Goal: Task Accomplishment & Management: Manage account settings

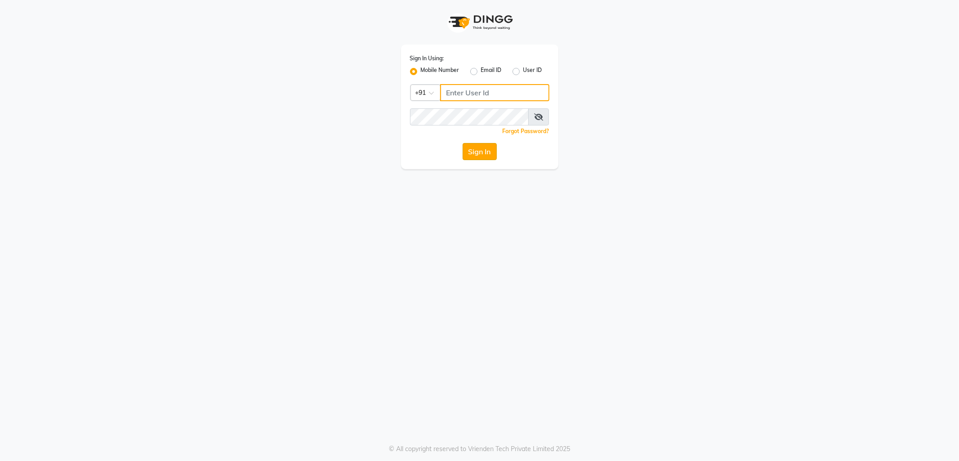
type input "9910640098"
click at [476, 156] on button "Sign In" at bounding box center [480, 151] width 34 height 17
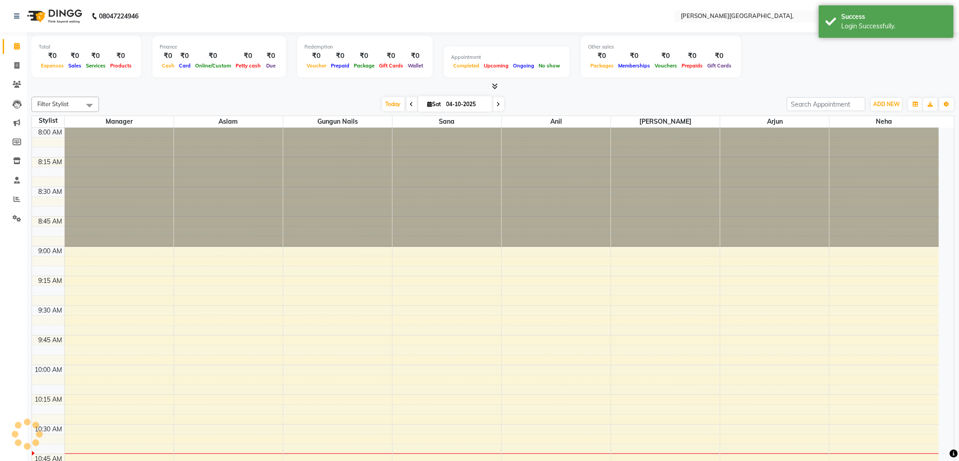
select select "en"
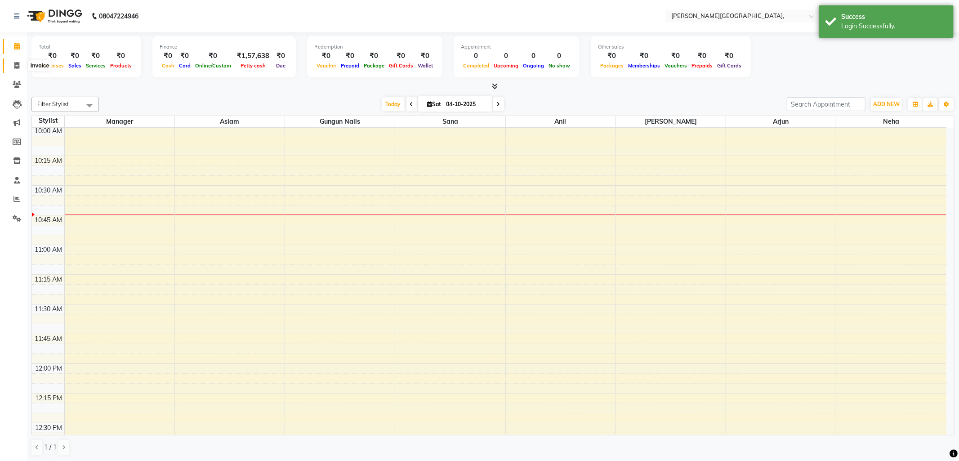
click at [15, 62] on icon at bounding box center [16, 65] width 5 height 7
select select "service"
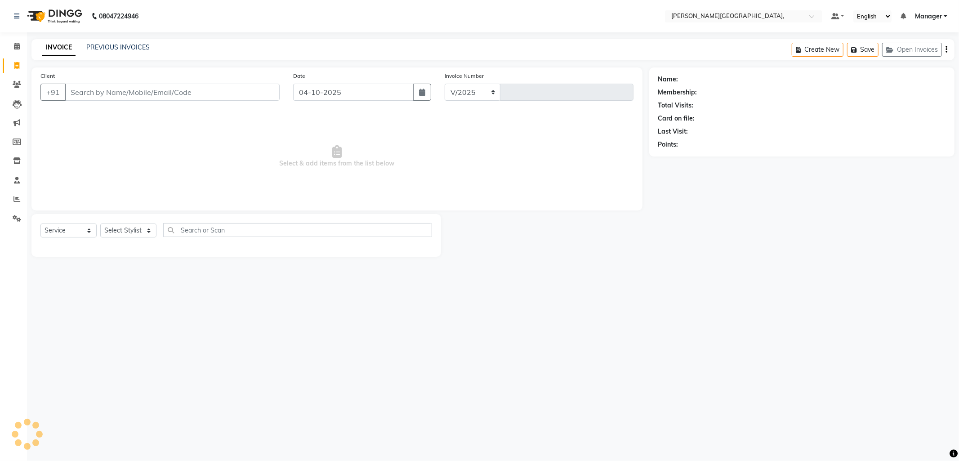
select select "6483"
type input "2820"
click at [151, 228] on select "Select Stylist [PERSON_NAME] [PERSON_NAME] nails Manager [PERSON_NAME]" at bounding box center [128, 230] width 56 height 14
select select "89498"
click at [100, 224] on select "Select Stylist Anil Arjun Aslam gungun nails Manager Neha Sana shahrukh" at bounding box center [128, 230] width 56 height 14
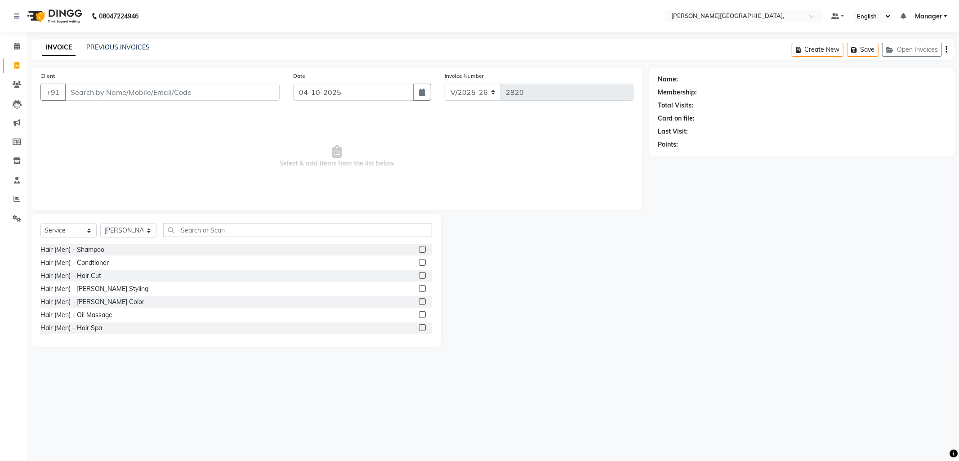
click at [419, 272] on label at bounding box center [422, 275] width 7 height 7
click at [419, 273] on input "checkbox" at bounding box center [422, 276] width 6 height 6
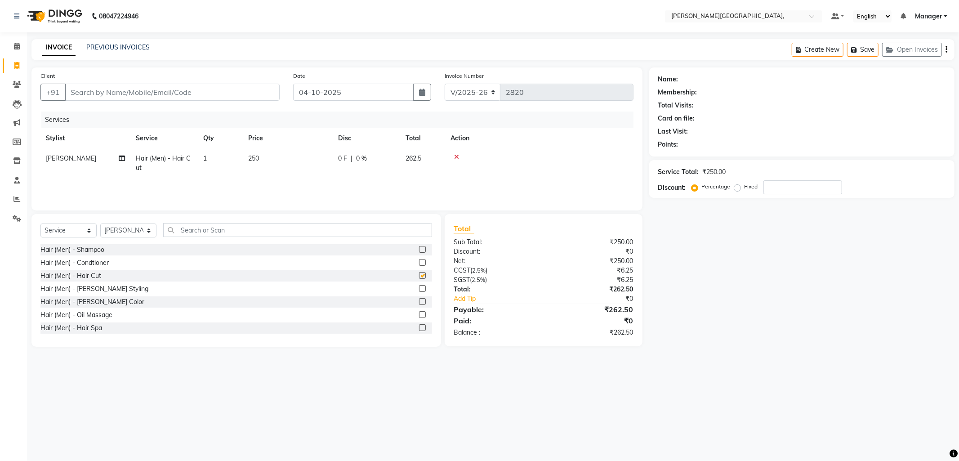
checkbox input "false"
click at [419, 289] on label at bounding box center [422, 288] width 7 height 7
click at [419, 289] on input "checkbox" at bounding box center [422, 289] width 6 height 6
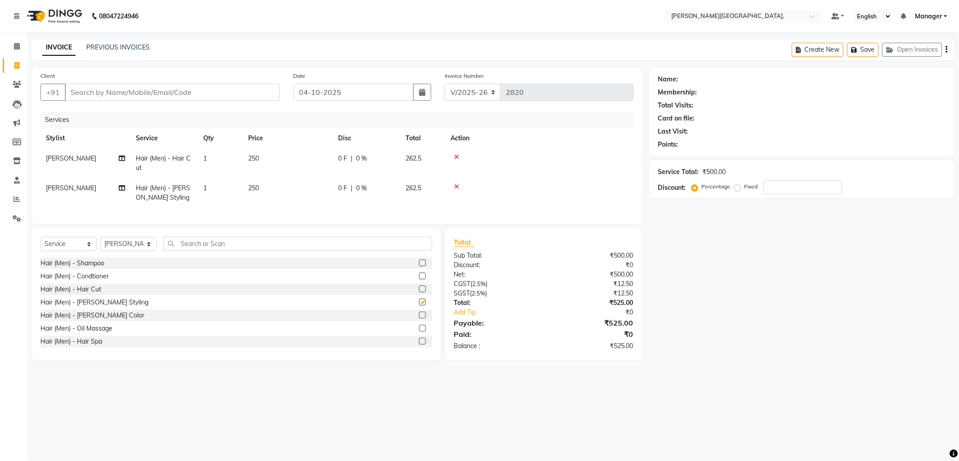
checkbox input "false"
drag, startPoint x: 410, startPoint y: 294, endPoint x: 402, endPoint y: 289, distance: 9.3
click at [402, 282] on div "Hair (Men) - Condtioner" at bounding box center [236, 276] width 392 height 11
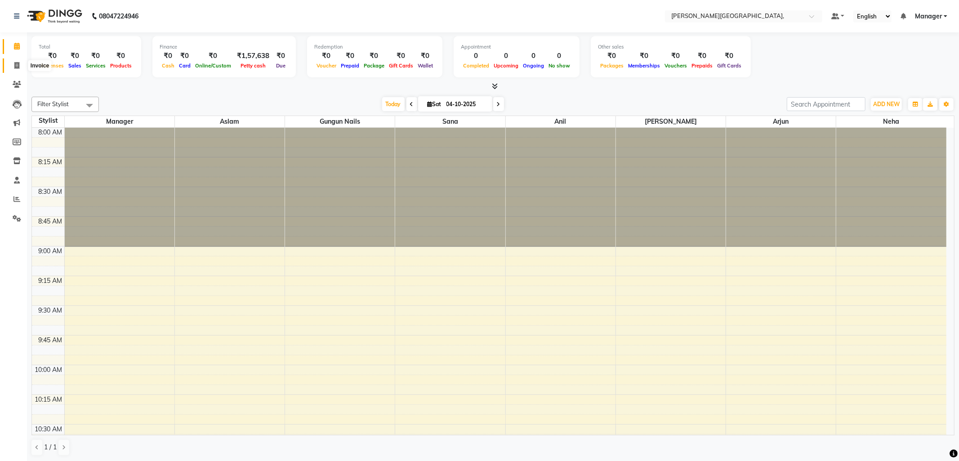
click at [18, 65] on icon at bounding box center [16, 65] width 5 height 7
select select "service"
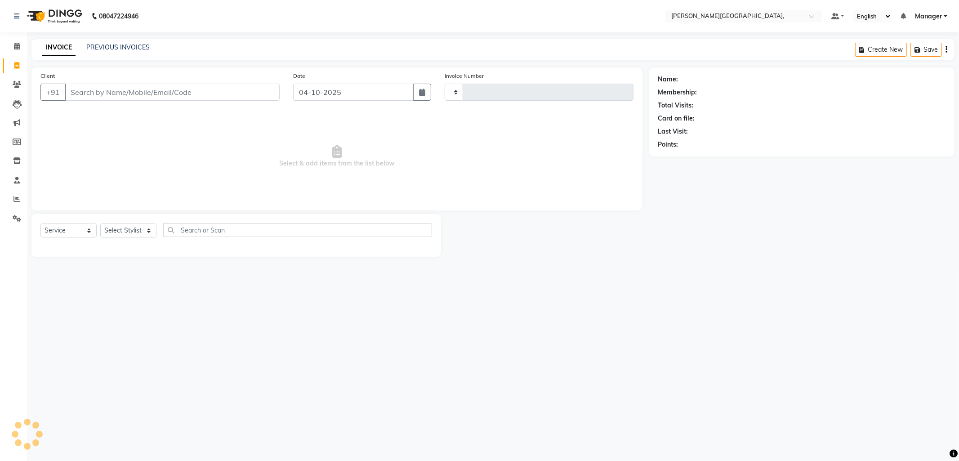
type input "2820"
select select "6483"
click at [147, 227] on select "Select Stylist [PERSON_NAME] [PERSON_NAME] nails Manager [PERSON_NAME]" at bounding box center [128, 230] width 56 height 14
select select "49451"
click at [100, 224] on select "Select Stylist [PERSON_NAME] [PERSON_NAME] nails Manager [PERSON_NAME]" at bounding box center [128, 230] width 56 height 14
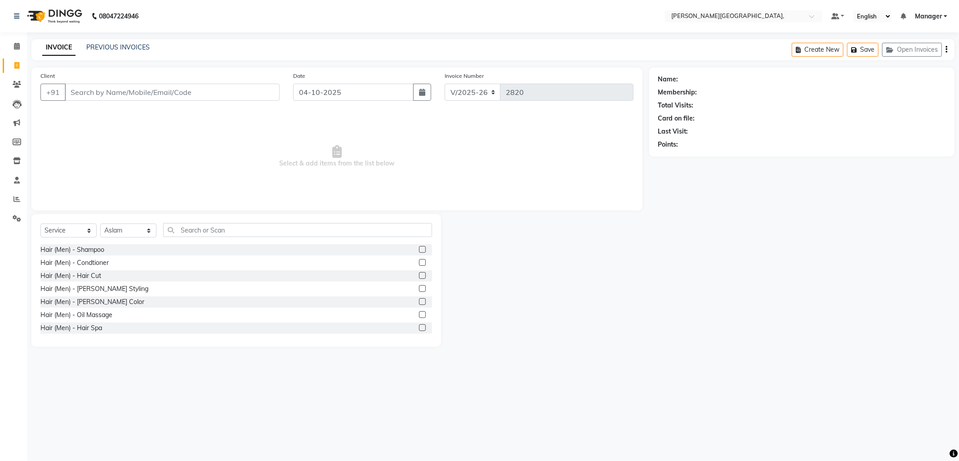
click at [419, 276] on label at bounding box center [422, 275] width 7 height 7
click at [419, 276] on input "checkbox" at bounding box center [422, 276] width 6 height 6
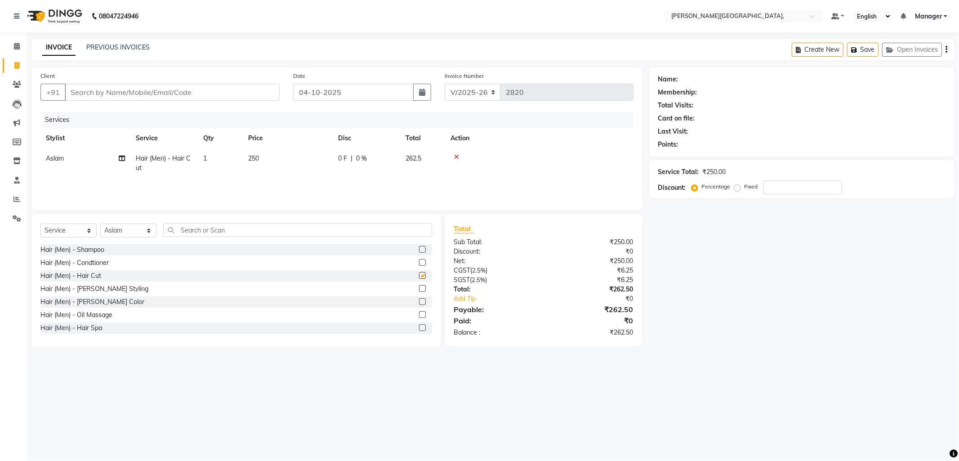
checkbox input "false"
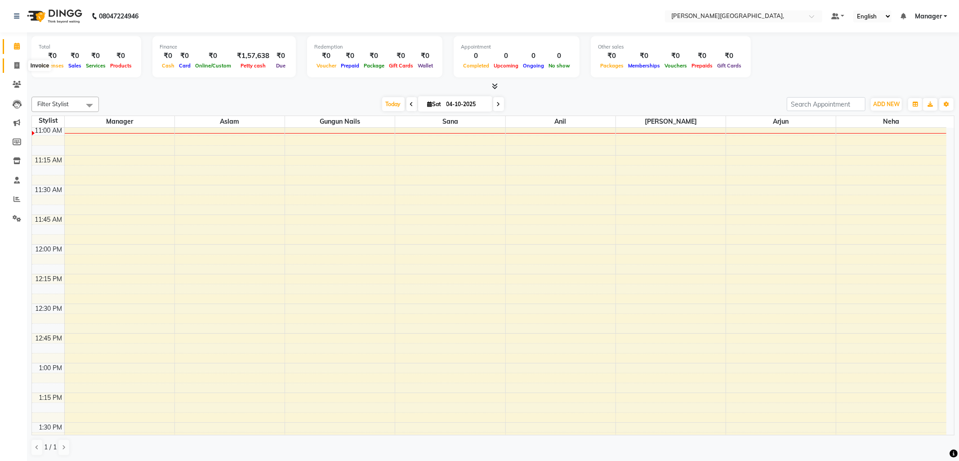
click at [15, 63] on icon at bounding box center [16, 65] width 5 height 7
select select "service"
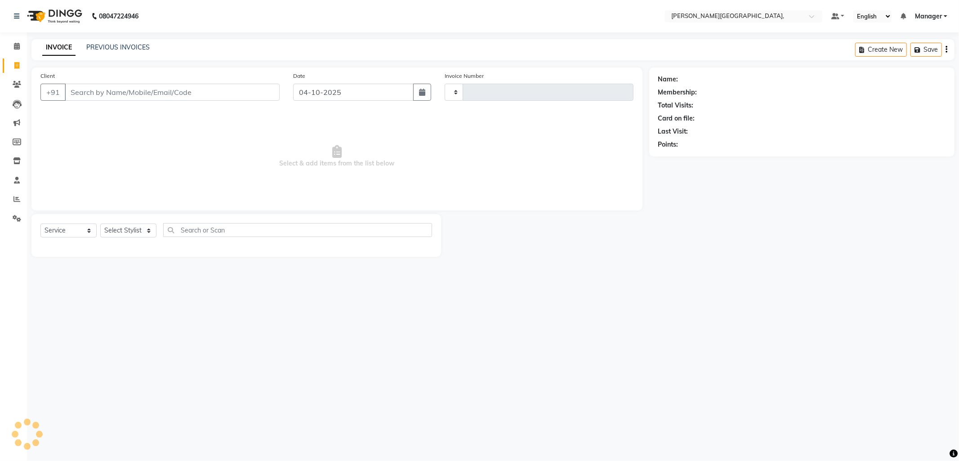
type input "2820"
select select "6483"
click at [147, 232] on select "Select Stylist [PERSON_NAME] [PERSON_NAME] nails Manager [PERSON_NAME]" at bounding box center [128, 230] width 56 height 14
select select "84516"
click at [100, 224] on select "Select Stylist [PERSON_NAME] [PERSON_NAME] nails Manager [PERSON_NAME]" at bounding box center [128, 230] width 56 height 14
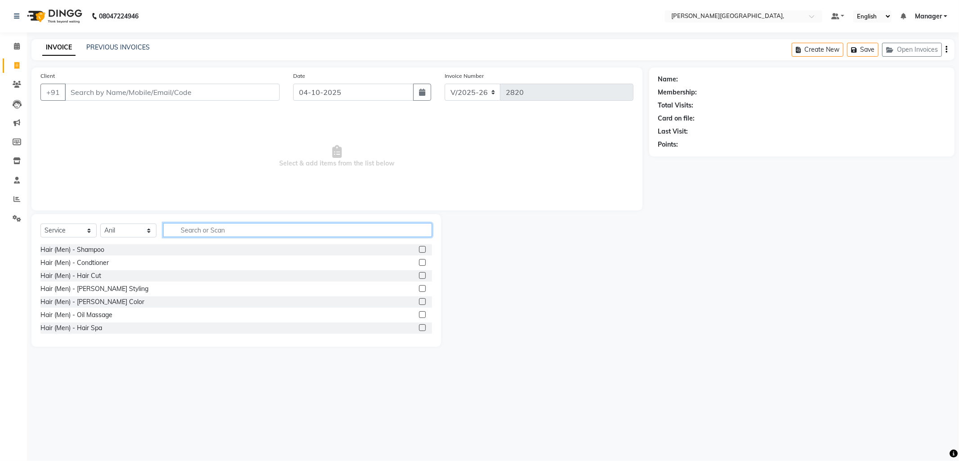
click at [181, 233] on input "text" at bounding box center [297, 230] width 269 height 14
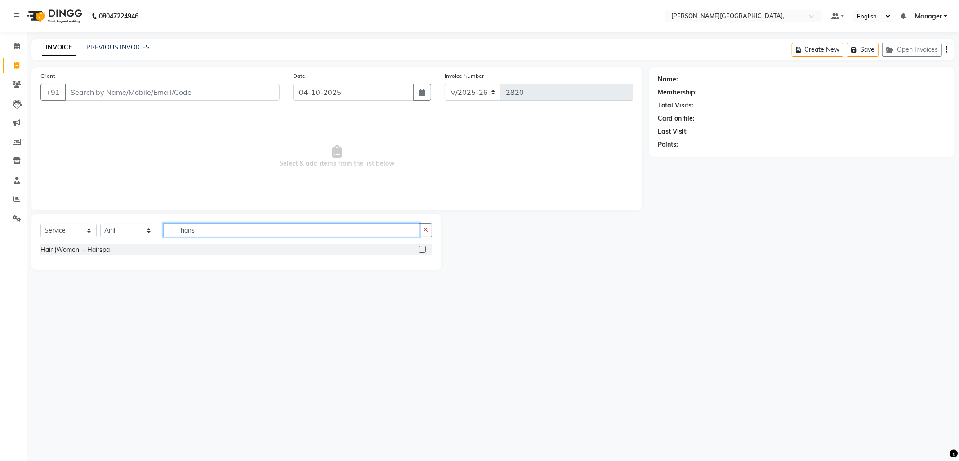
type input "hairs"
click at [420, 251] on label at bounding box center [422, 249] width 7 height 7
click at [420, 251] on input "checkbox" at bounding box center [422, 250] width 6 height 6
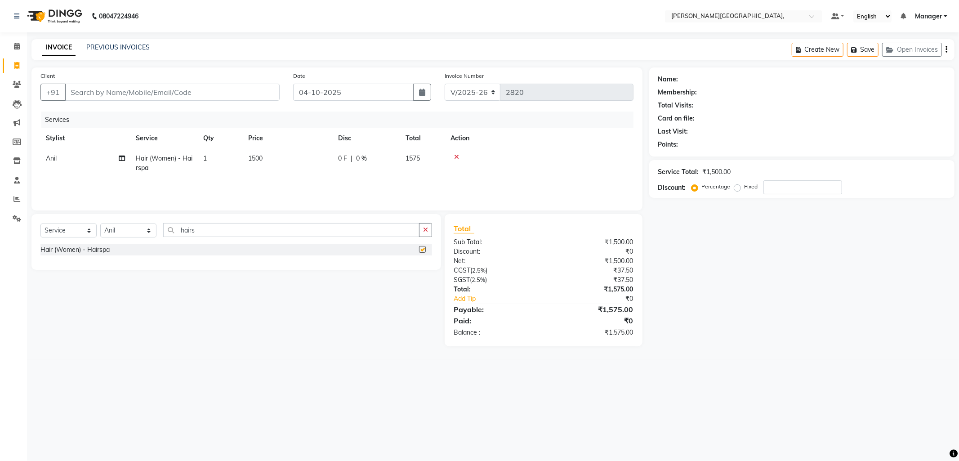
checkbox input "false"
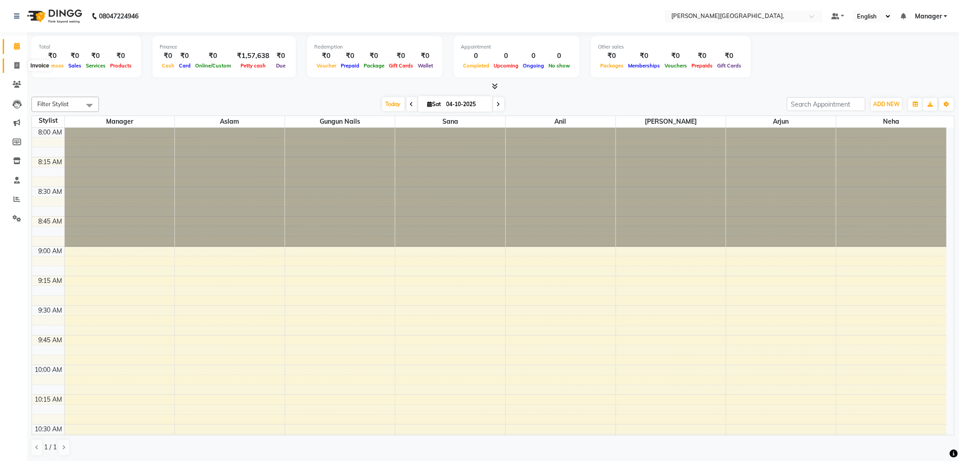
click at [17, 70] on span at bounding box center [17, 66] width 16 height 10
select select "service"
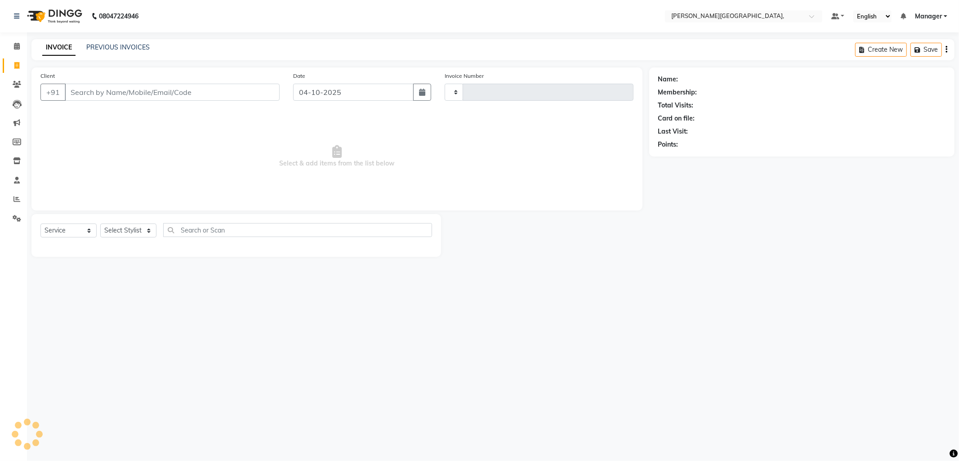
type input "2820"
select select "6483"
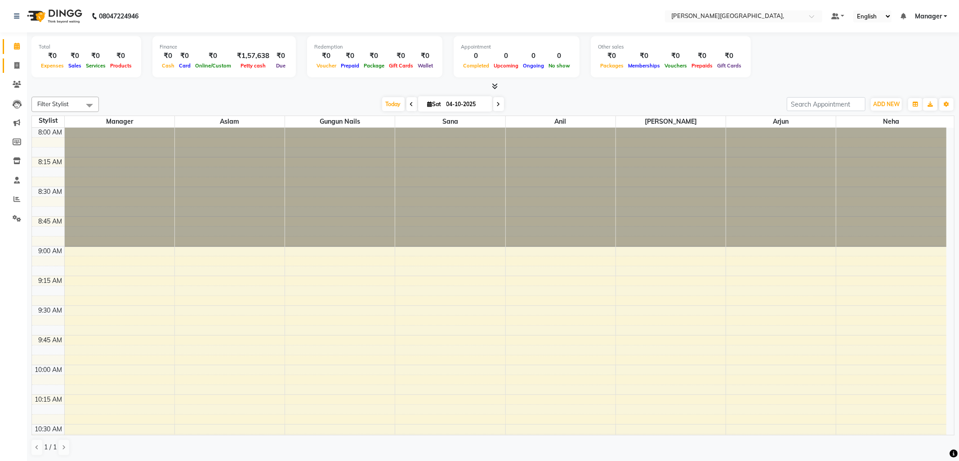
click at [13, 64] on span at bounding box center [17, 66] width 16 height 10
select select "service"
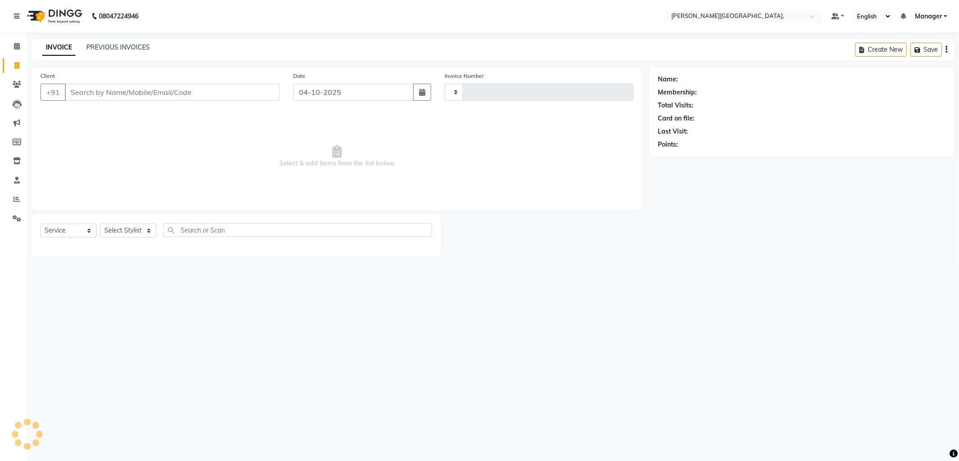
type input "2820"
select select "6483"
click at [150, 230] on select "Select Stylist [PERSON_NAME] [PERSON_NAME] nails Manager [PERSON_NAME]" at bounding box center [128, 230] width 56 height 14
select select "89498"
click at [100, 224] on select "Select Stylist [PERSON_NAME] [PERSON_NAME] nails Manager [PERSON_NAME]" at bounding box center [128, 230] width 56 height 14
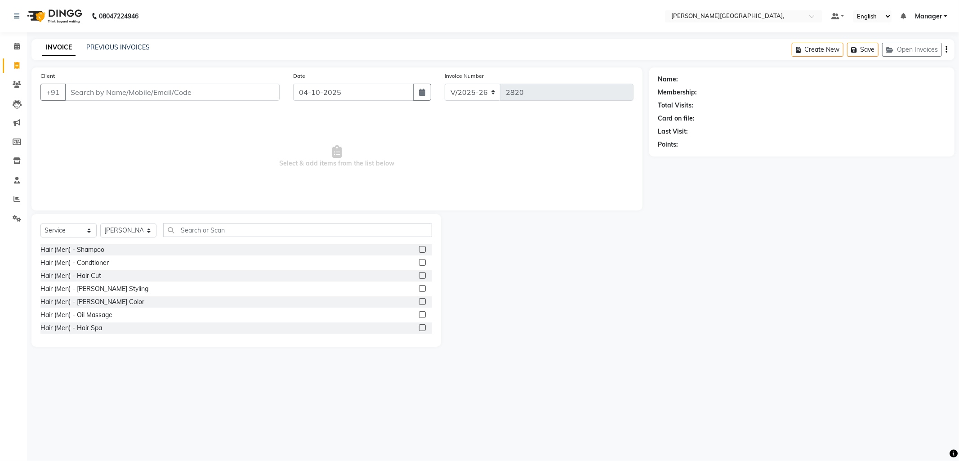
click at [419, 275] on label at bounding box center [422, 275] width 7 height 7
click at [419, 275] on input "checkbox" at bounding box center [422, 276] width 6 height 6
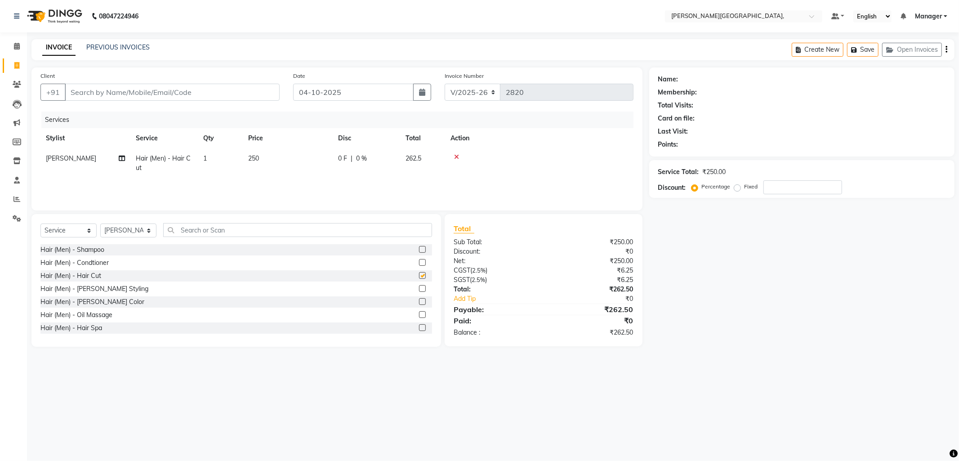
checkbox input "false"
click at [419, 289] on label at bounding box center [422, 288] width 7 height 7
click at [419, 289] on input "checkbox" at bounding box center [422, 289] width 6 height 6
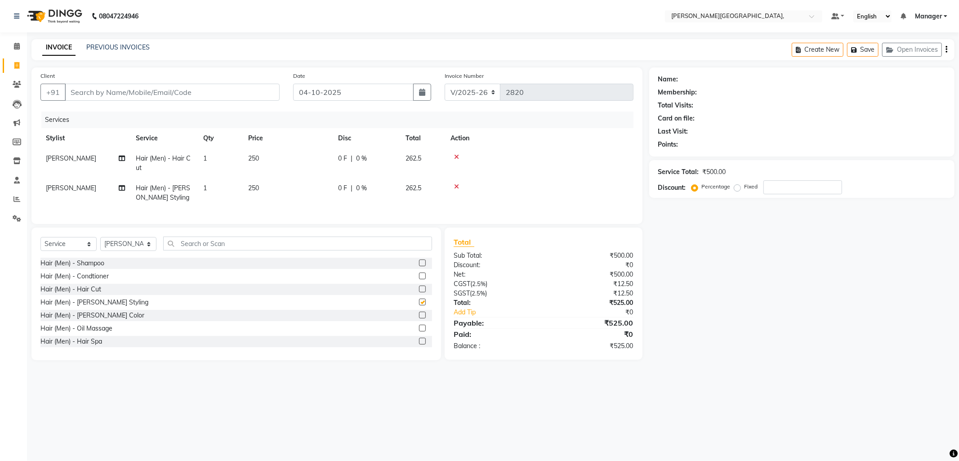
checkbox input "false"
click at [183, 250] on input "text" at bounding box center [297, 243] width 269 height 14
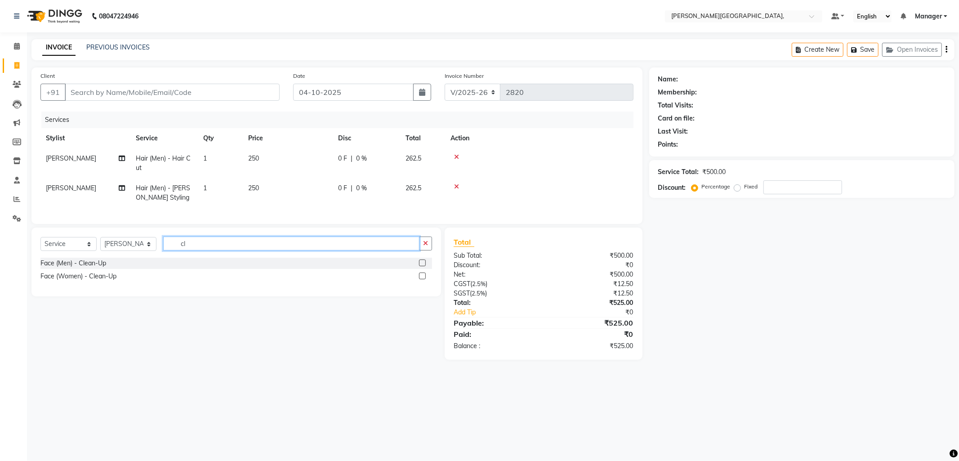
type input "cl"
click at [420, 266] on label at bounding box center [422, 262] width 7 height 7
click at [420, 266] on input "checkbox" at bounding box center [422, 263] width 6 height 6
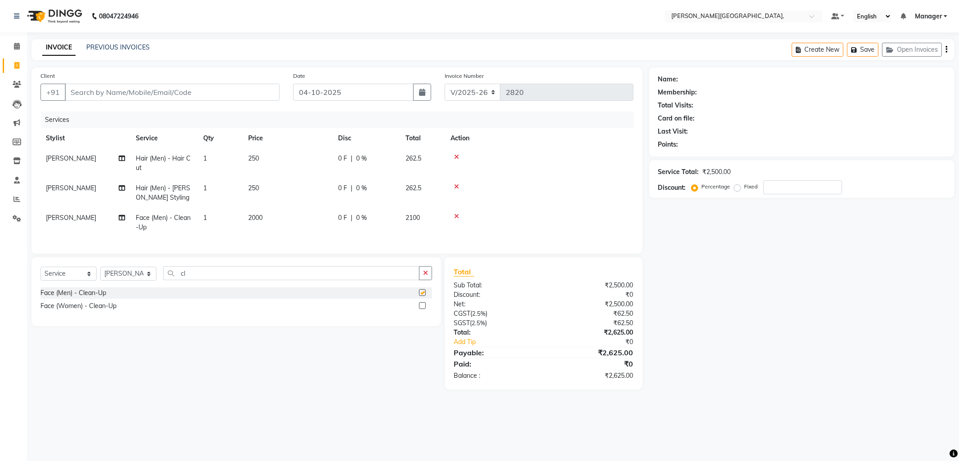
checkbox input "false"
click at [255, 218] on span "2000" at bounding box center [255, 218] width 14 height 8
select select "89498"
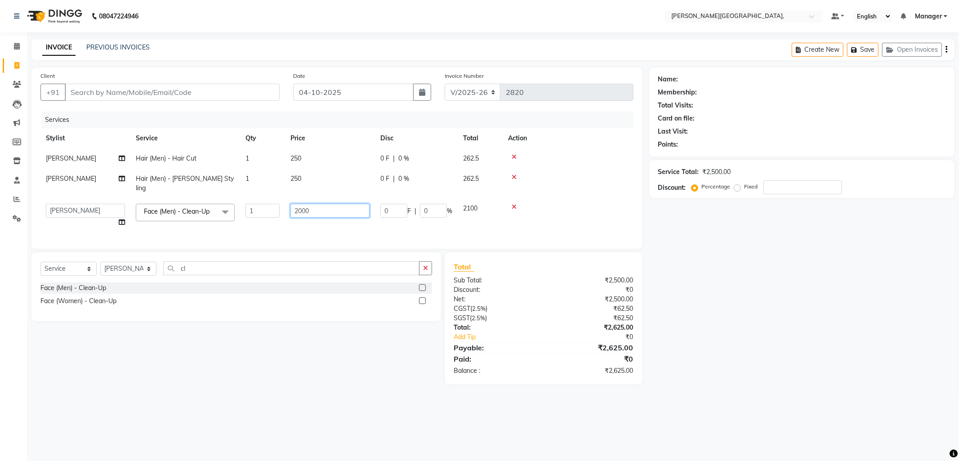
click at [300, 204] on input "2000" at bounding box center [329, 211] width 79 height 14
type input "1500"
click at [272, 392] on main "INVOICE PREVIOUS INVOICES Create New Save Open Invoices Client +91 Date 04-10-2…" at bounding box center [493, 218] width 932 height 359
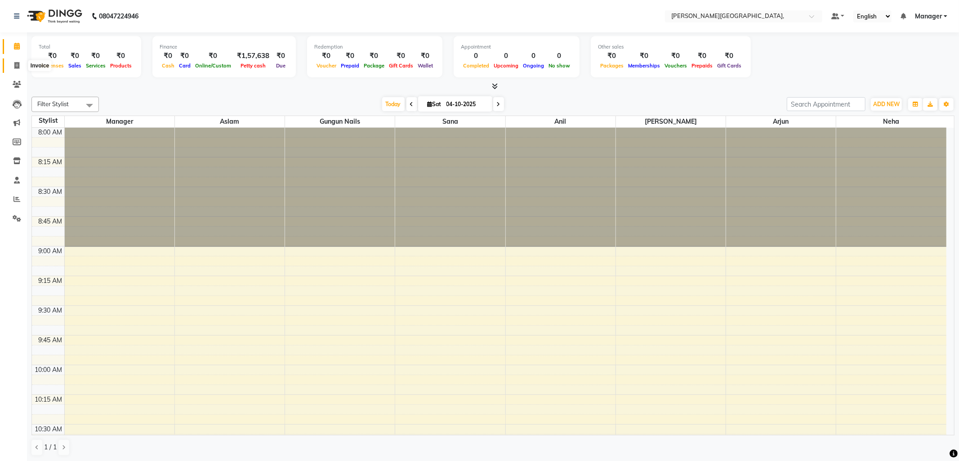
click at [14, 64] on icon at bounding box center [16, 65] width 5 height 7
select select "service"
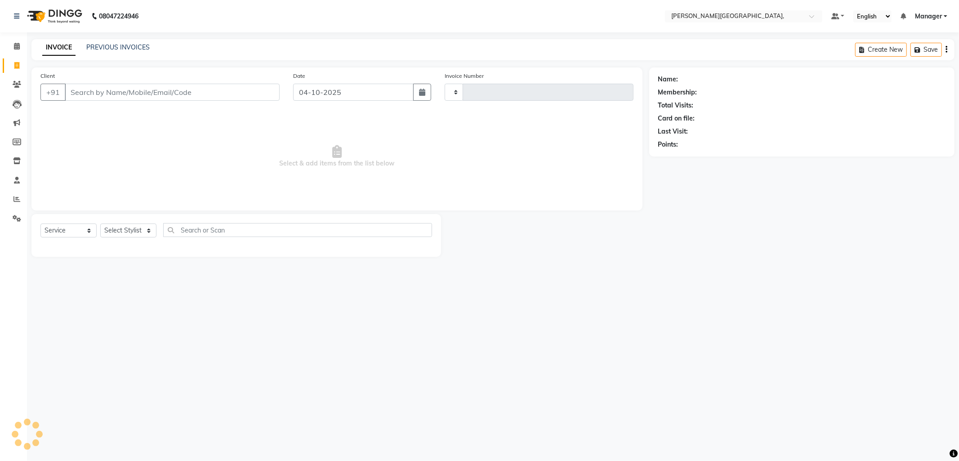
type input "2820"
select select "6483"
click at [148, 228] on select "Select Stylist [PERSON_NAME] [PERSON_NAME] nails Manager [PERSON_NAME]" at bounding box center [128, 230] width 56 height 14
select select "49451"
click at [100, 224] on select "Select Stylist [PERSON_NAME] [PERSON_NAME] nails Manager [PERSON_NAME]" at bounding box center [128, 230] width 56 height 14
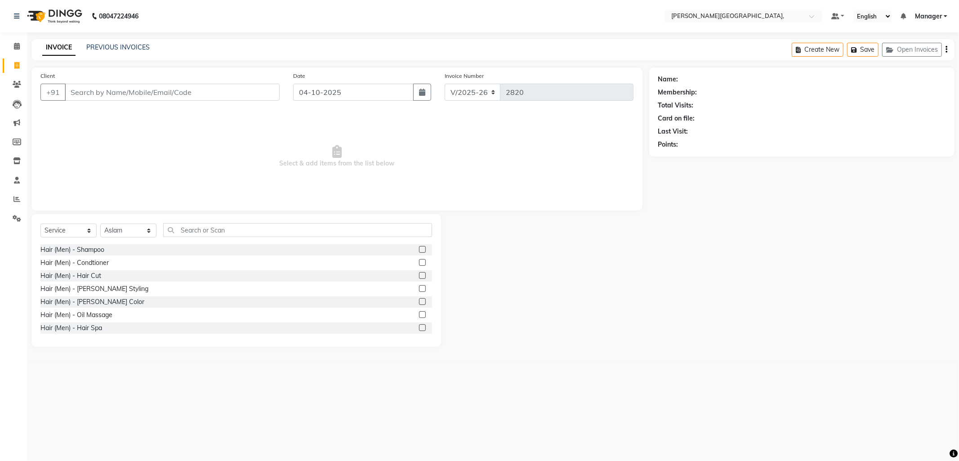
click at [419, 274] on label at bounding box center [422, 275] width 7 height 7
click at [419, 274] on input "checkbox" at bounding box center [422, 276] width 6 height 6
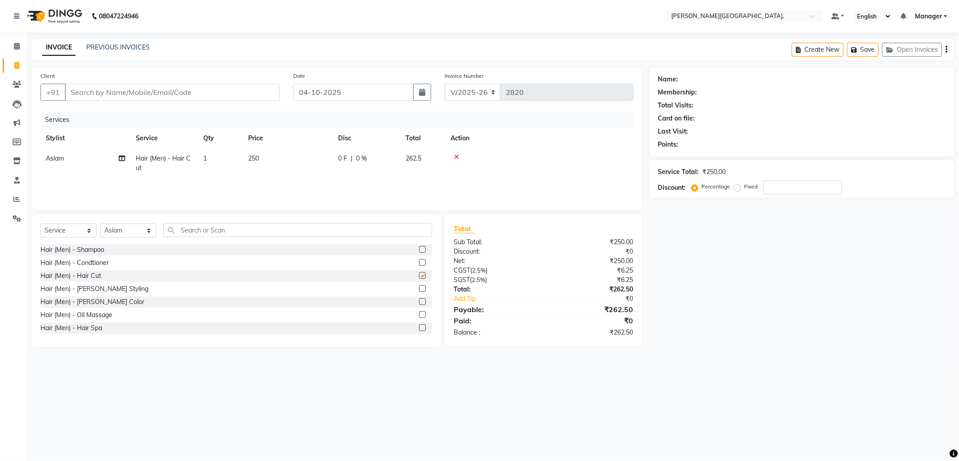
checkbox input "false"
click at [95, 92] on input "Client" at bounding box center [172, 92] width 215 height 17
type input "8"
type input "0"
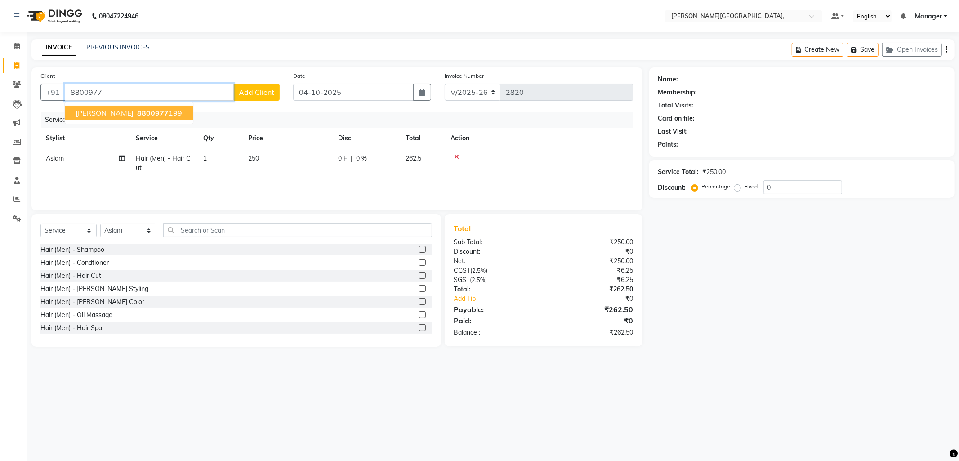
click at [108, 117] on button "Yamini 8800977 199" at bounding box center [129, 113] width 128 height 14
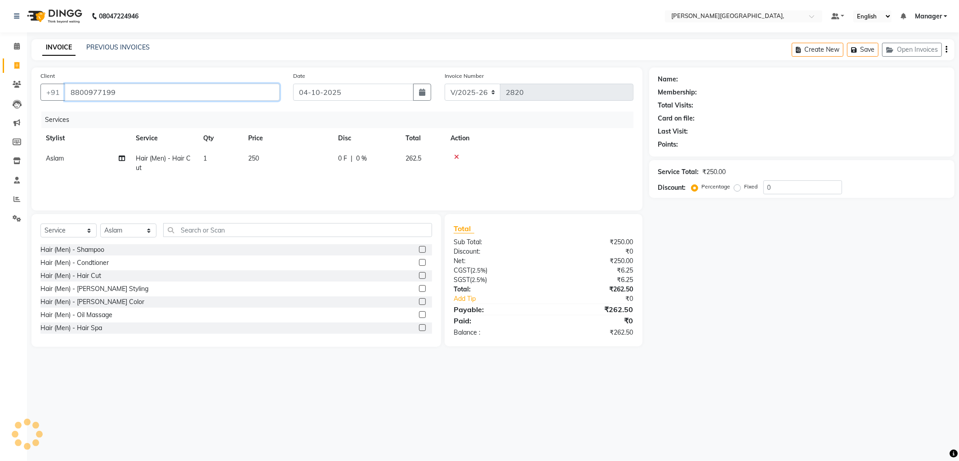
type input "8800977199"
select select "1: Object"
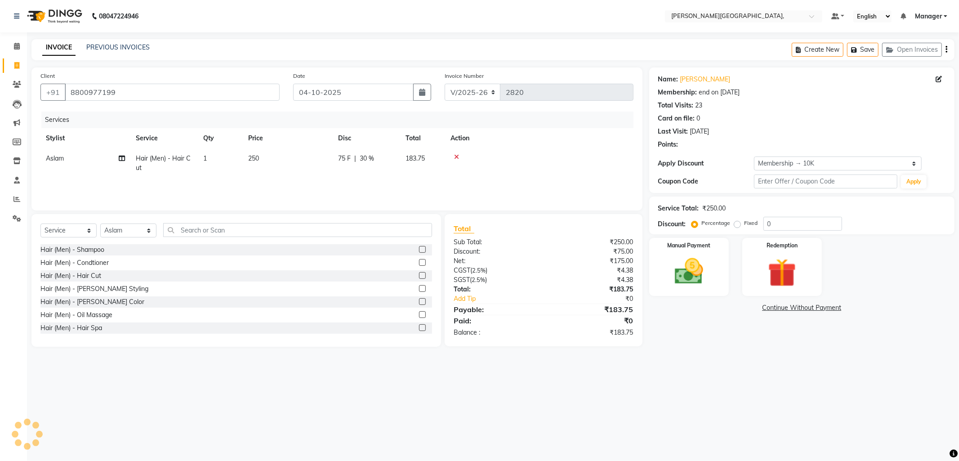
type input "30"
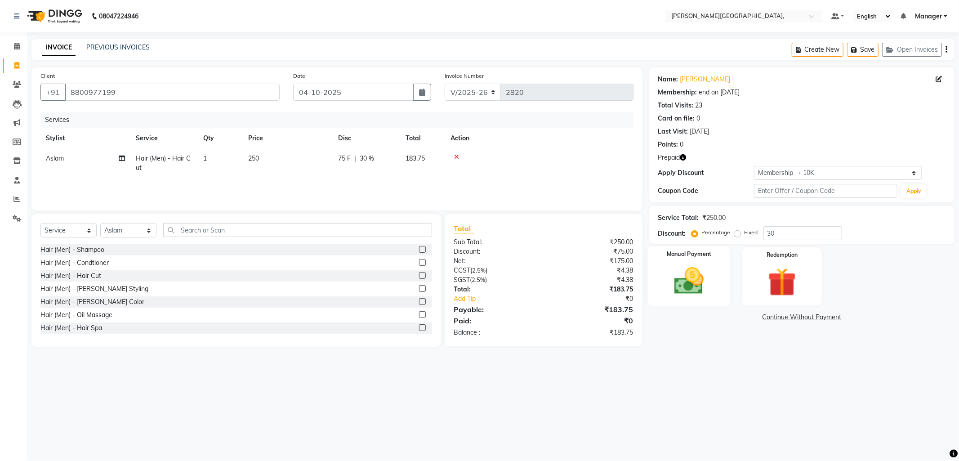
click at [686, 274] on img at bounding box center [689, 281] width 48 height 34
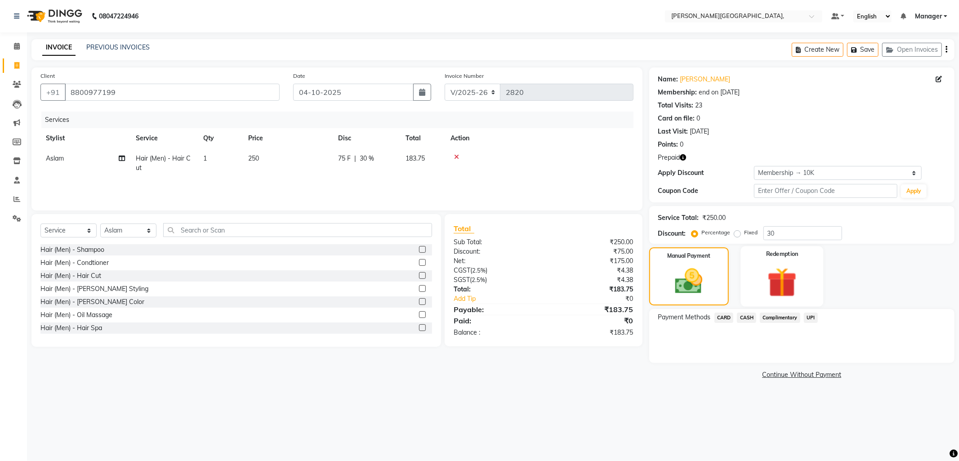
click at [774, 281] on img at bounding box center [782, 282] width 48 height 37
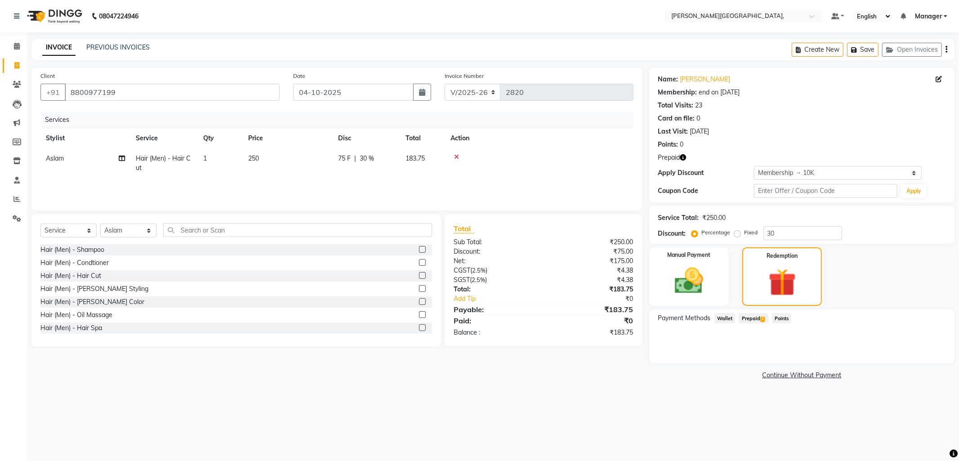
click at [756, 318] on span "Prepaid 2" at bounding box center [753, 318] width 29 height 10
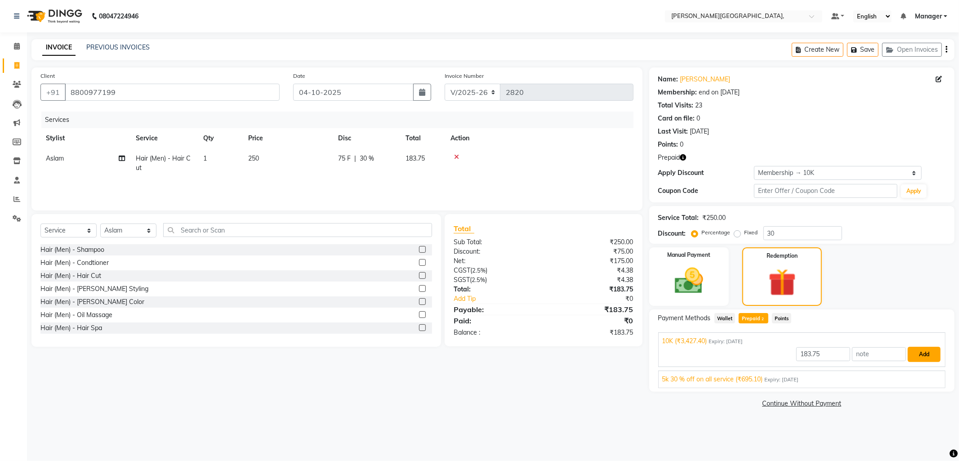
click at [919, 356] on button "Add" at bounding box center [924, 354] width 33 height 15
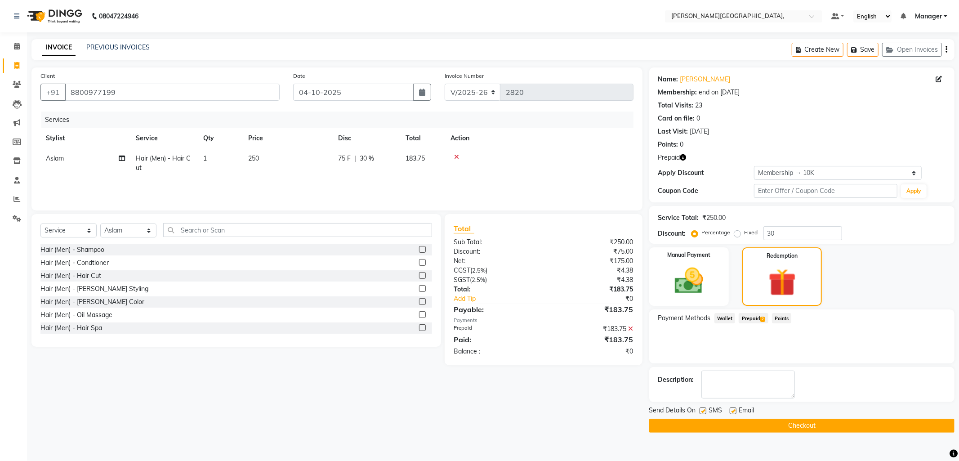
click at [797, 426] on button "Checkout" at bounding box center [801, 425] width 305 height 14
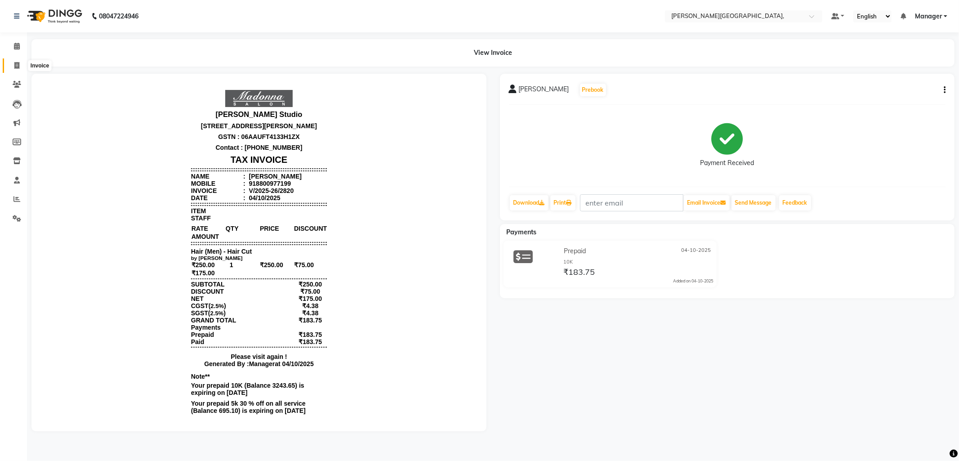
click at [14, 67] on icon at bounding box center [16, 65] width 5 height 7
select select "service"
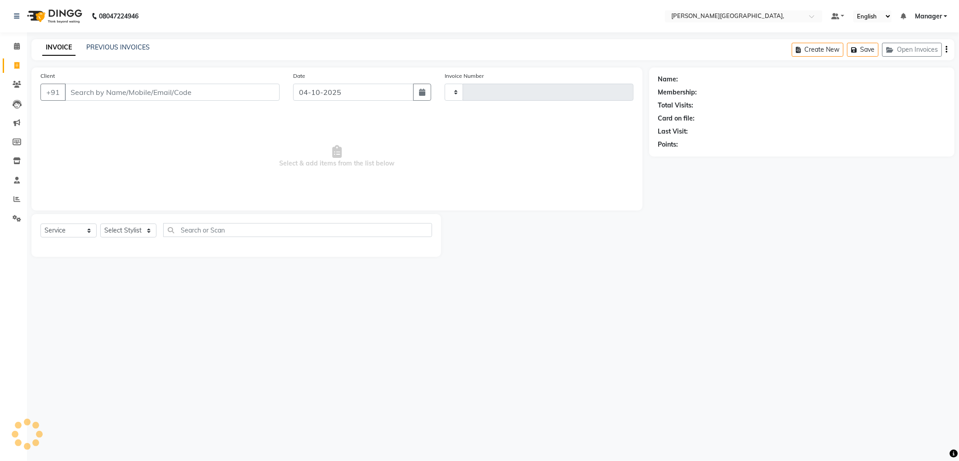
type input "2821"
select select "6483"
click at [141, 231] on select "Select Stylist [PERSON_NAME] [PERSON_NAME] nails Manager [PERSON_NAME]" at bounding box center [128, 230] width 56 height 14
select select "90070"
click at [100, 224] on select "Select Stylist [PERSON_NAME] [PERSON_NAME] nails Manager [PERSON_NAME]" at bounding box center [128, 230] width 56 height 14
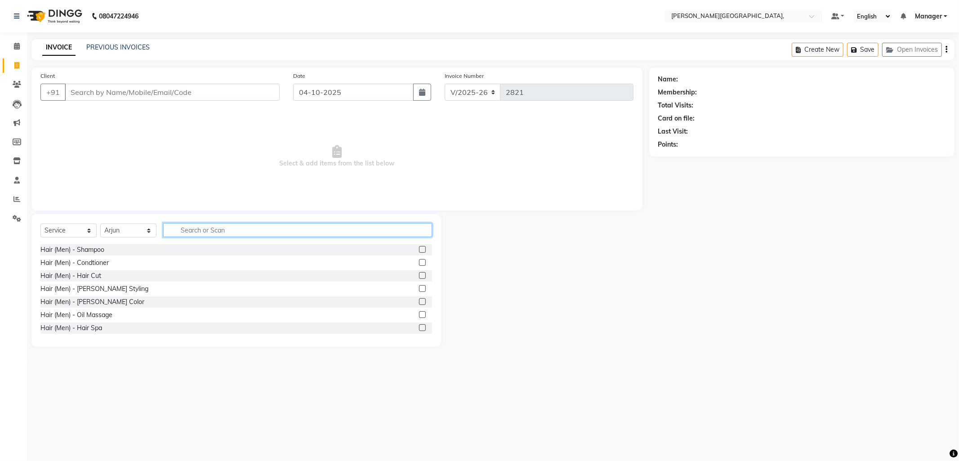
click at [200, 233] on input "text" at bounding box center [297, 230] width 269 height 14
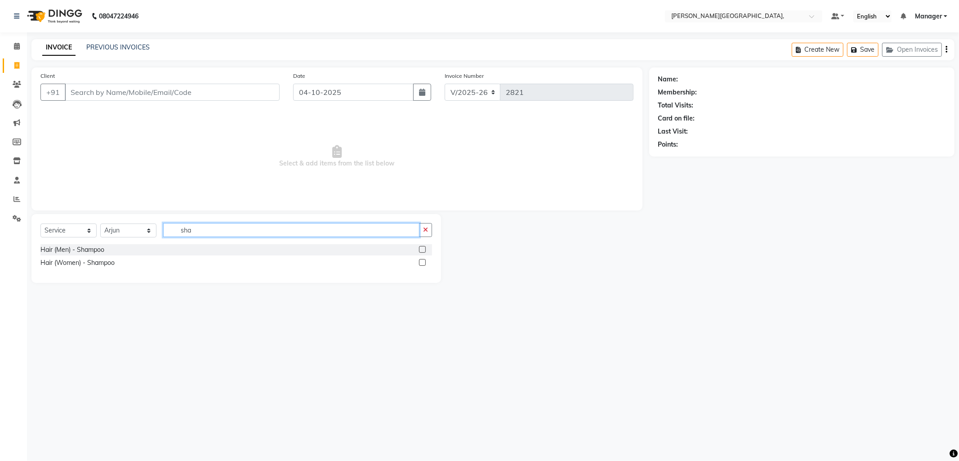
type input "sha"
click at [421, 262] on label at bounding box center [422, 262] width 7 height 7
click at [421, 262] on input "checkbox" at bounding box center [422, 263] width 6 height 6
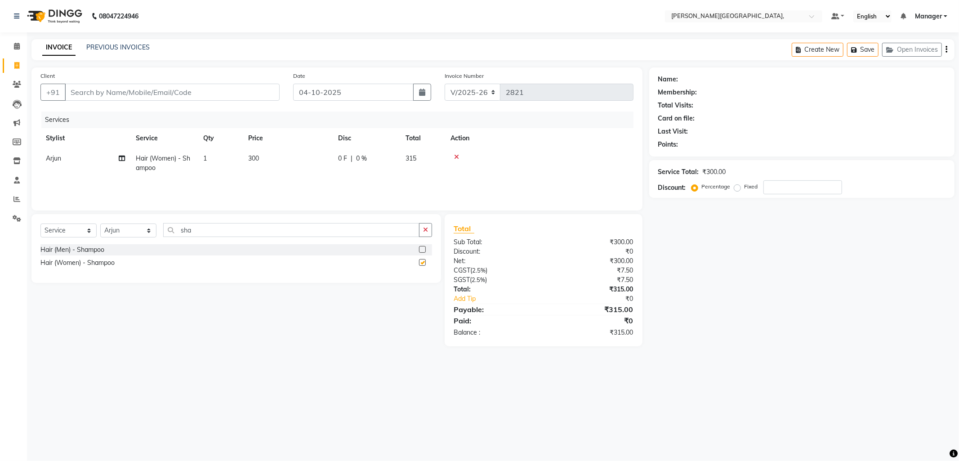
checkbox input "false"
click at [123, 94] on input "Client" at bounding box center [172, 92] width 215 height 17
type input "7"
type input "0"
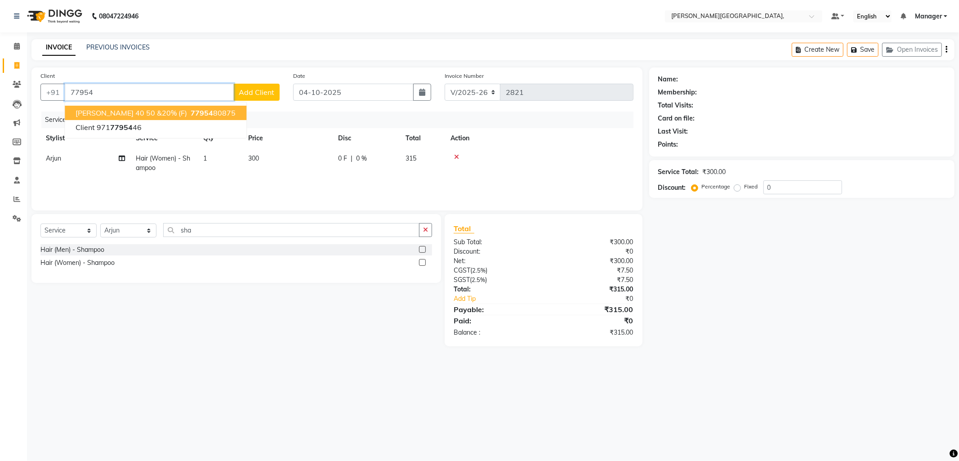
click at [120, 109] on span "[PERSON_NAME] 40 50 &20% (F)" at bounding box center [131, 112] width 111 height 9
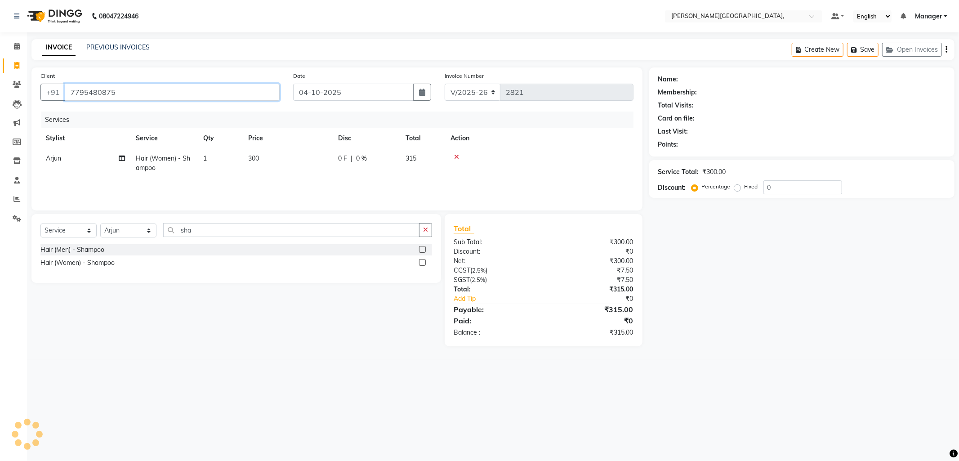
type input "7795480875"
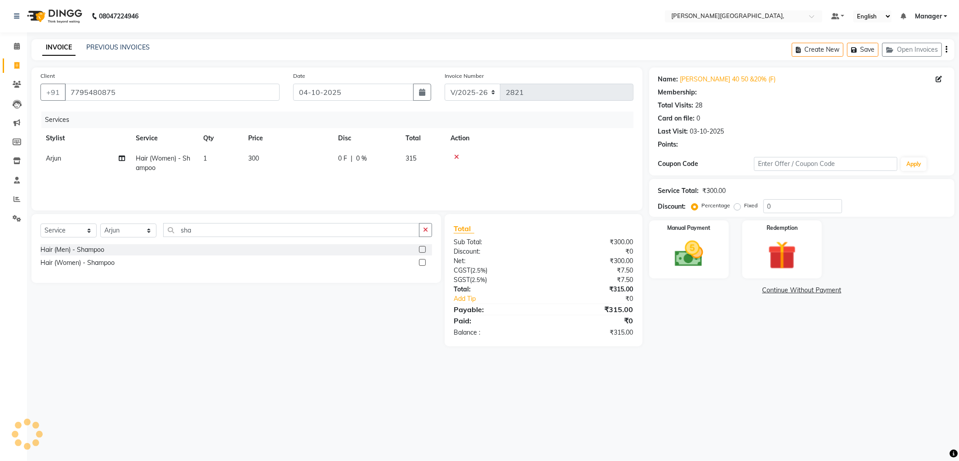
select select "1: Object"
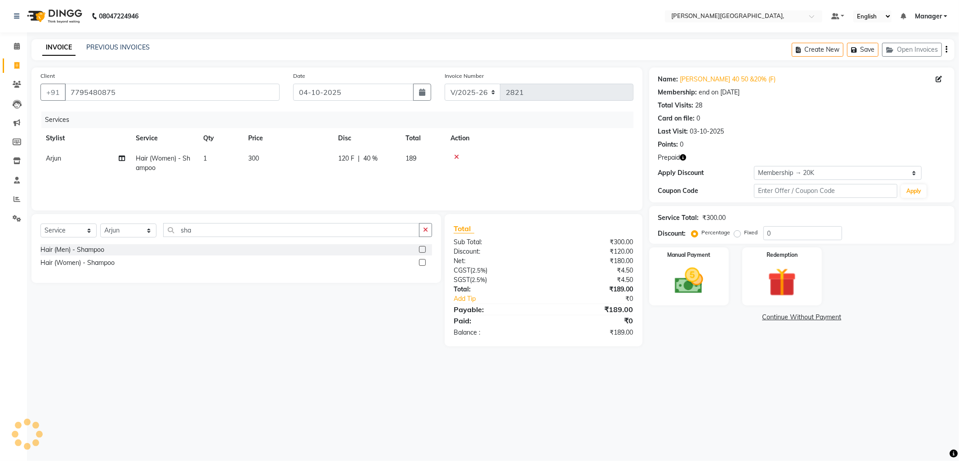
type input "40"
click at [780, 271] on img at bounding box center [782, 282] width 48 height 37
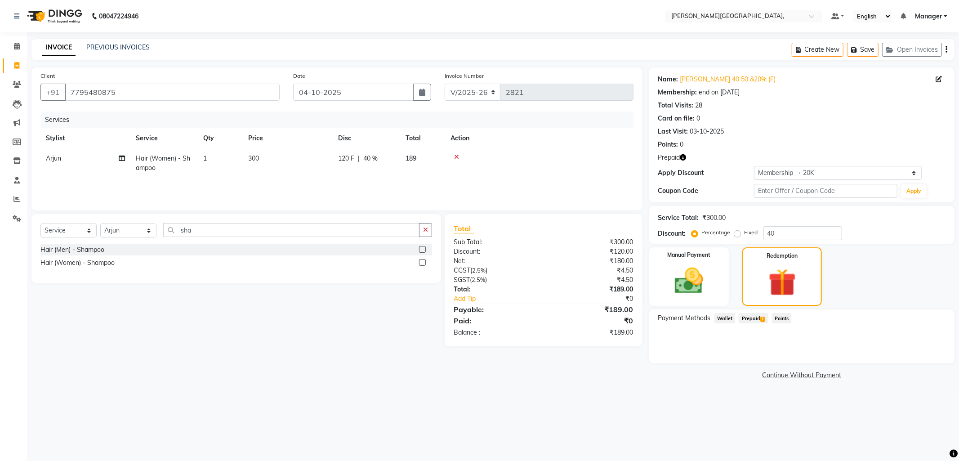
click at [752, 318] on span "Prepaid 1" at bounding box center [753, 318] width 29 height 10
click at [924, 352] on button "Add" at bounding box center [924, 354] width 33 height 15
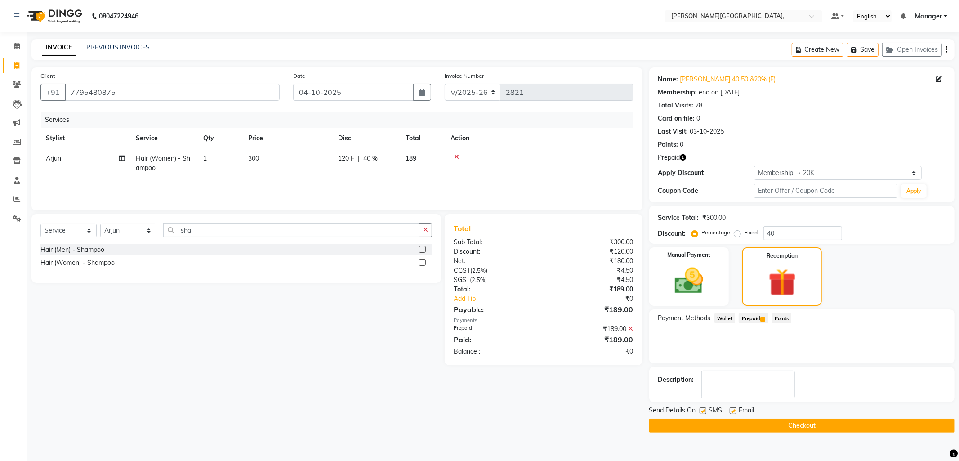
click at [780, 425] on button "Checkout" at bounding box center [801, 425] width 305 height 14
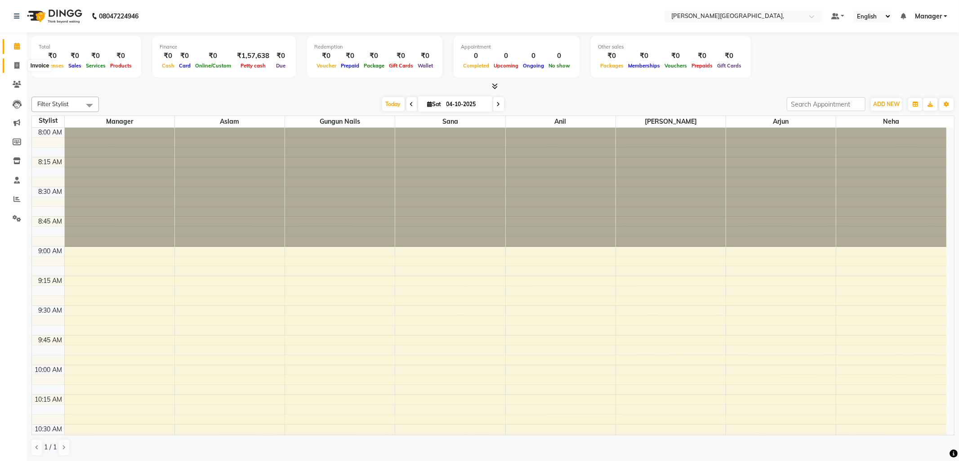
click at [12, 65] on span at bounding box center [17, 66] width 16 height 10
select select "service"
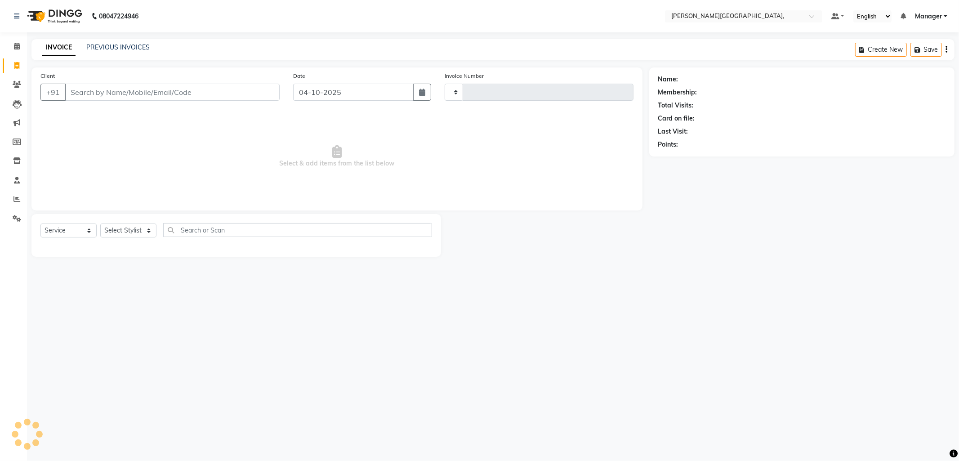
type input "2820"
select select "6483"
click at [148, 232] on select "Select Stylist Anil Arjun Aslam gungun nails Manager Neha Sana shahrukh" at bounding box center [128, 230] width 56 height 14
select select "84516"
click at [100, 224] on select "Select Stylist Anil Arjun Aslam gungun nails Manager Neha Sana shahrukh" at bounding box center [128, 230] width 56 height 14
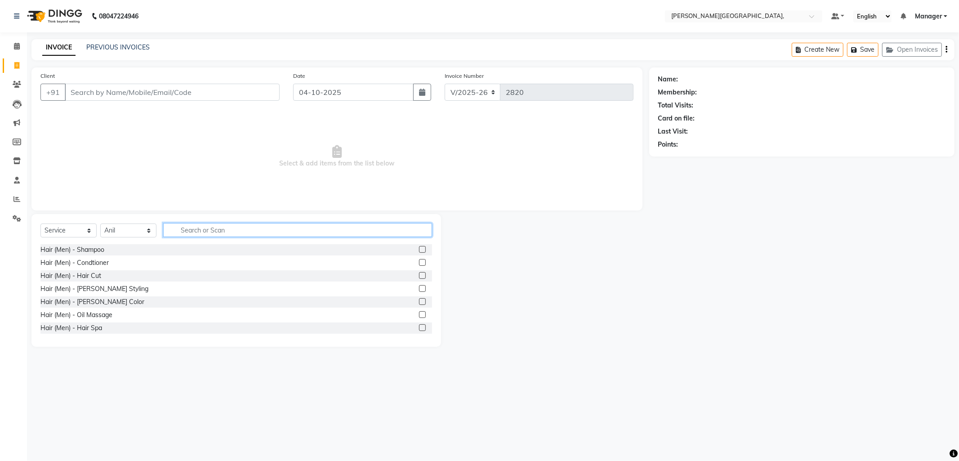
click at [207, 230] on input "text" at bounding box center [297, 230] width 269 height 14
type input "g"
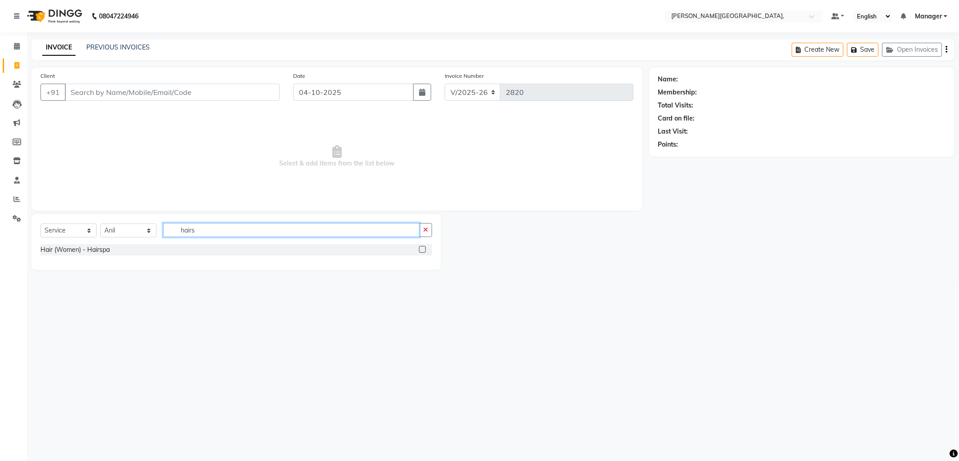
type input "hairs"
click at [422, 249] on label at bounding box center [422, 249] width 7 height 7
click at [422, 249] on input "checkbox" at bounding box center [422, 250] width 6 height 6
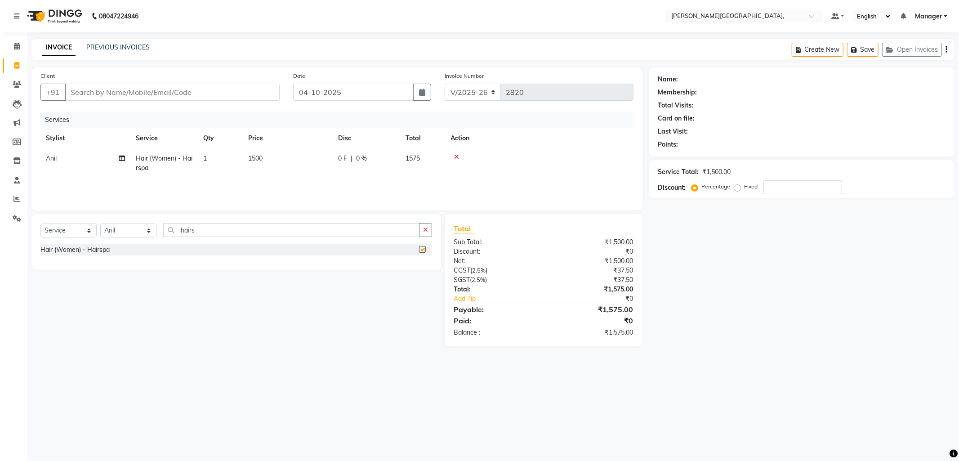
checkbox input "false"
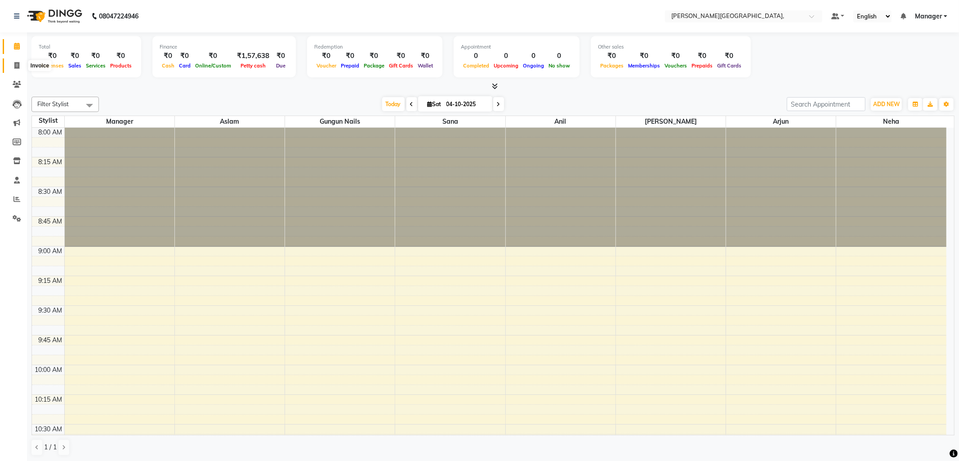
click at [15, 66] on icon at bounding box center [16, 65] width 5 height 7
select select "service"
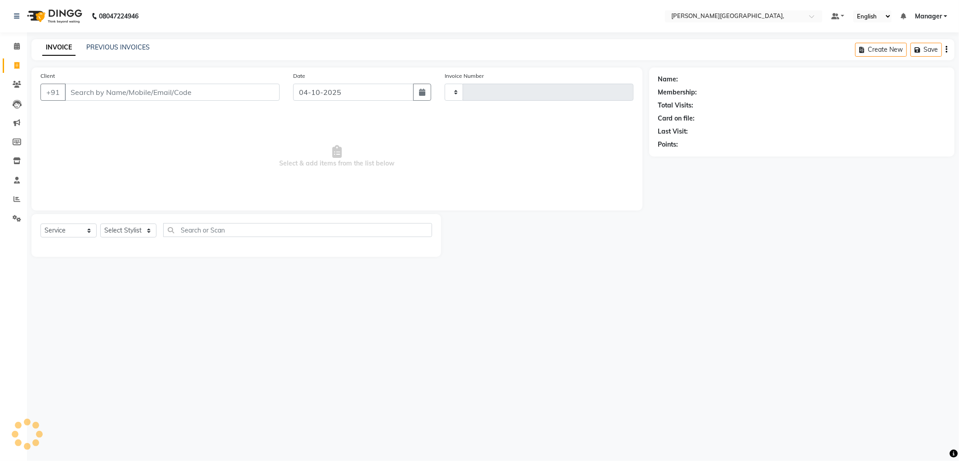
type input "2820"
select select "6483"
click at [110, 44] on link "PREVIOUS INVOICES" at bounding box center [117, 47] width 63 height 8
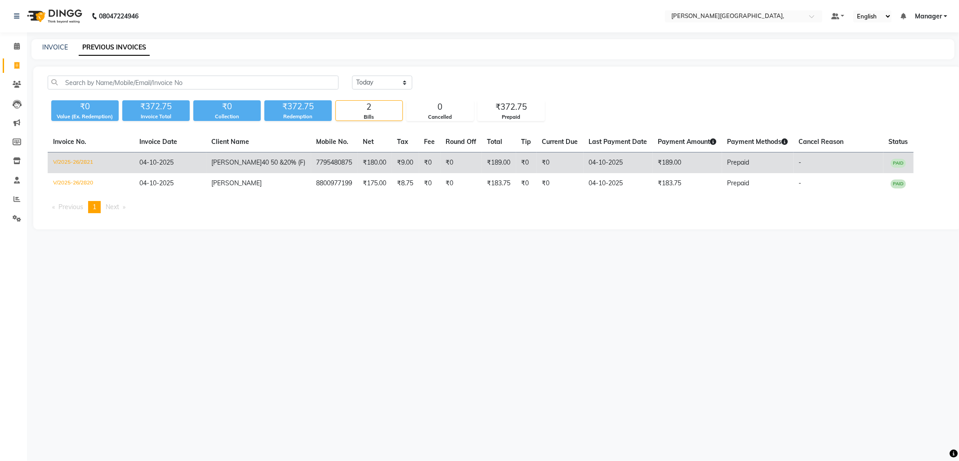
click at [482, 162] on td "₹189.00" at bounding box center [499, 162] width 34 height 21
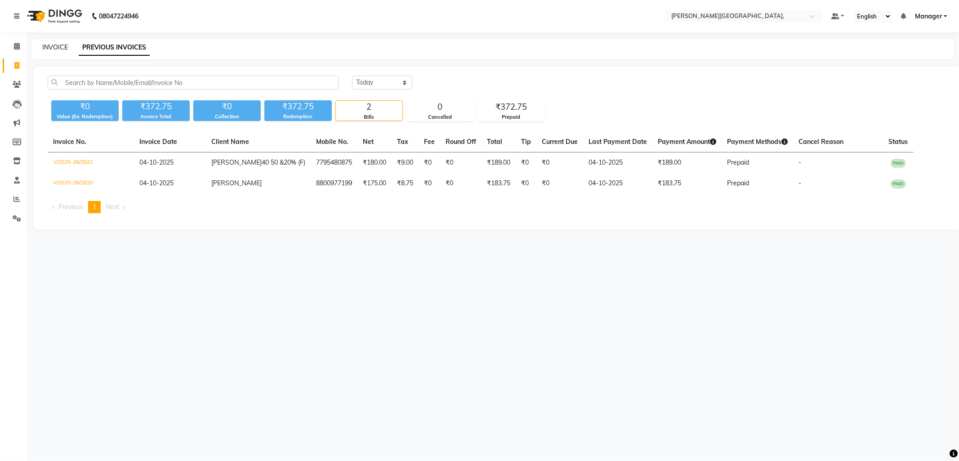
click at [55, 50] on link "INVOICE" at bounding box center [55, 47] width 26 height 8
select select "service"
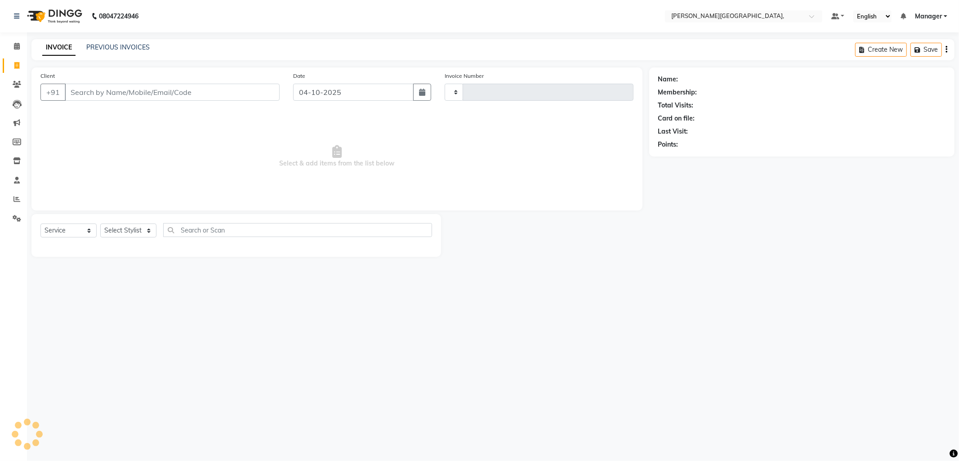
type input "2822"
select select "6483"
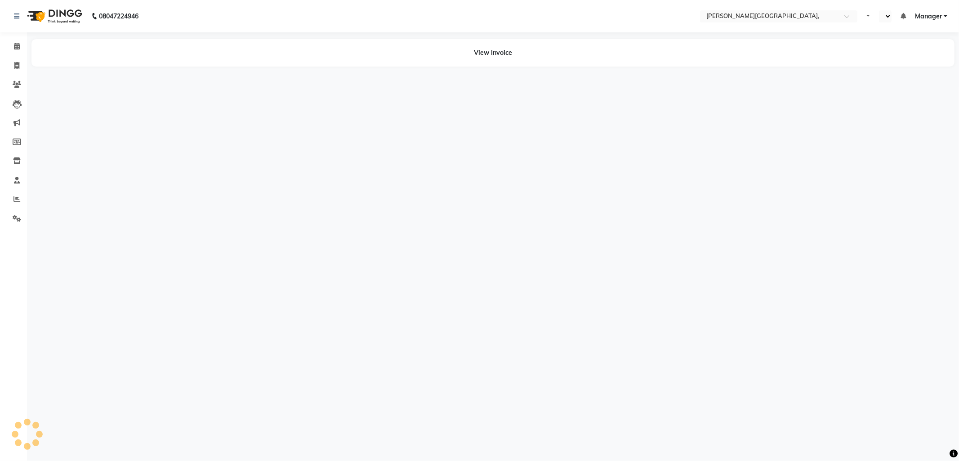
select select "en"
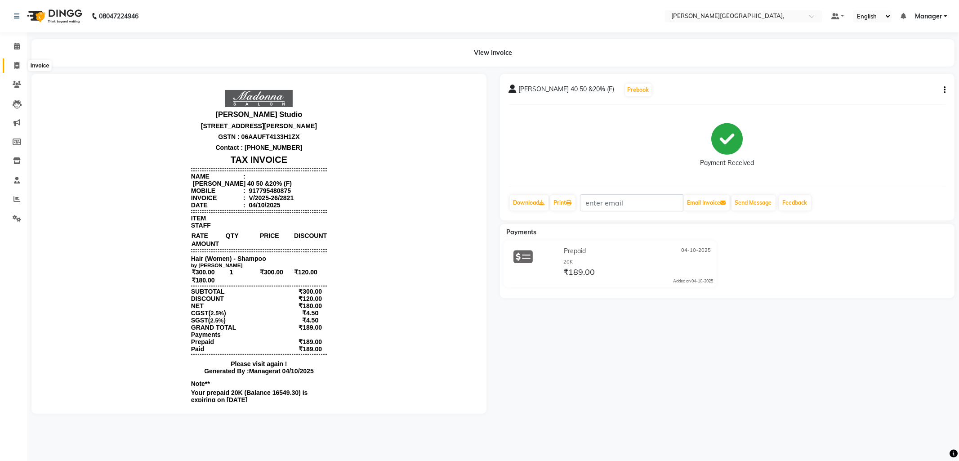
click at [15, 64] on icon at bounding box center [16, 65] width 5 height 7
select select "6483"
select select "service"
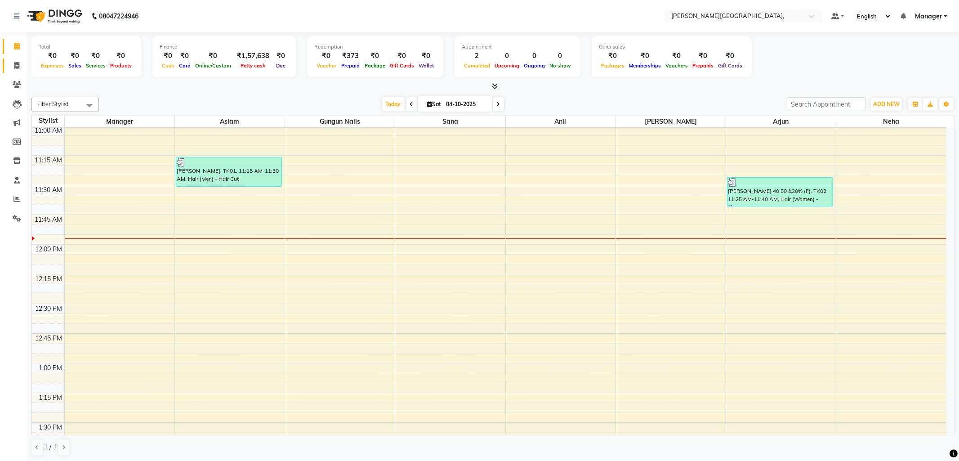
click at [17, 65] on icon at bounding box center [16, 65] width 5 height 7
select select "6483"
select select "service"
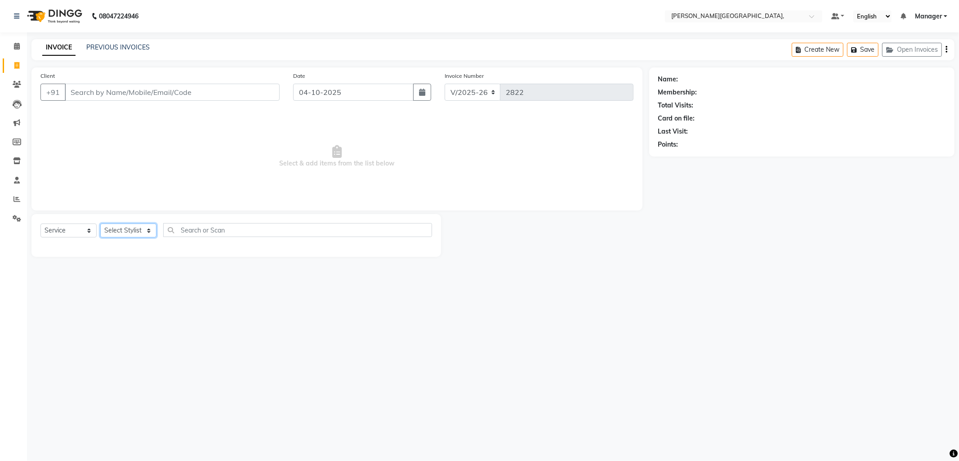
click at [147, 230] on select "Select Stylist [PERSON_NAME] [PERSON_NAME] nails Manager [PERSON_NAME]" at bounding box center [128, 230] width 56 height 14
select select "89498"
click at [100, 224] on select "Select Stylist [PERSON_NAME] [PERSON_NAME] nails Manager [PERSON_NAME]" at bounding box center [128, 230] width 56 height 14
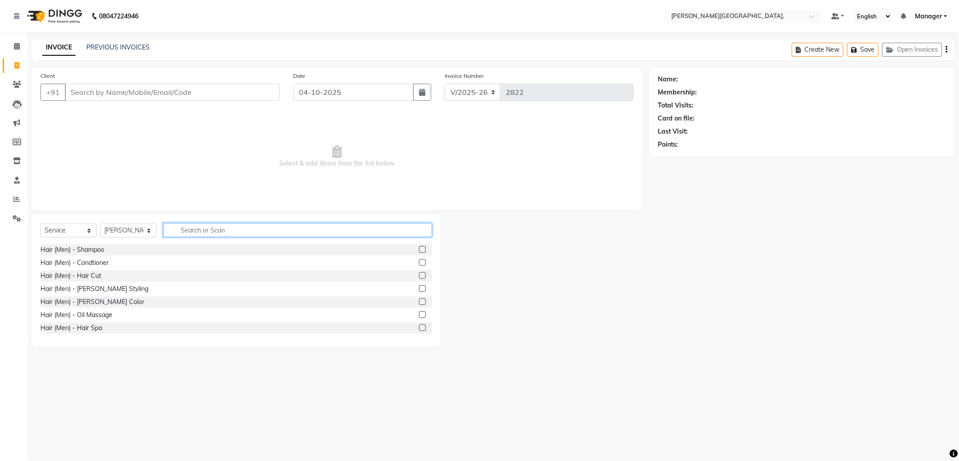
click at [197, 232] on input "text" at bounding box center [297, 230] width 269 height 14
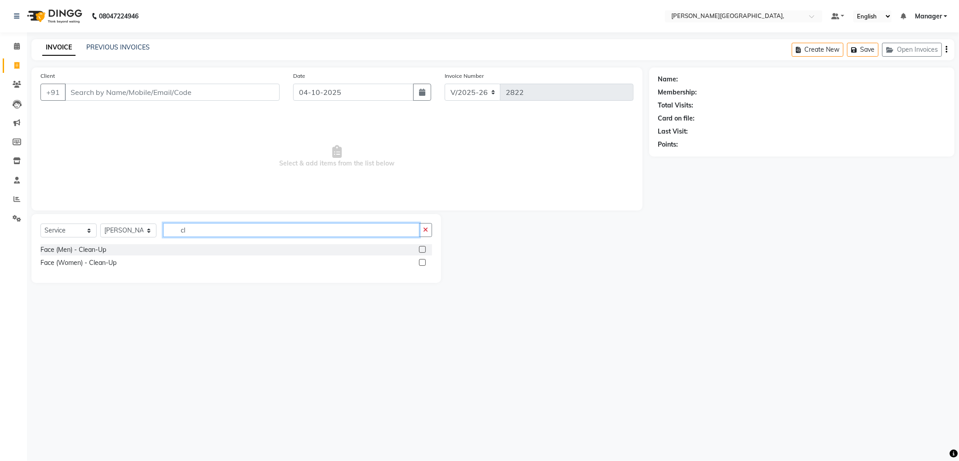
type input "cl"
click at [422, 249] on label at bounding box center [422, 249] width 7 height 7
click at [422, 249] on input "checkbox" at bounding box center [422, 250] width 6 height 6
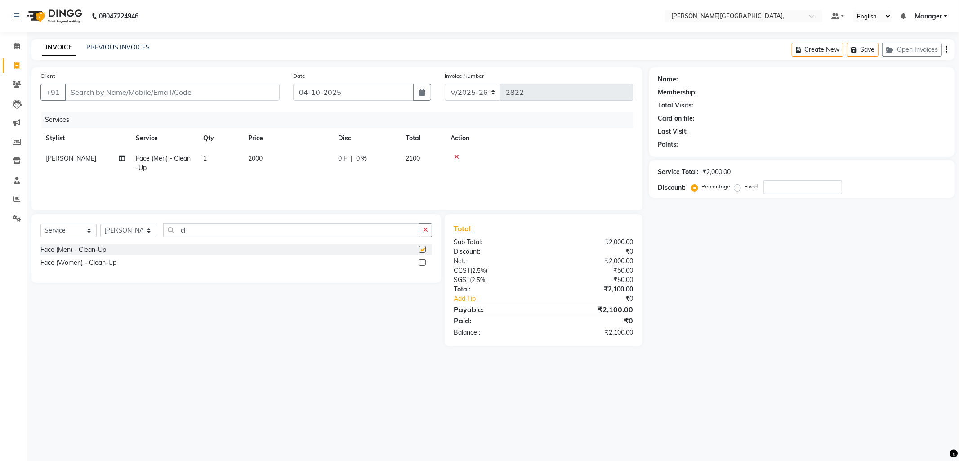
checkbox input "false"
click at [254, 156] on span "2000" at bounding box center [255, 158] width 14 height 8
select select "89498"
click at [302, 161] on input "2000" at bounding box center [329, 161] width 79 height 14
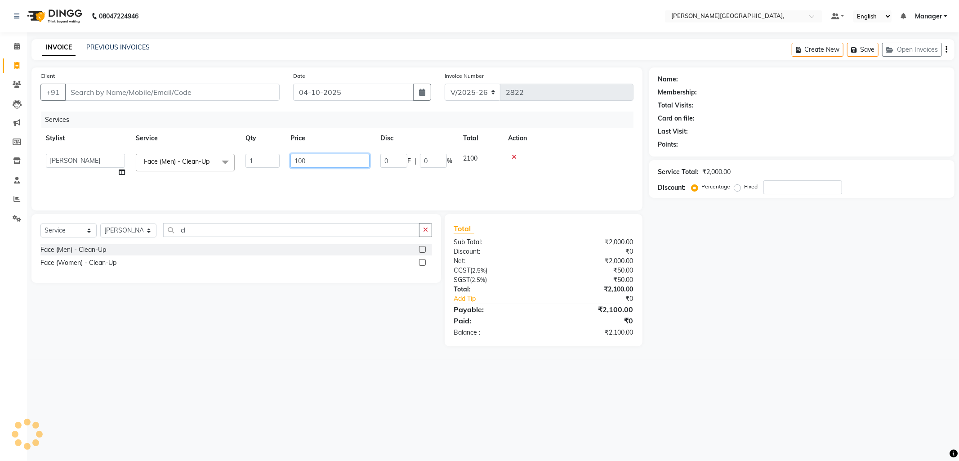
type input "1500"
click at [311, 178] on div "Services Stylist Service Qty Price Disc Total Action Anil Arjun Aslam gungun na…" at bounding box center [336, 156] width 593 height 90
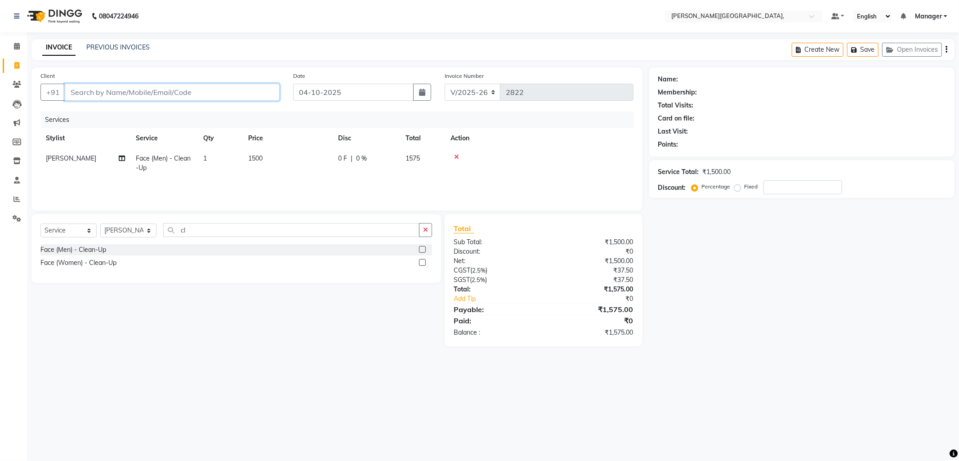
click at [105, 93] on input "Client" at bounding box center [172, 92] width 215 height 17
click at [194, 98] on input "Client" at bounding box center [172, 92] width 215 height 17
type input "9"
type input "0"
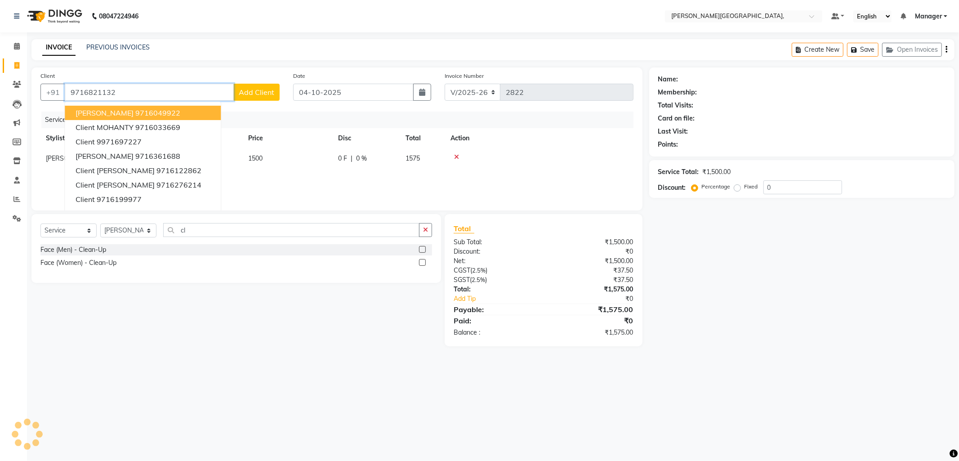
type input "9716821132"
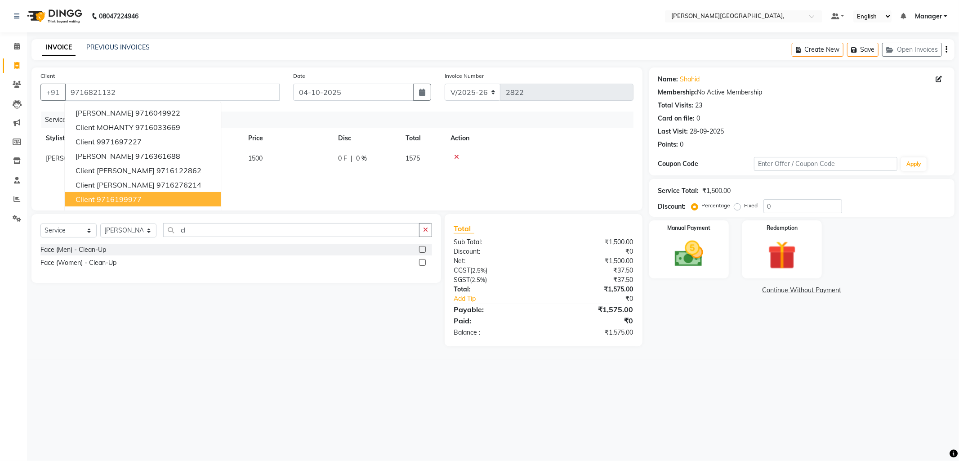
click at [191, 342] on div "Select Service Product Membership Package Voucher Prepaid Gift Card Select Styl…" at bounding box center [233, 280] width 416 height 132
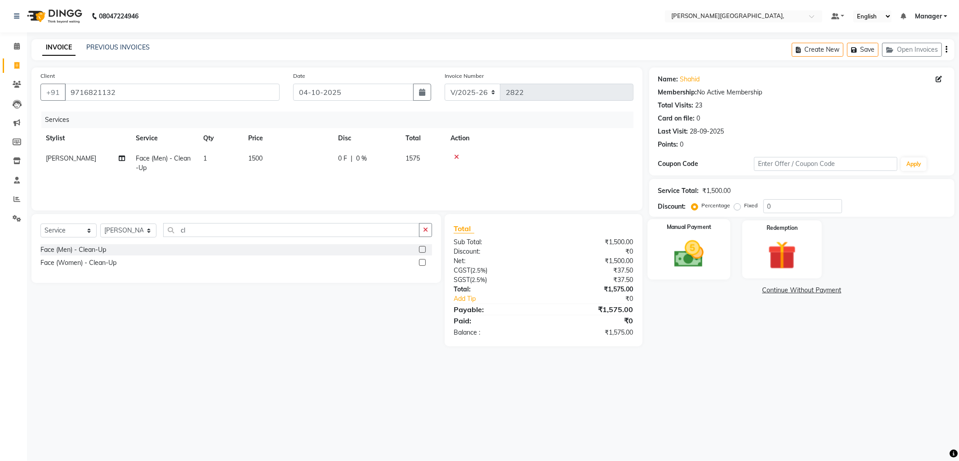
click at [691, 257] on img at bounding box center [689, 254] width 48 height 34
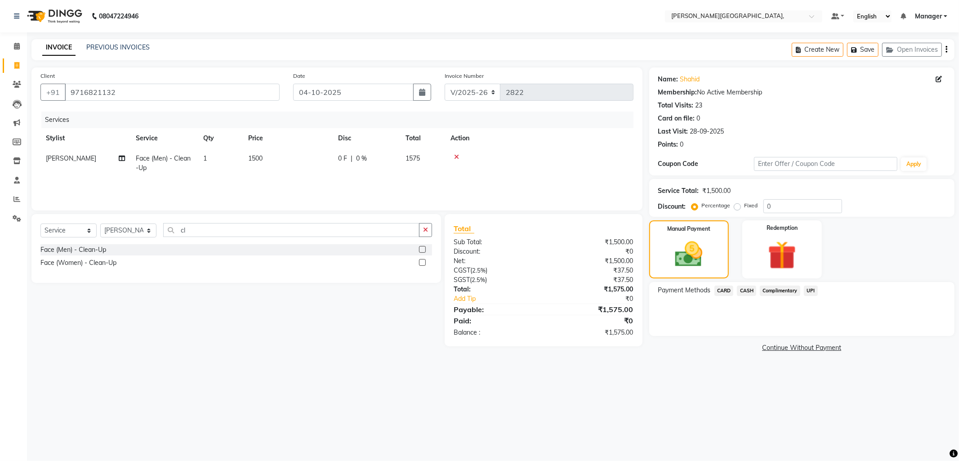
click at [814, 287] on span "UPI" at bounding box center [811, 290] width 14 height 10
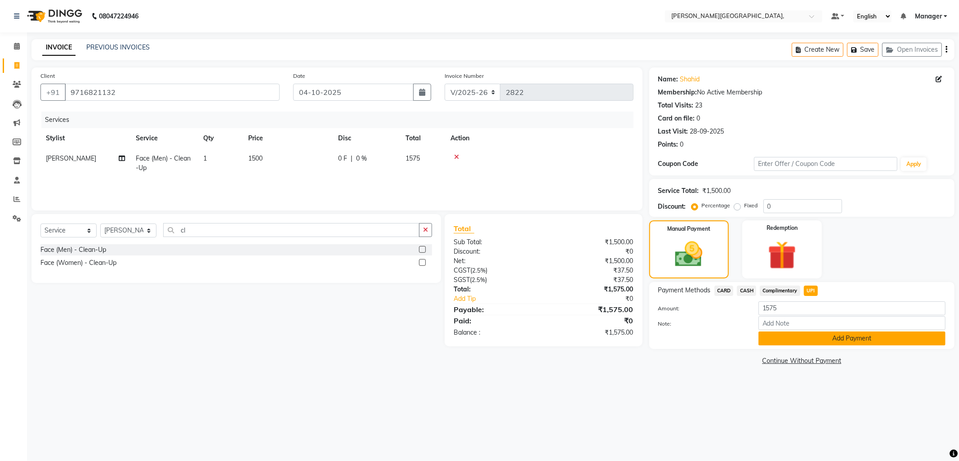
click at [828, 341] on button "Add Payment" at bounding box center [851, 338] width 187 height 14
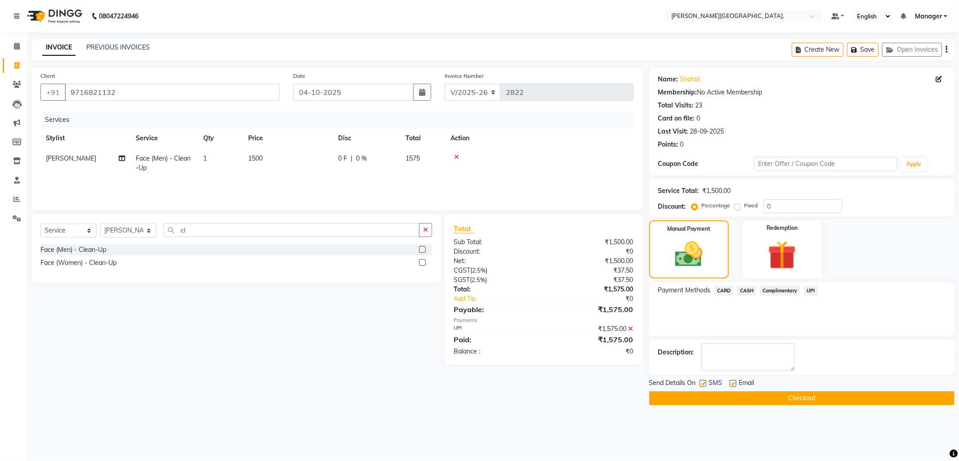
click at [817, 400] on button "Checkout" at bounding box center [801, 398] width 305 height 14
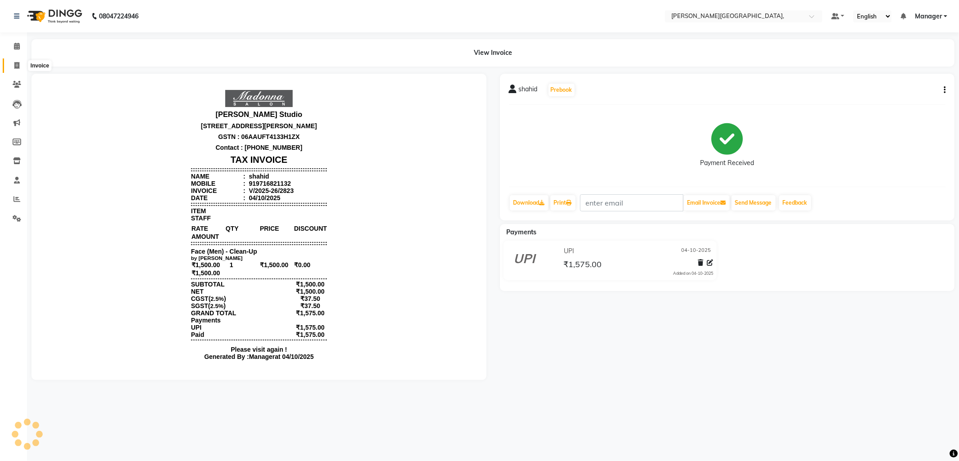
click at [16, 68] on icon at bounding box center [16, 65] width 5 height 7
select select "6483"
select select "service"
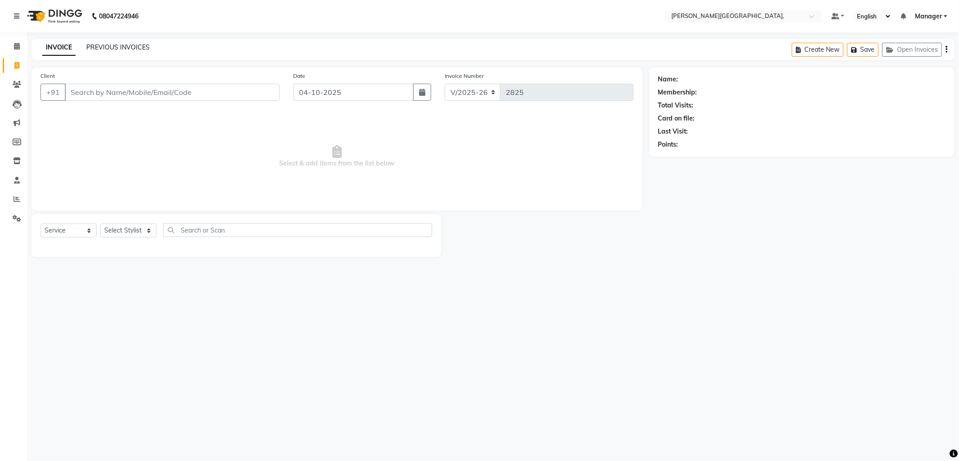
click at [107, 44] on link "PREVIOUS INVOICES" at bounding box center [117, 47] width 63 height 8
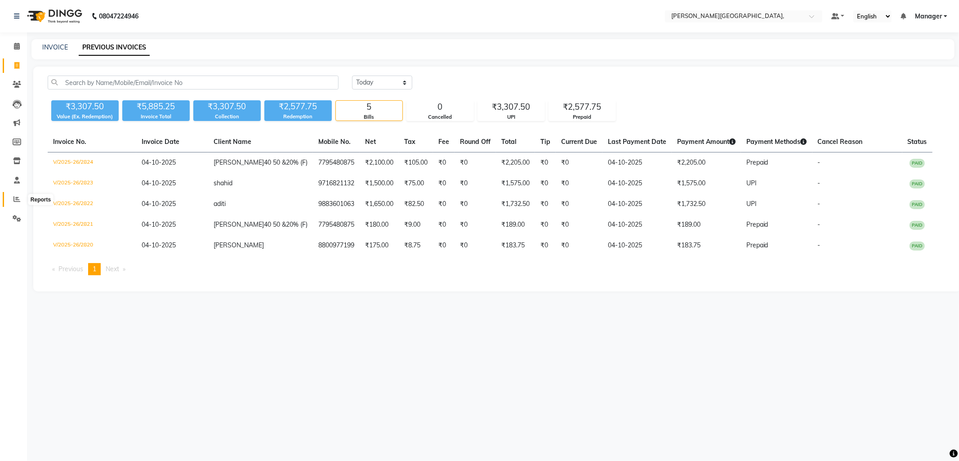
click at [14, 198] on icon at bounding box center [16, 199] width 7 height 7
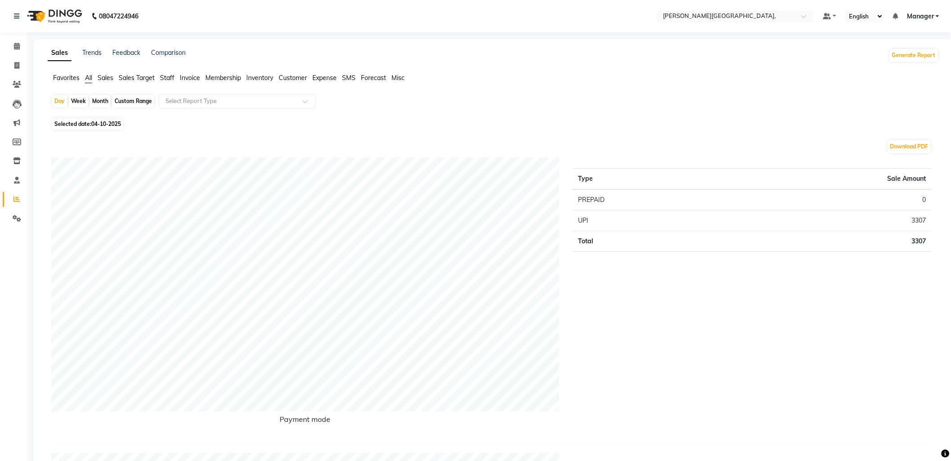
click at [126, 78] on span "Sales Target" at bounding box center [137, 78] width 36 height 8
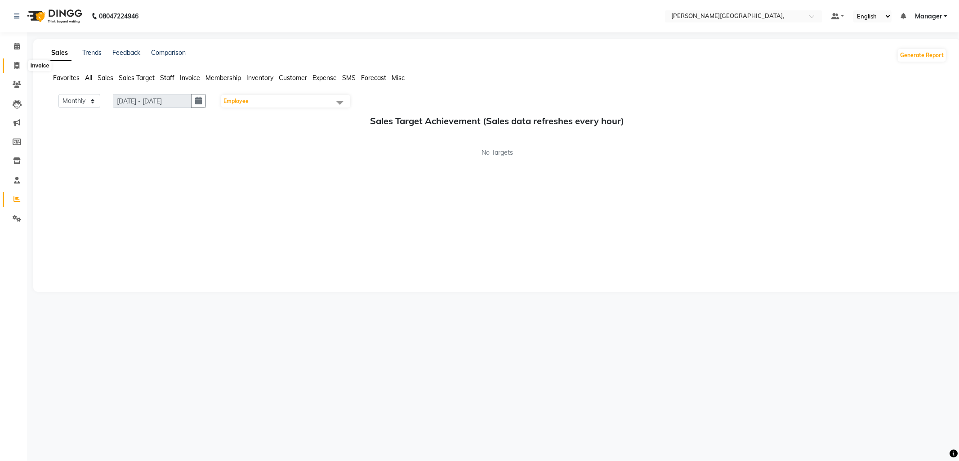
click at [9, 65] on span at bounding box center [17, 66] width 16 height 10
select select "service"
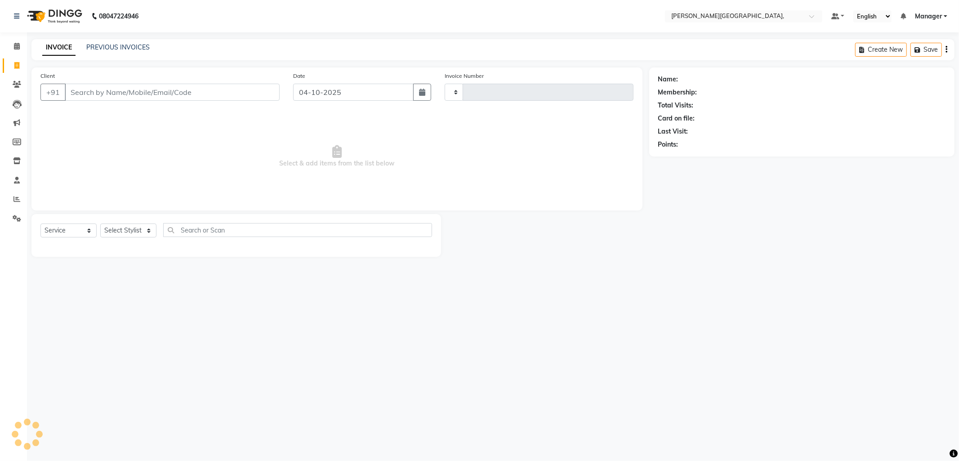
type input "2825"
select select "6483"
click at [149, 232] on select "Select Stylist [PERSON_NAME] [PERSON_NAME] nails Manager [PERSON_NAME]" at bounding box center [128, 230] width 56 height 14
select select "49451"
click at [100, 224] on select "Select Stylist [PERSON_NAME] [PERSON_NAME] nails Manager [PERSON_NAME]" at bounding box center [128, 230] width 56 height 14
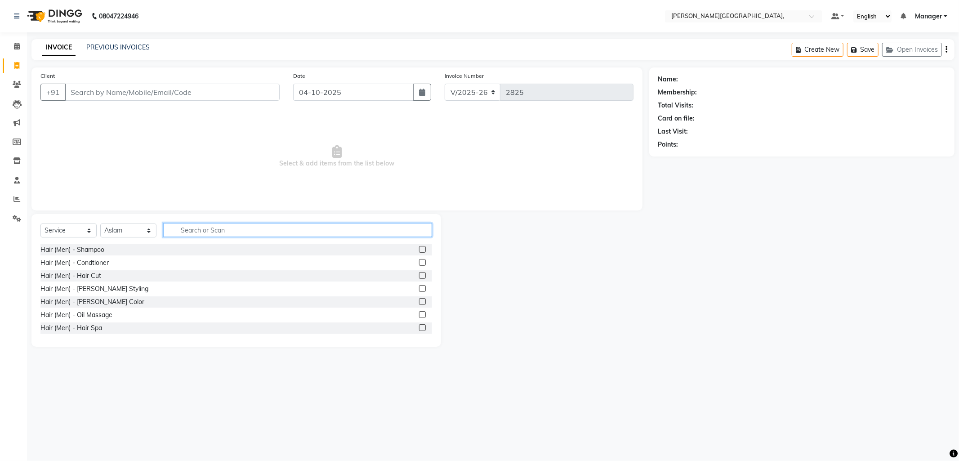
click at [187, 230] on input "text" at bounding box center [297, 230] width 269 height 14
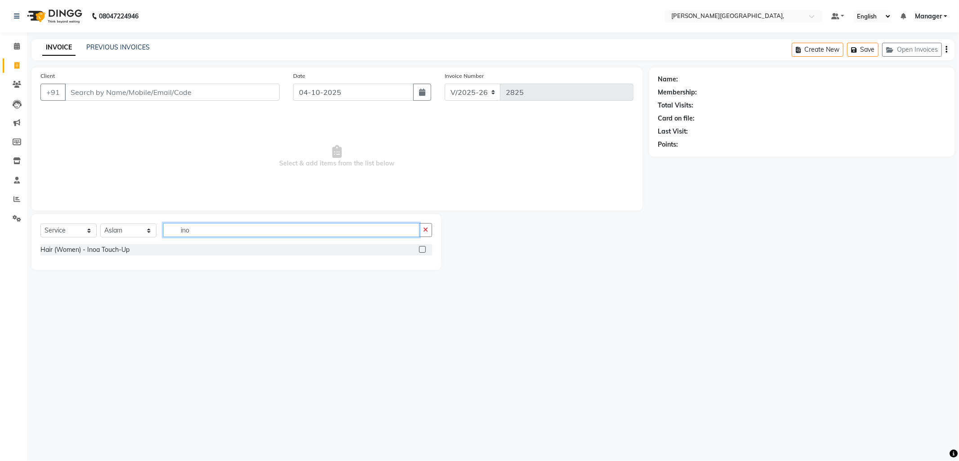
type input "ino"
click at [421, 247] on label at bounding box center [422, 249] width 7 height 7
click at [421, 247] on input "checkbox" at bounding box center [422, 250] width 6 height 6
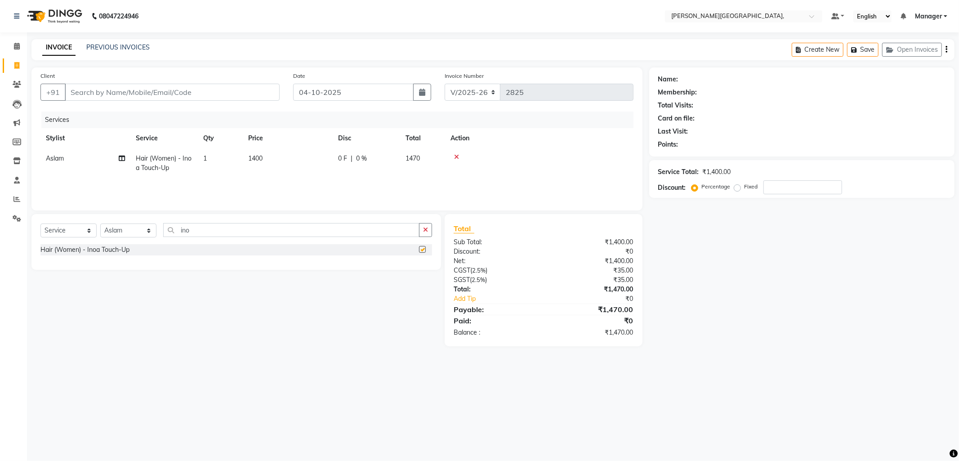
checkbox input "false"
click at [148, 230] on select "Select Stylist [PERSON_NAME] [PERSON_NAME] nails Manager [PERSON_NAME]" at bounding box center [128, 230] width 56 height 14
select select "83621"
click at [100, 224] on select "Select Stylist [PERSON_NAME] [PERSON_NAME] nails Manager [PERSON_NAME]" at bounding box center [128, 230] width 56 height 14
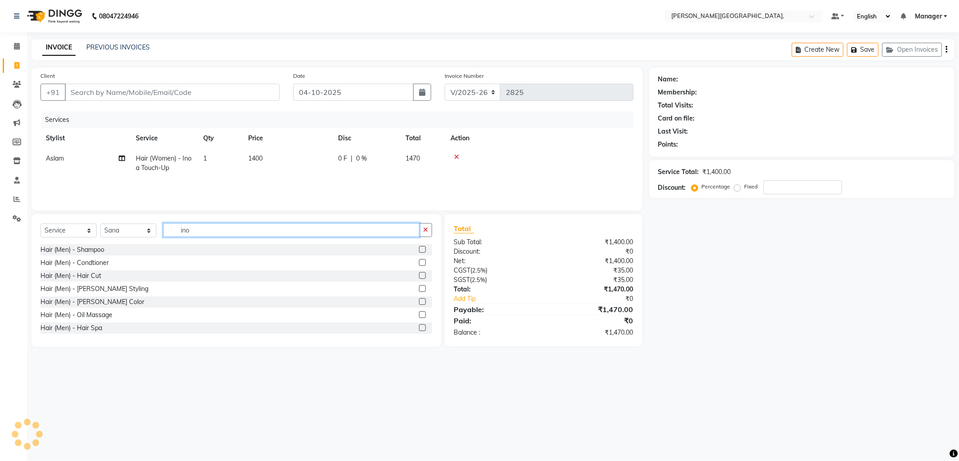
click at [200, 232] on input "ino" at bounding box center [291, 230] width 256 height 14
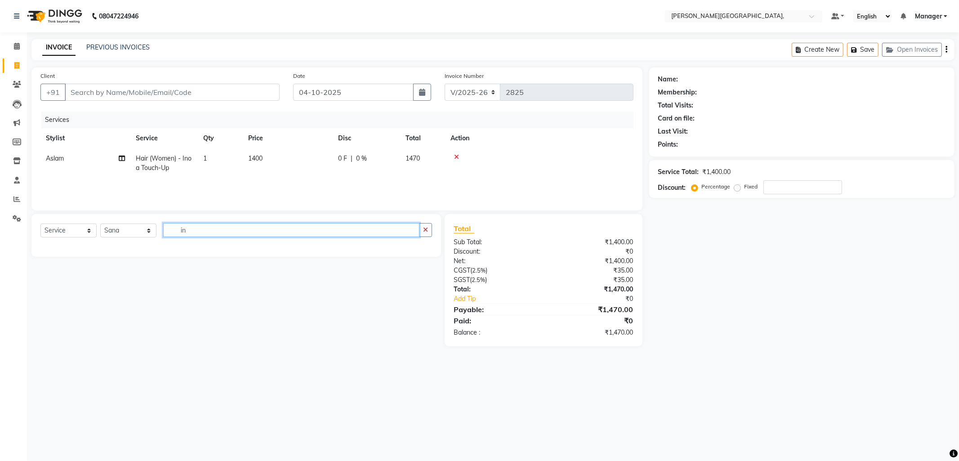
type input "i"
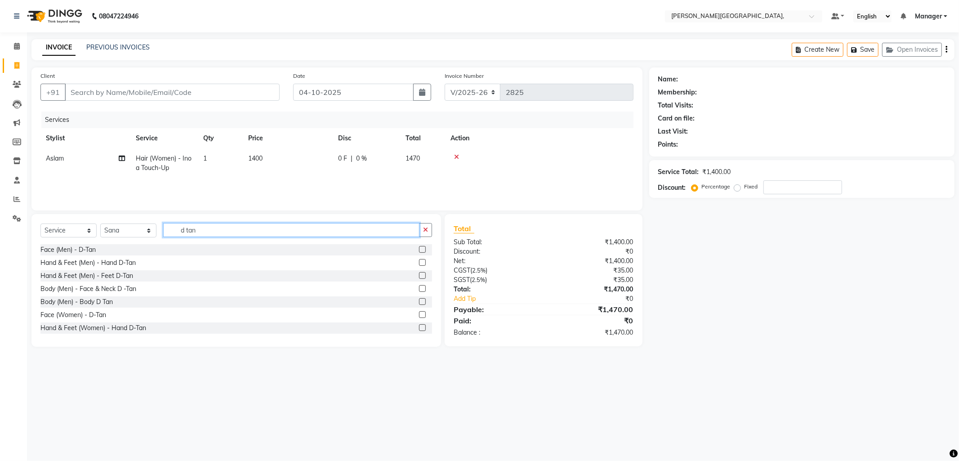
type input "d tan"
click at [419, 315] on label at bounding box center [422, 314] width 7 height 7
click at [419, 315] on input "checkbox" at bounding box center [422, 315] width 6 height 6
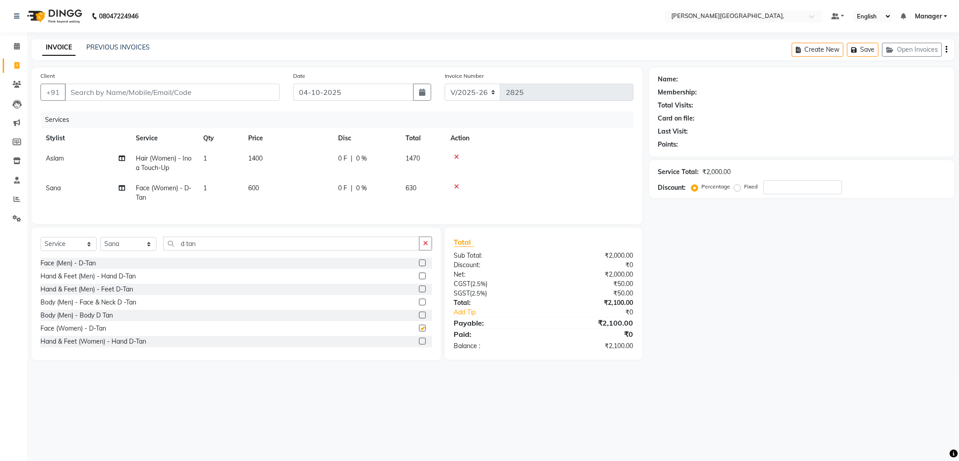
checkbox input "false"
click at [201, 250] on input "d tan" at bounding box center [291, 243] width 256 height 14
type input "d"
type input "thre"
click at [419, 318] on label at bounding box center [422, 315] width 7 height 7
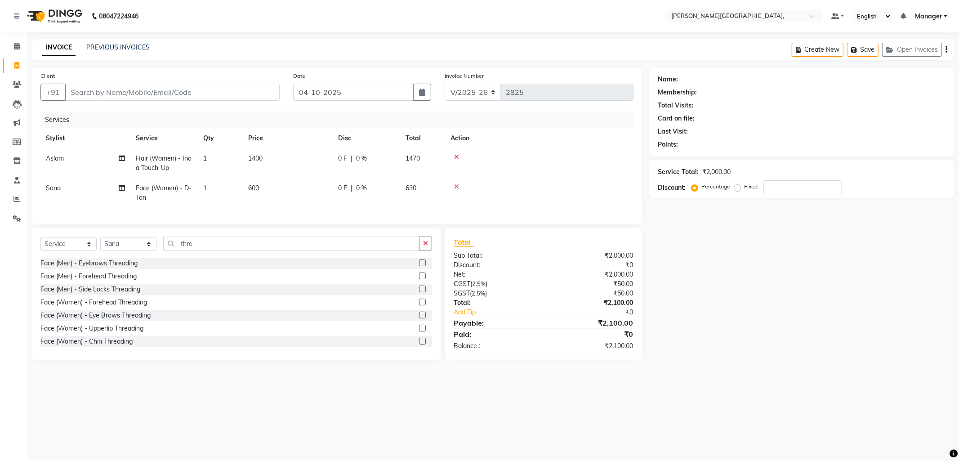
click at [419, 318] on input "checkbox" at bounding box center [422, 315] width 6 height 6
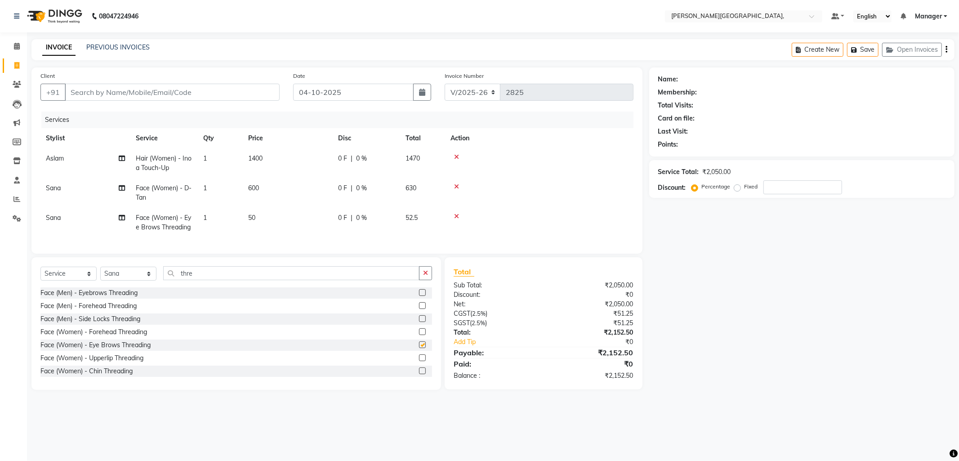
checkbox input "false"
click at [161, 93] on input "Client" at bounding box center [172, 92] width 215 height 17
type input "p"
type input "0"
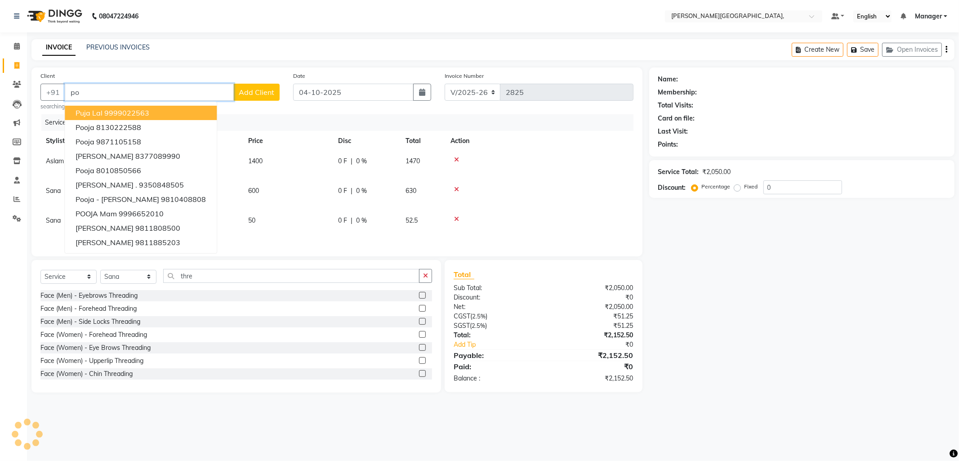
type input "p"
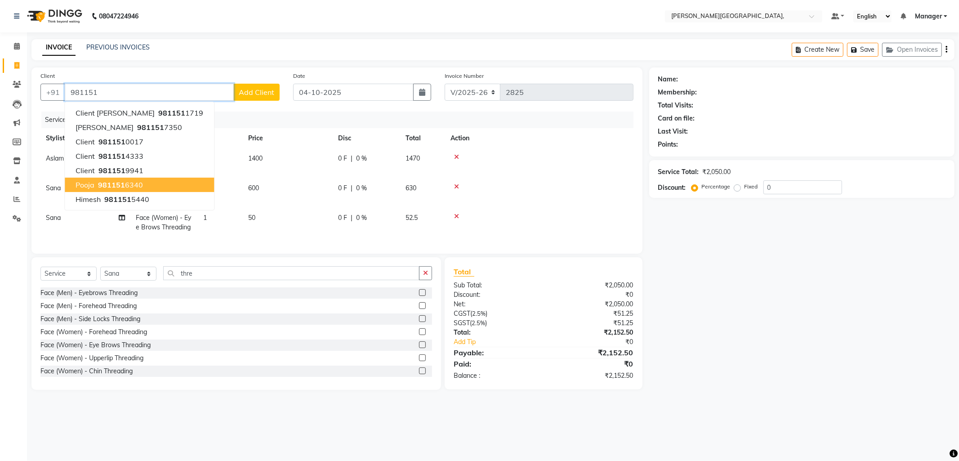
click at [111, 188] on span "981151" at bounding box center [111, 184] width 27 height 9
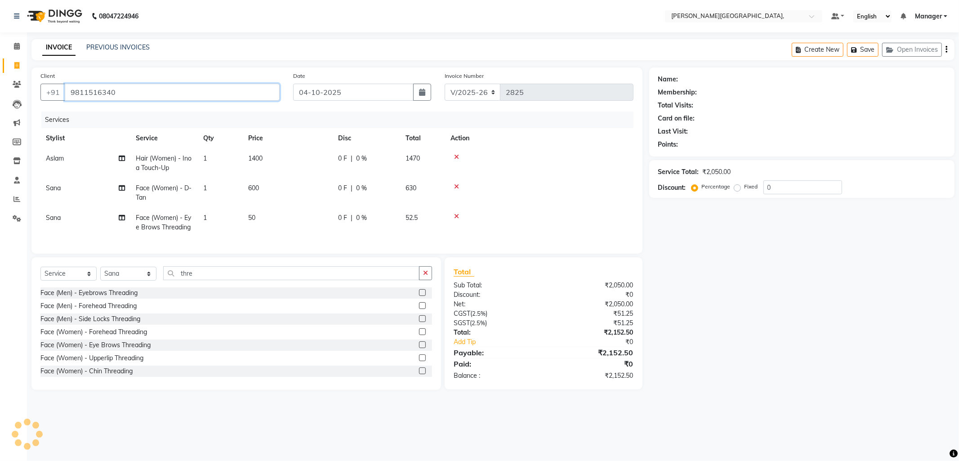
type input "9811516340"
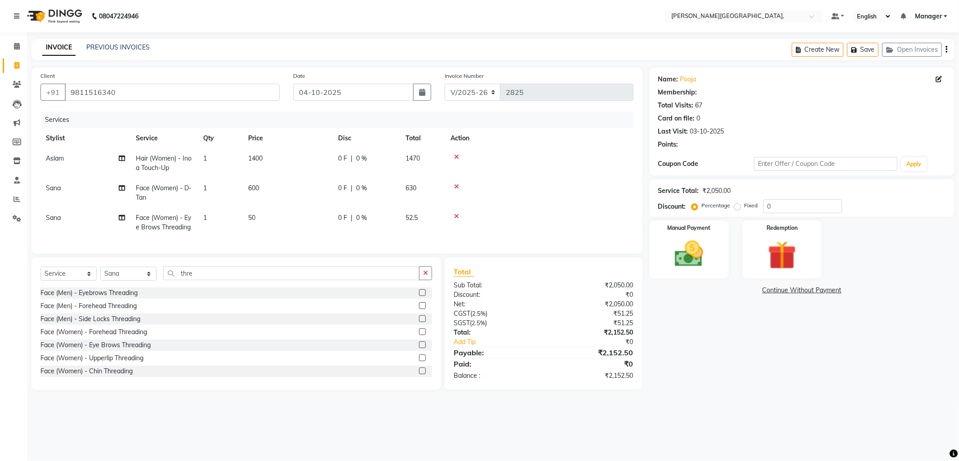
select select "1: Object"
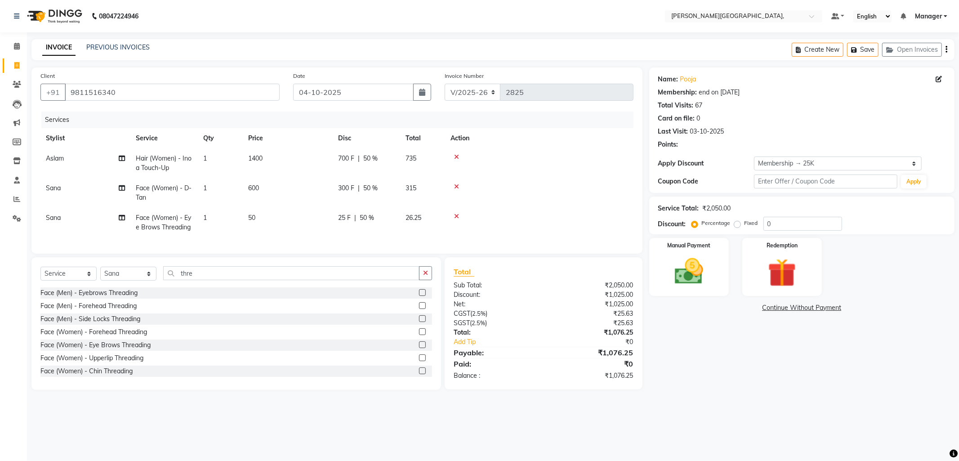
type input "50"
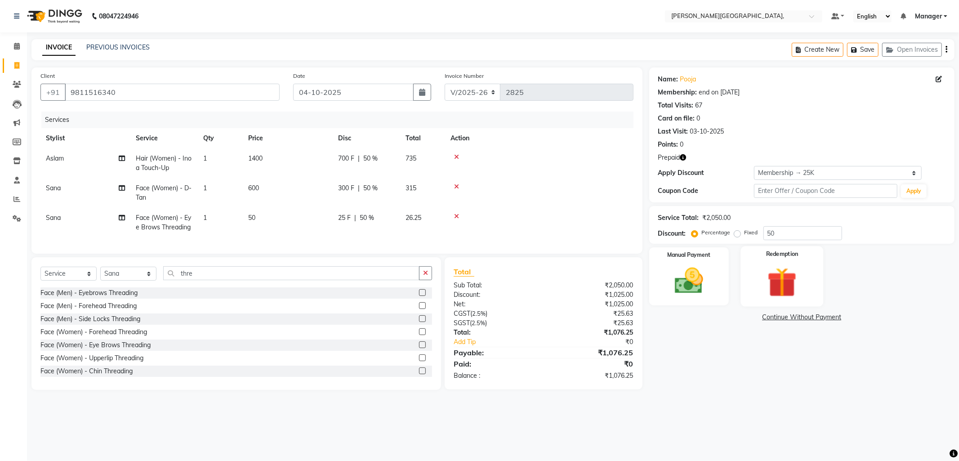
click at [784, 279] on img at bounding box center [782, 282] width 48 height 37
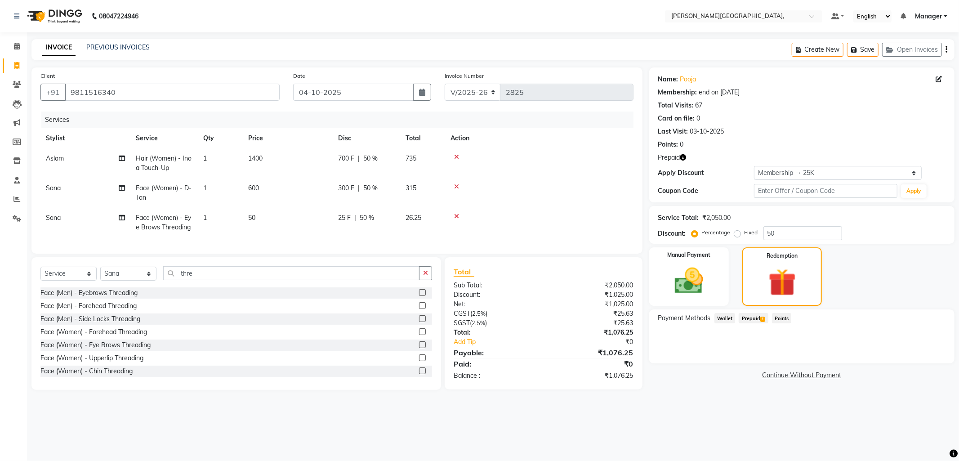
click at [749, 318] on span "Prepaid 1" at bounding box center [753, 318] width 29 height 10
click at [688, 280] on img at bounding box center [689, 281] width 48 height 34
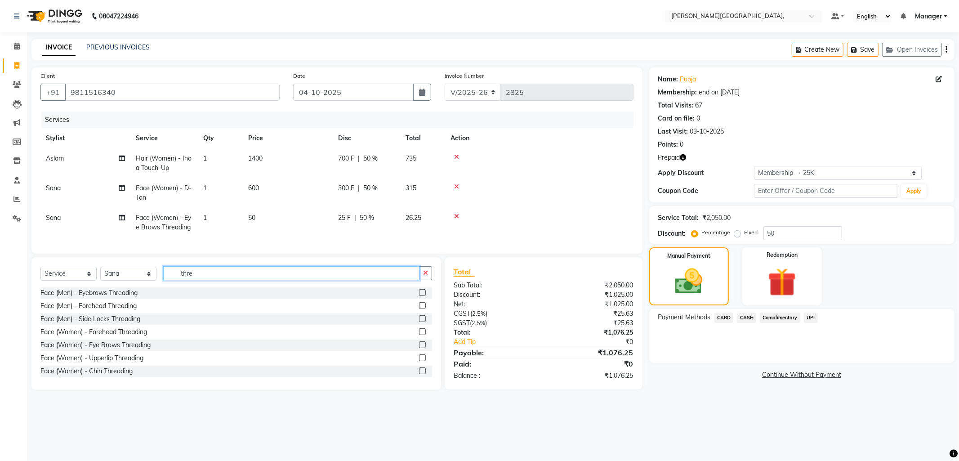
click at [197, 280] on input "thre" at bounding box center [291, 273] width 256 height 14
type input "t"
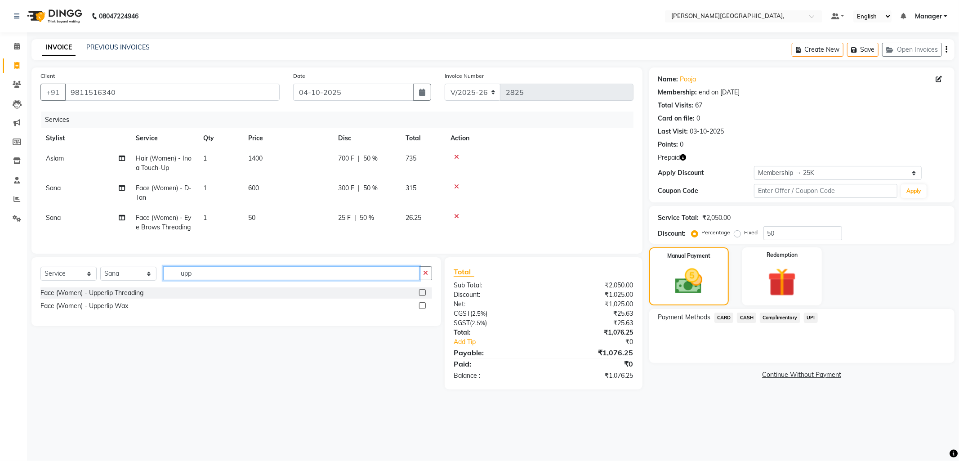
type input "upp"
click at [422, 296] on label at bounding box center [422, 292] width 7 height 7
click at [422, 296] on input "checkbox" at bounding box center [422, 293] width 6 height 6
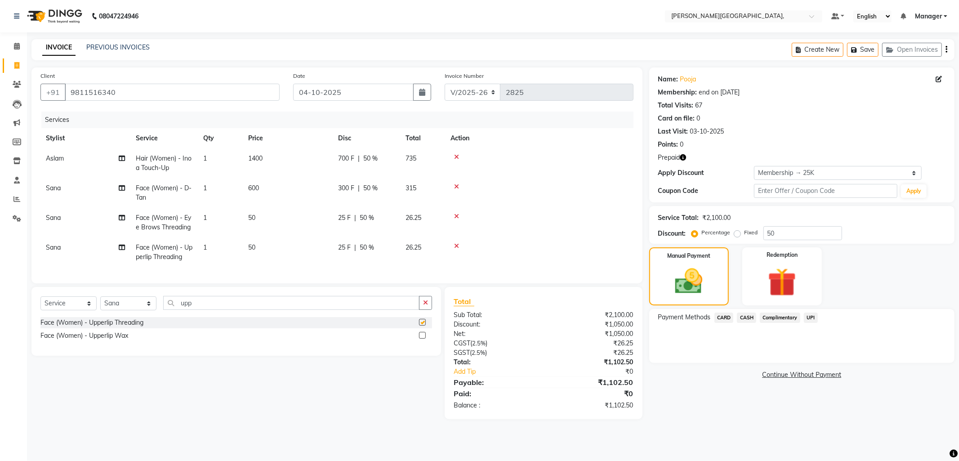
checkbox input "false"
click at [272, 220] on td "50" at bounding box center [288, 223] width 90 height 30
select select "83621"
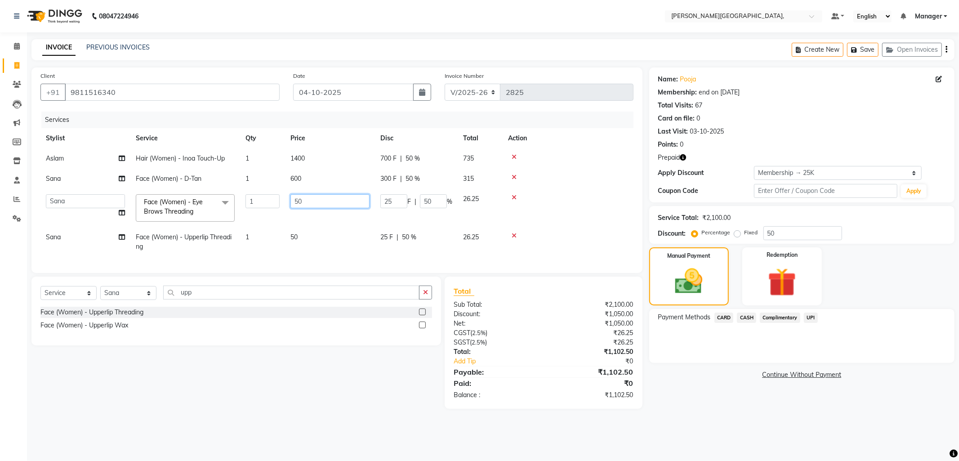
click at [318, 201] on input "50" at bounding box center [329, 201] width 79 height 14
type input "5"
click at [299, 243] on td "50" at bounding box center [330, 242] width 90 height 30
select select "83621"
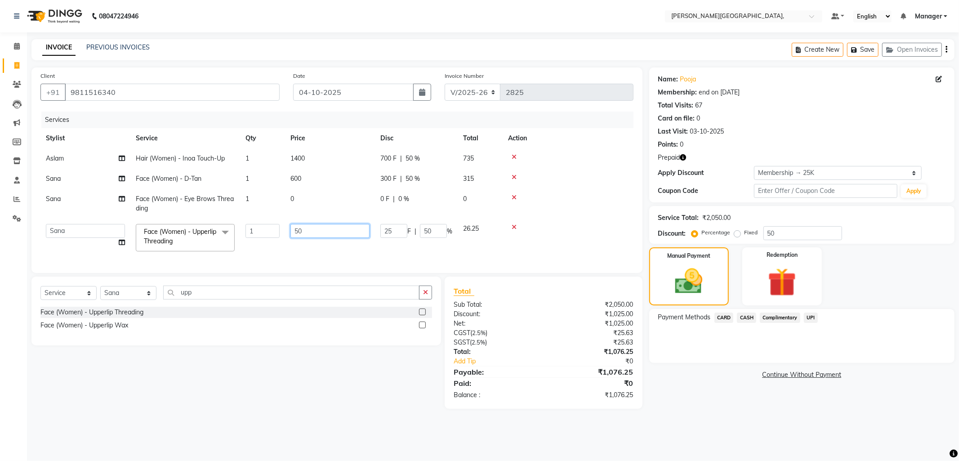
click at [306, 235] on input "50" at bounding box center [329, 231] width 79 height 14
type input "5"
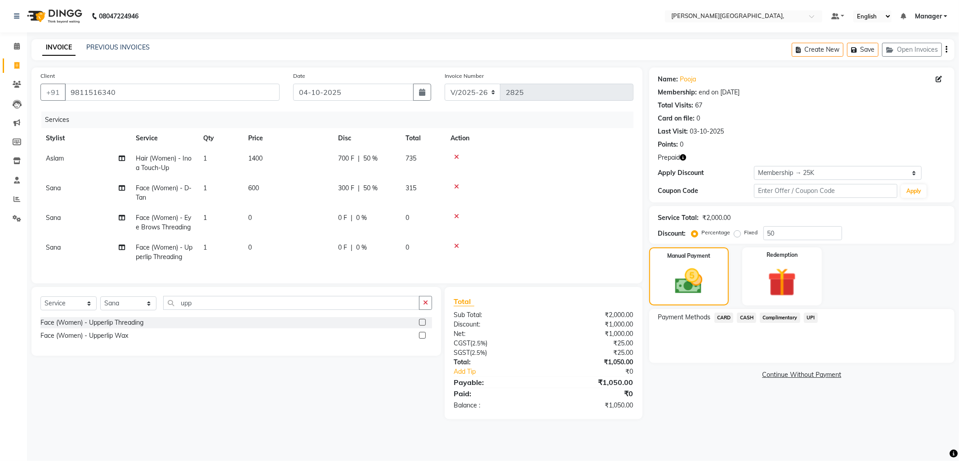
click at [299, 253] on td "0" at bounding box center [288, 252] width 90 height 30
select select "83621"
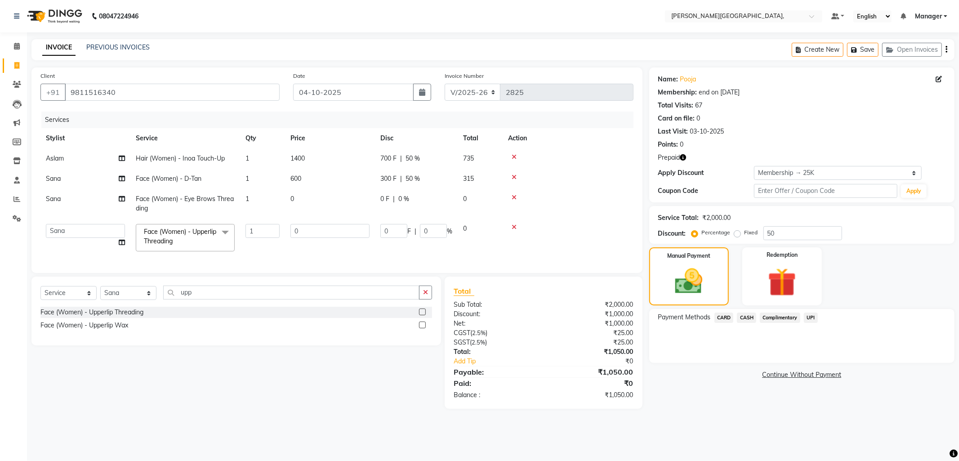
click at [312, 199] on td "0" at bounding box center [330, 204] width 90 height 30
select select "83621"
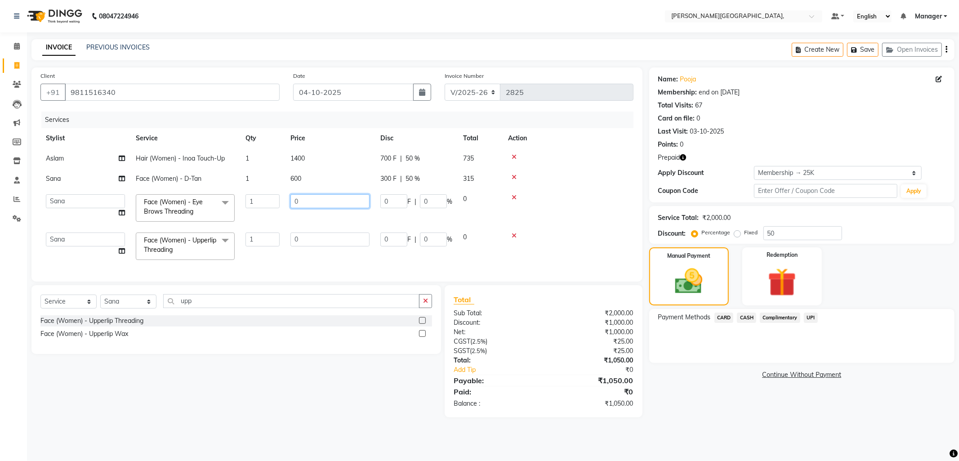
click at [316, 205] on input "0" at bounding box center [329, 201] width 79 height 14
type input "50"
click at [308, 245] on td "0" at bounding box center [330, 246] width 90 height 38
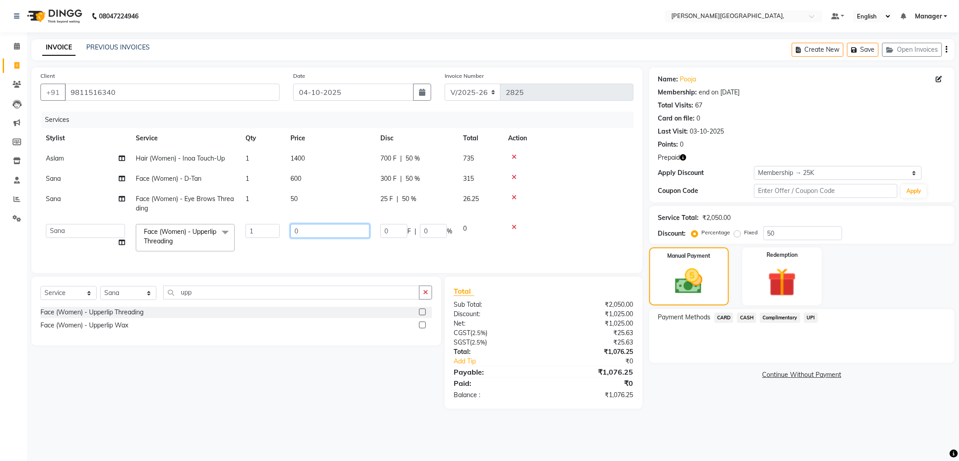
click at [321, 232] on input "0" at bounding box center [329, 231] width 79 height 14
type input "500"
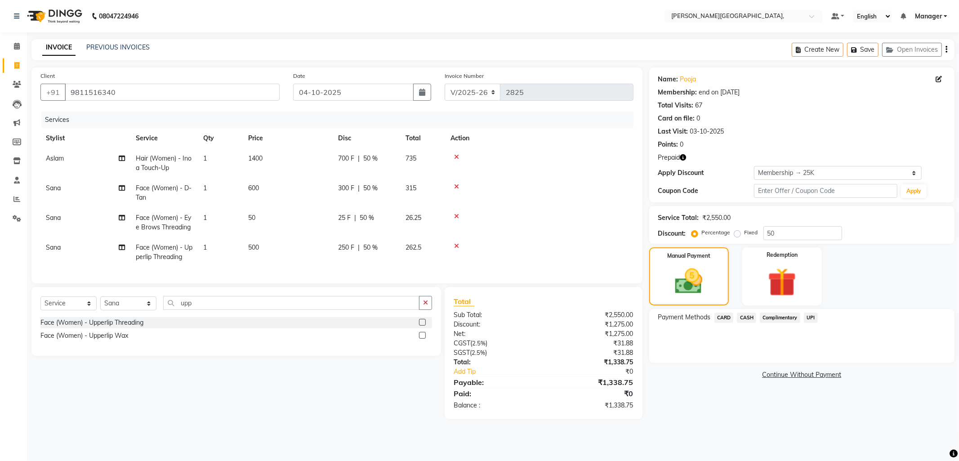
click at [408, 201] on tbody "Aslam Hair (Women) - Inoa Touch-Up 1 1400 700 F | 50 % 735 Sana Face (Women) - …" at bounding box center [336, 207] width 593 height 119
click at [367, 218] on span "50 %" at bounding box center [367, 217] width 14 height 9
select select "83621"
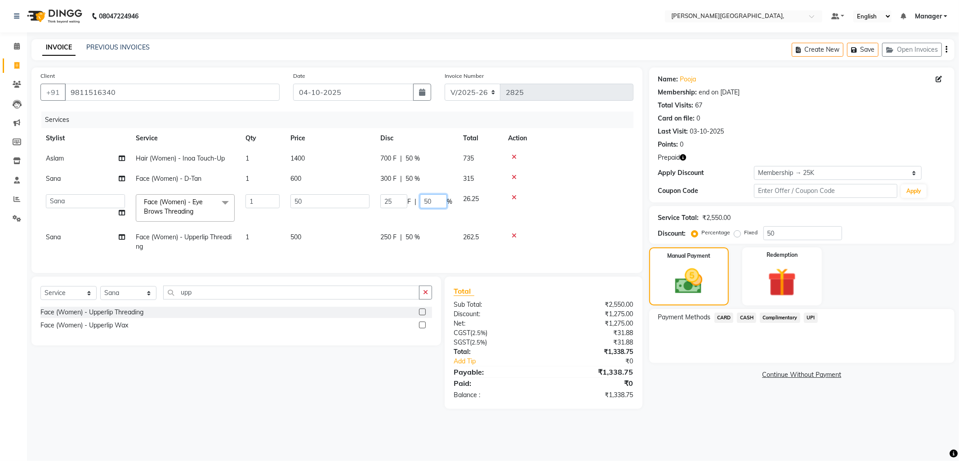
click at [433, 203] on input "50" at bounding box center [433, 201] width 27 height 14
type input "5"
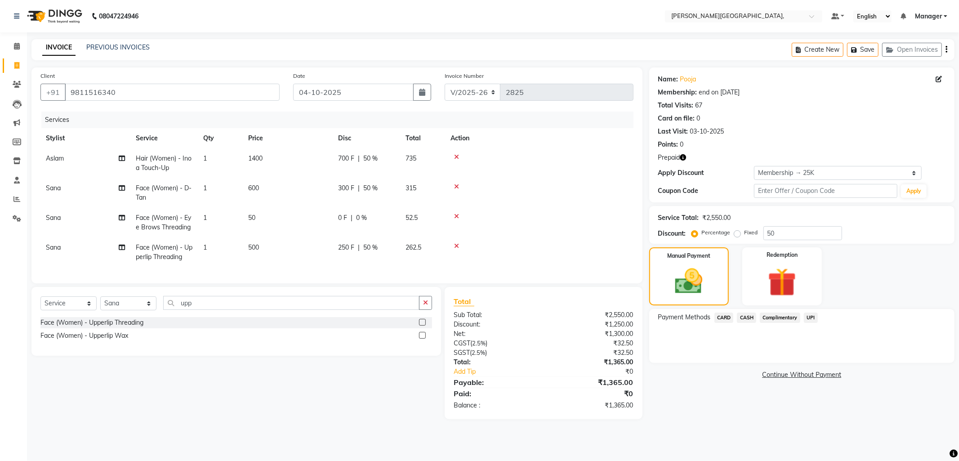
click at [413, 236] on tbody "Aslam Hair (Women) - Inoa Touch-Up 1 1400 700 F | 50 % 735 Sana Face (Women) - …" at bounding box center [336, 207] width 593 height 119
click at [373, 244] on span "50 %" at bounding box center [370, 247] width 14 height 9
select select "83621"
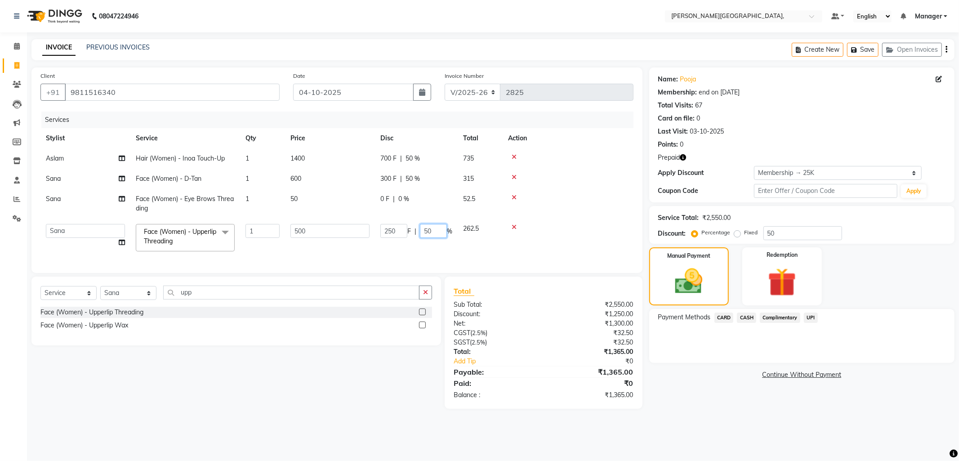
click at [433, 234] on input "50" at bounding box center [433, 231] width 27 height 14
type input "5"
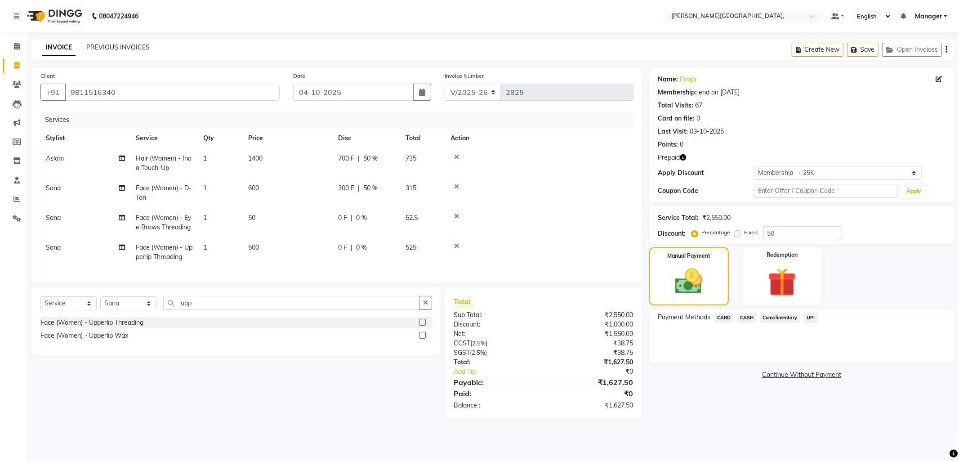
click at [366, 402] on div "Select Service Product Membership Package Voucher Prepaid Gift Card Select Styl…" at bounding box center [233, 353] width 416 height 132
click at [254, 244] on span "500" at bounding box center [253, 247] width 11 height 8
select select "83621"
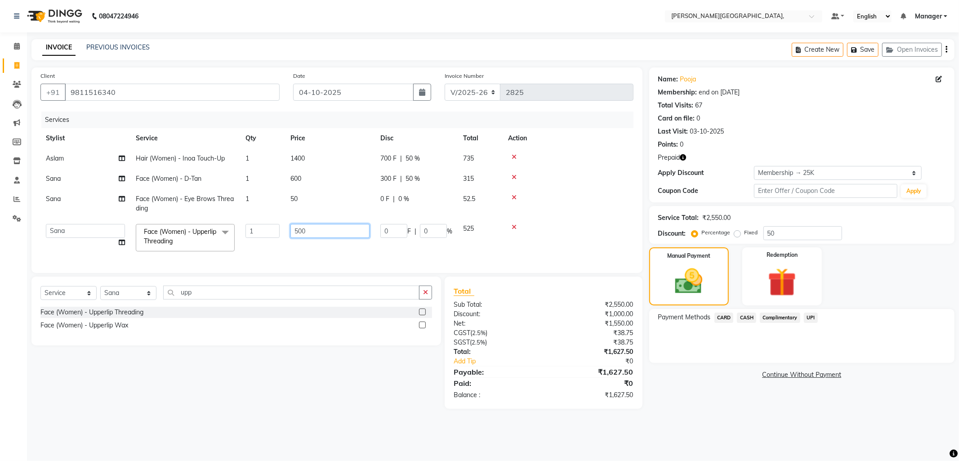
click at [306, 231] on input "500" at bounding box center [329, 231] width 79 height 14
type input "50"
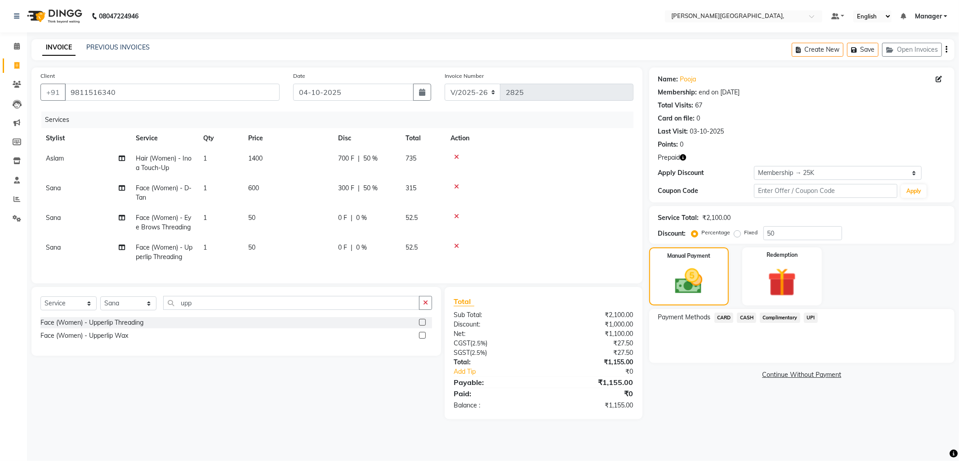
click at [271, 253] on tr "Sana Face (Women) - Upperlip Threading 1 50 0 F | 0 % 52.5" at bounding box center [336, 252] width 593 height 30
click at [74, 373] on div "Select Service Product Membership Package Voucher Prepaid Gift Card Select Styl…" at bounding box center [233, 353] width 416 height 132
click at [258, 186] on span "600" at bounding box center [253, 188] width 11 height 8
select select "83621"
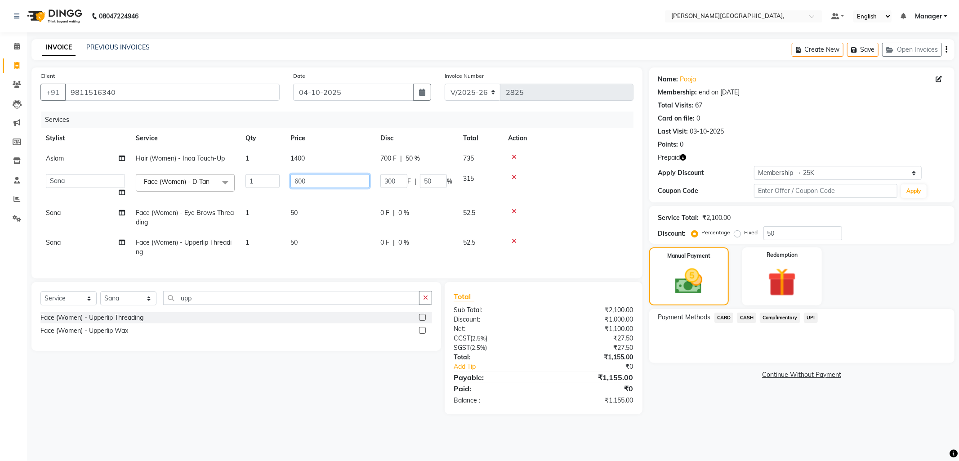
click at [298, 180] on input "600" at bounding box center [329, 181] width 79 height 14
type input "800"
click at [276, 383] on div "Select Service Product Membership Package Voucher Prepaid Gift Card Select Styl…" at bounding box center [233, 348] width 416 height 132
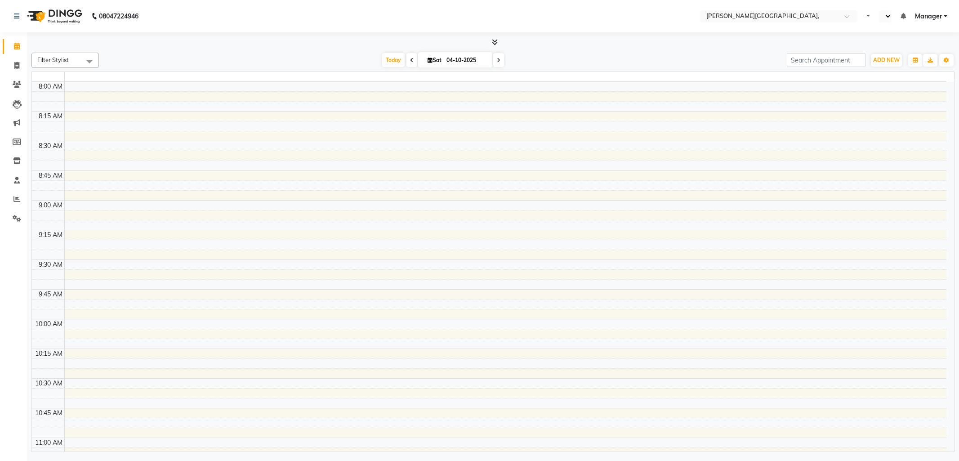
select select "en"
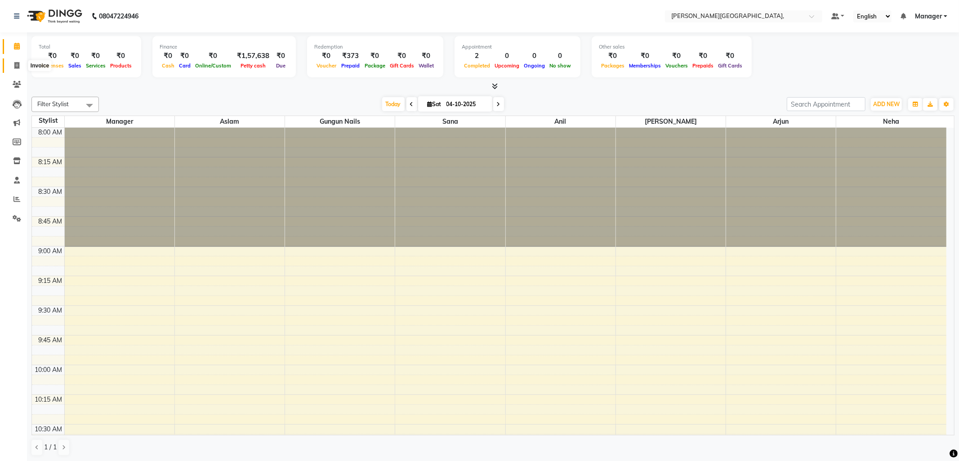
click at [18, 65] on icon at bounding box center [16, 65] width 5 height 7
select select "service"
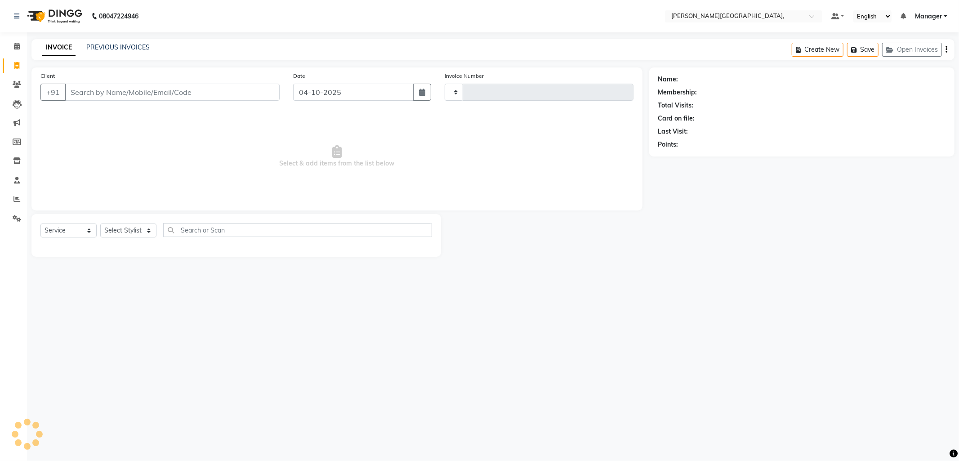
type input "2822"
select select "6483"
click at [146, 228] on select "Select Stylist" at bounding box center [128, 230] width 56 height 14
select select "84516"
click at [100, 224] on select "Select Stylist [PERSON_NAME] [PERSON_NAME] nails Manager [PERSON_NAME]" at bounding box center [128, 230] width 56 height 14
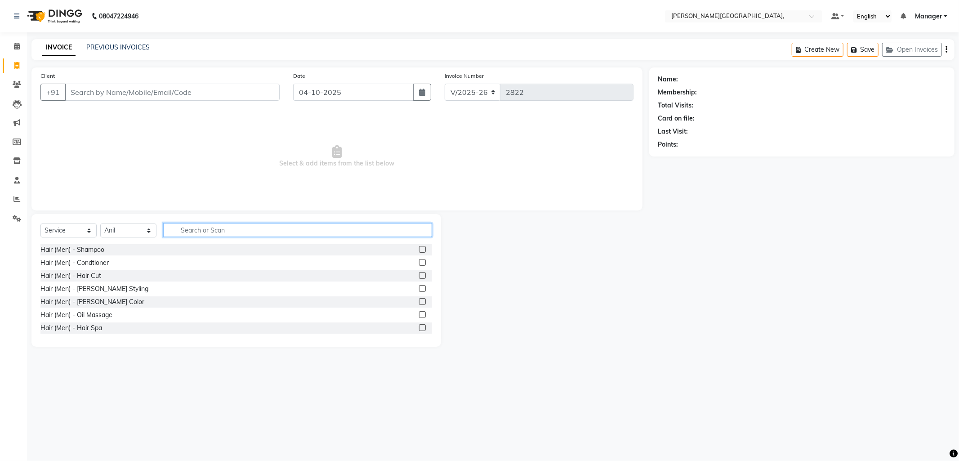
click at [232, 229] on input "text" at bounding box center [297, 230] width 269 height 14
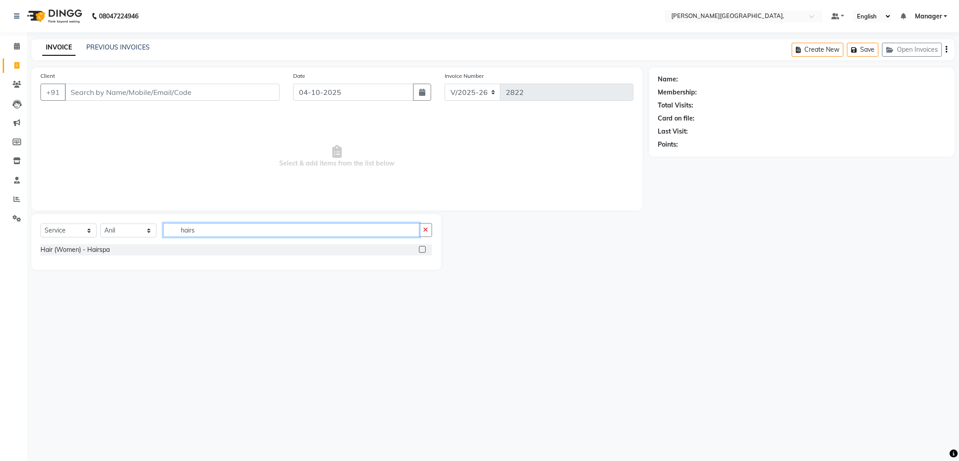
type input "hairs"
drag, startPoint x: 421, startPoint y: 249, endPoint x: 434, endPoint y: 254, distance: 14.3
click at [423, 249] on label at bounding box center [422, 249] width 7 height 7
click at [423, 249] on input "checkbox" at bounding box center [422, 250] width 6 height 6
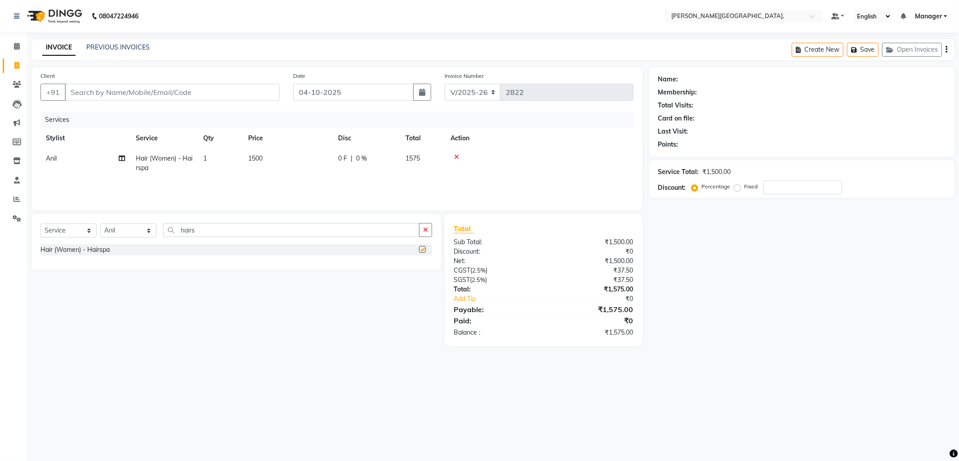
checkbox input "false"
click at [434, 261] on div "Select Service Product Membership Package Voucher Prepaid Gift Card Select Styl…" at bounding box center [236, 242] width 410 height 56
click at [735, 304] on div "Name: Membership: Total Visits: Card on file: Last Visit: Points: Service Total…" at bounding box center [805, 206] width 312 height 279
drag, startPoint x: 700, startPoint y: 344, endPoint x: 707, endPoint y: 345, distance: 6.4
click at [702, 344] on div "Name: Membership: Total Visits: Card on file: Last Visit: Points: Service Total…" at bounding box center [805, 206] width 312 height 279
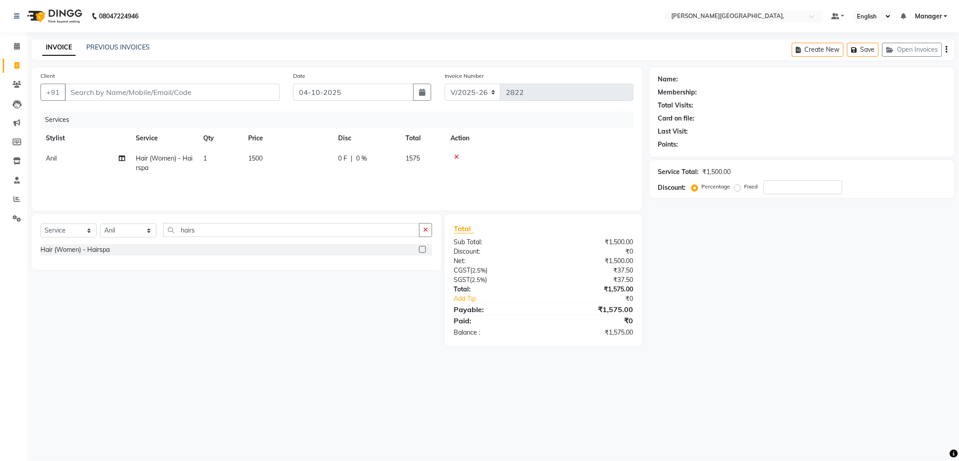
click at [745, 397] on div "08047224946 Select Location × Madonna Studio, Fazilpur Road, Default Panel My P…" at bounding box center [479, 230] width 959 height 461
click at [149, 233] on select "Select Stylist [PERSON_NAME] [PERSON_NAME] nails Manager [PERSON_NAME]" at bounding box center [128, 230] width 56 height 14
select select "93598"
click at [100, 224] on select "Select Stylist [PERSON_NAME] [PERSON_NAME] nails Manager [PERSON_NAME]" at bounding box center [128, 230] width 56 height 14
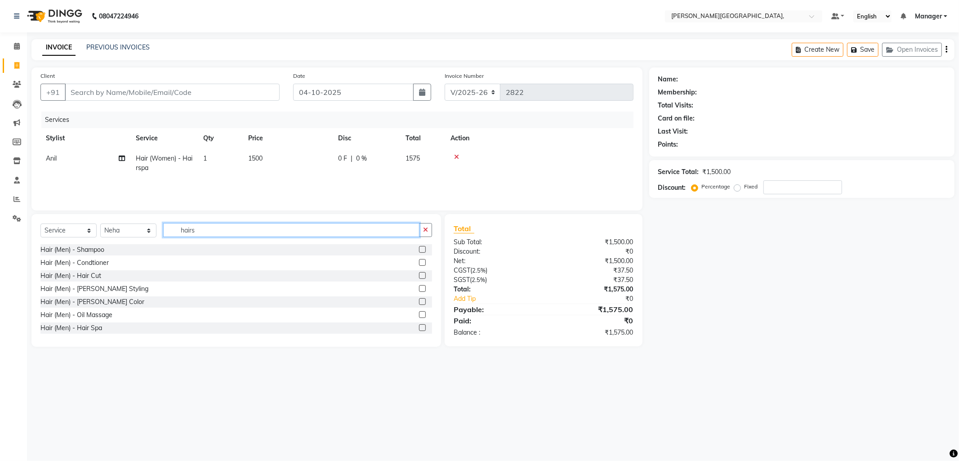
click at [215, 231] on input "hairs" at bounding box center [291, 230] width 256 height 14
type input "h"
type input "thr"
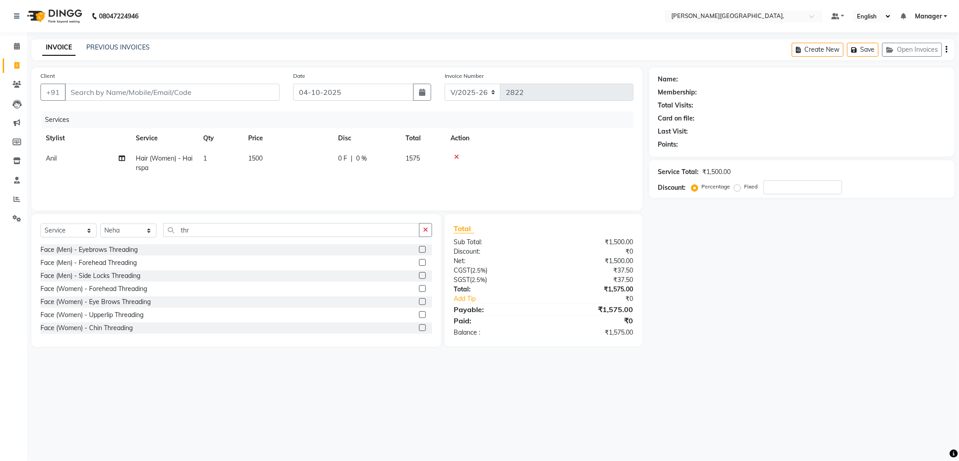
click at [419, 312] on label at bounding box center [422, 314] width 7 height 7
click at [419, 312] on input "checkbox" at bounding box center [422, 315] width 6 height 6
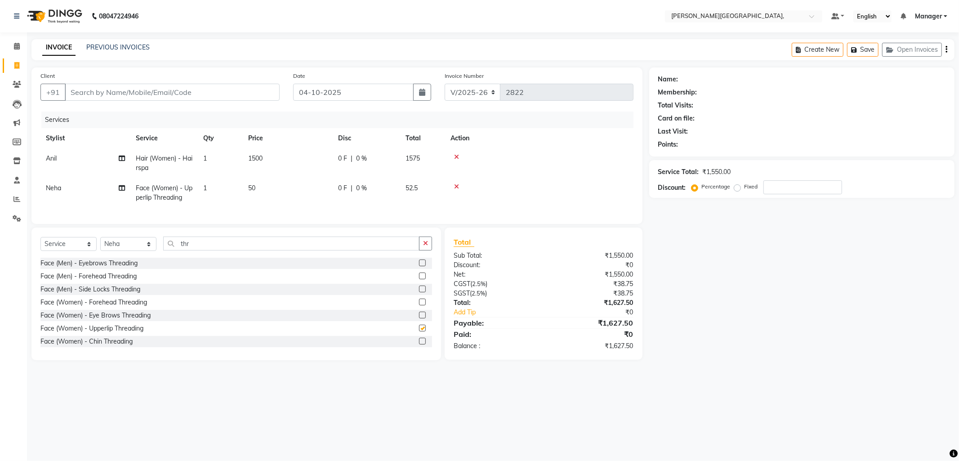
checkbox input "false"
click at [195, 250] on input "thr" at bounding box center [291, 243] width 256 height 14
type input "t"
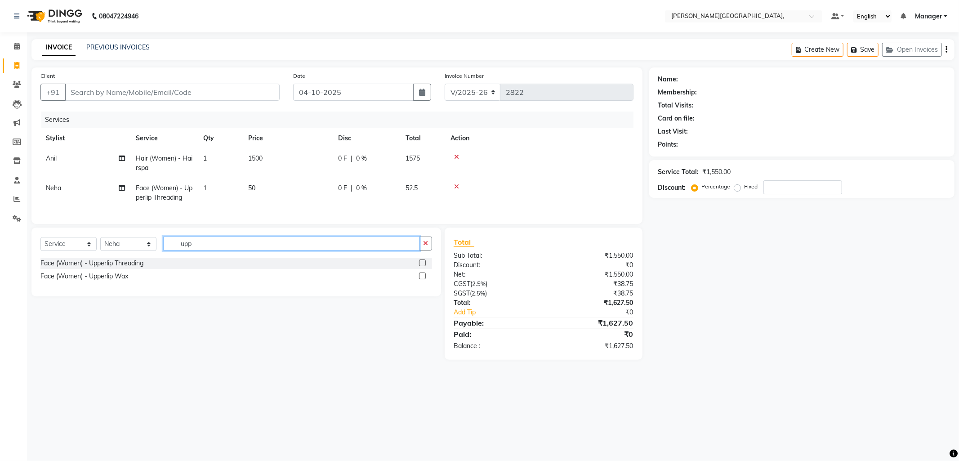
type input "upp"
click at [424, 279] on label at bounding box center [422, 275] width 7 height 7
click at [424, 279] on input "checkbox" at bounding box center [422, 276] width 6 height 6
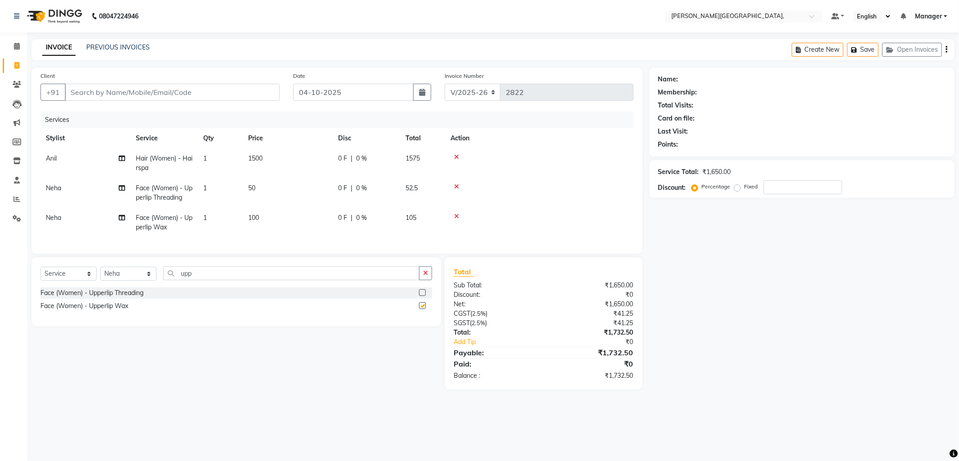
checkbox input "false"
click at [208, 280] on input "upp" at bounding box center [291, 273] width 256 height 14
type input "u"
type input "chin"
click at [421, 309] on label at bounding box center [422, 305] width 7 height 7
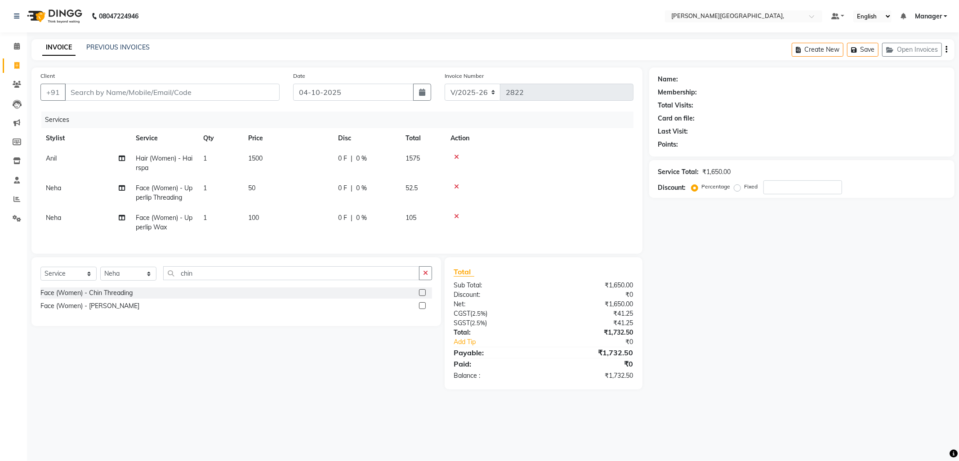
click at [421, 309] on input "checkbox" at bounding box center [422, 306] width 6 height 6
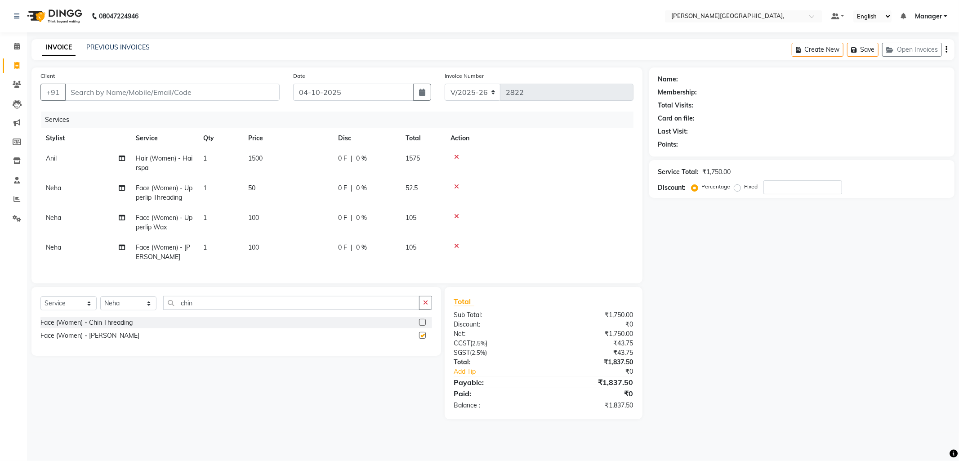
checkbox input "false"
click at [97, 92] on input "Client" at bounding box center [172, 92] width 215 height 17
type input "9"
type input "0"
click at [98, 115] on span "988360" at bounding box center [108, 112] width 27 height 9
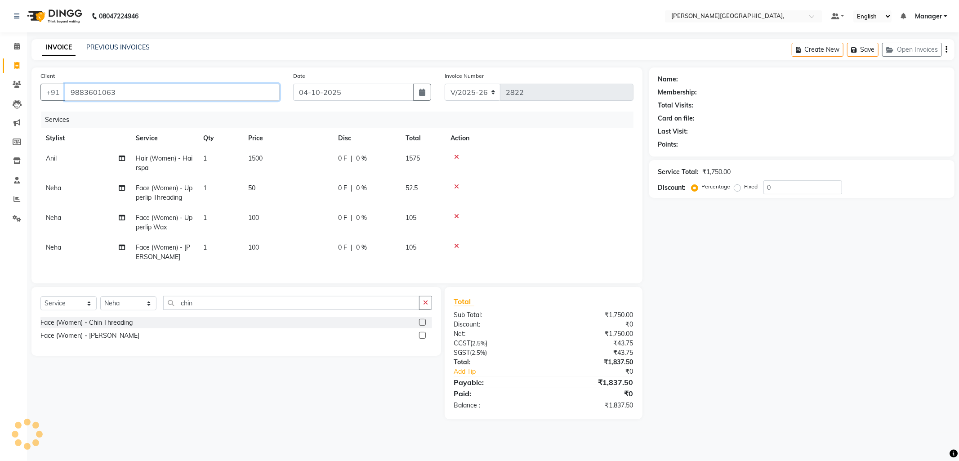
type input "9883601063"
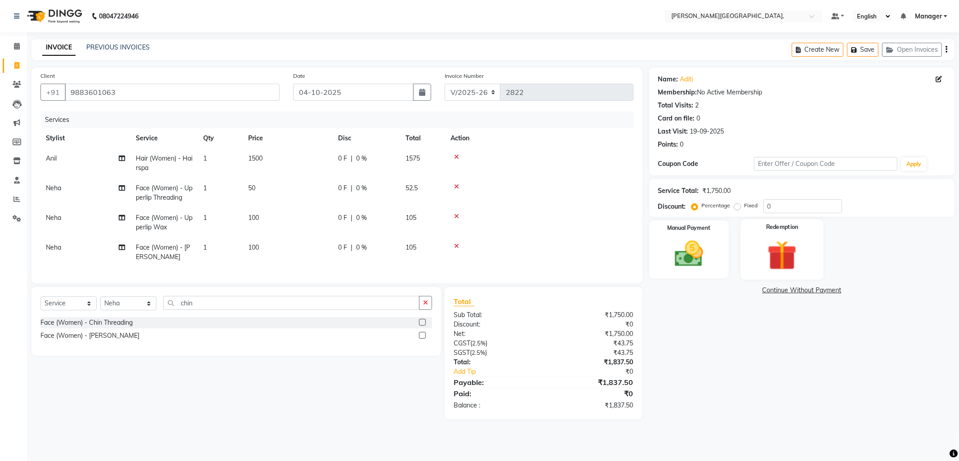
click at [779, 245] on img at bounding box center [782, 255] width 48 height 37
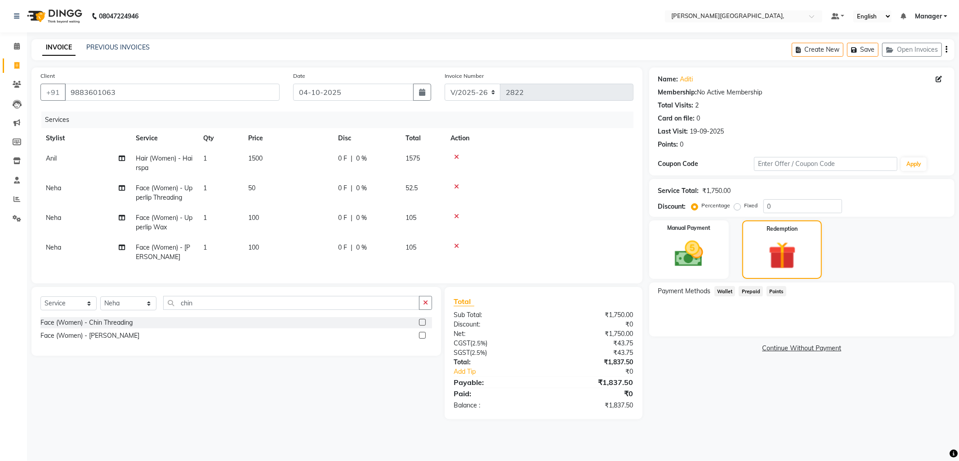
click at [748, 289] on span "Prepaid" at bounding box center [751, 291] width 24 height 10
click at [456, 245] on icon at bounding box center [456, 246] width 5 height 6
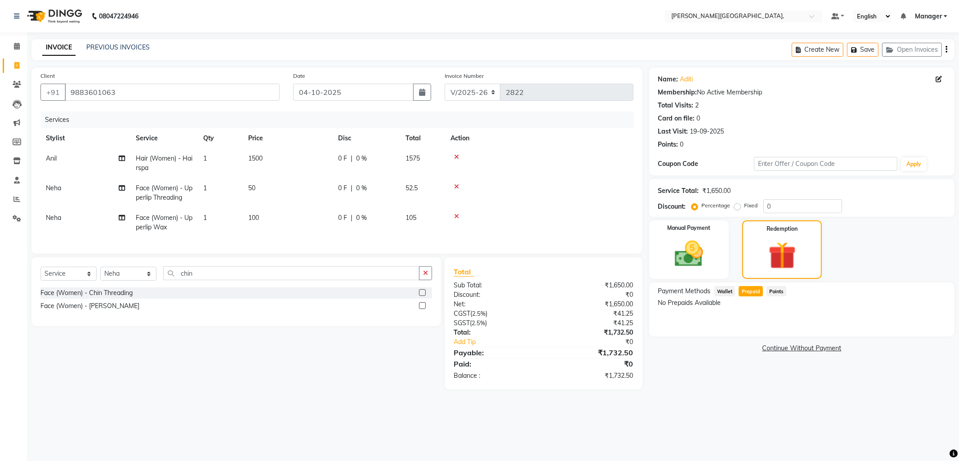
click at [675, 399] on main "INVOICE PREVIOUS INVOICES Create New Save Open Invoices Client +91 9883601063 D…" at bounding box center [493, 221] width 932 height 364
click at [702, 255] on img at bounding box center [689, 254] width 48 height 34
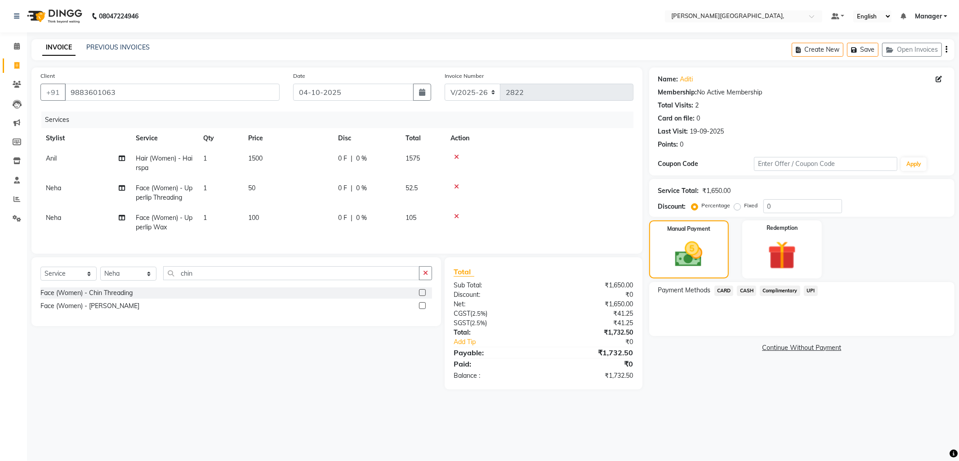
click at [806, 289] on span "UPI" at bounding box center [811, 290] width 14 height 10
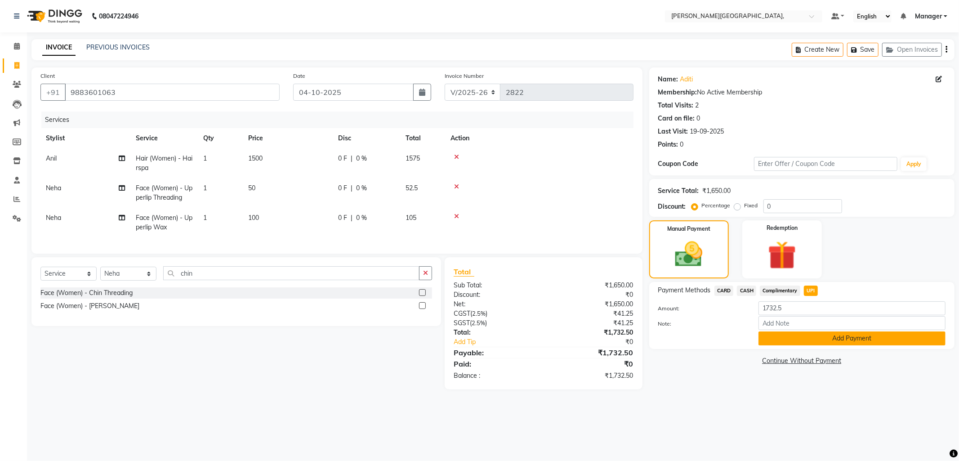
click at [782, 341] on button "Add Payment" at bounding box center [851, 338] width 187 height 14
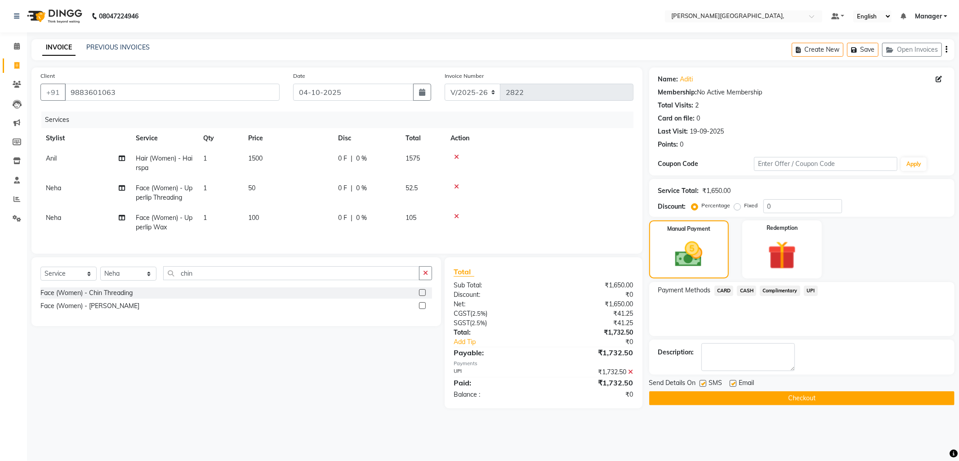
click at [744, 397] on button "Checkout" at bounding box center [801, 398] width 305 height 14
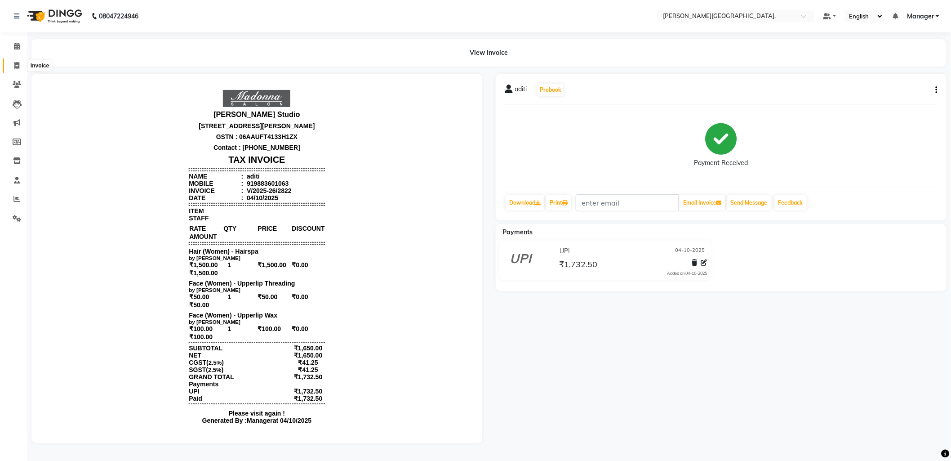
click at [17, 66] on icon at bounding box center [16, 65] width 5 height 7
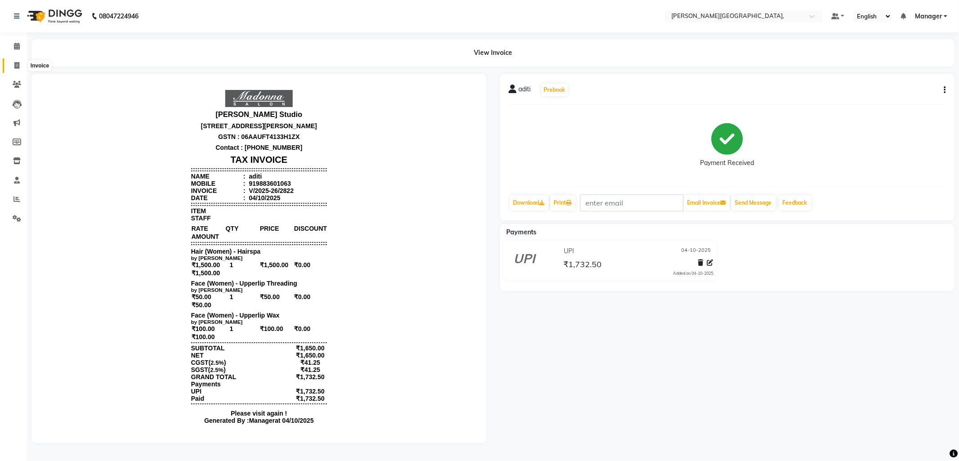
select select "6483"
select select "service"
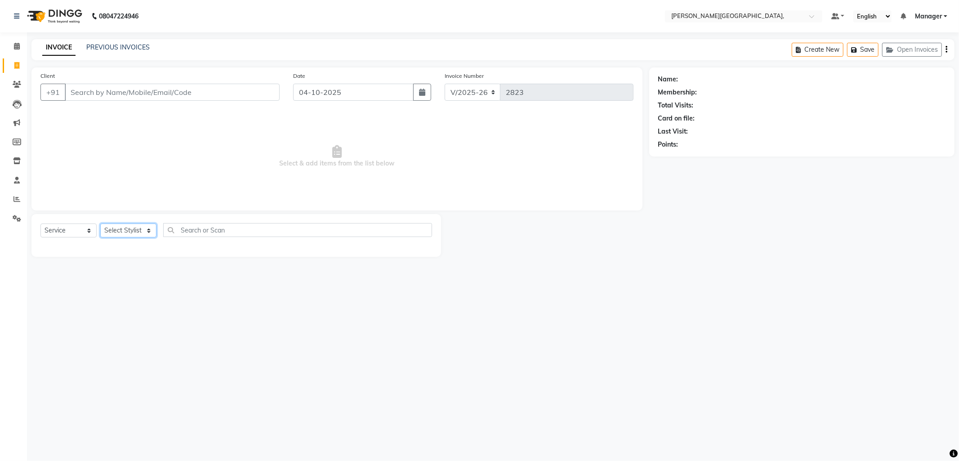
click at [146, 226] on select "Select Stylist Anil Arjun Aslam gungun nails Manager Neha Sana shahrukh" at bounding box center [128, 230] width 56 height 14
select select "89498"
click at [100, 224] on select "Select Stylist Anil Arjun Aslam gungun nails Manager Neha Sana shahrukh" at bounding box center [128, 230] width 56 height 14
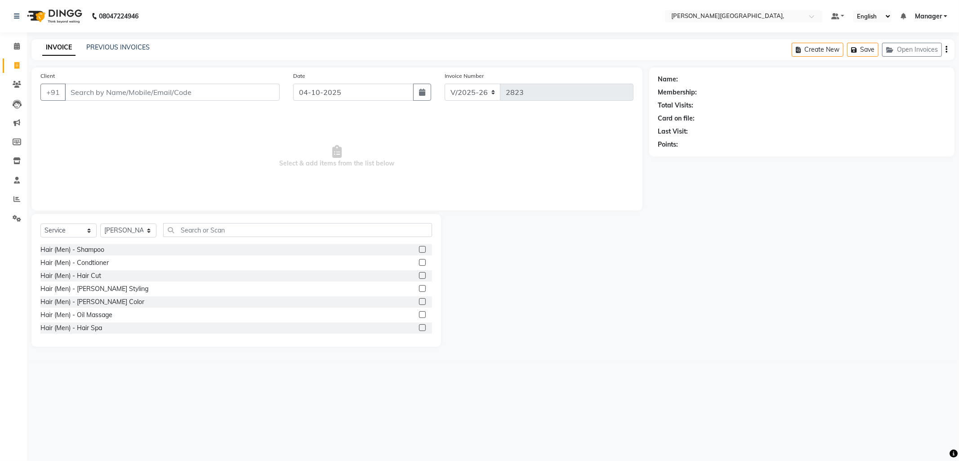
click at [419, 276] on label at bounding box center [422, 275] width 7 height 7
click at [419, 276] on input "checkbox" at bounding box center [422, 276] width 6 height 6
checkbox input "true"
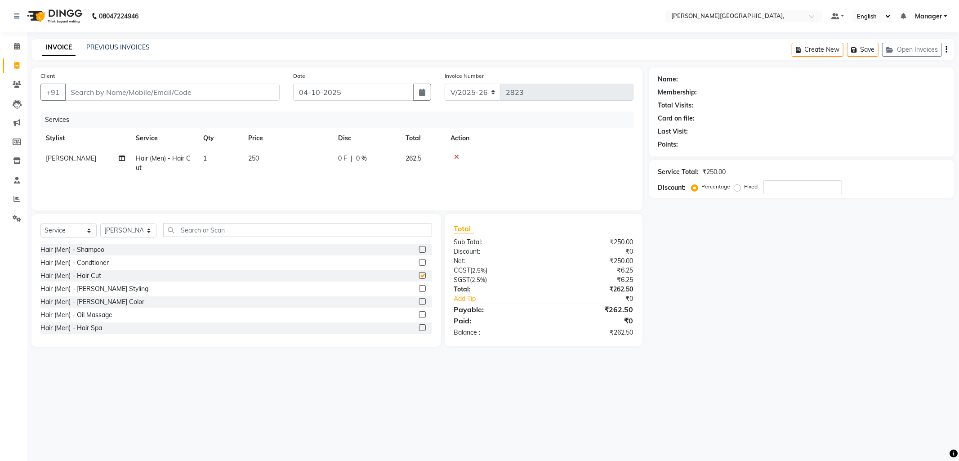
click at [419, 287] on label at bounding box center [422, 288] width 7 height 7
click at [419, 287] on input "checkbox" at bounding box center [422, 289] width 6 height 6
checkbox input "true"
checkbox input "false"
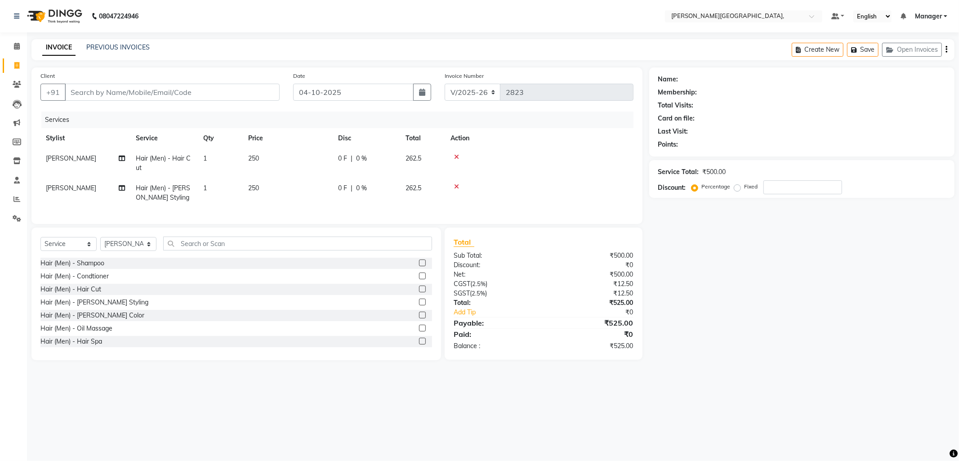
checkbox input "false"
click at [194, 250] on input "text" at bounding box center [297, 243] width 269 height 14
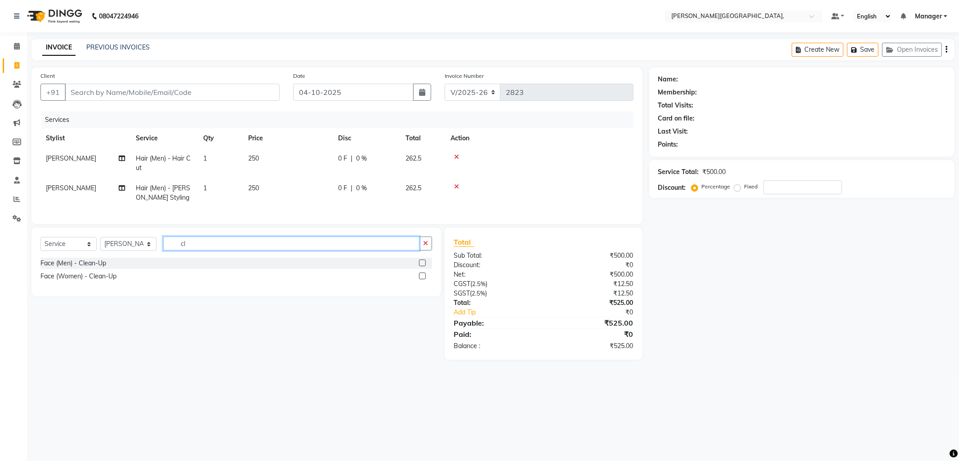
type input "cl"
click at [420, 266] on label at bounding box center [422, 262] width 7 height 7
click at [420, 266] on input "checkbox" at bounding box center [422, 263] width 6 height 6
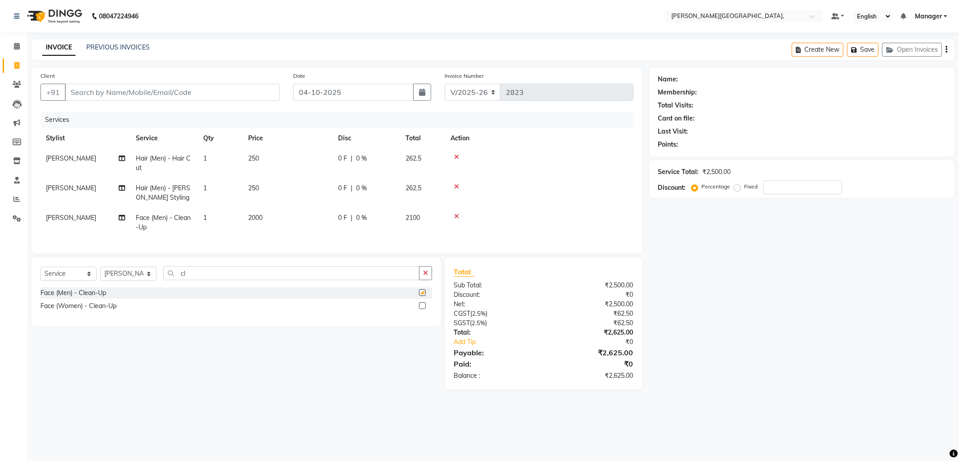
checkbox input "false"
click at [254, 217] on span "2000" at bounding box center [255, 218] width 14 height 8
select select "89498"
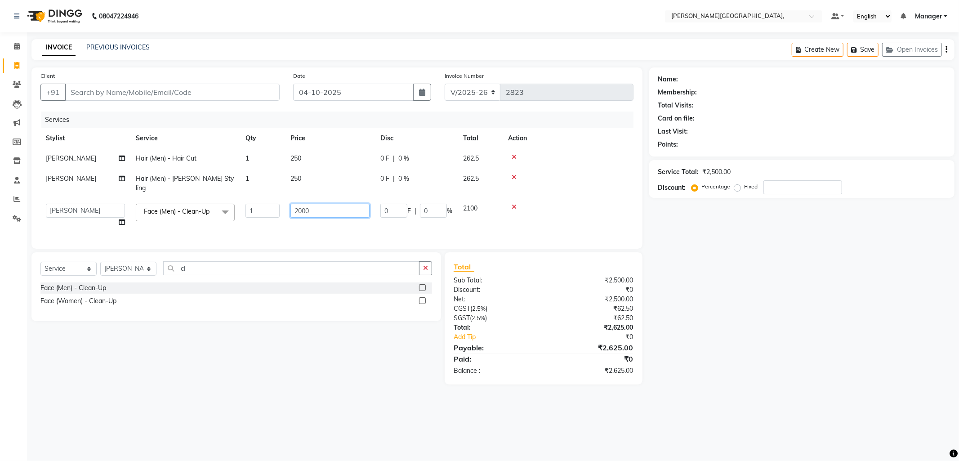
click at [302, 204] on input "2000" at bounding box center [329, 211] width 79 height 14
type input "1500"
click at [221, 329] on div "Select Service Product Membership Package Voucher Prepaid Gift Card Select Styl…" at bounding box center [233, 318] width 416 height 132
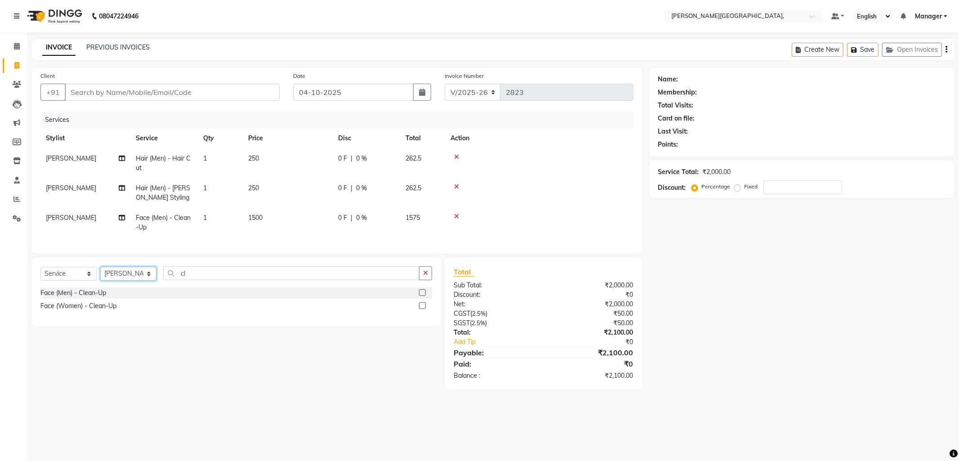
click at [147, 279] on select "Select Stylist [PERSON_NAME] [PERSON_NAME] nails Manager [PERSON_NAME]" at bounding box center [128, 274] width 56 height 14
select select "90070"
click at [100, 274] on select "Select Stylist [PERSON_NAME] [PERSON_NAME] nails Manager [PERSON_NAME]" at bounding box center [128, 274] width 56 height 14
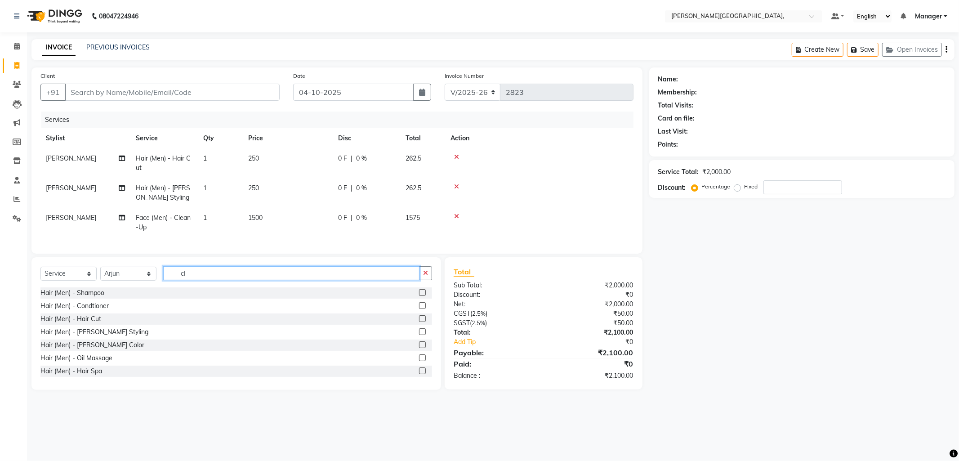
click at [206, 280] on input "cl" at bounding box center [291, 273] width 256 height 14
type input "c"
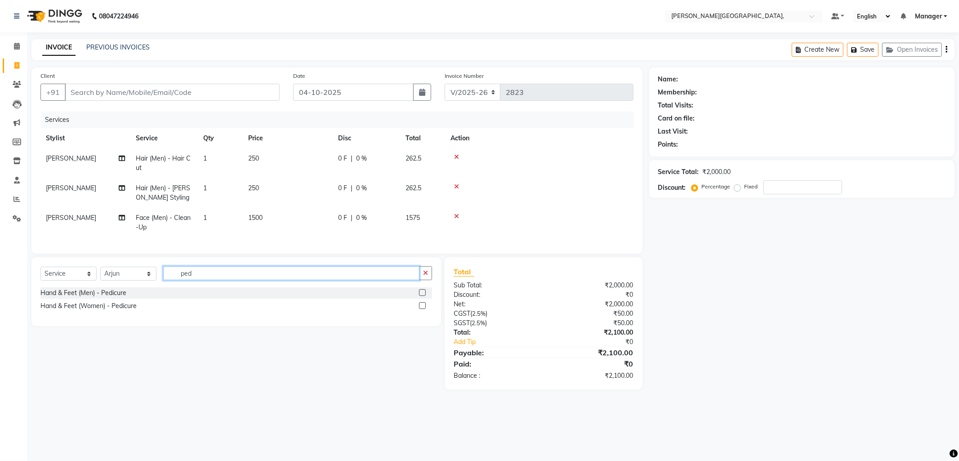
type input "ped"
click at [422, 296] on label at bounding box center [422, 292] width 7 height 7
click at [422, 296] on input "checkbox" at bounding box center [422, 293] width 6 height 6
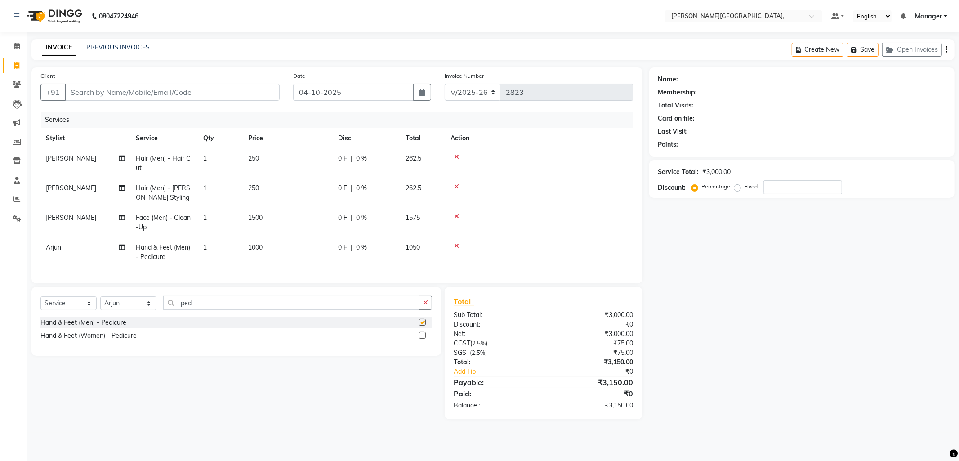
checkbox input "false"
click at [256, 248] on span "1000" at bounding box center [255, 247] width 14 height 8
select select "90070"
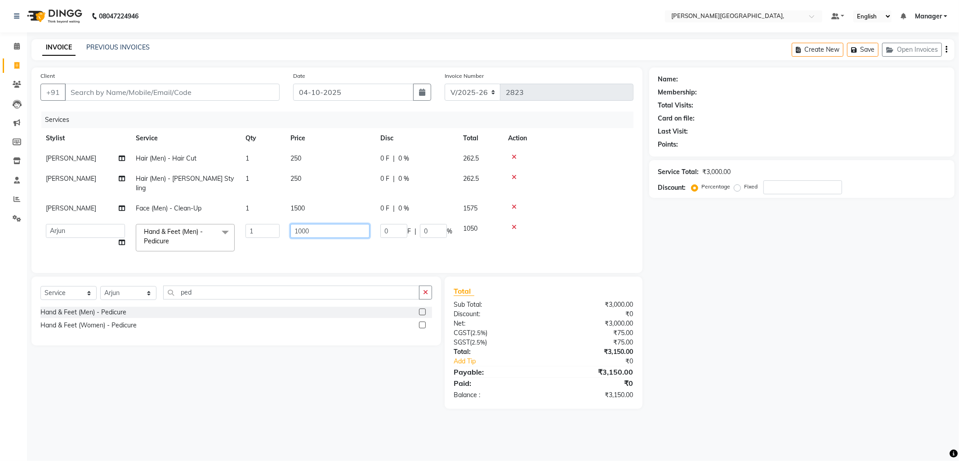
click at [300, 224] on input "1000" at bounding box center [329, 231] width 79 height 14
type input "1500"
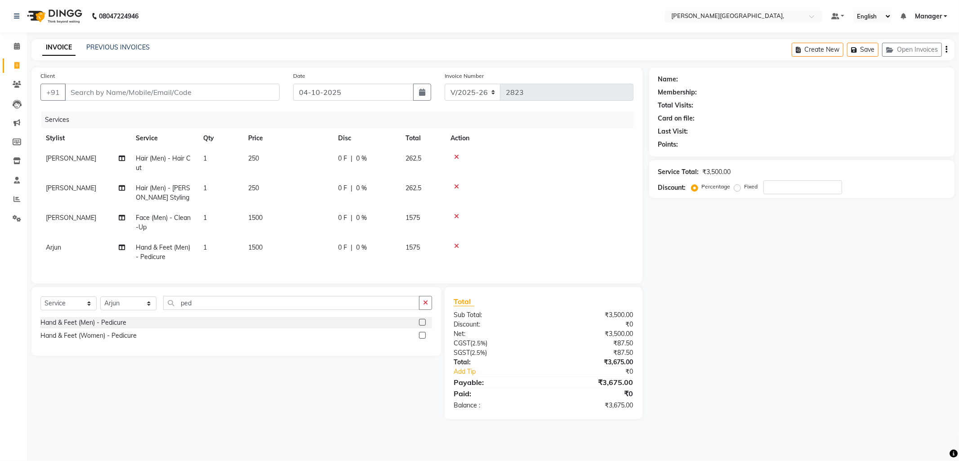
click at [267, 359] on div "Select Service Product Membership Package Voucher Prepaid Gift Card Select Styl…" at bounding box center [233, 353] width 416 height 132
click at [149, 94] on input "Client" at bounding box center [172, 92] width 215 height 17
type input "9"
type input "0"
click at [132, 94] on input "9886120616" at bounding box center [149, 92] width 169 height 17
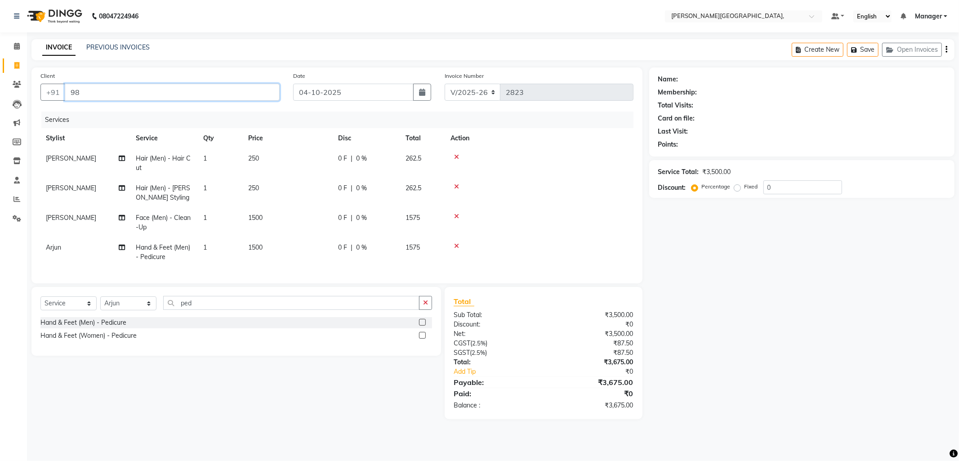
type input "9"
click at [95, 93] on input "Client" at bounding box center [172, 92] width 215 height 17
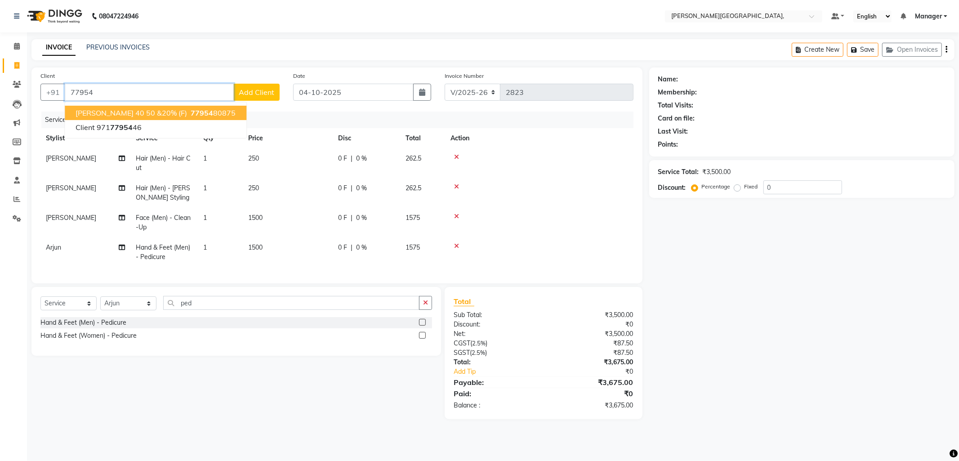
click at [95, 115] on span "Rekhia 40 50 &20% (F)" at bounding box center [131, 112] width 111 height 9
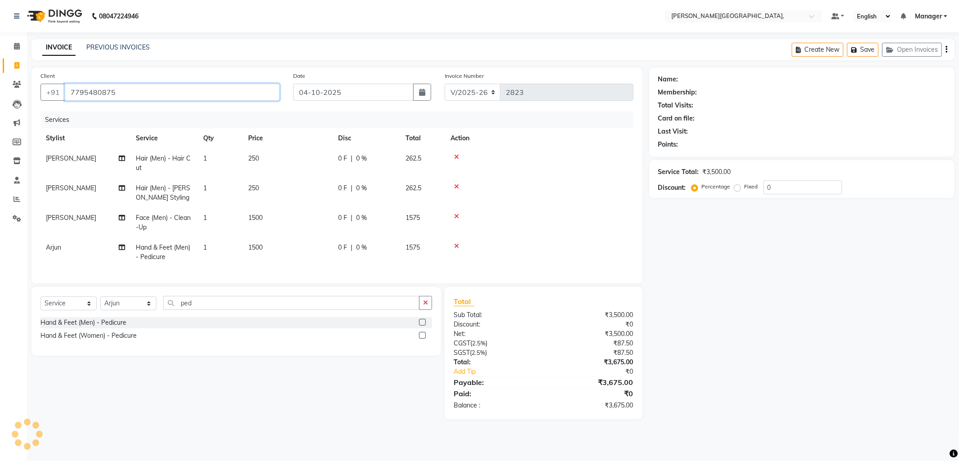
type input "7795480875"
select select "1: Object"
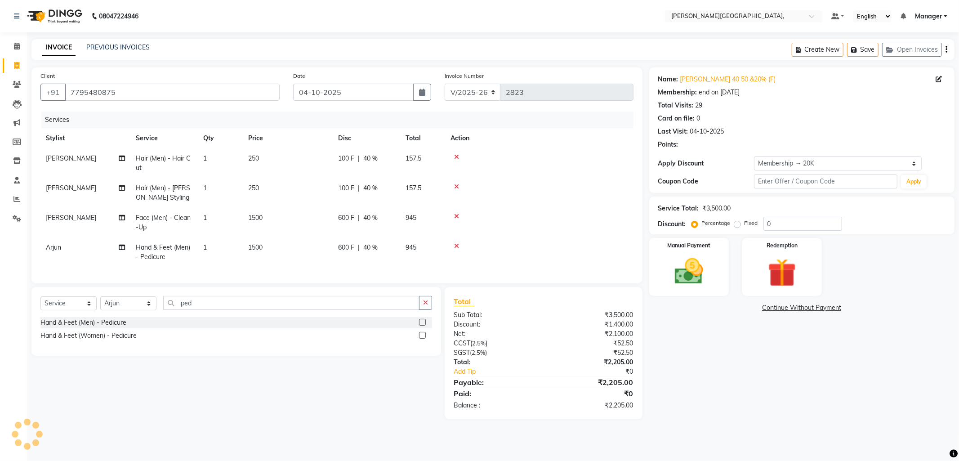
type input "40"
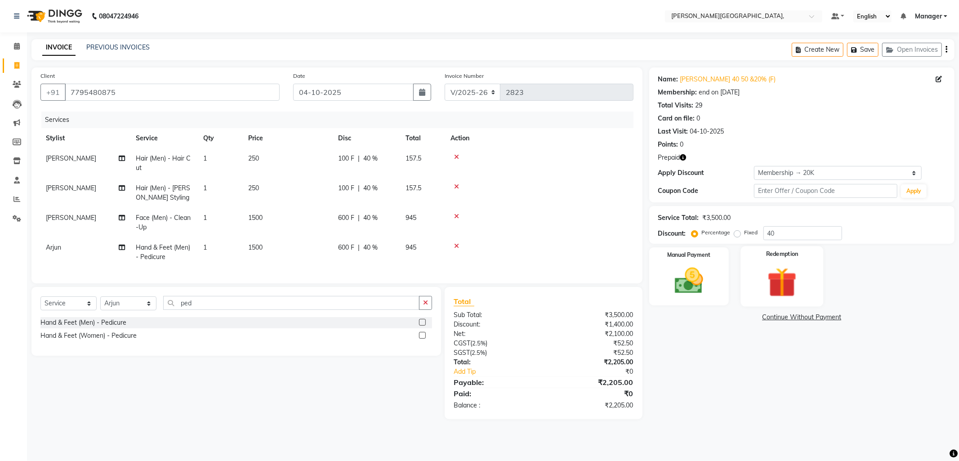
click at [783, 273] on img at bounding box center [782, 282] width 48 height 37
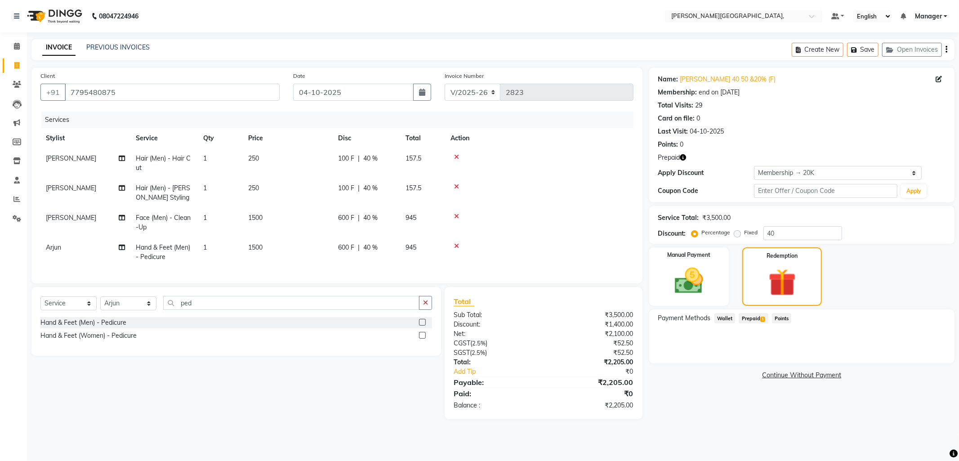
click at [749, 320] on span "Prepaid 1" at bounding box center [753, 318] width 29 height 10
click at [920, 354] on button "Add" at bounding box center [924, 354] width 33 height 15
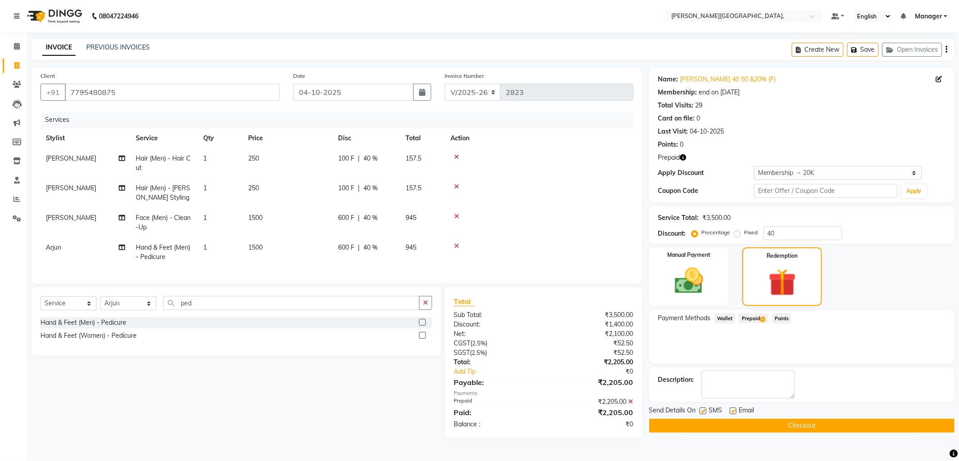
click at [823, 419] on button "Checkout" at bounding box center [801, 425] width 305 height 14
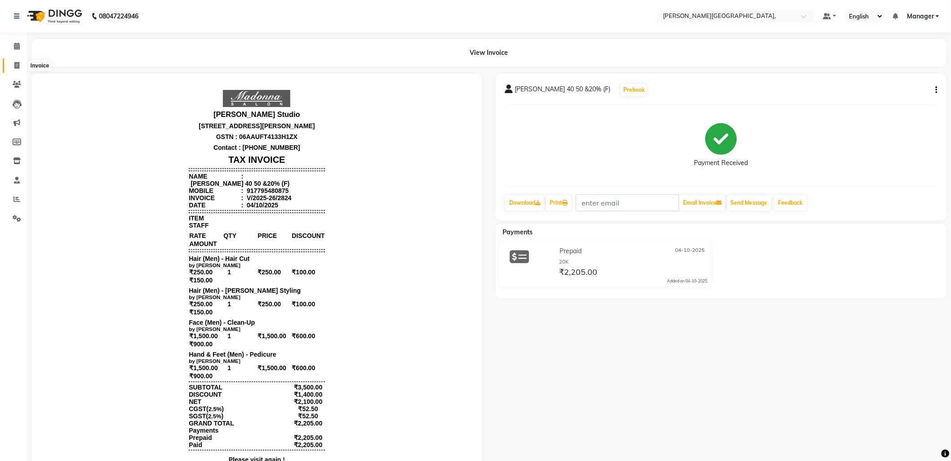
click at [14, 65] on icon at bounding box center [16, 65] width 5 height 7
select select "service"
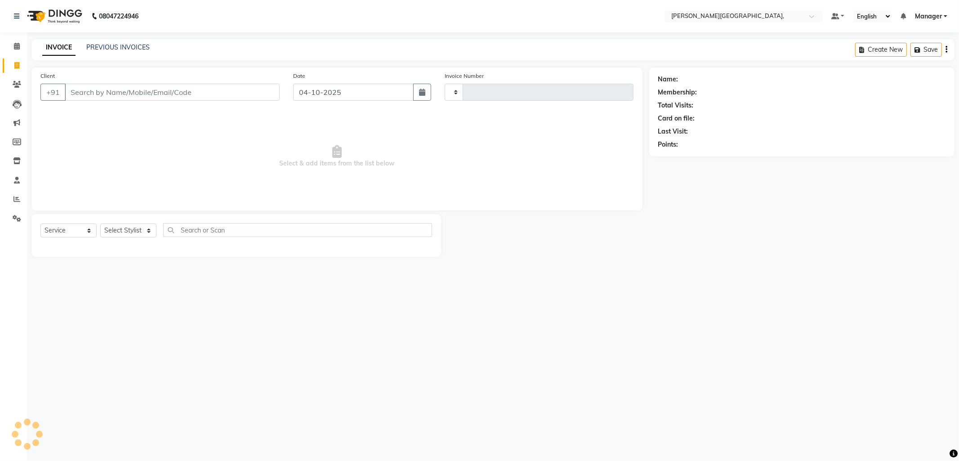
type input "2825"
select select "6483"
click at [117, 45] on link "PREVIOUS INVOICES" at bounding box center [117, 47] width 63 height 8
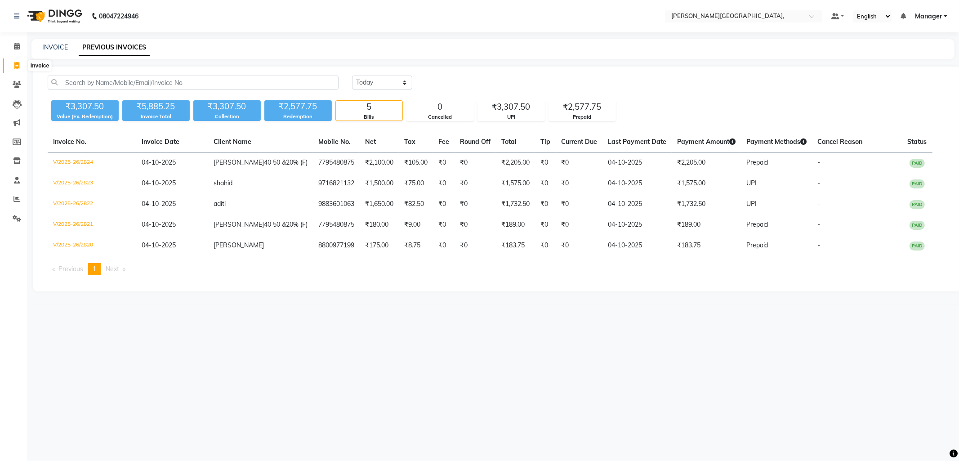
click at [14, 69] on icon at bounding box center [16, 65] width 5 height 7
select select "service"
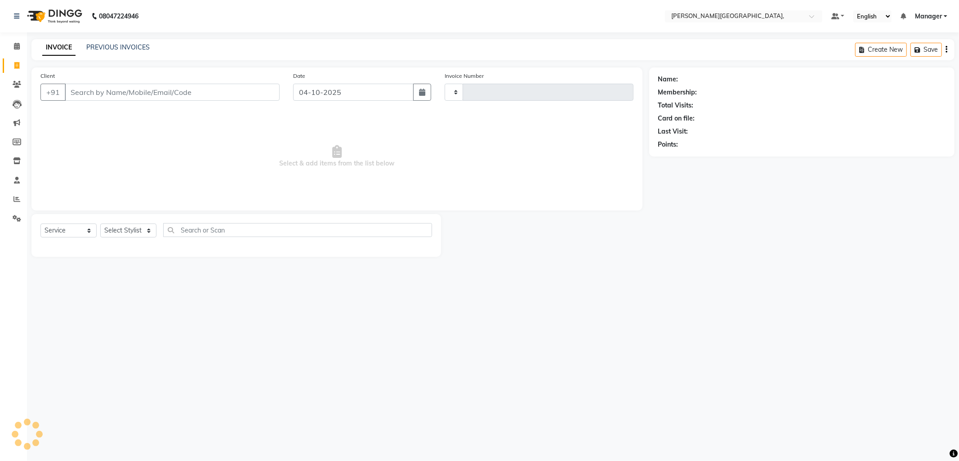
type input "2825"
select select "6483"
click at [148, 230] on select "Select Stylist [PERSON_NAME] [PERSON_NAME] nails Manager [PERSON_NAME]" at bounding box center [128, 230] width 56 height 14
select select "93598"
click at [100, 224] on select "Select Stylist [PERSON_NAME] [PERSON_NAME] nails Manager [PERSON_NAME]" at bounding box center [128, 230] width 56 height 14
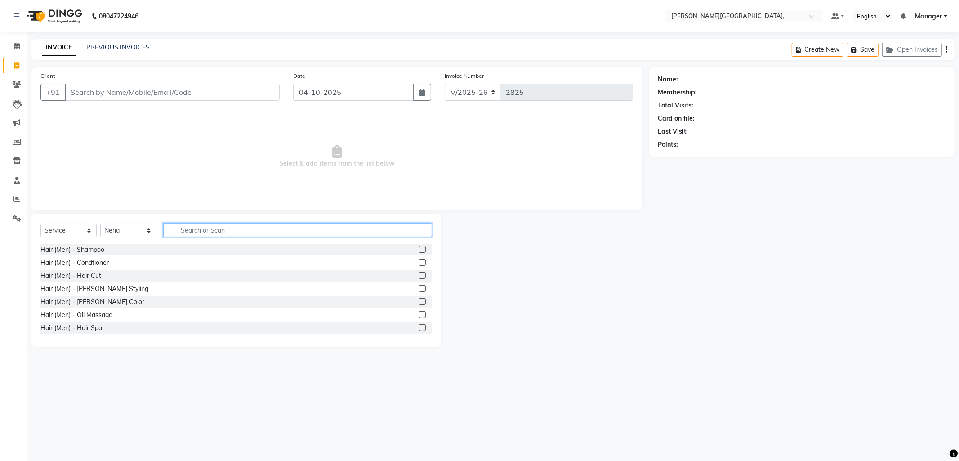
click at [191, 234] on input "text" at bounding box center [297, 230] width 269 height 14
type input "thre"
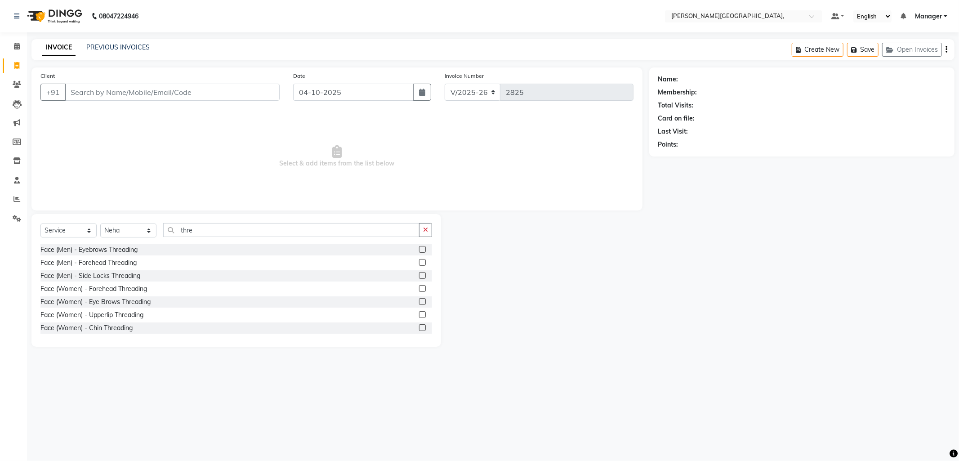
click at [419, 303] on label at bounding box center [422, 301] width 7 height 7
click at [419, 303] on input "checkbox" at bounding box center [422, 302] width 6 height 6
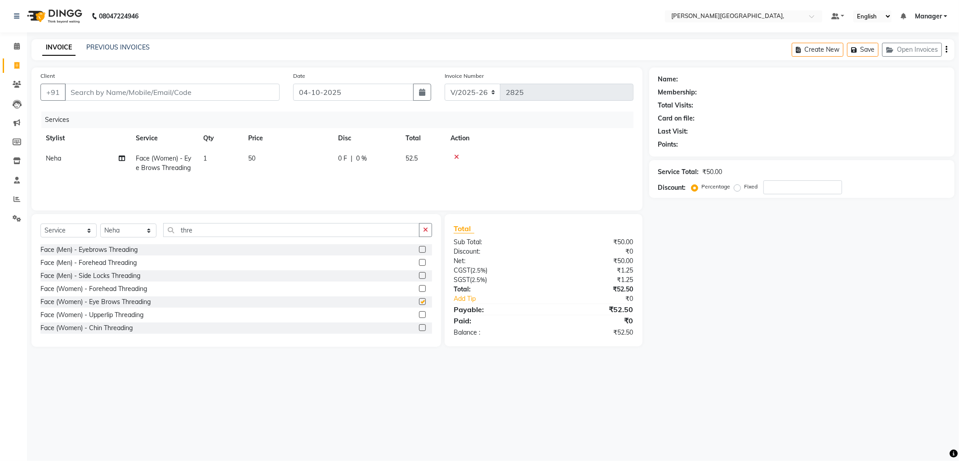
checkbox input "false"
click at [419, 315] on label at bounding box center [422, 314] width 7 height 7
click at [419, 315] on input "checkbox" at bounding box center [422, 315] width 6 height 6
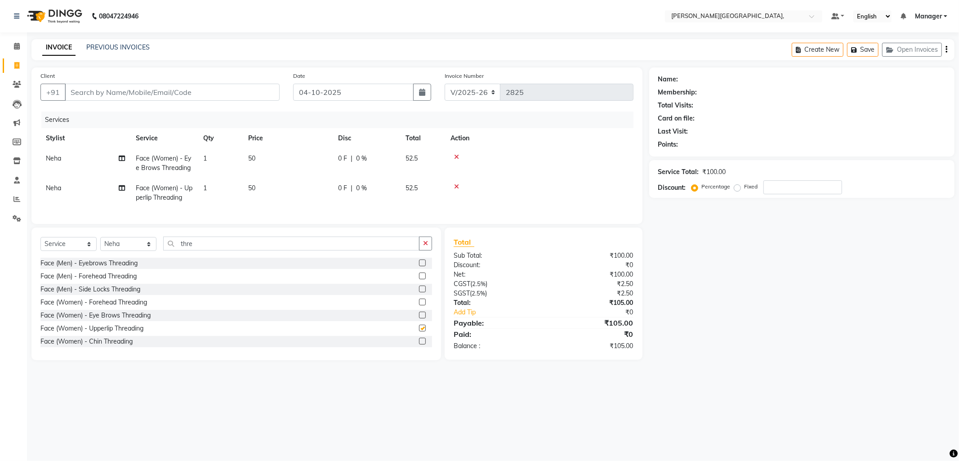
checkbox input "false"
click at [419, 344] on label at bounding box center [422, 341] width 7 height 7
click at [419, 344] on input "checkbox" at bounding box center [422, 341] width 6 height 6
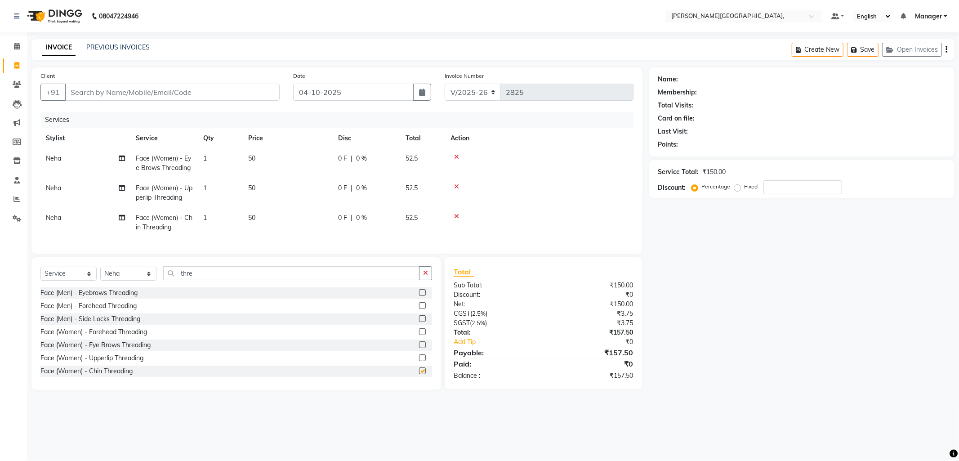
checkbox input "false"
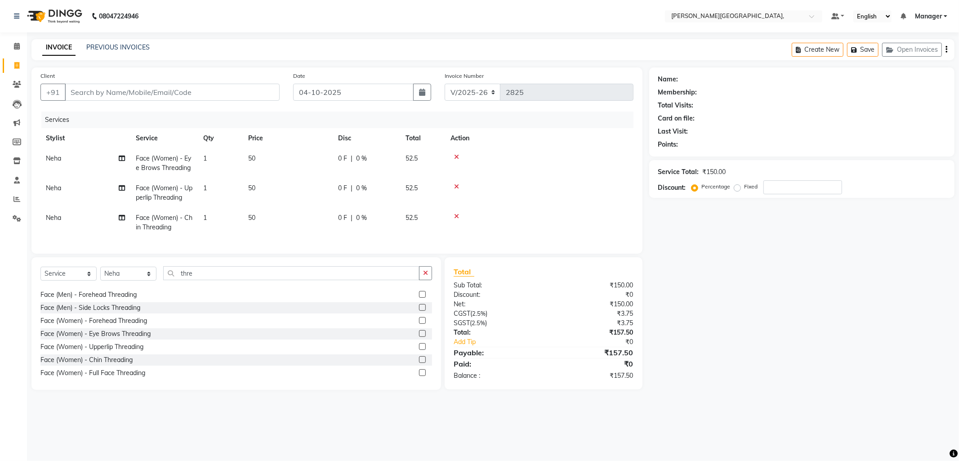
scroll to position [14, 0]
click at [419, 321] on label at bounding box center [422, 317] width 7 height 7
click at [419, 321] on input "checkbox" at bounding box center [422, 318] width 6 height 6
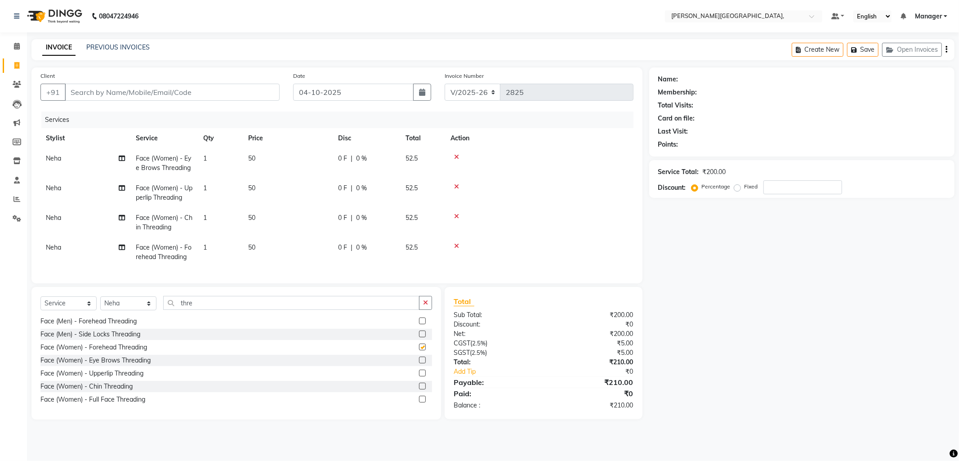
checkbox input "false"
click at [148, 310] on select "Select Stylist [PERSON_NAME] [PERSON_NAME] nails Manager [PERSON_NAME]" at bounding box center [128, 303] width 56 height 14
select select "83621"
click at [100, 304] on select "Select Stylist [PERSON_NAME] [PERSON_NAME] nails Manager [PERSON_NAME]" at bounding box center [128, 303] width 56 height 14
click at [113, 402] on div "Hair (Men) - Color" at bounding box center [236, 399] width 392 height 11
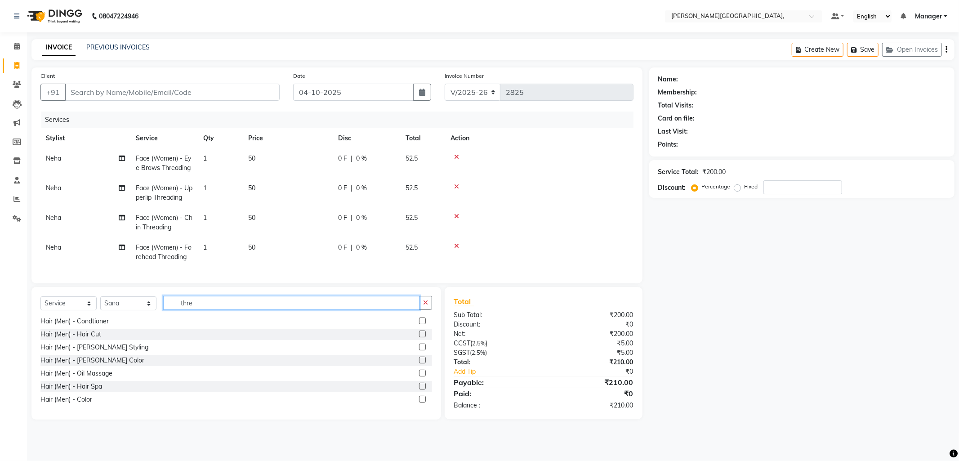
click at [205, 310] on input "thre" at bounding box center [291, 303] width 256 height 14
type input "t"
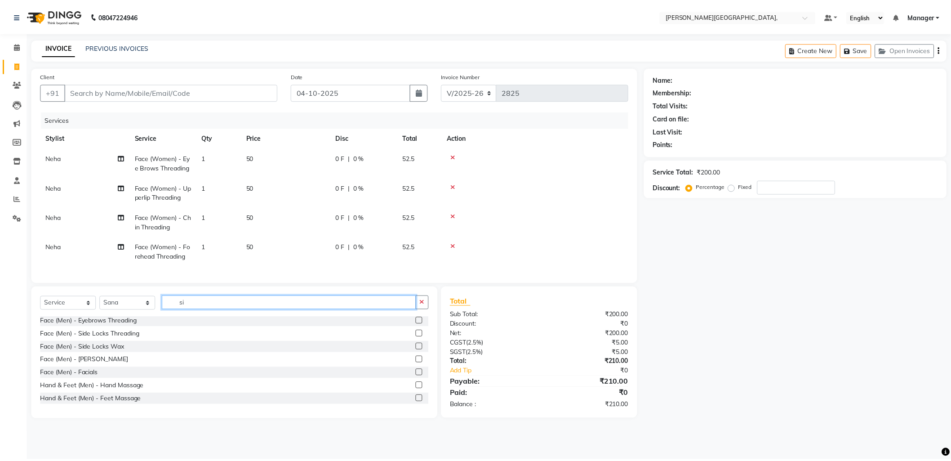
scroll to position [0, 0]
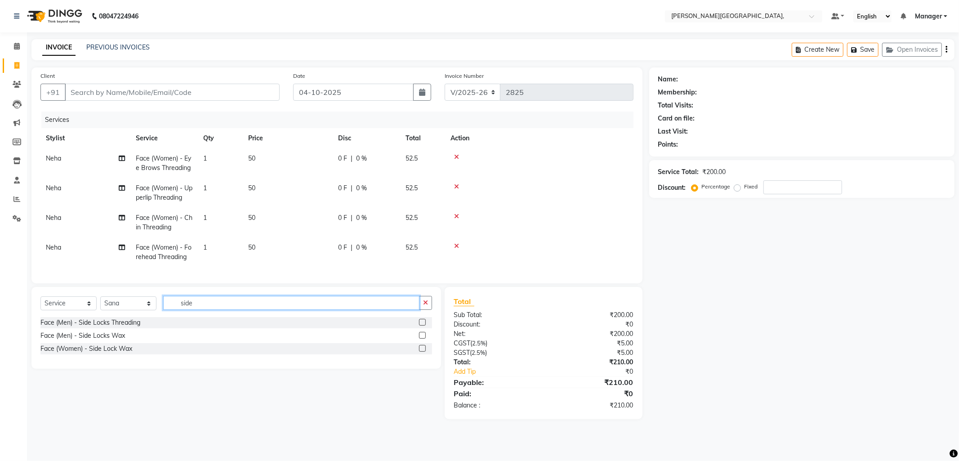
type input "side"
click at [424, 352] on label at bounding box center [422, 348] width 7 height 7
click at [424, 352] on input "checkbox" at bounding box center [422, 349] width 6 height 6
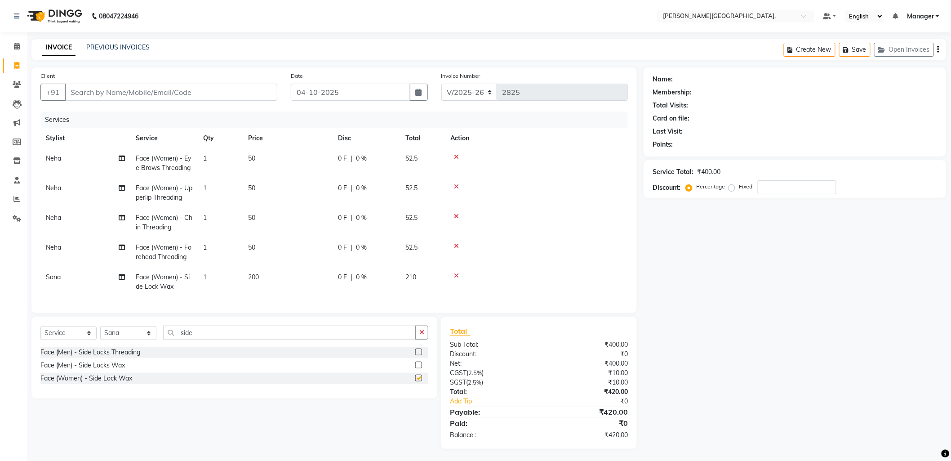
checkbox input "false"
click at [217, 339] on input "side" at bounding box center [289, 332] width 253 height 14
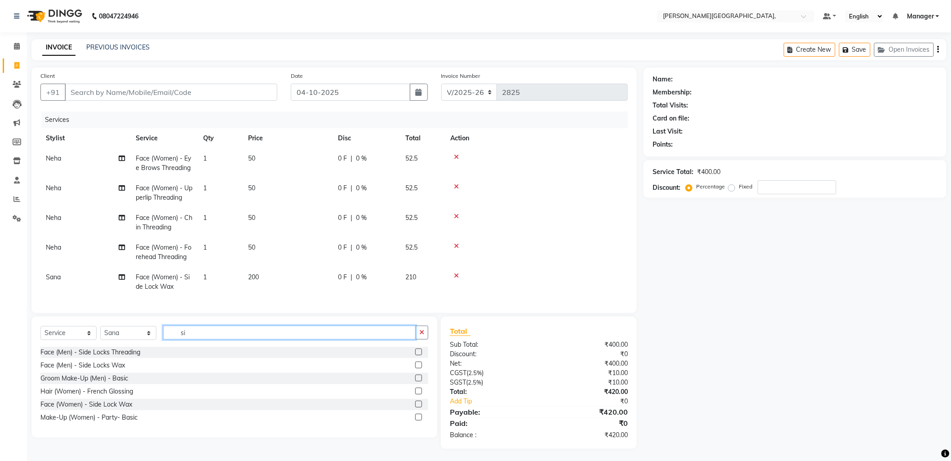
type input "s"
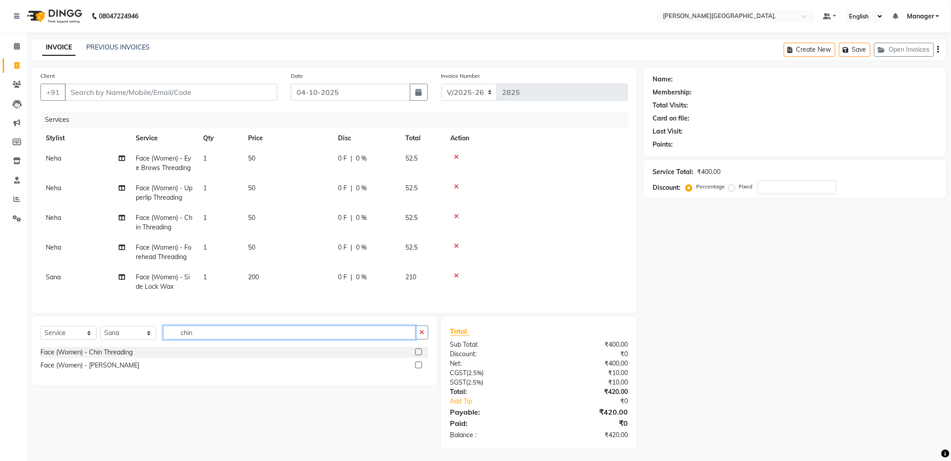
type input "chin"
click at [421, 368] on label at bounding box center [418, 364] width 7 height 7
click at [421, 368] on input "checkbox" at bounding box center [418, 365] width 6 height 6
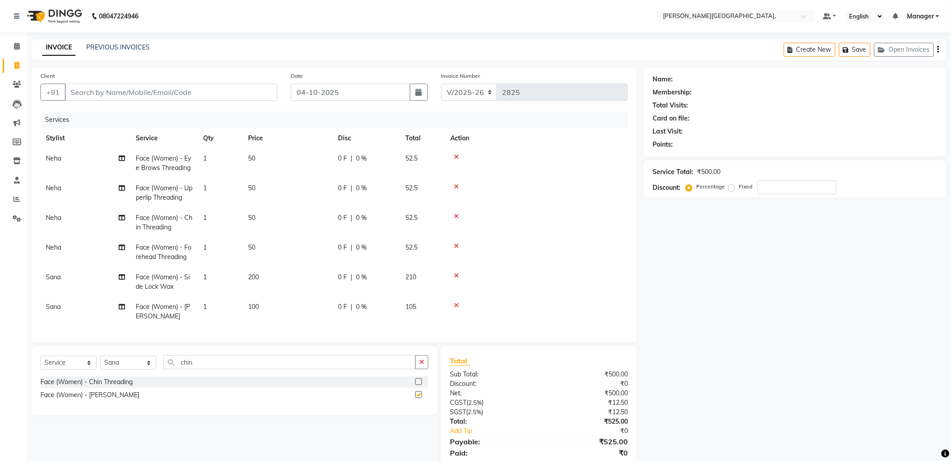
checkbox input "false"
click at [200, 368] on input "chin" at bounding box center [289, 362] width 253 height 14
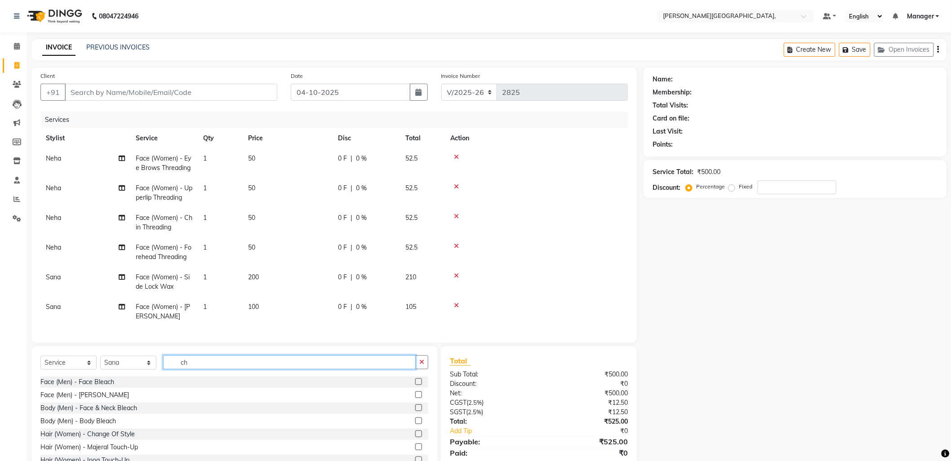
type input "c"
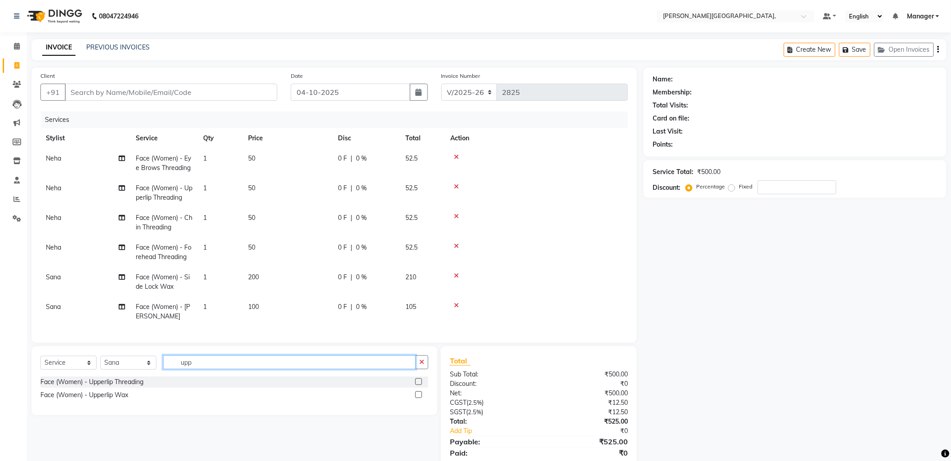
type input "upp"
click at [419, 383] on label at bounding box center [418, 381] width 7 height 7
click at [419, 383] on input "checkbox" at bounding box center [418, 382] width 6 height 6
checkbox input "false"
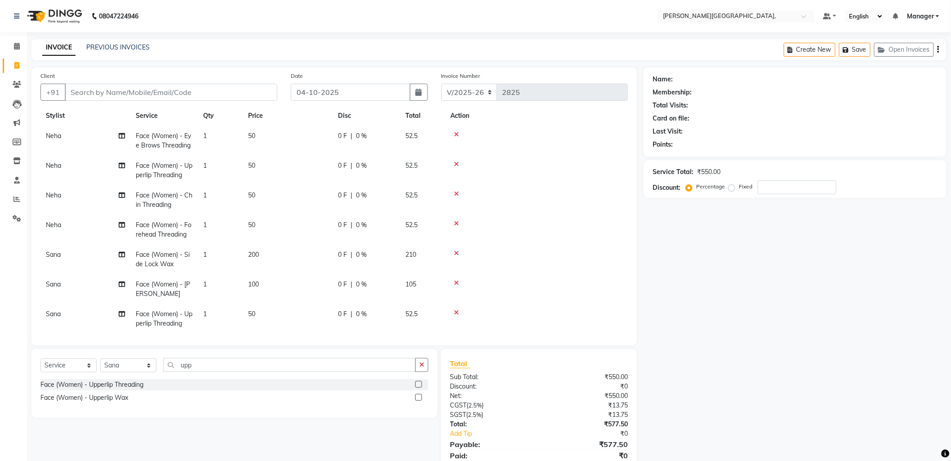
scroll to position [34, 0]
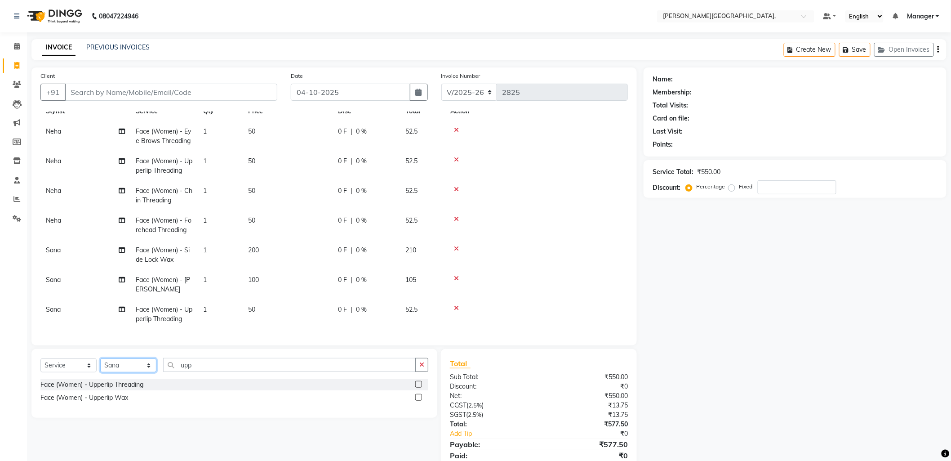
click at [147, 366] on select "Select Stylist [PERSON_NAME] [PERSON_NAME] nails Manager [PERSON_NAME]" at bounding box center [128, 365] width 56 height 14
select select "84516"
click at [100, 359] on select "Select Stylist [PERSON_NAME] [PERSON_NAME] nails Manager [PERSON_NAME]" at bounding box center [128, 365] width 56 height 14
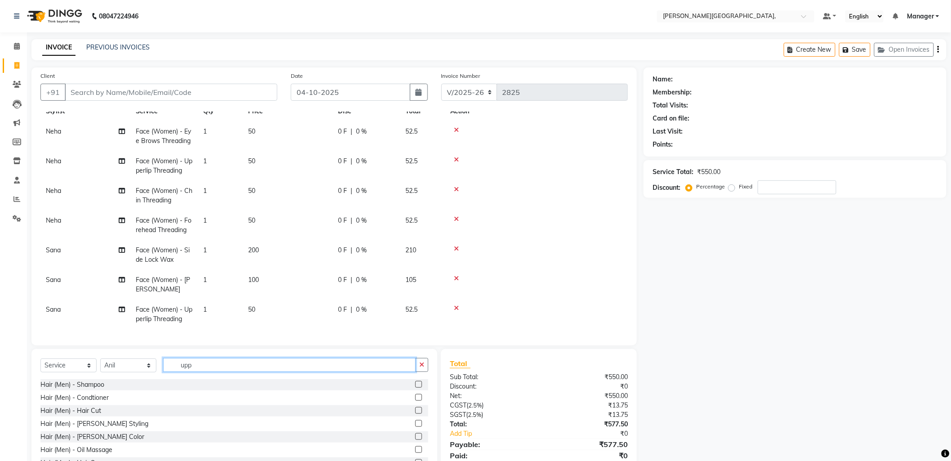
click at [209, 366] on input "upp" at bounding box center [289, 365] width 253 height 14
type input "u"
type input "blo"
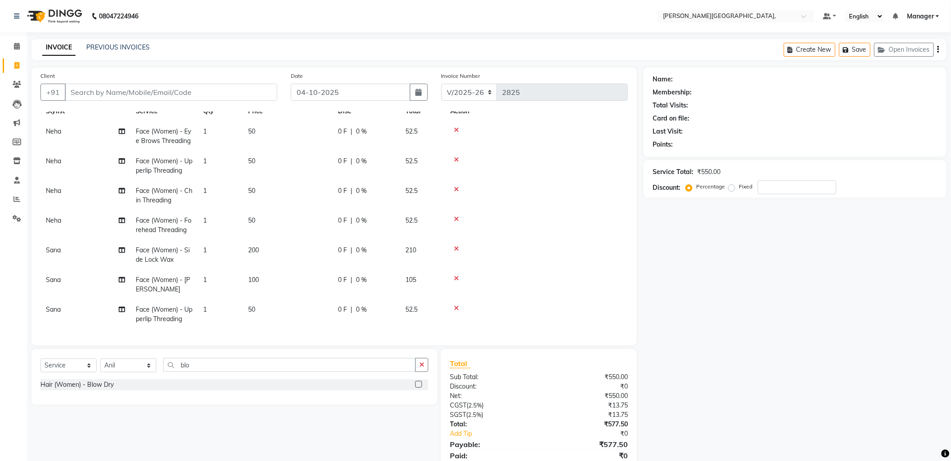
click at [419, 384] on label at bounding box center [418, 384] width 7 height 7
click at [419, 384] on input "checkbox" at bounding box center [418, 385] width 6 height 6
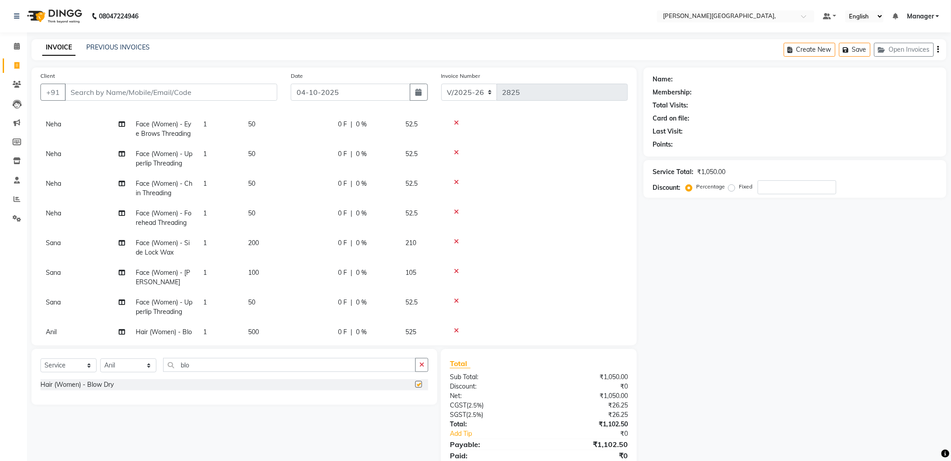
checkbox input "false"
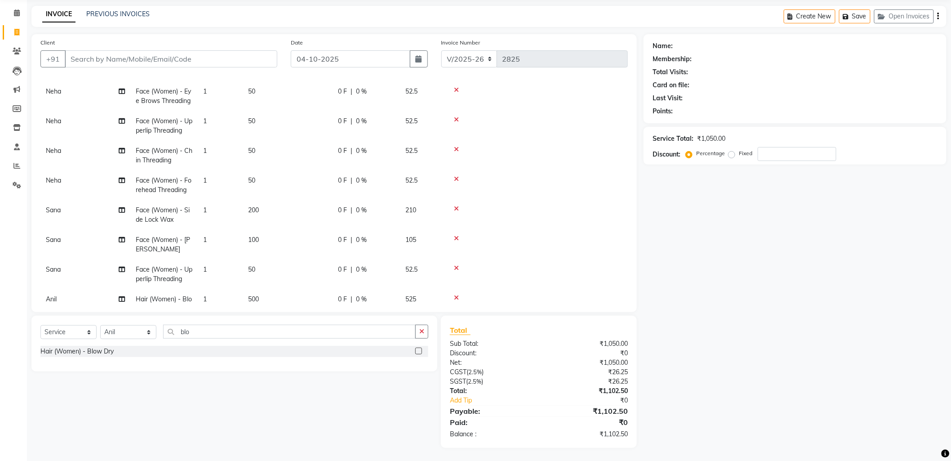
scroll to position [64, 0]
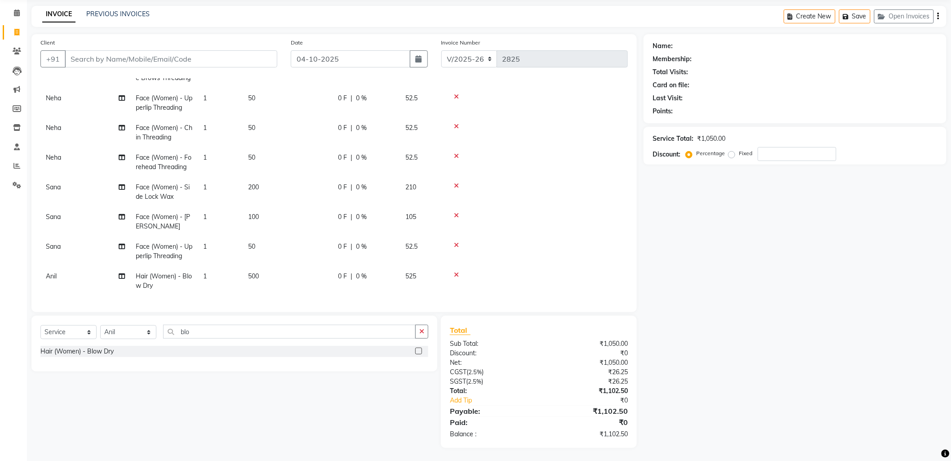
click at [456, 153] on icon at bounding box center [456, 156] width 5 height 6
click at [128, 61] on input "Client" at bounding box center [171, 58] width 213 height 17
type input "7"
type input "0"
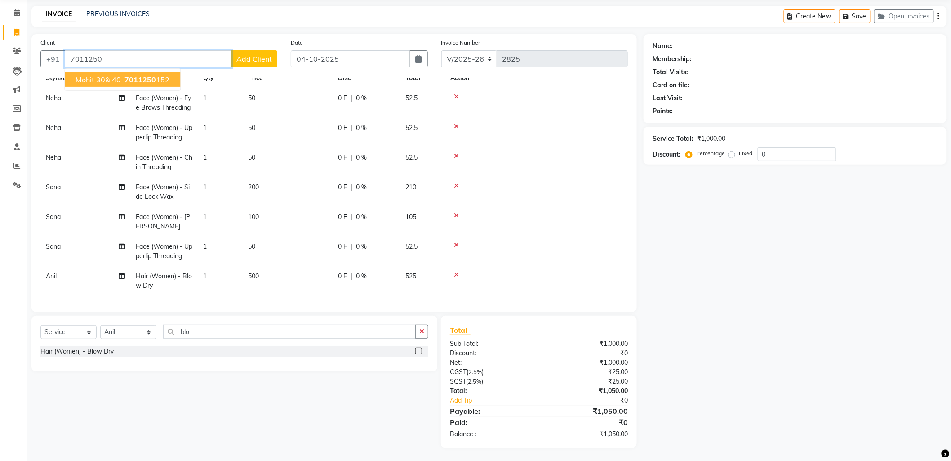
click at [126, 79] on span "7011250" at bounding box center [140, 79] width 31 height 9
type input "7011250152"
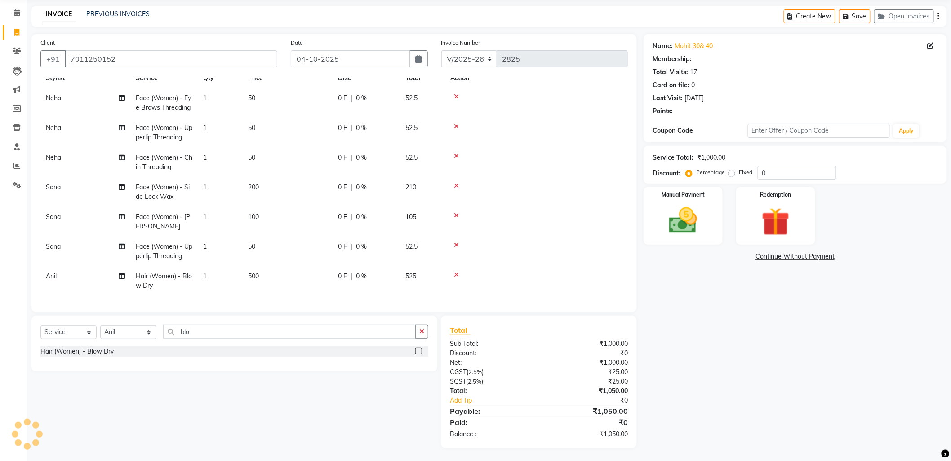
select select "1: Object"
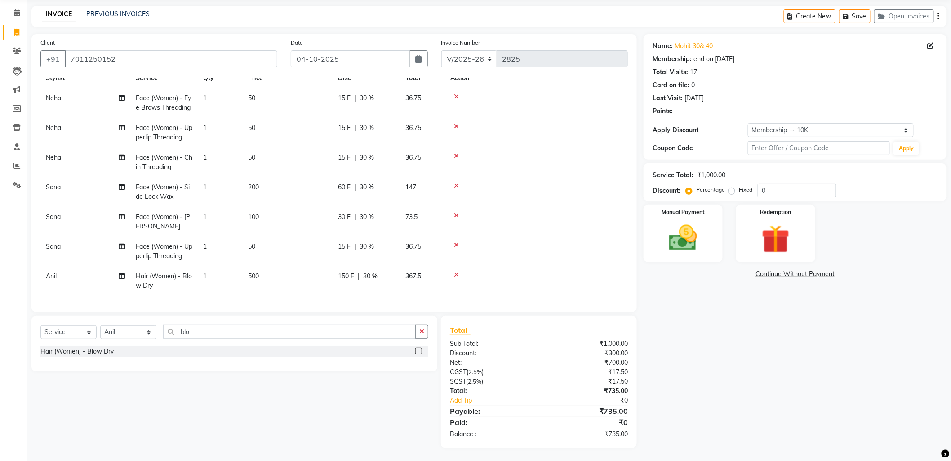
type input "30"
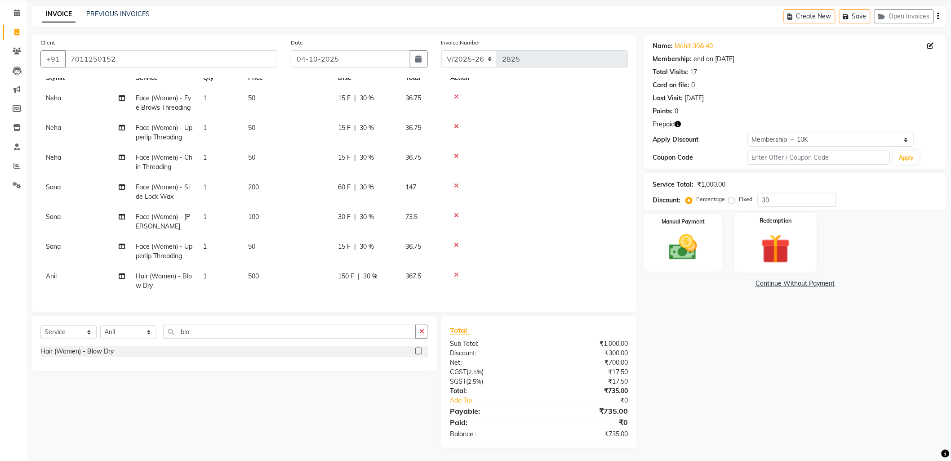
click at [757, 239] on img at bounding box center [776, 249] width 48 height 36
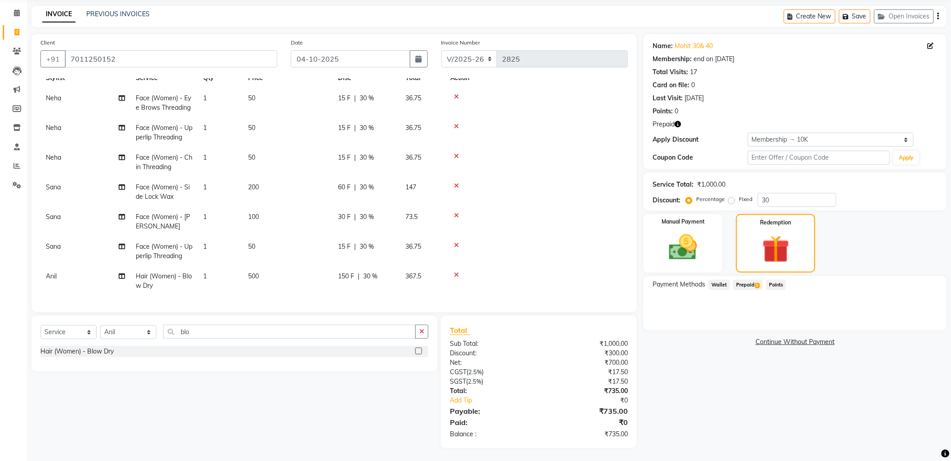
click at [748, 283] on span "Prepaid 1" at bounding box center [748, 285] width 29 height 10
click at [370, 93] on span "30 %" at bounding box center [367, 97] width 14 height 9
select select "93598"
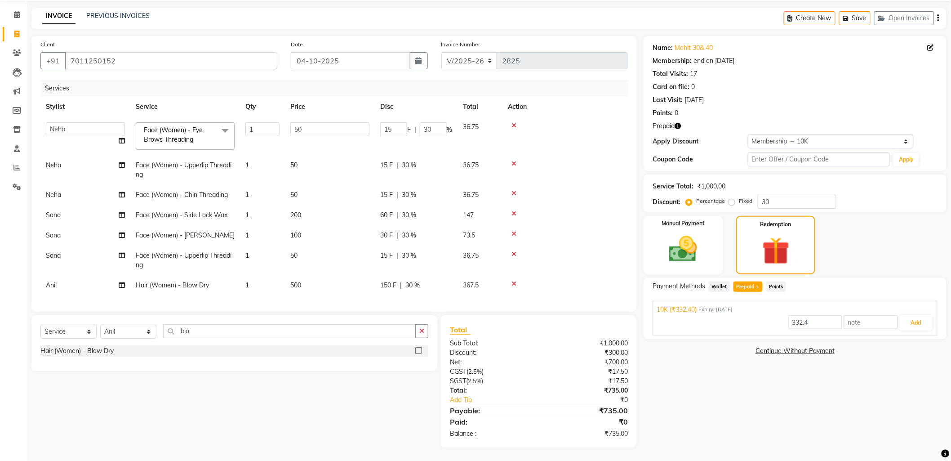
scroll to position [33, 0]
click at [434, 128] on input "30" at bounding box center [433, 129] width 27 height 14
type input "3"
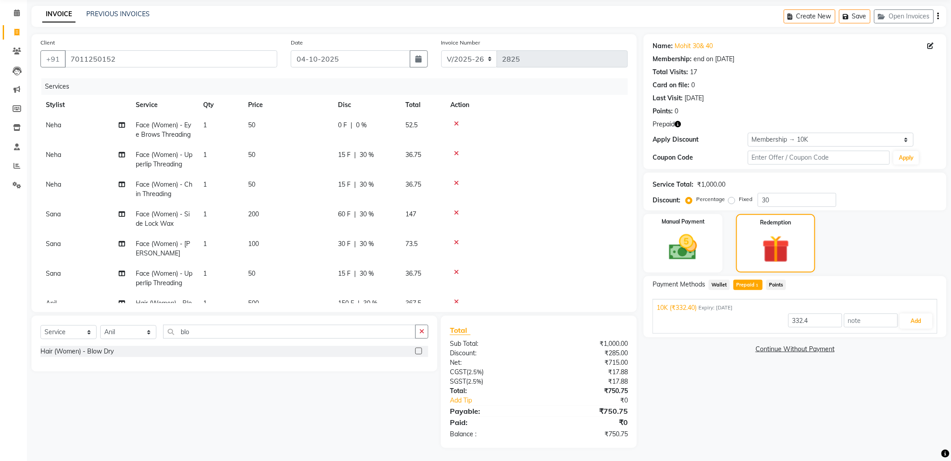
click at [408, 161] on tr "Neha Face (Women) - Upperlip Threading 1 50 15 F | 30 % 36.75" at bounding box center [334, 160] width 588 height 30
drag, startPoint x: 115, startPoint y: 59, endPoint x: 68, endPoint y: 59, distance: 46.7
click at [68, 59] on input "7011250152" at bounding box center [171, 58] width 213 height 17
click at [156, 63] on input "7011250152" at bounding box center [171, 58] width 213 height 17
type input "701125015"
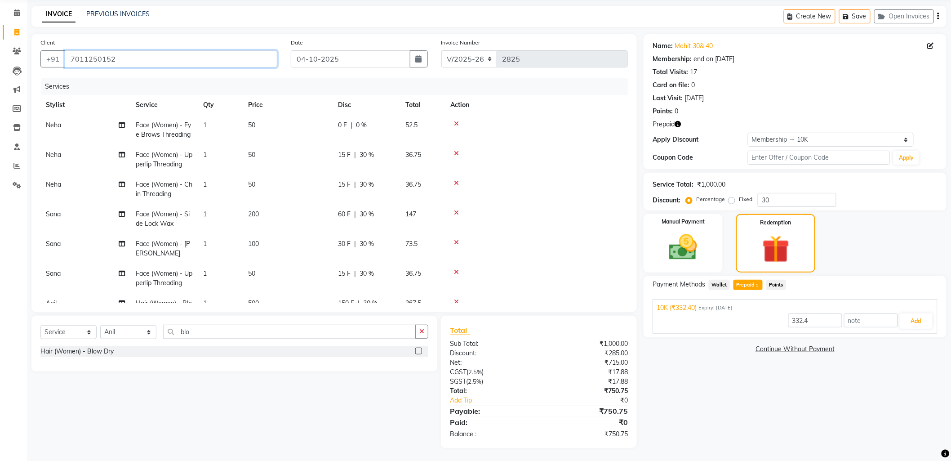
type input "0"
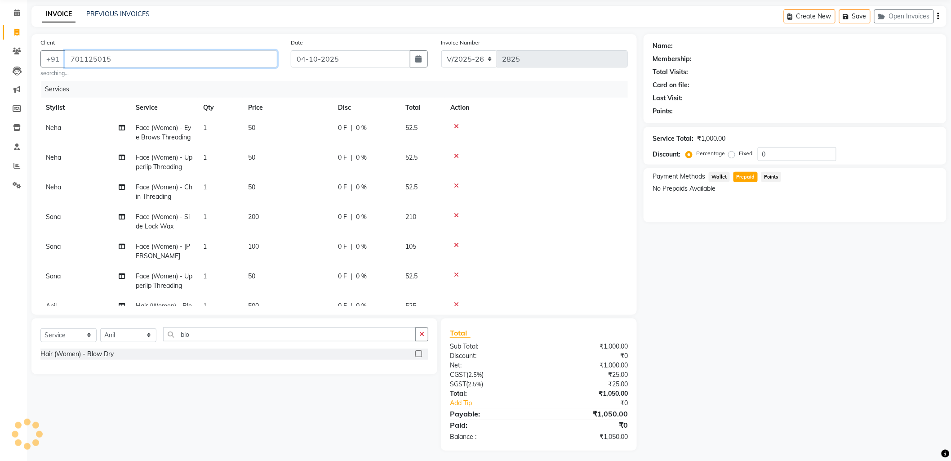
type input "7011250152"
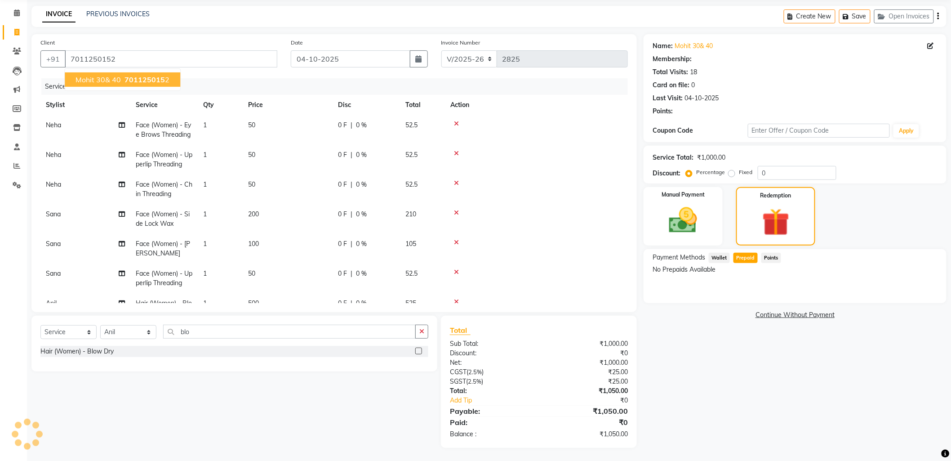
select select "1: Object"
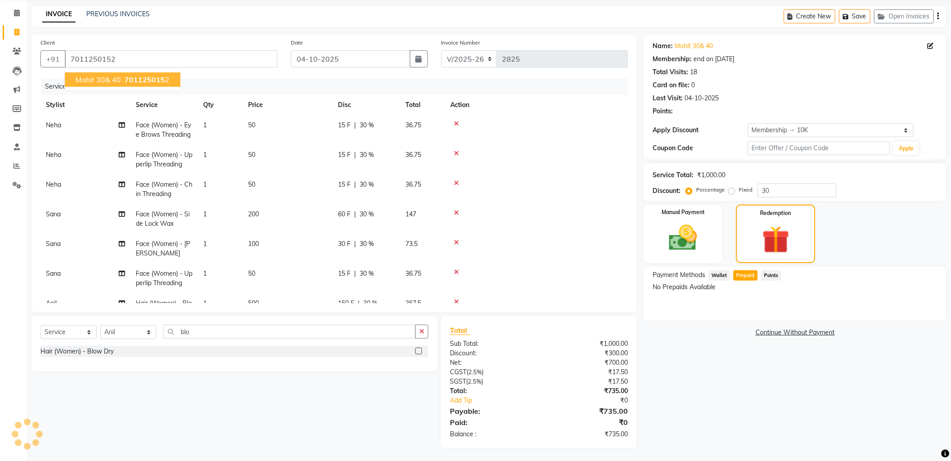
click at [149, 79] on span "701125015" at bounding box center [145, 79] width 40 height 9
type input "0"
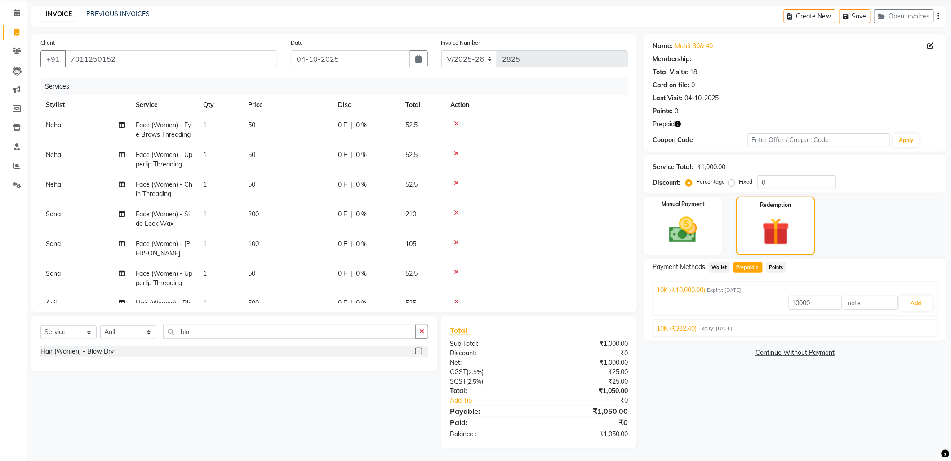
select select "1: Object"
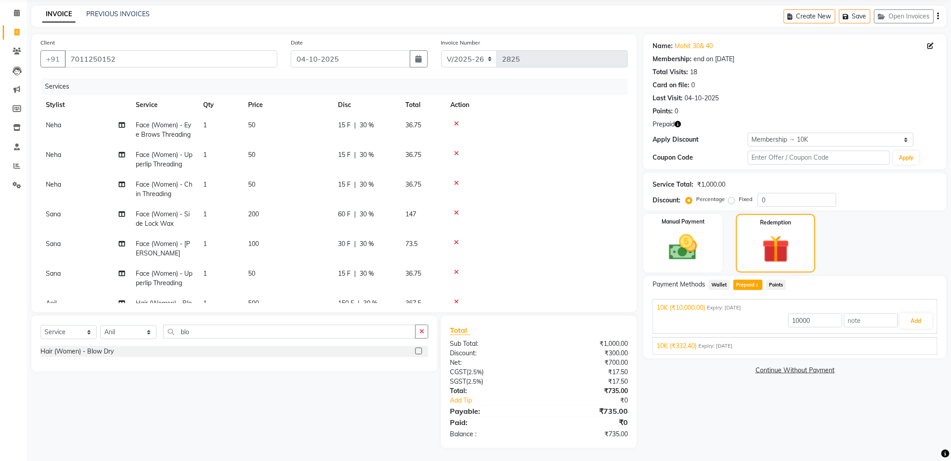
type input "30"
click at [709, 347] on span "Expiry: 14-05-2035" at bounding box center [716, 346] width 34 height 8
click at [368, 124] on span "30 %" at bounding box center [367, 124] width 14 height 9
select select "93598"
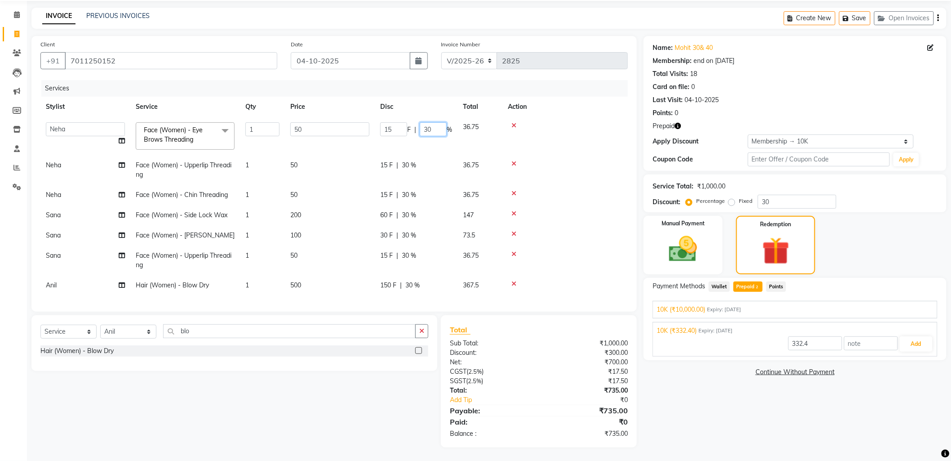
click at [434, 129] on input "30" at bounding box center [433, 129] width 27 height 14
type input "3"
click at [408, 160] on tr "Neha Face (Women) - Upperlip Threading 1 50 15 F | 30 % 36.75" at bounding box center [334, 170] width 588 height 30
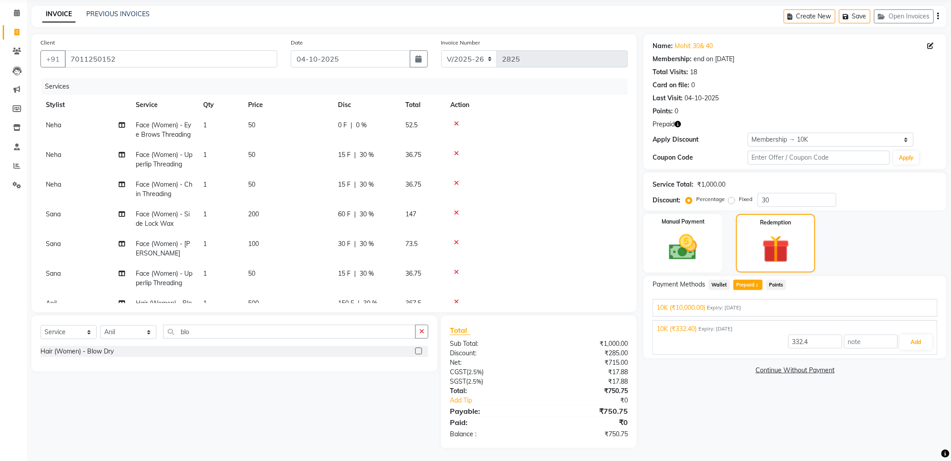
click at [366, 155] on span "30 %" at bounding box center [367, 154] width 14 height 9
select select "93598"
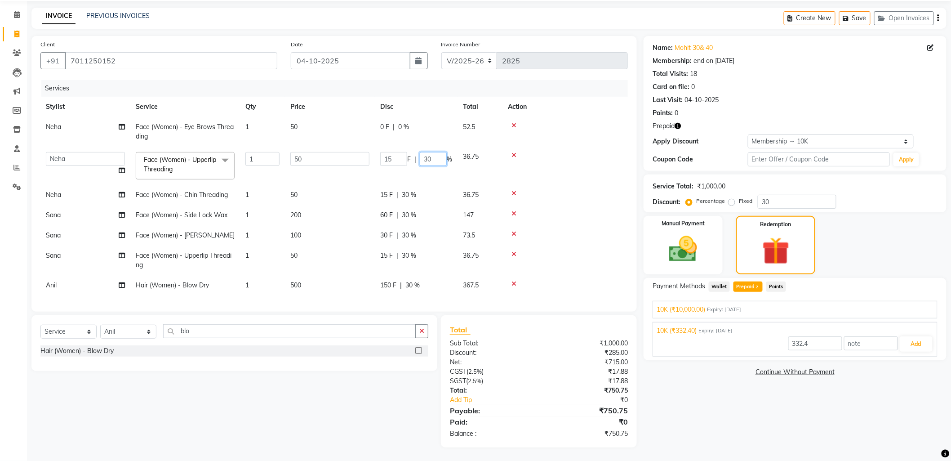
click at [433, 155] on input "30" at bounding box center [433, 159] width 27 height 14
type input "3"
click at [410, 191] on tr "Neha Face (Women) - Chin Threading 1 50 15 F | 30 % 36.75" at bounding box center [334, 195] width 588 height 20
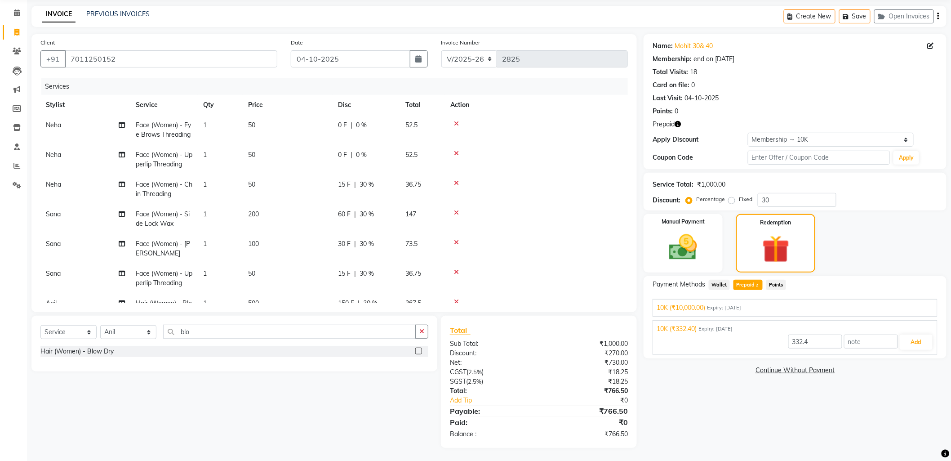
drag, startPoint x: 367, startPoint y: 186, endPoint x: 372, endPoint y: 186, distance: 5.0
click at [367, 186] on span "30 %" at bounding box center [367, 184] width 14 height 9
select select "93598"
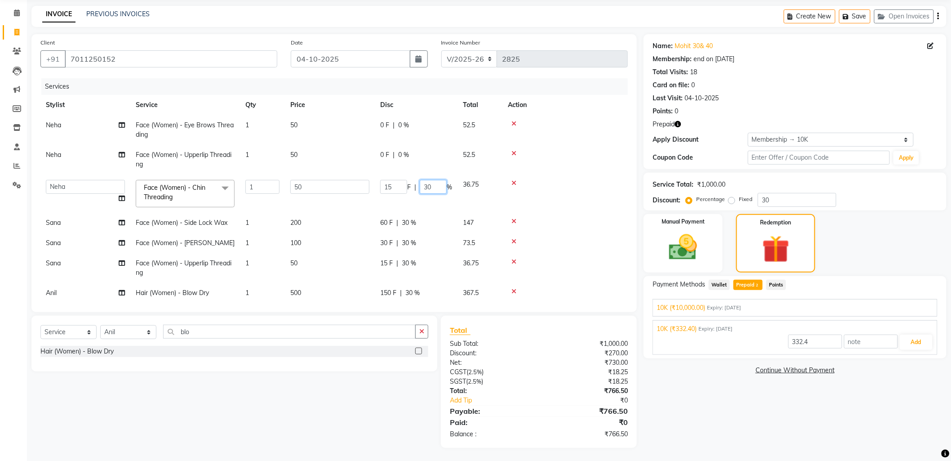
click at [436, 185] on input "30" at bounding box center [433, 187] width 27 height 14
type input "3"
click at [411, 225] on tr "Sana Face (Women) - Side Lock Wax 1 200 60 F | 30 % 147" at bounding box center [334, 223] width 588 height 20
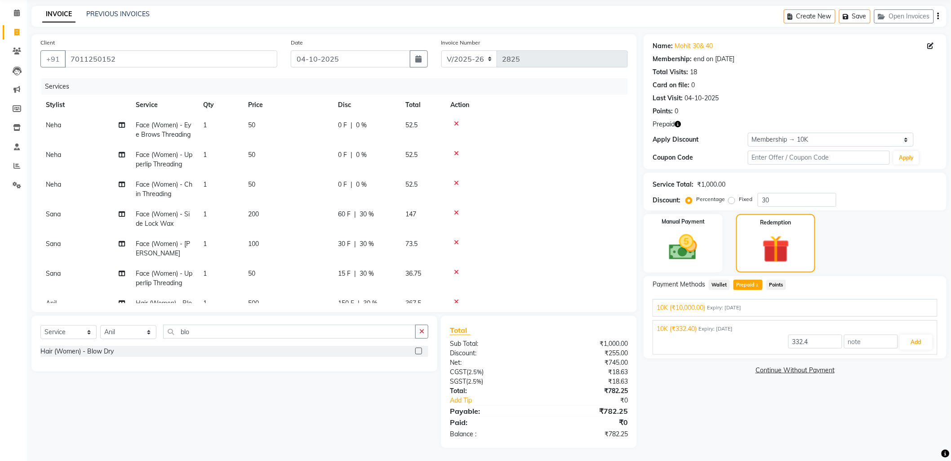
click at [365, 273] on span "30 %" at bounding box center [367, 273] width 14 height 9
select select "83621"
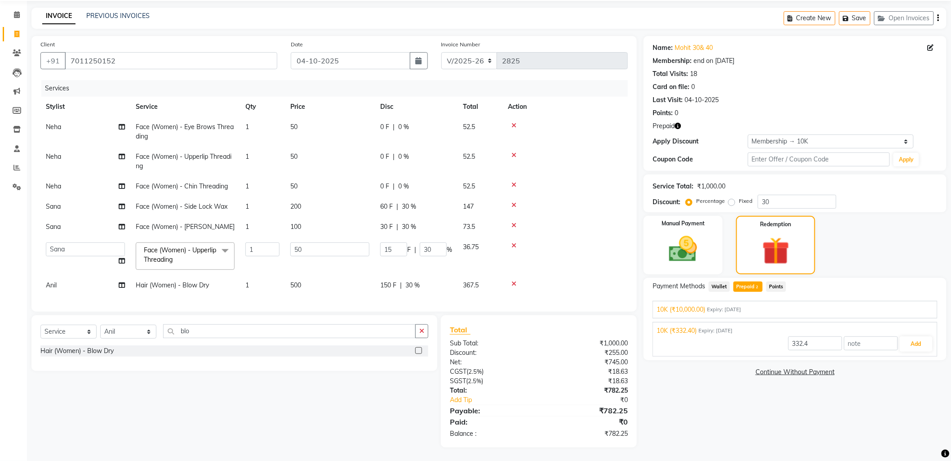
click at [411, 282] on span "30 %" at bounding box center [412, 284] width 14 height 9
click at [437, 283] on input "30" at bounding box center [433, 286] width 27 height 14
type input "3"
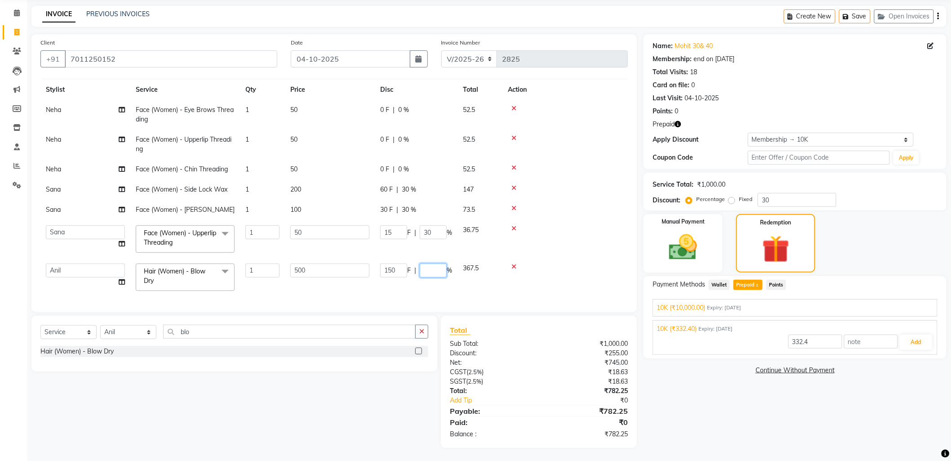
scroll to position [23, 0]
type input "30"
click at [362, 279] on td "500" at bounding box center [330, 277] width 90 height 38
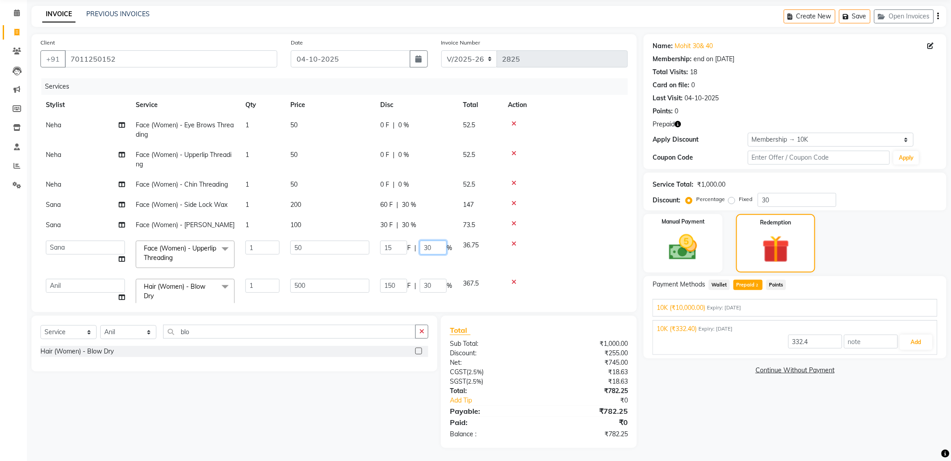
click at [436, 248] on input "30" at bounding box center [433, 247] width 27 height 14
type input "3"
click at [336, 178] on td "50" at bounding box center [330, 184] width 90 height 20
select select "93598"
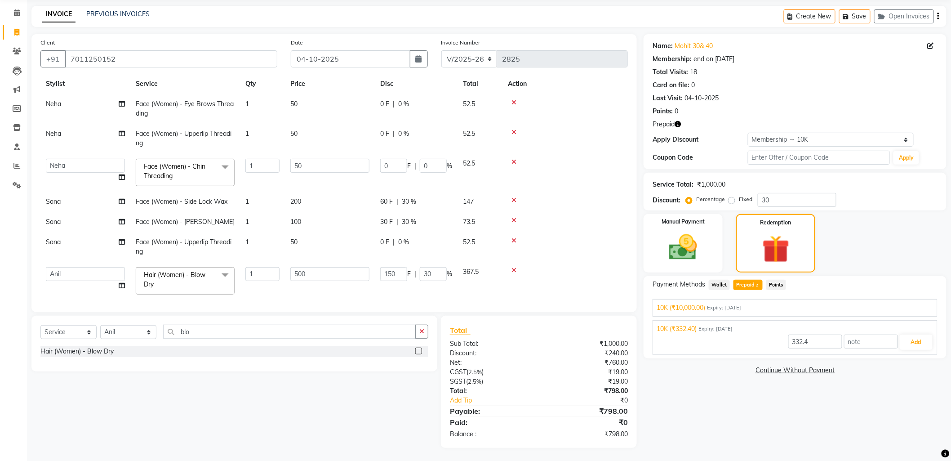
scroll to position [32, 0]
click at [405, 193] on span "30 %" at bounding box center [409, 197] width 14 height 9
select select "83621"
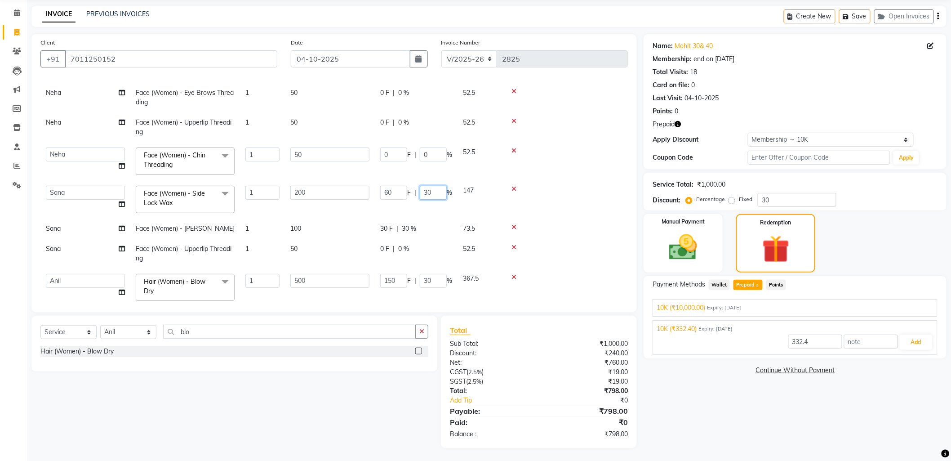
click at [436, 192] on input "30" at bounding box center [433, 193] width 27 height 14
type input "3"
type input "40"
click at [407, 228] on tbody "Neha Face (Women) - Eye Brows Threading 1 50 0 F | 0 % 52.5 Neha Face (Women) -…" at bounding box center [334, 194] width 588 height 223
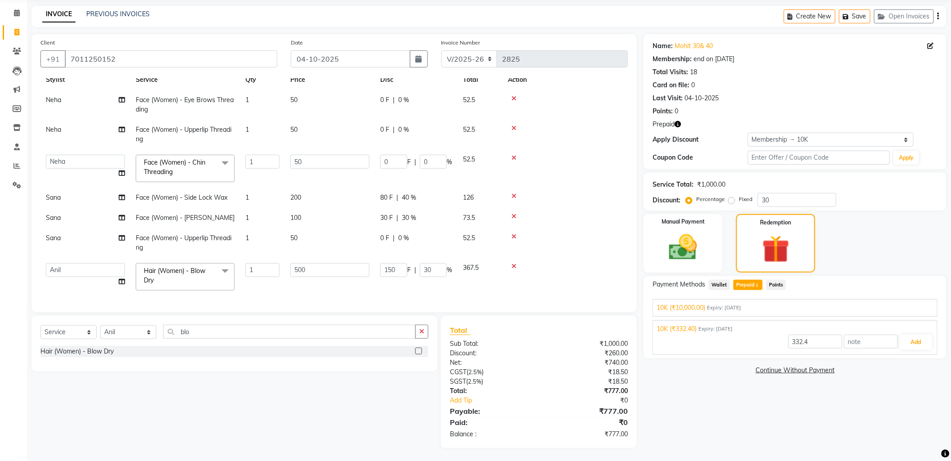
click at [411, 213] on span "30 %" at bounding box center [409, 217] width 14 height 9
select select "83621"
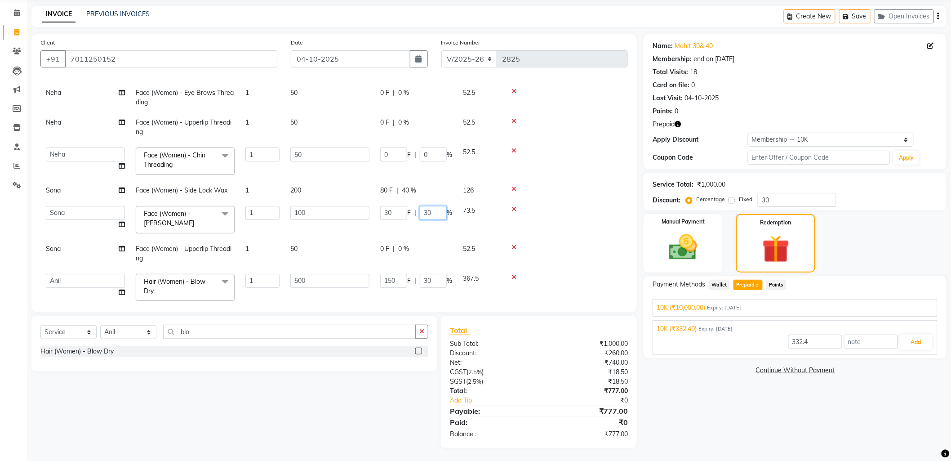
click at [435, 212] on input "30" at bounding box center [433, 213] width 27 height 14
type input "3"
type input "40"
click at [432, 230] on tbody "Neha Face (Women) - Eye Brows Threading 1 50 0 F | 0 % 52.5 Neha Face (Women) -…" at bounding box center [334, 194] width 588 height 223
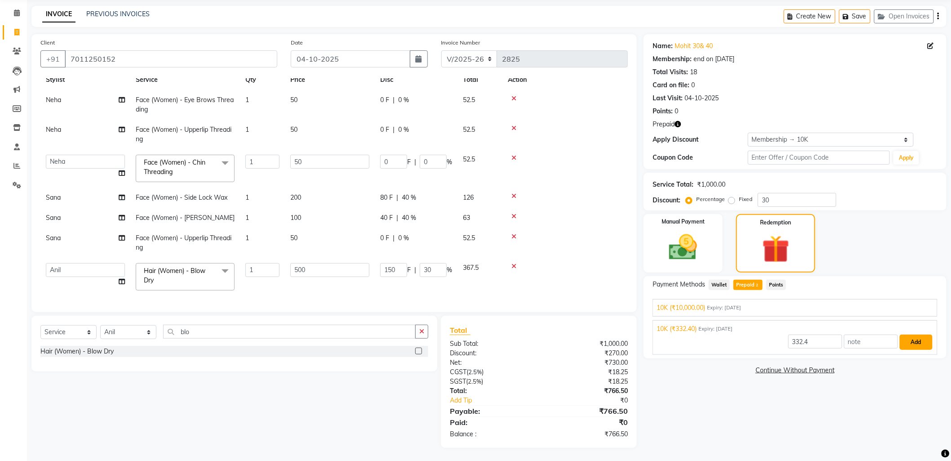
click at [910, 341] on button "Add" at bounding box center [916, 341] width 33 height 15
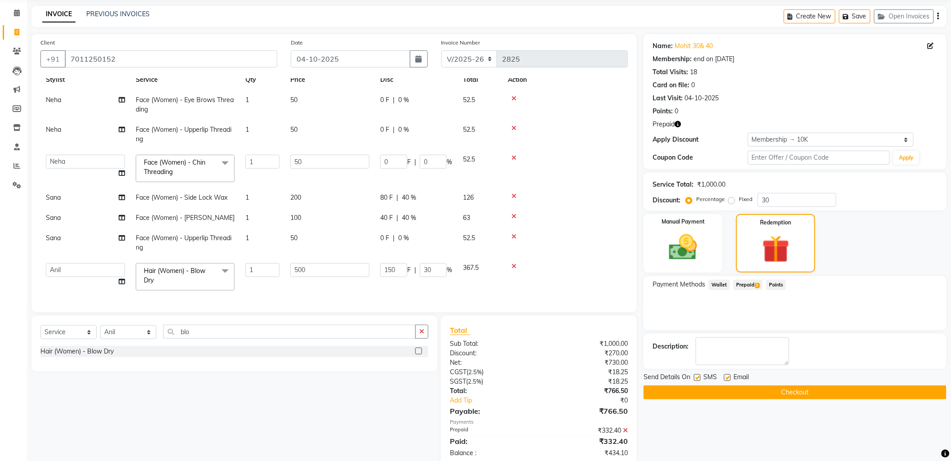
click at [748, 282] on span "Prepaid 2" at bounding box center [748, 285] width 29 height 10
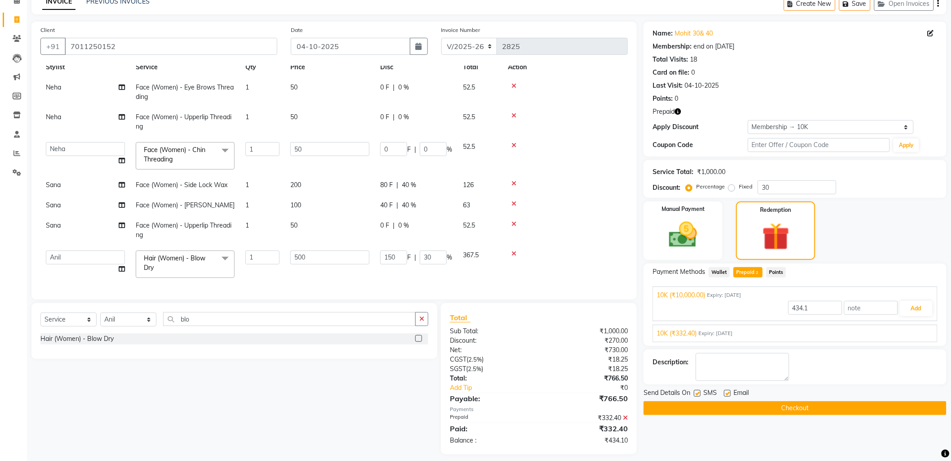
scroll to position [52, 0]
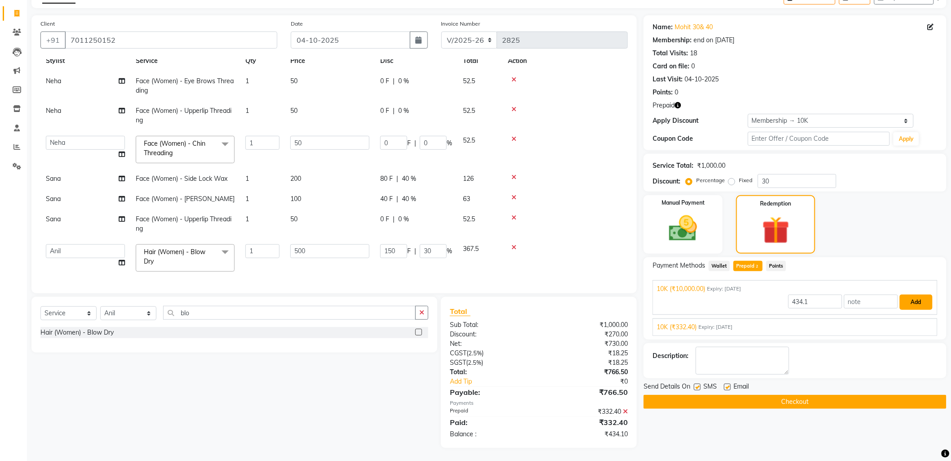
click at [918, 298] on button "Add" at bounding box center [916, 301] width 33 height 15
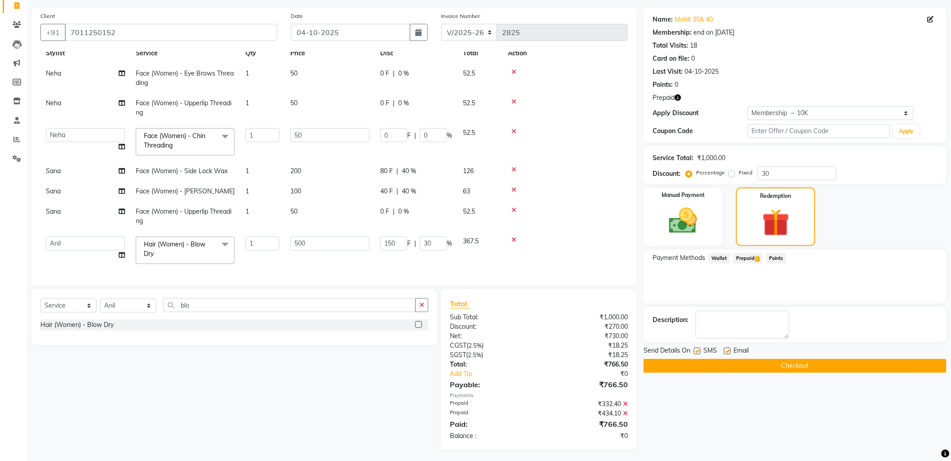
scroll to position [62, 0]
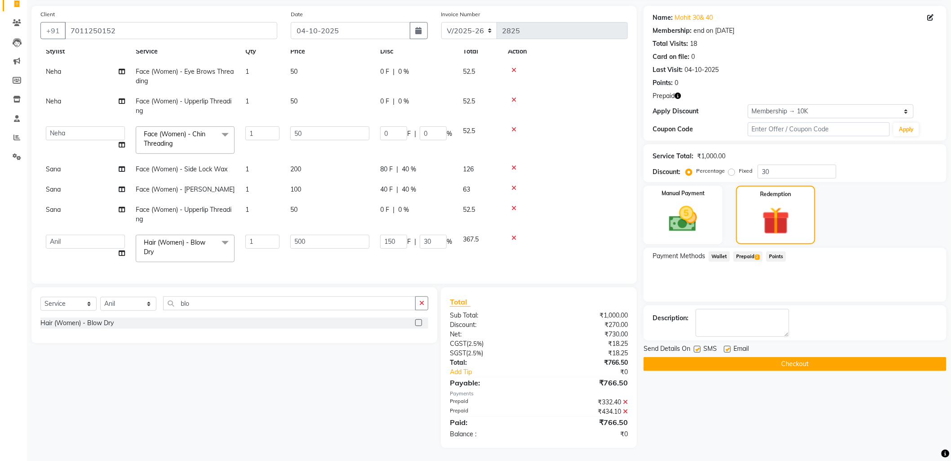
click at [787, 366] on button "Checkout" at bounding box center [795, 364] width 303 height 14
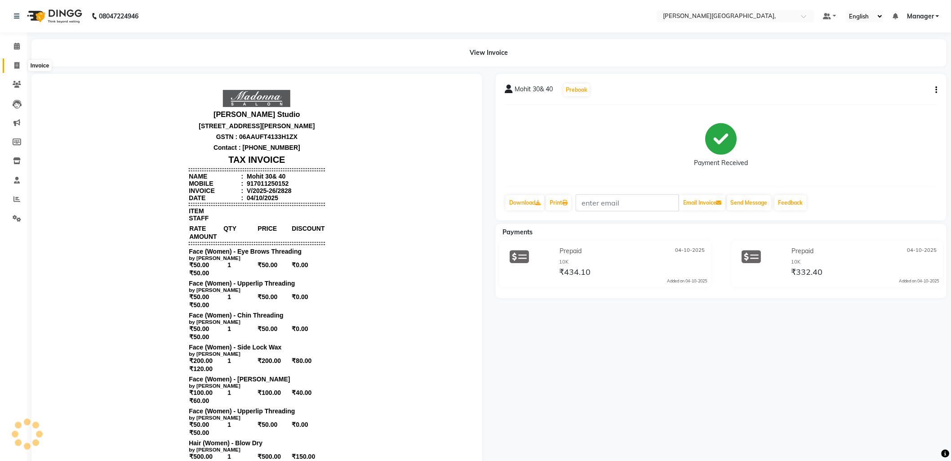
click at [15, 63] on icon at bounding box center [16, 65] width 5 height 7
select select "service"
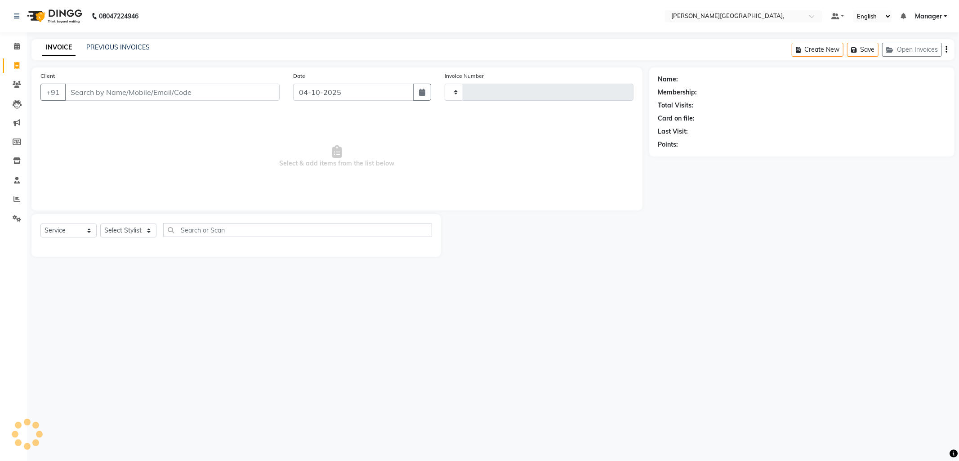
type input "2829"
select select "6483"
click at [121, 44] on link "PREVIOUS INVOICES" at bounding box center [117, 47] width 63 height 8
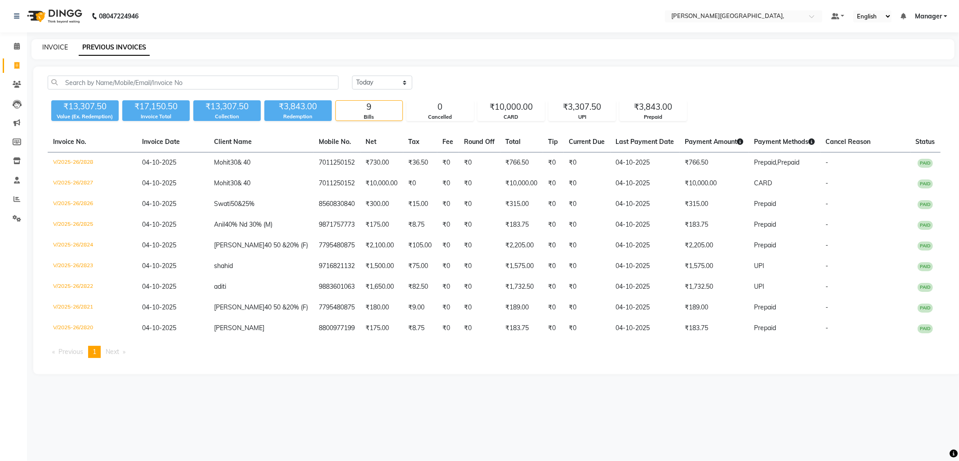
click at [43, 48] on link "INVOICE" at bounding box center [55, 47] width 26 height 8
select select "service"
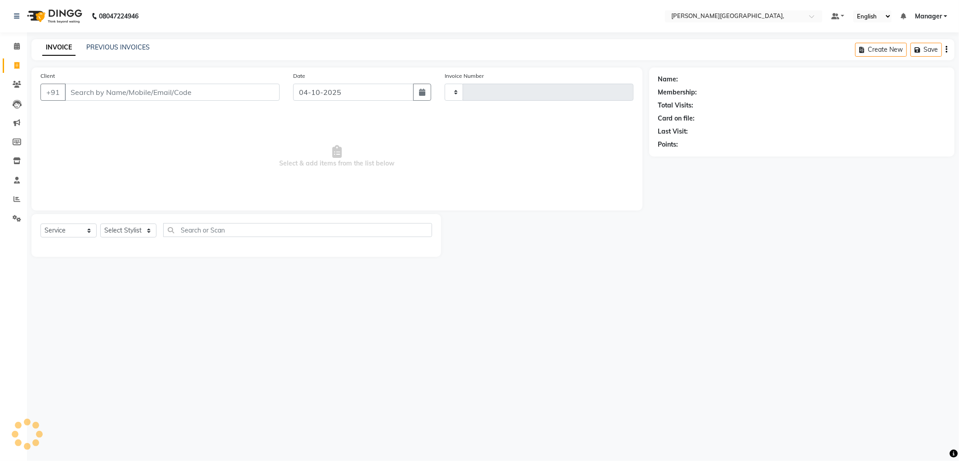
type input "2829"
select select "6483"
click at [147, 228] on select "Select Stylist [PERSON_NAME] [PERSON_NAME] nails Manager [PERSON_NAME]" at bounding box center [128, 230] width 56 height 14
select select "90070"
click at [100, 224] on select "Select Stylist [PERSON_NAME] [PERSON_NAME] nails Manager [PERSON_NAME]" at bounding box center [128, 230] width 56 height 14
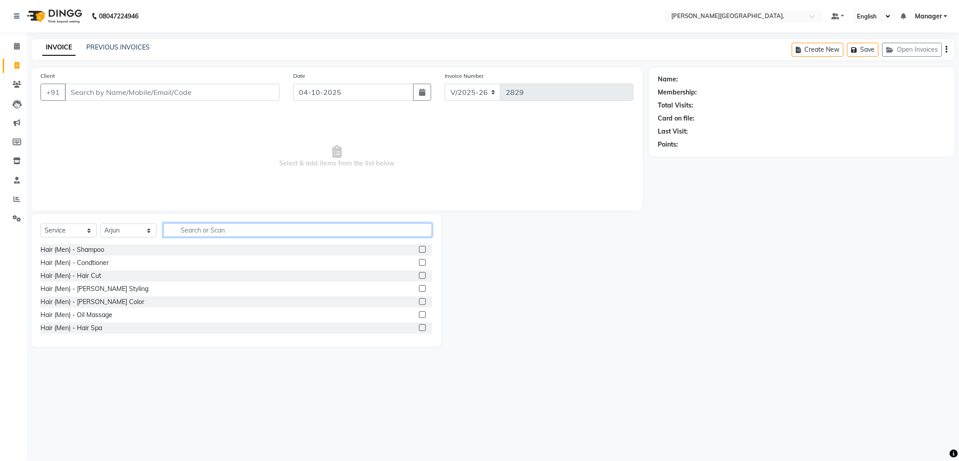
click at [196, 231] on input "text" at bounding box center [297, 230] width 269 height 14
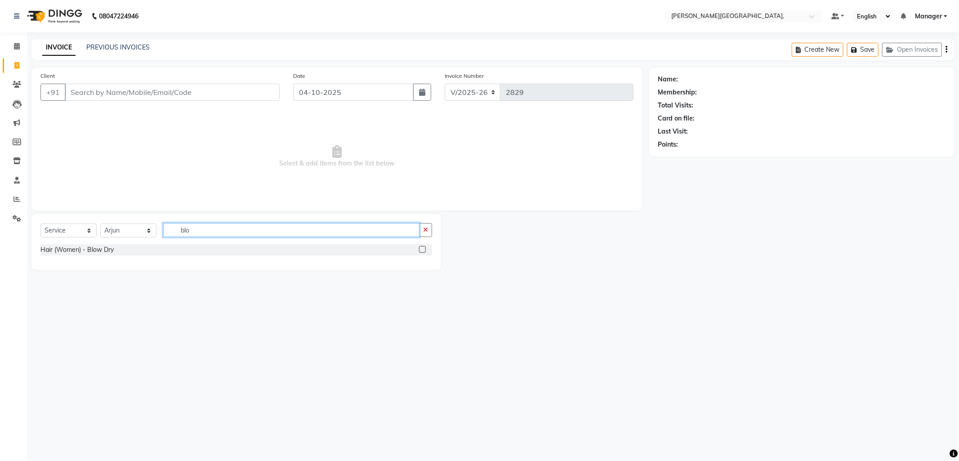
type input "blo"
click at [422, 247] on label at bounding box center [422, 249] width 7 height 7
click at [422, 247] on input "checkbox" at bounding box center [422, 250] width 6 height 6
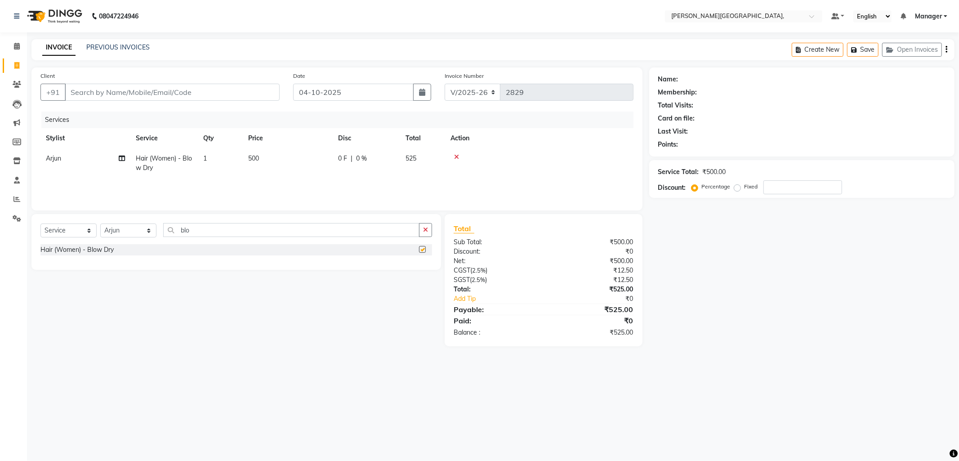
checkbox input "false"
click at [149, 231] on select "Select Stylist [PERSON_NAME] [PERSON_NAME] nails Manager [PERSON_NAME]" at bounding box center [128, 230] width 56 height 14
select select "89498"
click at [100, 224] on select "Select Stylist [PERSON_NAME] [PERSON_NAME] nails Manager [PERSON_NAME]" at bounding box center [128, 230] width 56 height 14
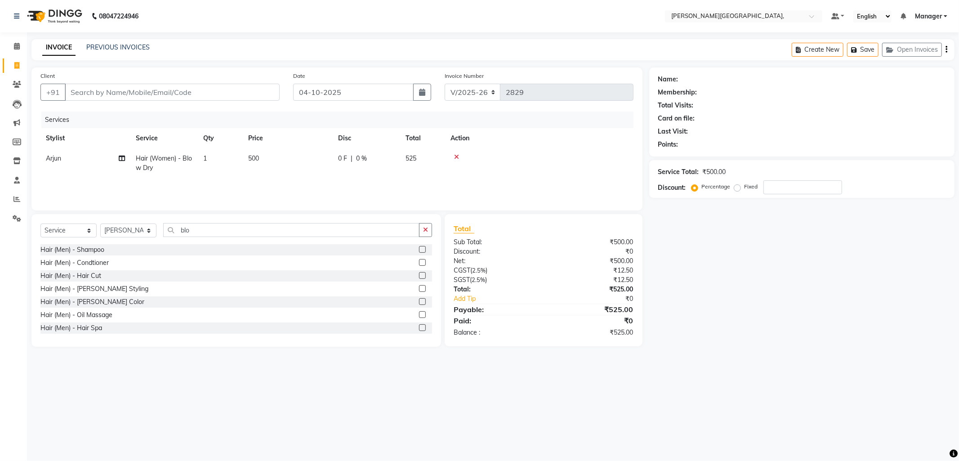
click at [419, 275] on label at bounding box center [422, 275] width 7 height 7
click at [419, 275] on input "checkbox" at bounding box center [422, 276] width 6 height 6
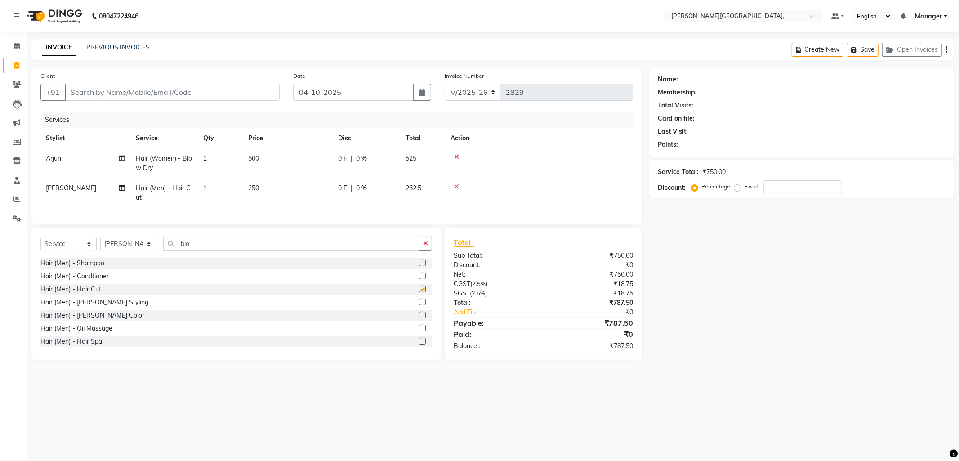
checkbox input "false"
click at [145, 251] on select "Select Stylist [PERSON_NAME] [PERSON_NAME] nails Manager [PERSON_NAME]" at bounding box center [128, 244] width 56 height 14
select select "49451"
click at [100, 245] on select "Select Stylist [PERSON_NAME] [PERSON_NAME] nails Manager [PERSON_NAME]" at bounding box center [128, 244] width 56 height 14
click at [419, 292] on label at bounding box center [422, 288] width 7 height 7
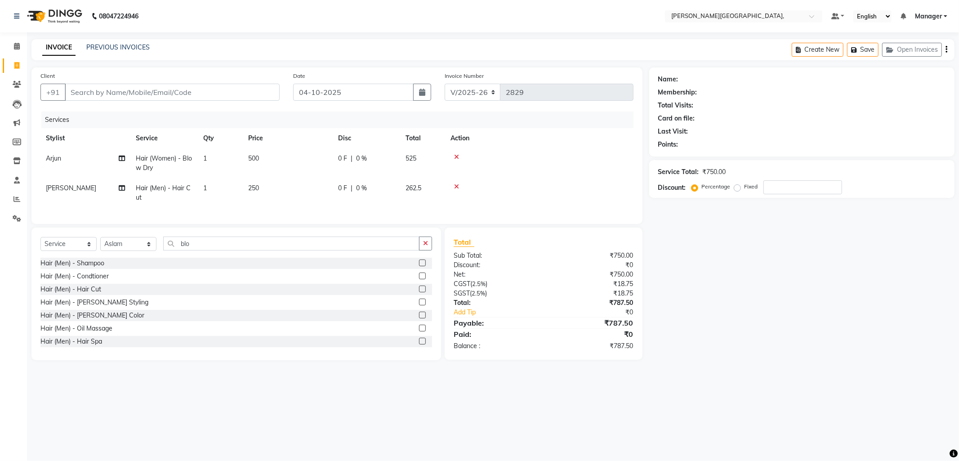
click at [419, 292] on input "checkbox" at bounding box center [422, 289] width 6 height 6
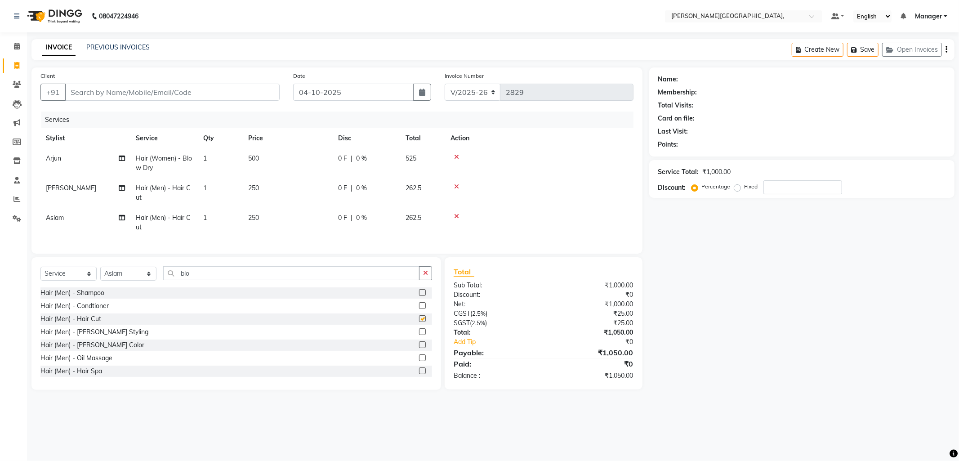
checkbox input "false"
click at [150, 277] on select "Select Stylist [PERSON_NAME] [PERSON_NAME] nails Manager [PERSON_NAME]" at bounding box center [128, 274] width 56 height 14
select select "90070"
click at [100, 274] on select "Select Stylist [PERSON_NAME] [PERSON_NAME] nails Manager [PERSON_NAME]" at bounding box center [128, 274] width 56 height 14
click at [202, 280] on input "blo" at bounding box center [291, 273] width 256 height 14
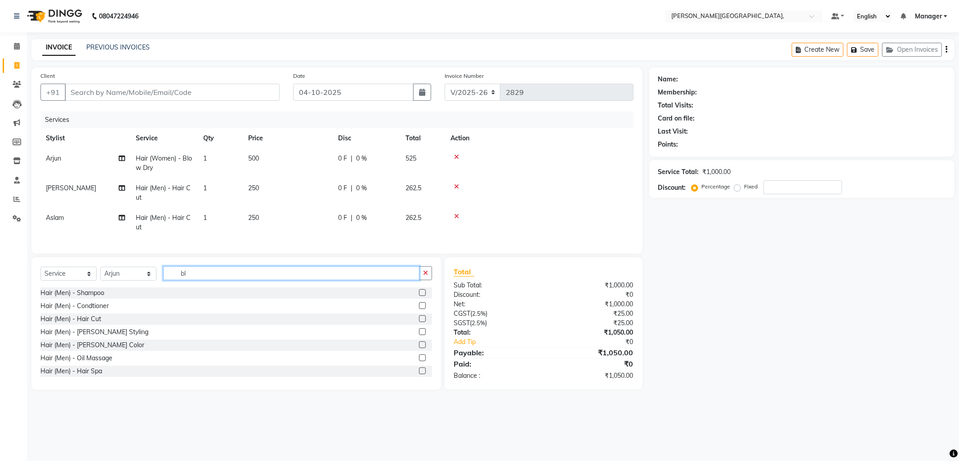
type input "b"
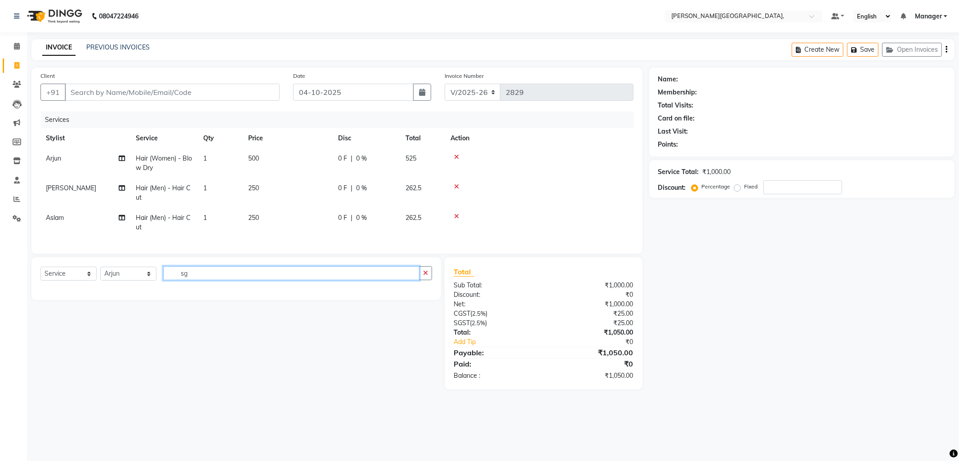
type input "s"
type input "sham"
click at [419, 298] on div at bounding box center [422, 293] width 6 height 9
click at [420, 296] on label at bounding box center [422, 292] width 7 height 7
click at [420, 296] on input "checkbox" at bounding box center [422, 293] width 6 height 6
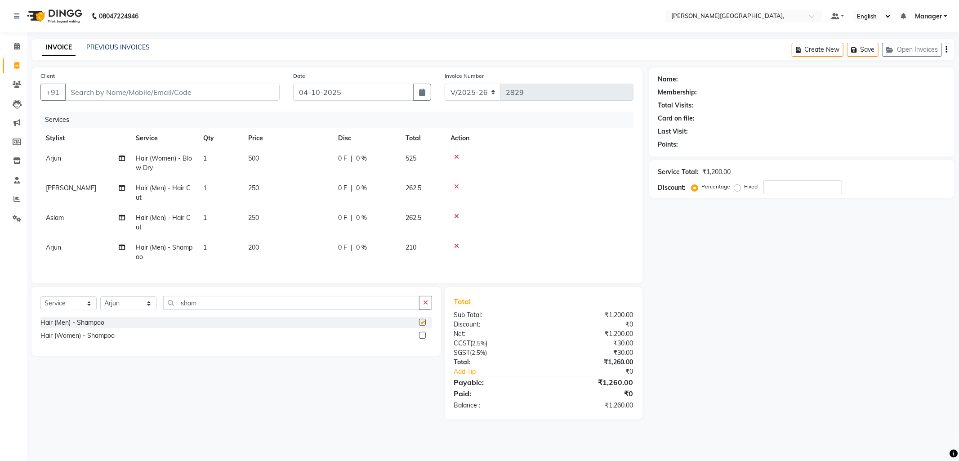
checkbox input "false"
click at [253, 245] on span "200" at bounding box center [253, 247] width 11 height 8
select select "90070"
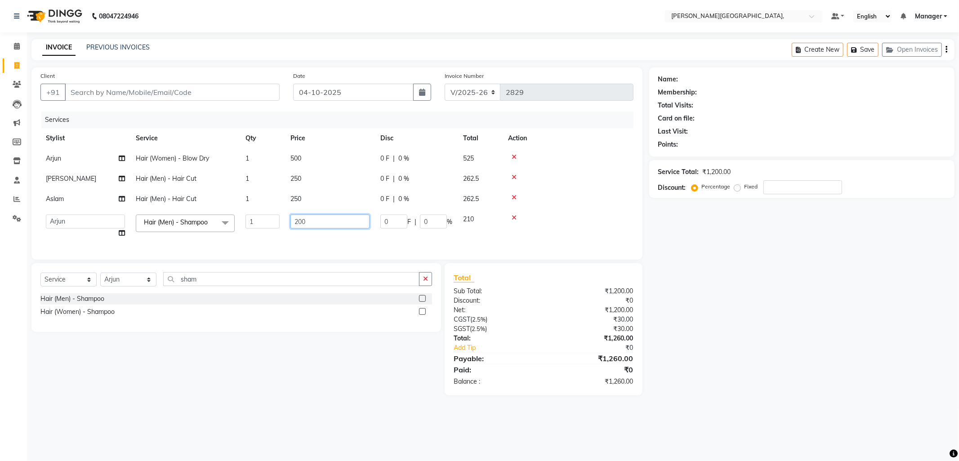
click at [297, 221] on input "200" at bounding box center [329, 221] width 79 height 14
type input "100"
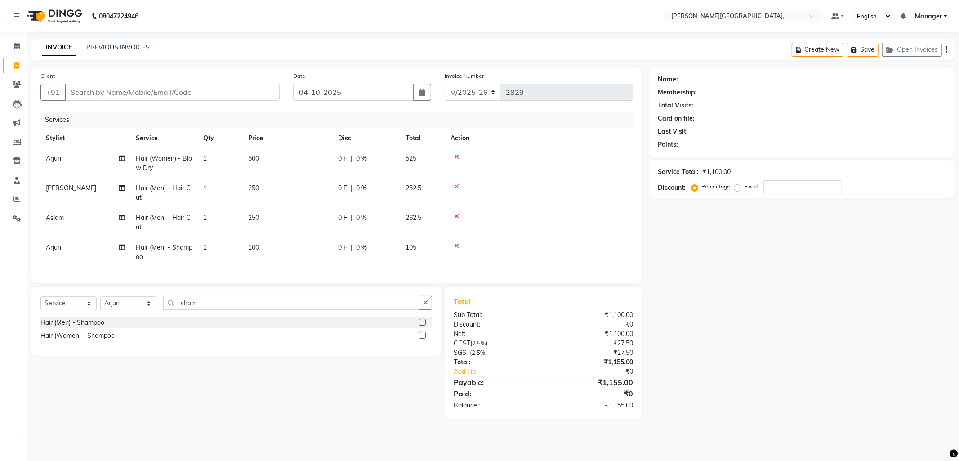
click at [293, 391] on div "Select Service Product Membership Package Voucher Prepaid Gift Card Select Styl…" at bounding box center [233, 353] width 416 height 132
click at [256, 187] on span "250" at bounding box center [253, 188] width 11 height 8
select select "89498"
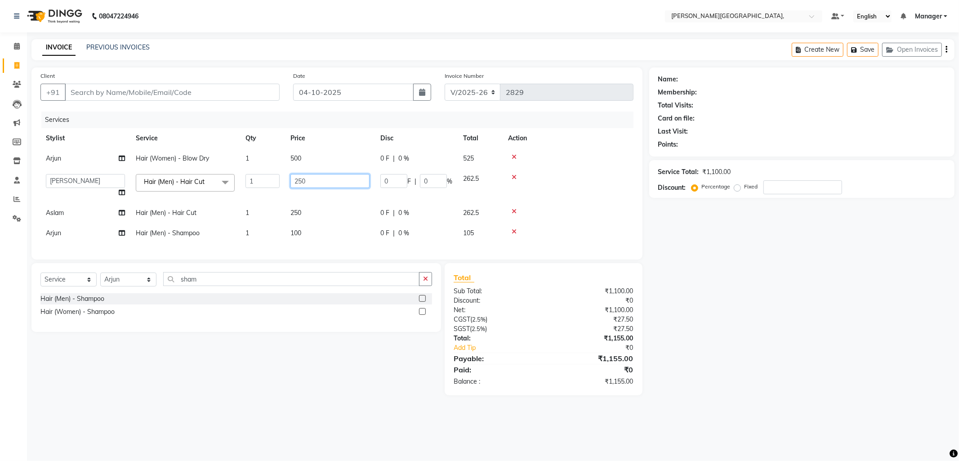
click at [302, 182] on input "250" at bounding box center [329, 181] width 79 height 14
type input "200"
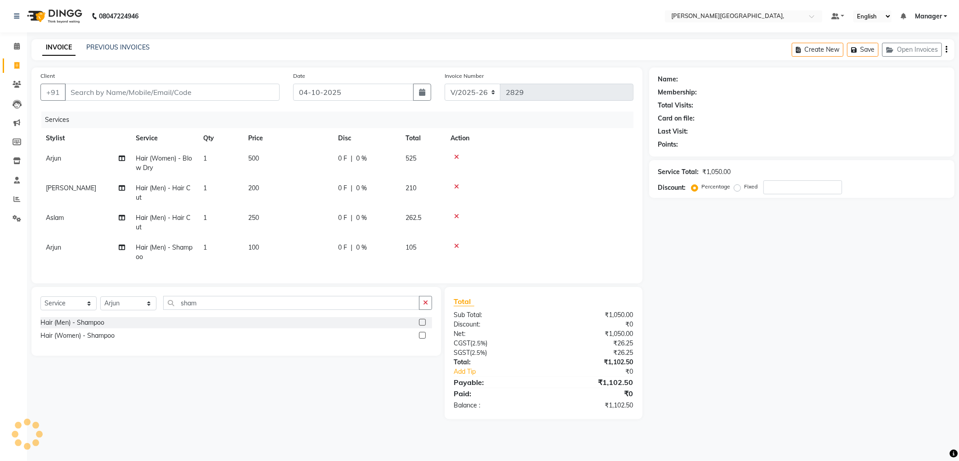
click at [226, 378] on div "Select Service Product Membership Package Voucher Prepaid Gift Card Select Styl…" at bounding box center [233, 353] width 416 height 132
click at [150, 310] on select "Select Stylist [PERSON_NAME] [PERSON_NAME] nails Manager [PERSON_NAME]" at bounding box center [128, 303] width 56 height 14
select select "83621"
click at [100, 304] on select "Select Stylist [PERSON_NAME] [PERSON_NAME] nails Manager [PERSON_NAME]" at bounding box center [128, 303] width 56 height 14
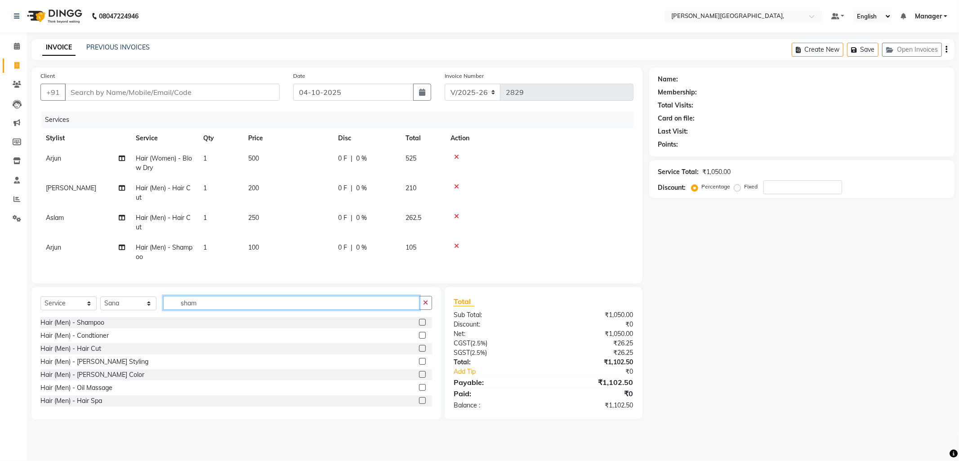
click at [204, 309] on input "sham" at bounding box center [291, 303] width 256 height 14
type input "s"
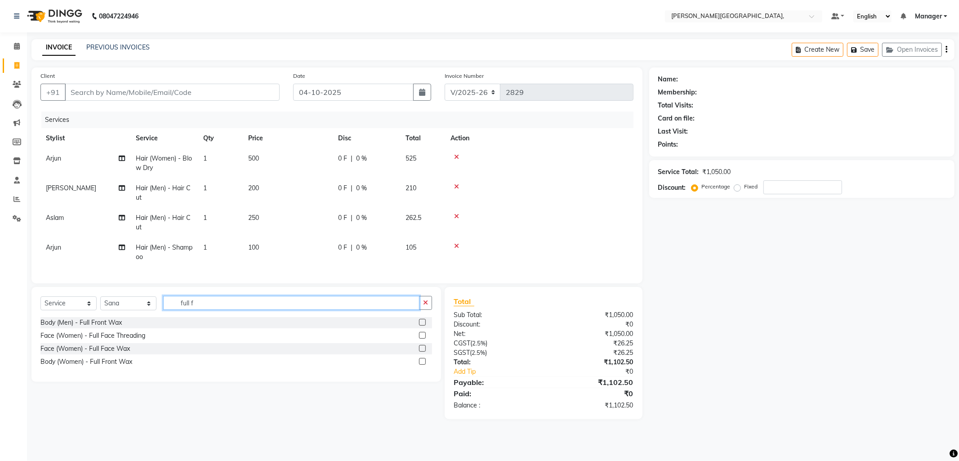
type input "full f"
click at [422, 365] on label at bounding box center [422, 361] width 7 height 7
click at [422, 365] on input "checkbox" at bounding box center [422, 362] width 6 height 6
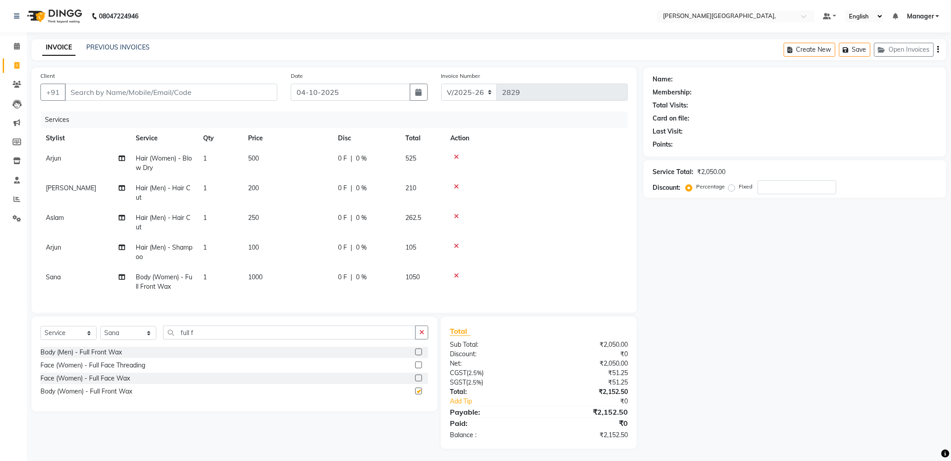
checkbox input "false"
click at [147, 340] on select "Select Stylist [PERSON_NAME] [PERSON_NAME] nails Manager [PERSON_NAME]" at bounding box center [128, 333] width 56 height 14
select select "93598"
click at [100, 334] on select "Select Stylist [PERSON_NAME] [PERSON_NAME] nails Manager [PERSON_NAME]" at bounding box center [128, 333] width 56 height 14
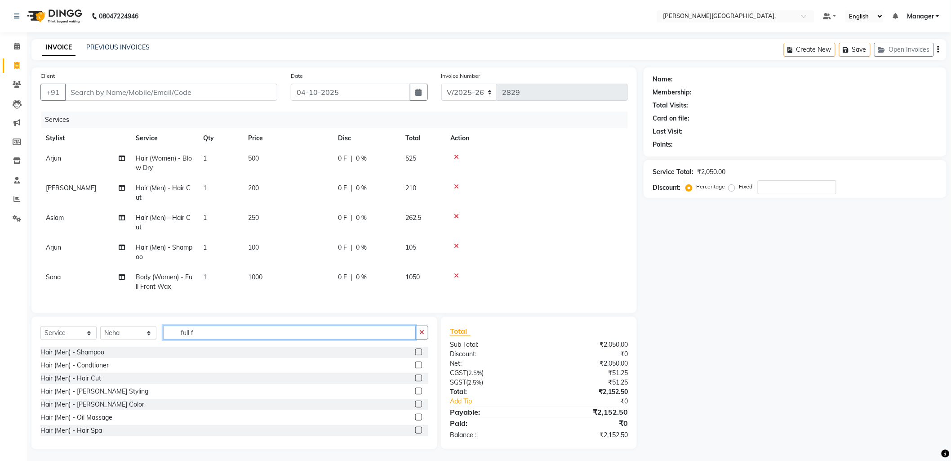
click at [208, 339] on input "full f" at bounding box center [289, 332] width 253 height 14
type input "f"
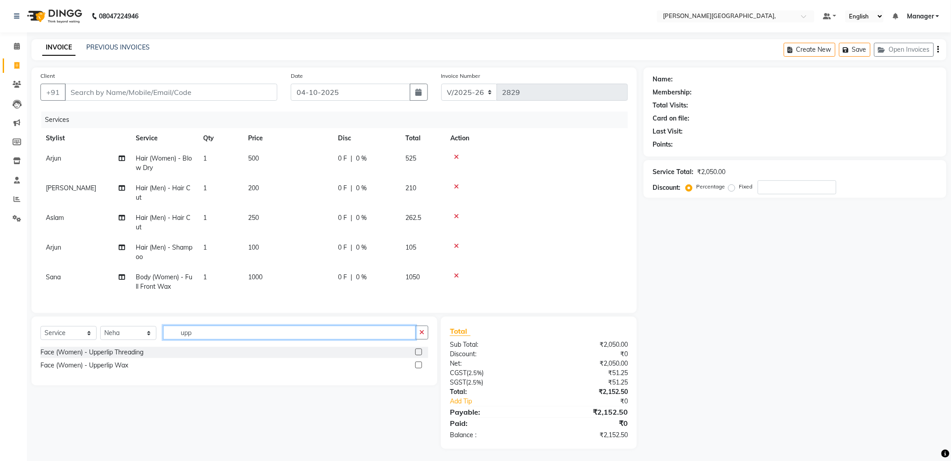
type input "upp"
click at [418, 368] on label at bounding box center [418, 364] width 7 height 7
click at [418, 368] on input "checkbox" at bounding box center [418, 365] width 6 height 6
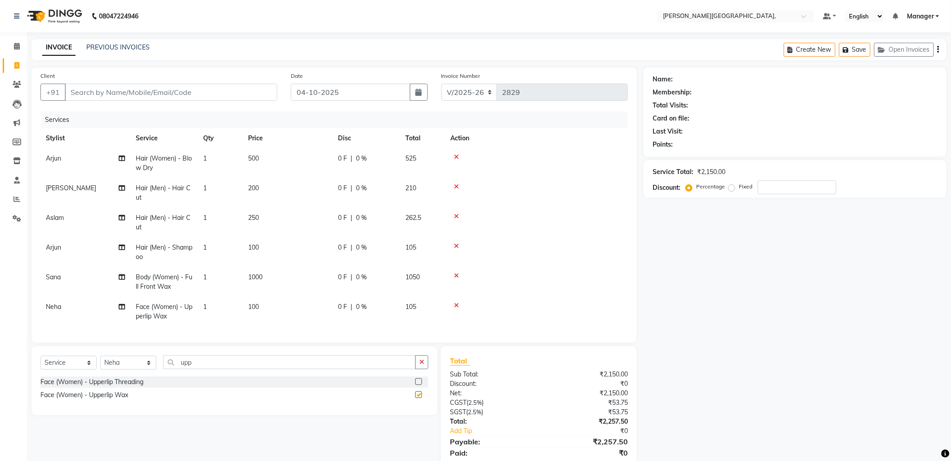
checkbox input "false"
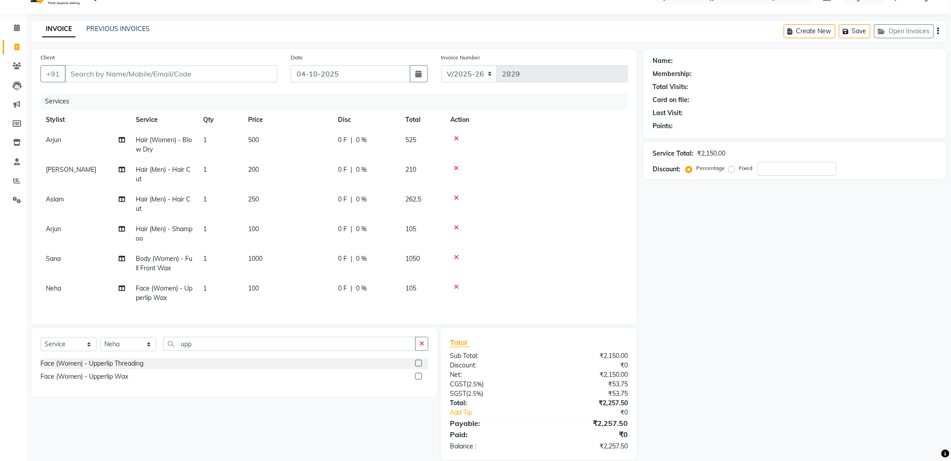
scroll to position [33, 0]
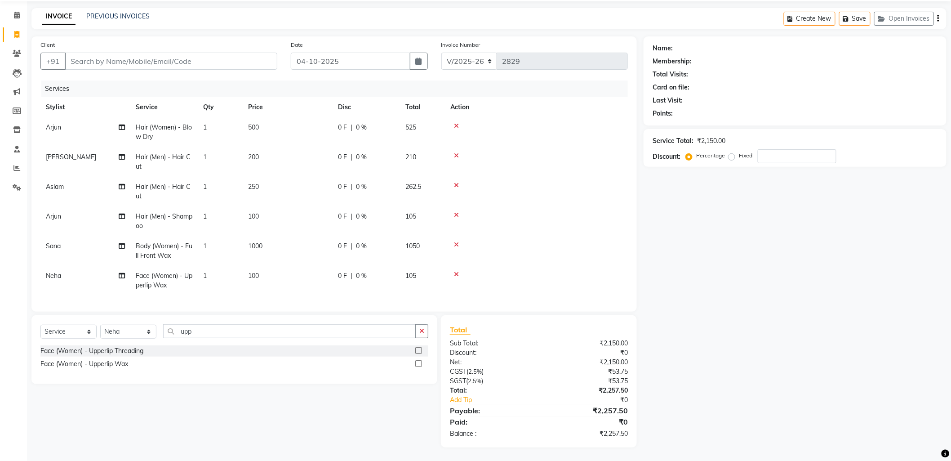
click at [458, 241] on icon at bounding box center [456, 244] width 5 height 6
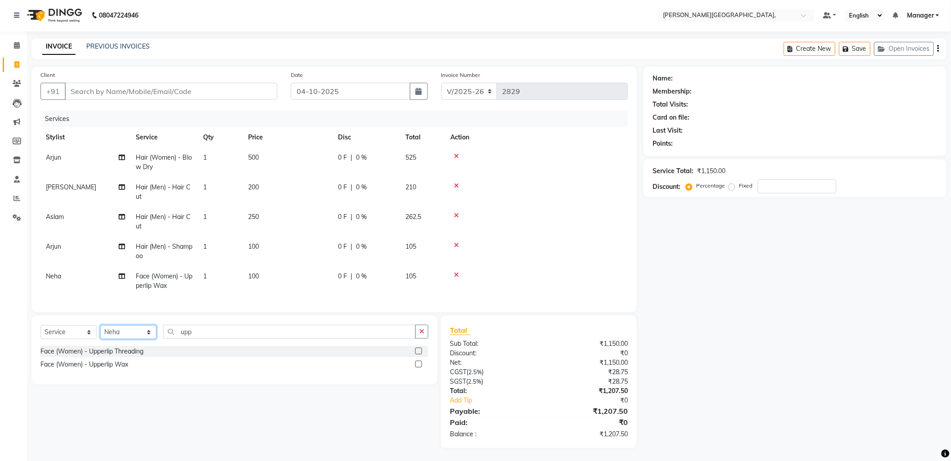
click at [147, 331] on select "Select Stylist [PERSON_NAME] [PERSON_NAME] nails Manager [PERSON_NAME]" at bounding box center [128, 332] width 56 height 14
click at [100, 325] on select "Select Stylist [PERSON_NAME] [PERSON_NAME] nails Manager [PERSON_NAME]" at bounding box center [128, 332] width 56 height 14
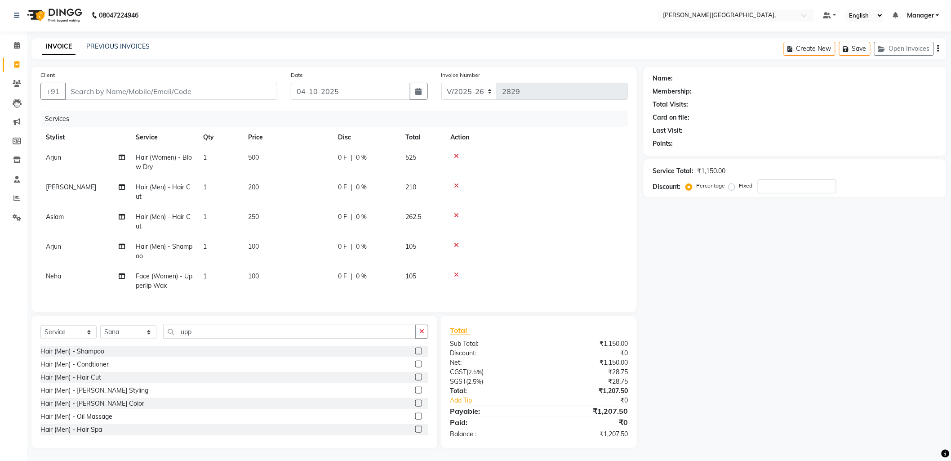
click at [459, 273] on icon at bounding box center [456, 275] width 5 height 6
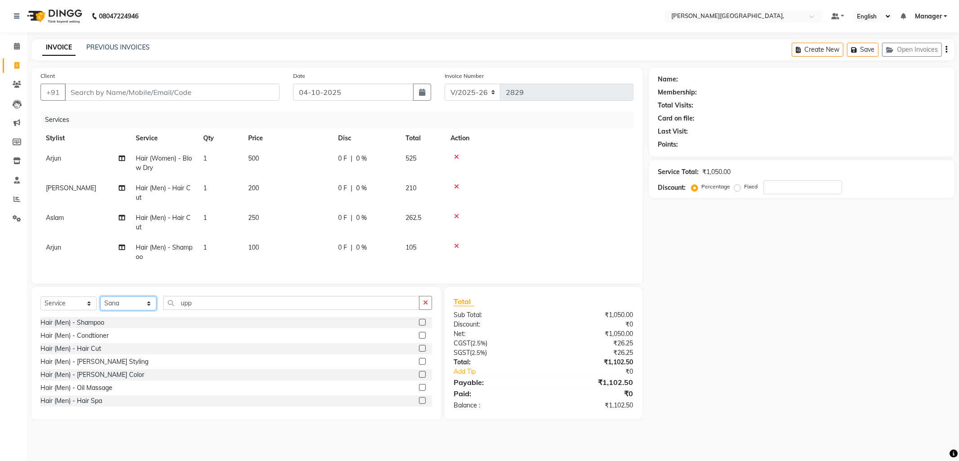
click at [148, 309] on select "Select Stylist [PERSON_NAME] [PERSON_NAME] nails Manager [PERSON_NAME]" at bounding box center [128, 303] width 56 height 14
select select "93598"
click at [100, 304] on select "Select Stylist [PERSON_NAME] [PERSON_NAME] nails Manager [PERSON_NAME]" at bounding box center [128, 303] width 56 height 14
click at [212, 309] on input "upp" at bounding box center [291, 303] width 256 height 14
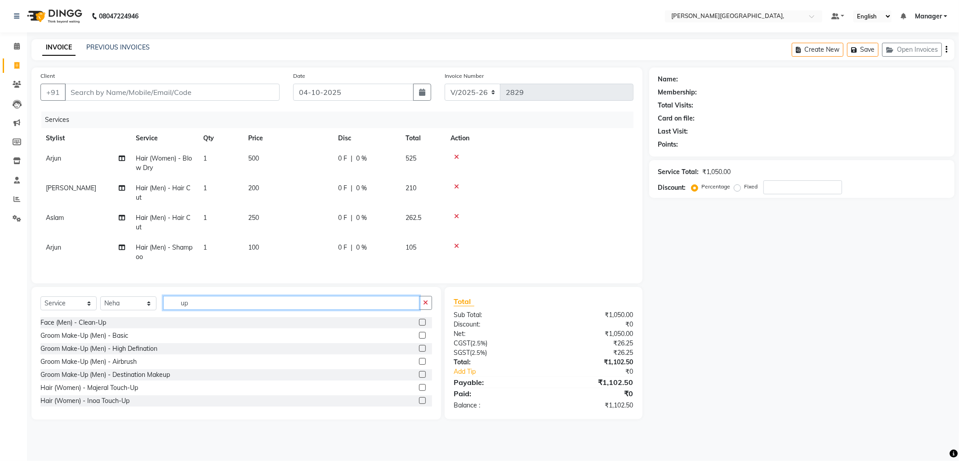
type input "u"
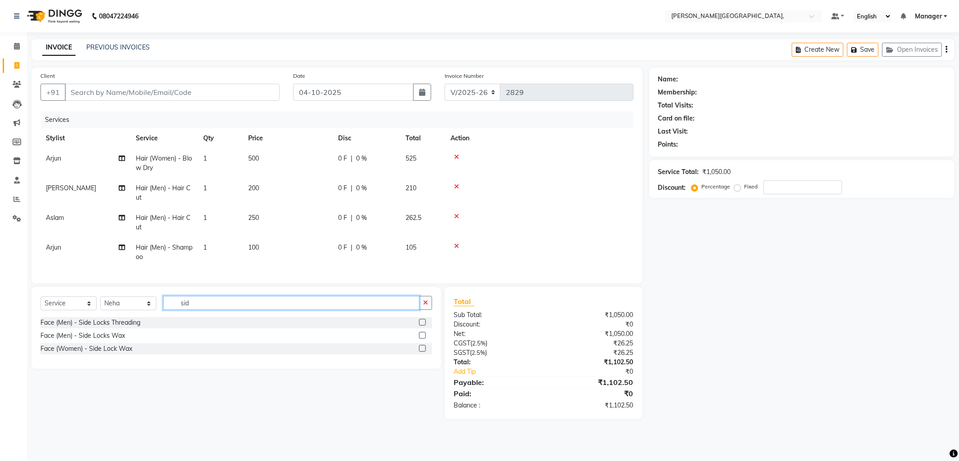
type input "sid"
click at [421, 352] on label at bounding box center [422, 348] width 7 height 7
click at [421, 352] on input "checkbox" at bounding box center [422, 349] width 6 height 6
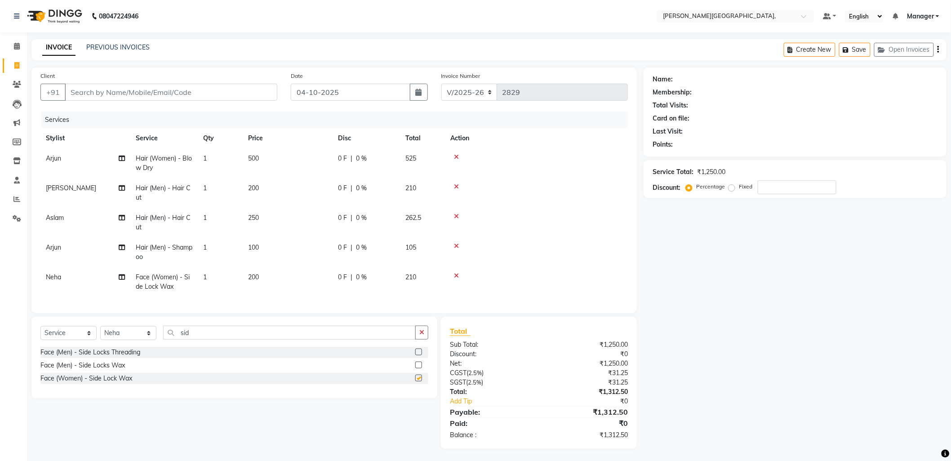
checkbox input "false"
click at [147, 339] on select "Select Stylist [PERSON_NAME] [PERSON_NAME] nails Manager [PERSON_NAME]" at bounding box center [128, 333] width 56 height 14
select select "83621"
click at [100, 334] on select "Select Stylist [PERSON_NAME] [PERSON_NAME] nails Manager [PERSON_NAME]" at bounding box center [128, 333] width 56 height 14
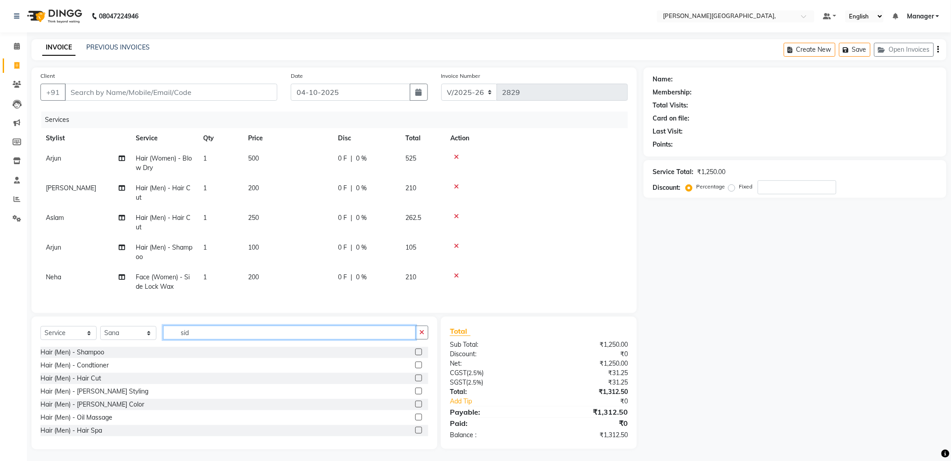
click at [208, 339] on input "sid" at bounding box center [289, 332] width 253 height 14
type input "s"
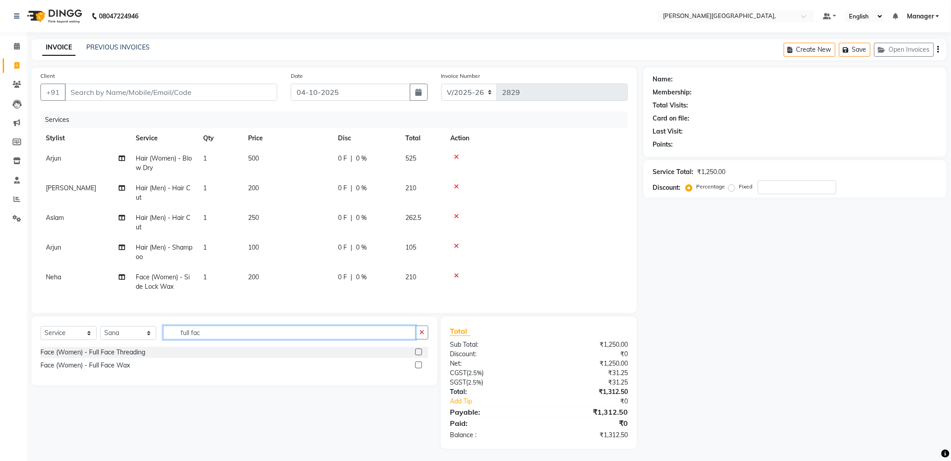
type input "full fac"
click at [419, 368] on label at bounding box center [418, 364] width 7 height 7
click at [419, 368] on input "checkbox" at bounding box center [418, 365] width 6 height 6
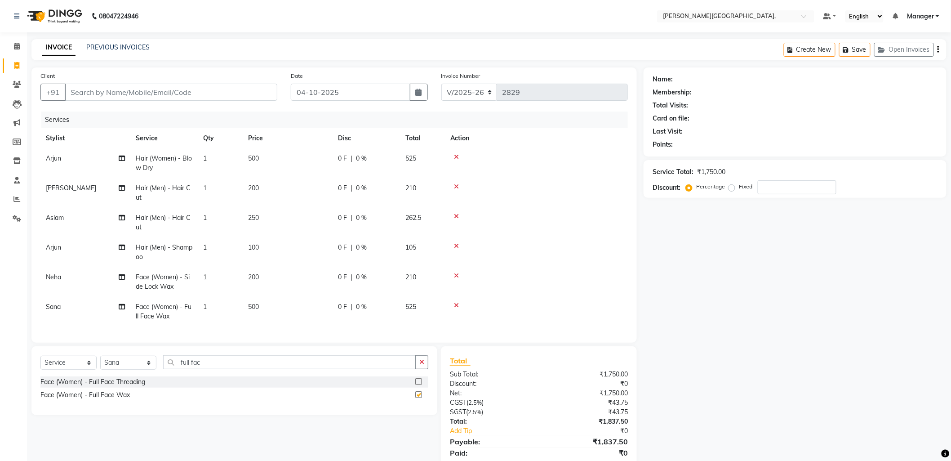
checkbox input "false"
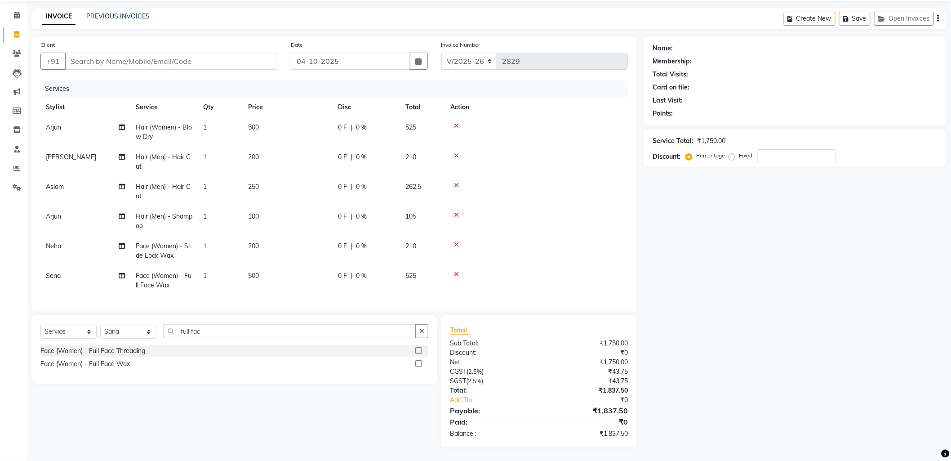
click at [255, 214] on span "100" at bounding box center [253, 216] width 11 height 8
select select "90070"
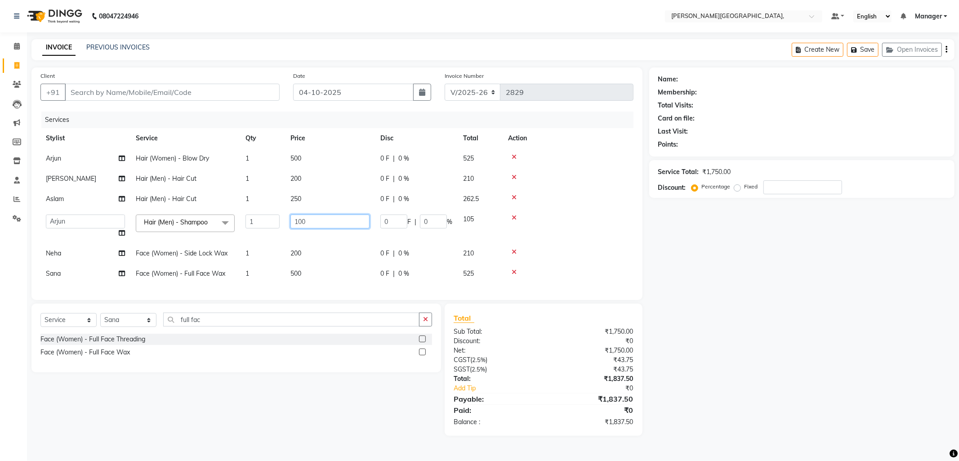
click at [301, 221] on input "100" at bounding box center [329, 221] width 79 height 14
type input "150"
click at [323, 245] on tbody "Arjun Hair (Women) - Blow Dry 1 500 0 F | 0 % 525 shahrukh Hair (Men) - Hair Cu…" at bounding box center [336, 215] width 593 height 135
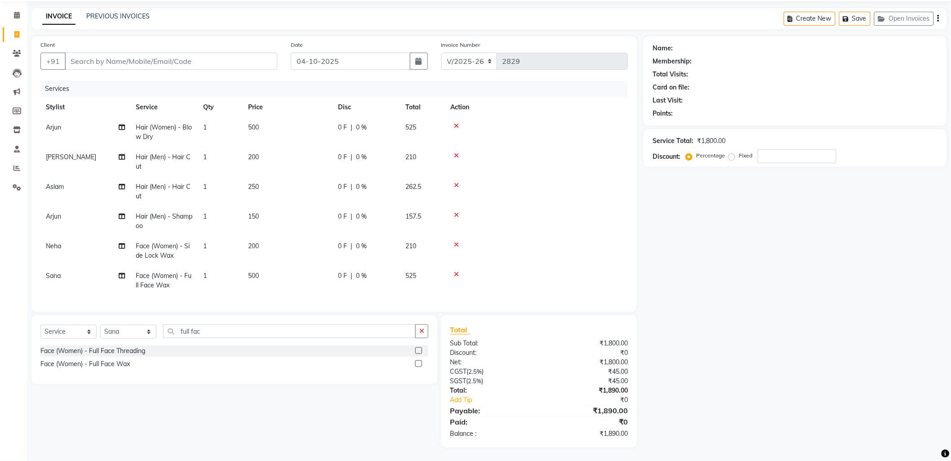
scroll to position [4, 0]
click at [148, 330] on select "Select Stylist [PERSON_NAME] [PERSON_NAME] nails Manager [PERSON_NAME]" at bounding box center [128, 332] width 56 height 14
select select "90070"
click at [100, 325] on select "Select Stylist [PERSON_NAME] [PERSON_NAME] nails Manager [PERSON_NAME]" at bounding box center [128, 332] width 56 height 14
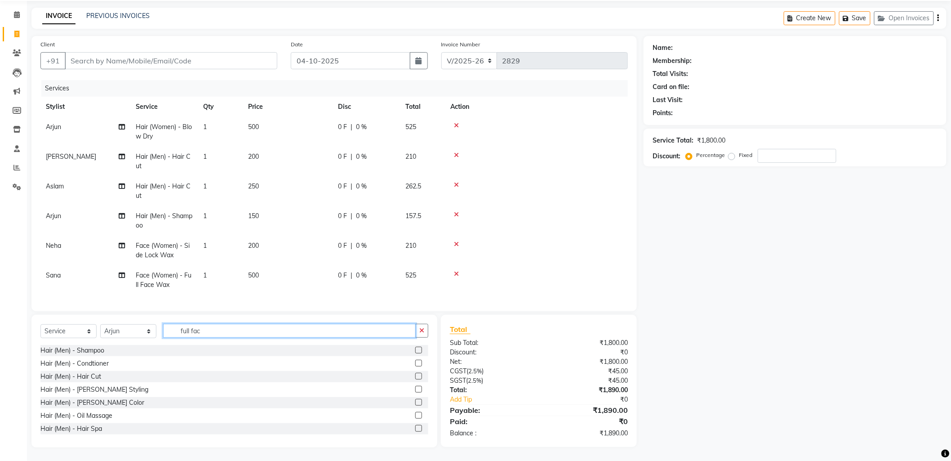
click at [218, 334] on input "full fac" at bounding box center [289, 331] width 253 height 14
type input "f"
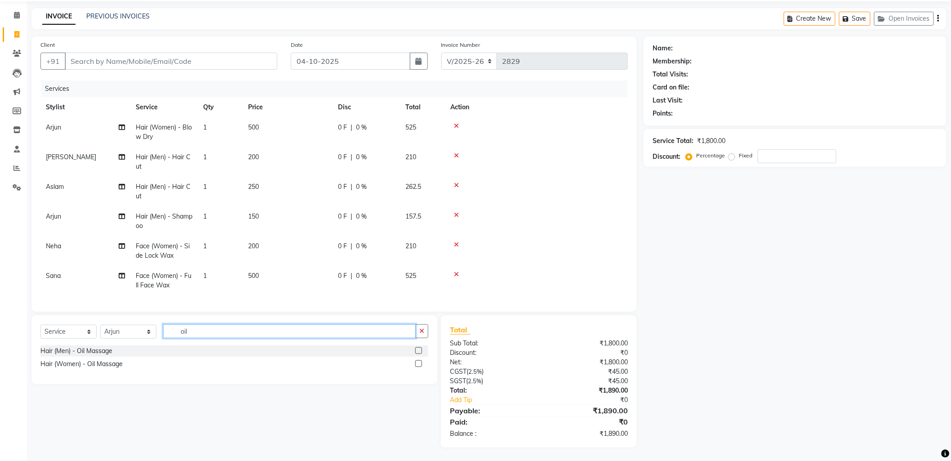
type input "oil"
click at [419, 349] on label at bounding box center [418, 350] width 7 height 7
click at [419, 349] on input "checkbox" at bounding box center [418, 351] width 6 height 6
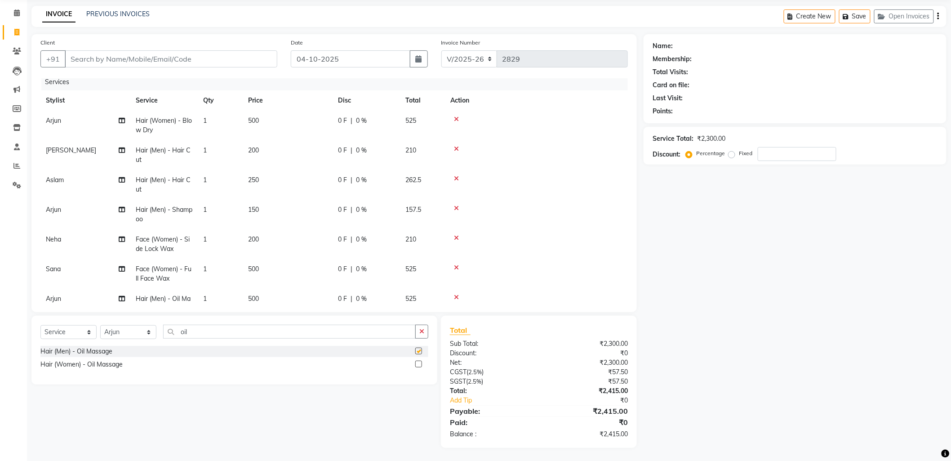
checkbox input "false"
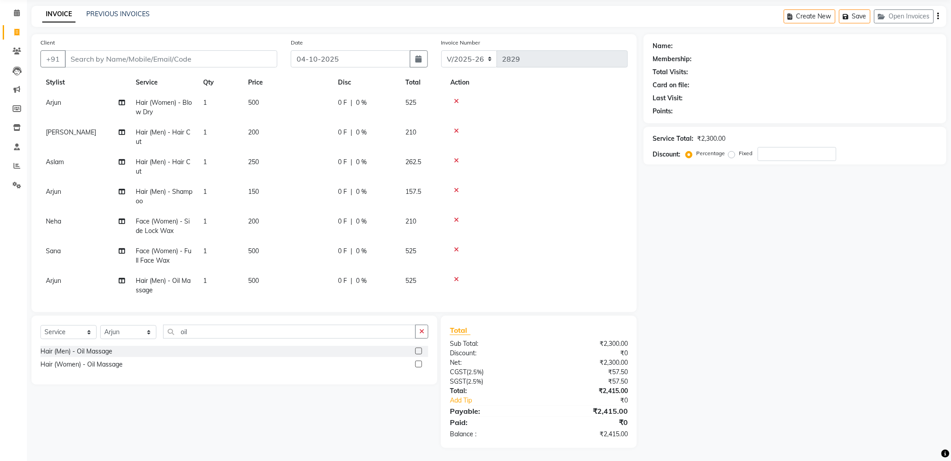
scroll to position [34, 0]
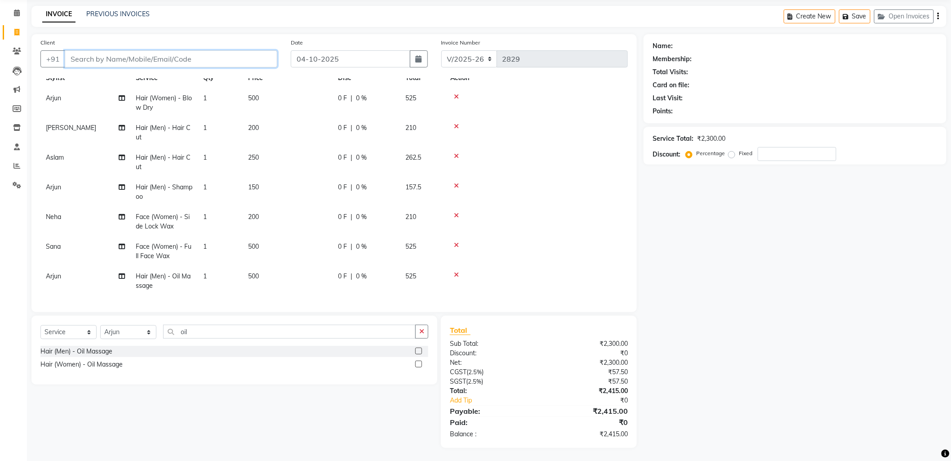
click at [111, 57] on input "Client" at bounding box center [171, 58] width 213 height 17
type input "7"
type input "0"
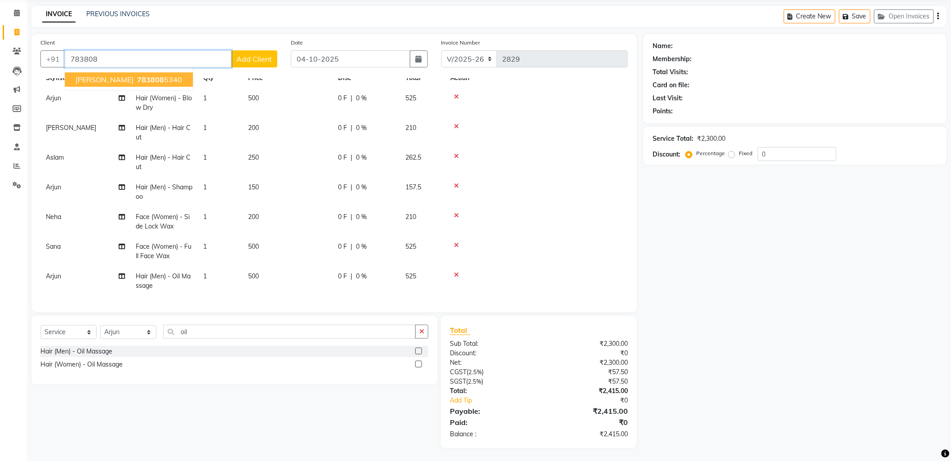
click at [107, 84] on button "ayush 783808 5340" at bounding box center [129, 79] width 128 height 14
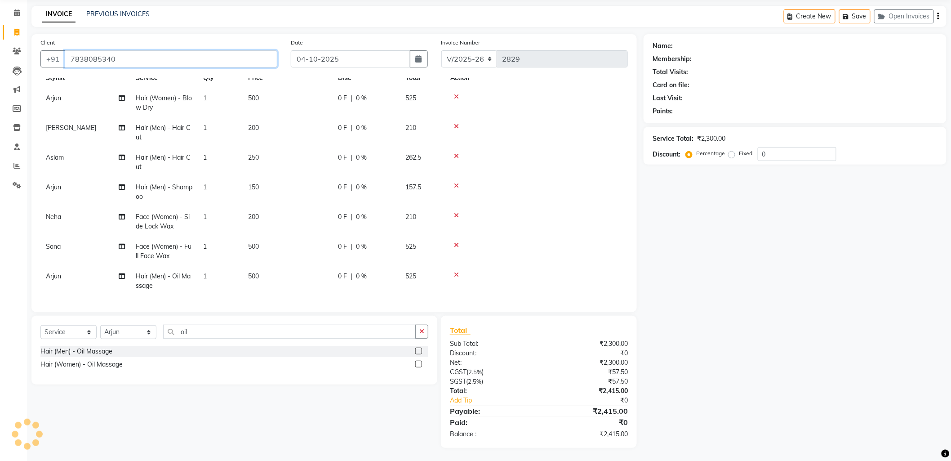
type input "7838085340"
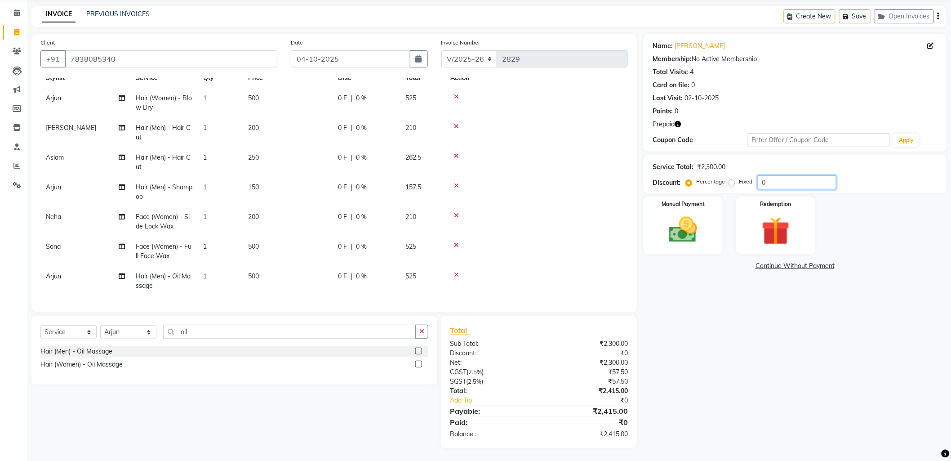
click at [775, 180] on input "0" at bounding box center [797, 182] width 79 height 14
type input "30"
drag, startPoint x: 724, startPoint y: 341, endPoint x: 741, endPoint y: 318, distance: 28.6
click at [724, 339] on div "Name: Ayush Membership: No Active Membership Total Visits: 4 Card on file: 0 La…" at bounding box center [799, 241] width 310 height 414
click at [778, 231] on img at bounding box center [776, 231] width 48 height 36
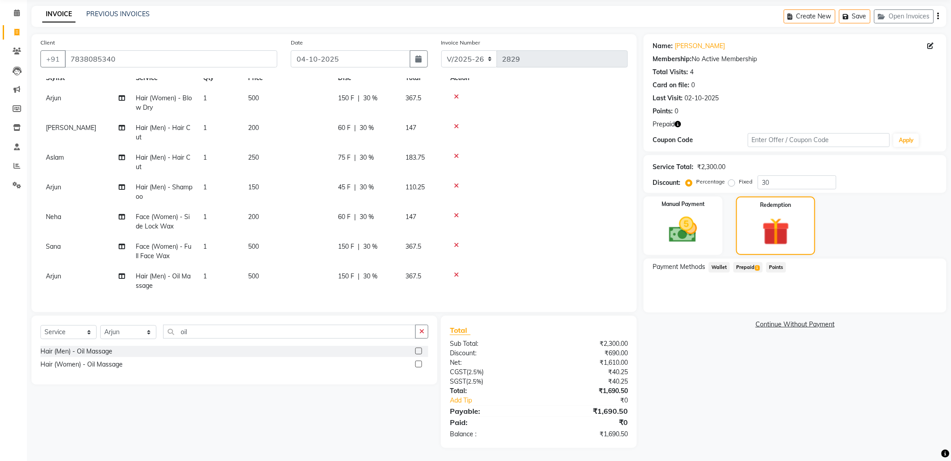
click at [740, 264] on span "Prepaid 1" at bounding box center [748, 267] width 29 height 10
click at [742, 263] on span "Prepaid 1" at bounding box center [748, 267] width 29 height 10
click at [915, 300] on button "Add" at bounding box center [916, 303] width 33 height 15
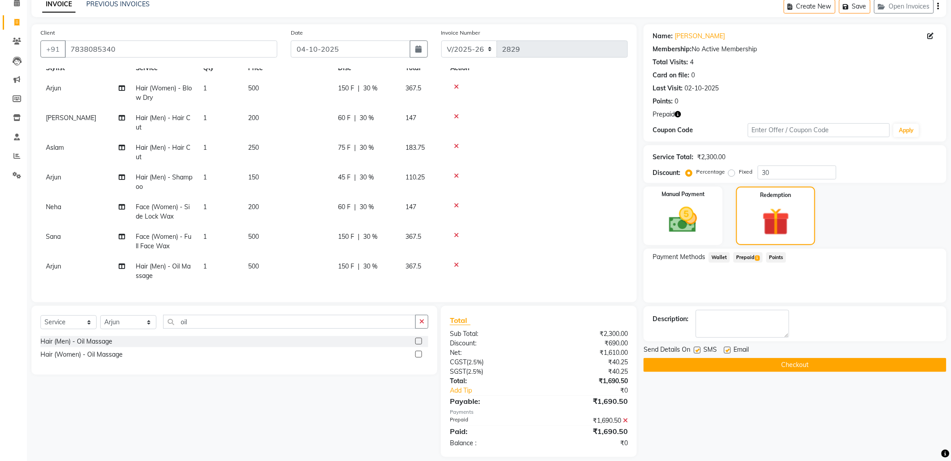
scroll to position [52, 0]
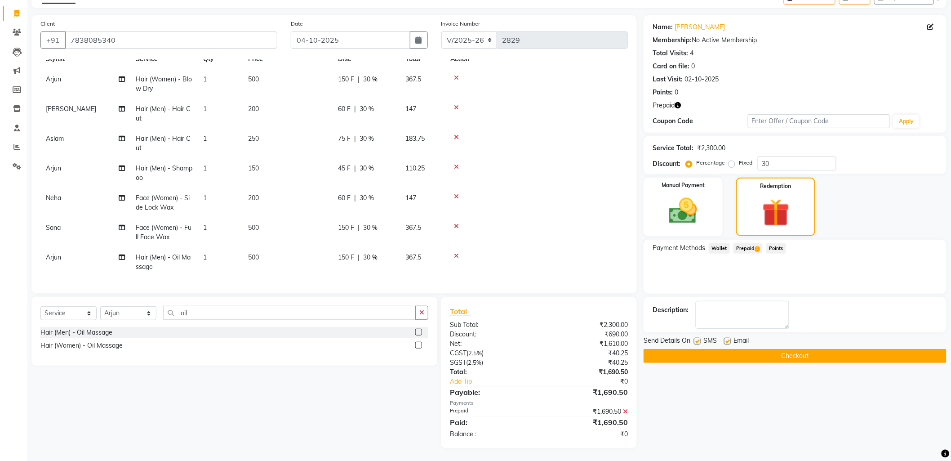
click at [779, 355] on button "Checkout" at bounding box center [795, 356] width 303 height 14
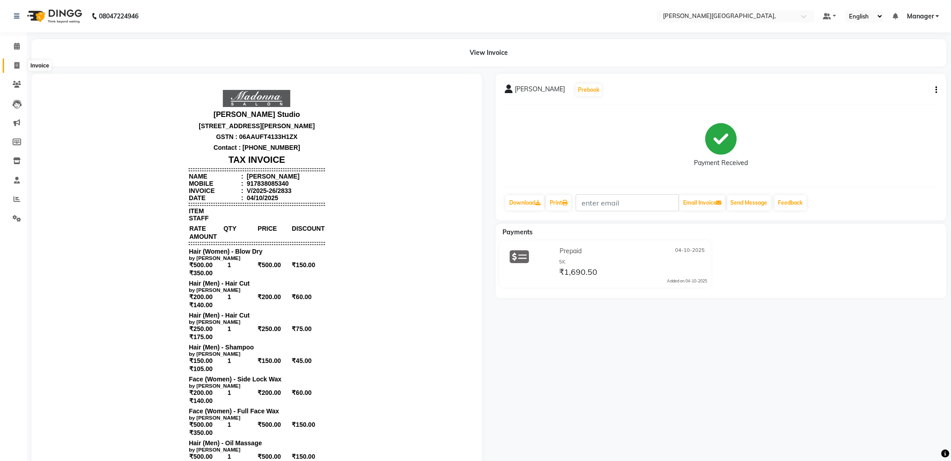
click at [16, 67] on icon at bounding box center [16, 65] width 5 height 7
select select "service"
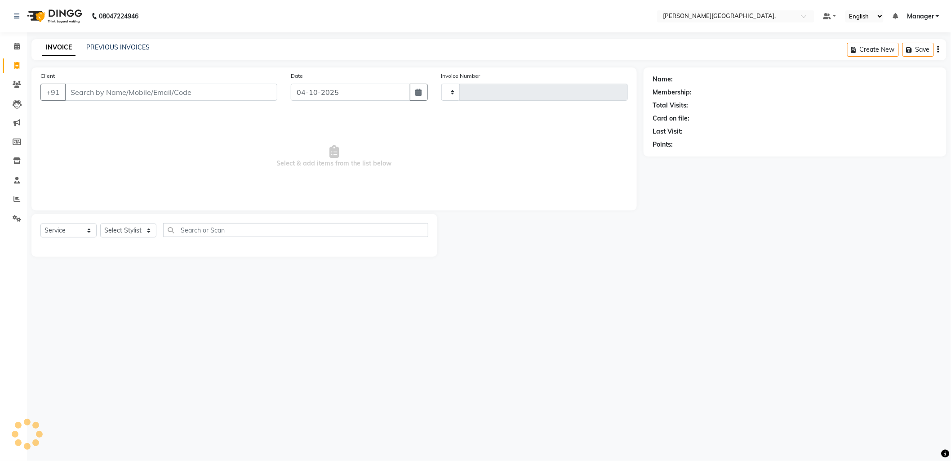
type input "2834"
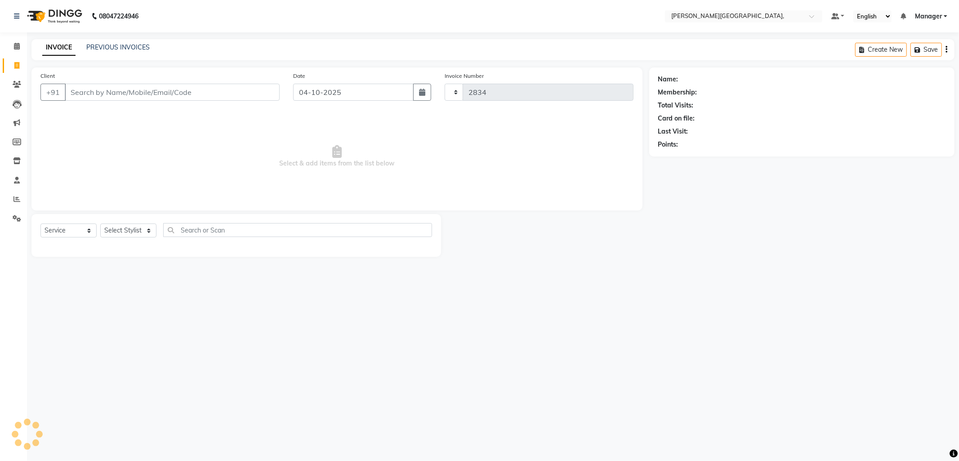
select select "6483"
click at [128, 45] on link "PREVIOUS INVOICES" at bounding box center [117, 47] width 63 height 8
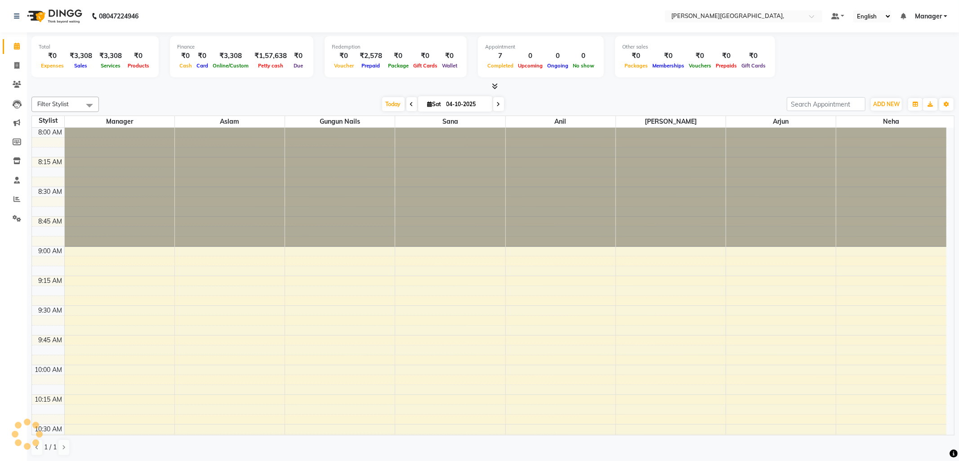
scroll to position [477, 0]
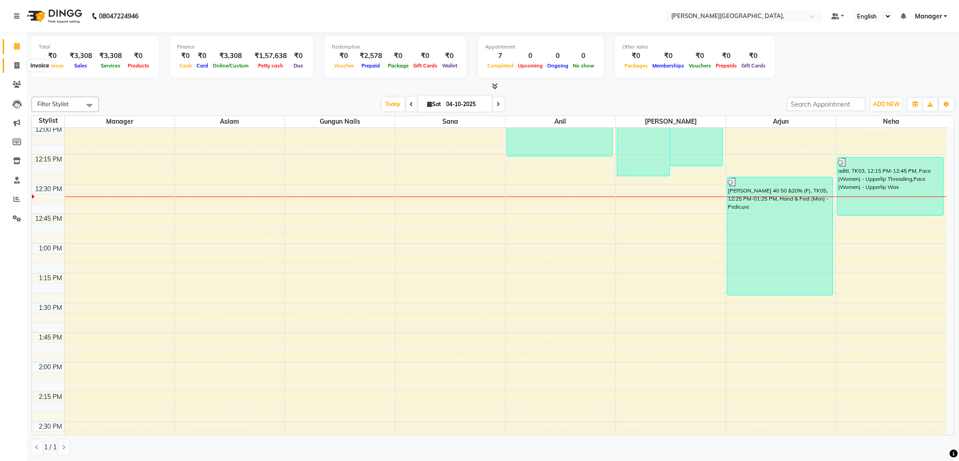
click at [14, 65] on icon at bounding box center [16, 65] width 5 height 7
select select "service"
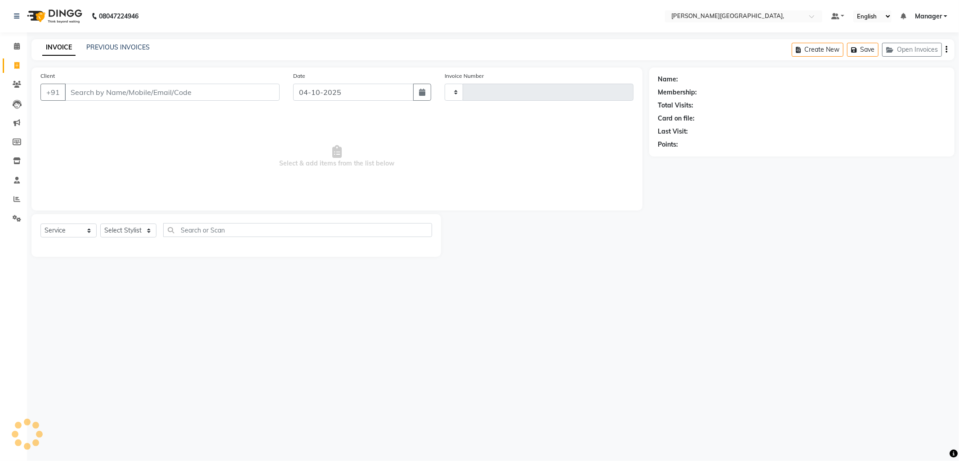
type input "2825"
select select "6483"
click at [147, 227] on select "Select Stylist [PERSON_NAME] [PERSON_NAME] nails Manager [PERSON_NAME]" at bounding box center [128, 230] width 56 height 14
click at [116, 98] on input "Client" at bounding box center [172, 92] width 215 height 17
click at [117, 96] on input "Client" at bounding box center [172, 92] width 215 height 17
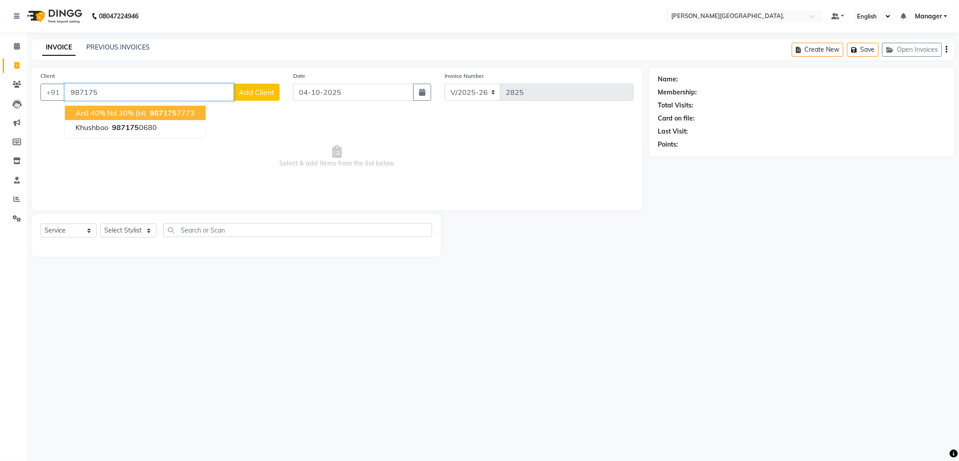
click at [112, 110] on span "Anil 40% Nd 30% (M)" at bounding box center [111, 112] width 71 height 9
type input "9871757773"
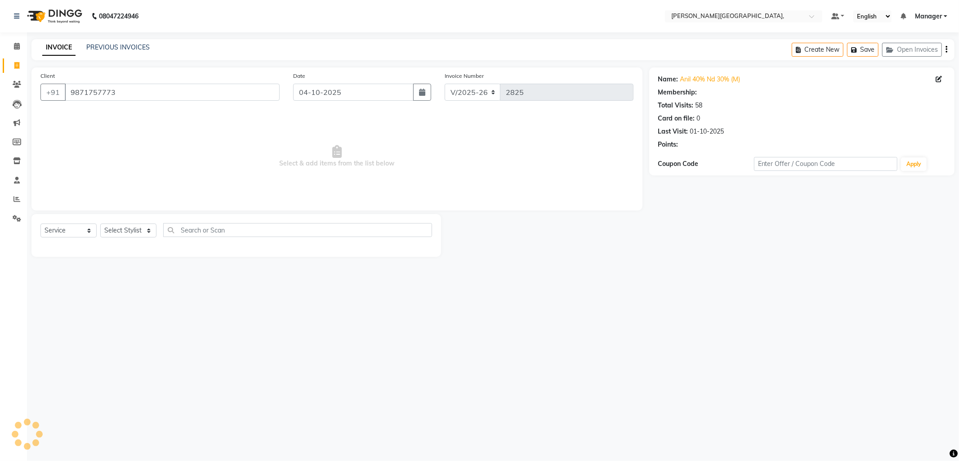
select select "1: Object"
click at [142, 231] on select "Select Stylist [PERSON_NAME] [PERSON_NAME] nails Manager [PERSON_NAME]" at bounding box center [128, 230] width 56 height 14
select select "89498"
click at [100, 224] on select "Select Stylist [PERSON_NAME] [PERSON_NAME] nails Manager [PERSON_NAME]" at bounding box center [128, 230] width 56 height 14
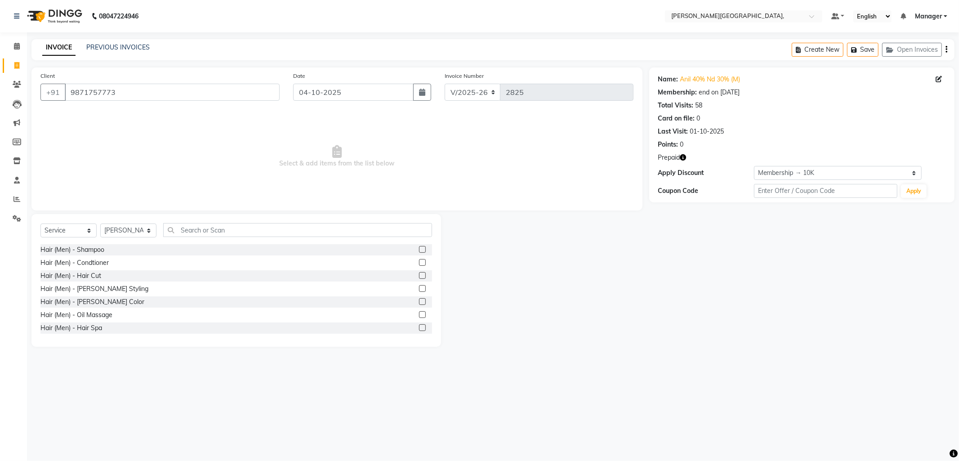
click at [419, 286] on label at bounding box center [422, 288] width 7 height 7
click at [419, 286] on input "checkbox" at bounding box center [422, 289] width 6 height 6
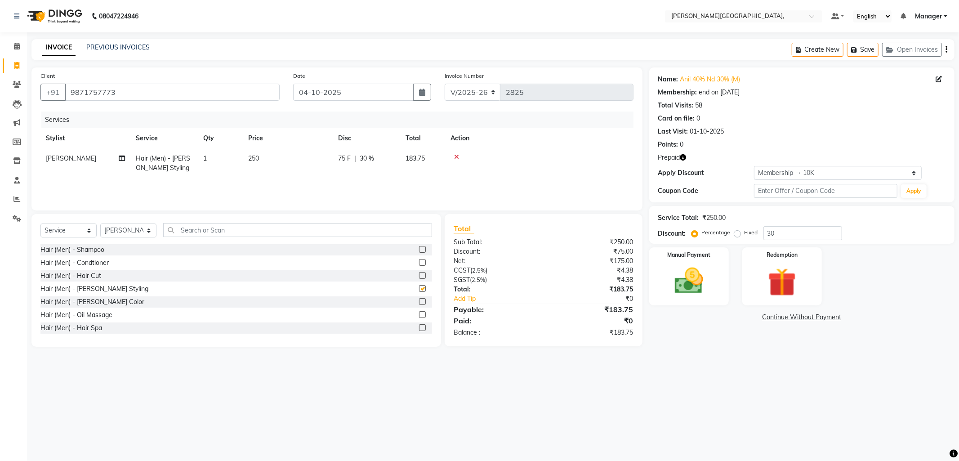
checkbox input "false"
click at [691, 289] on img at bounding box center [689, 281] width 48 height 34
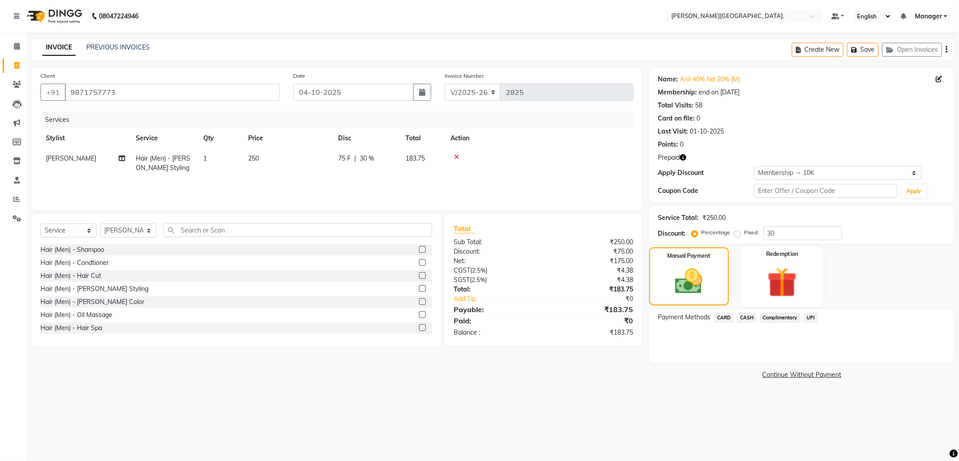
click at [794, 285] on img at bounding box center [782, 282] width 48 height 37
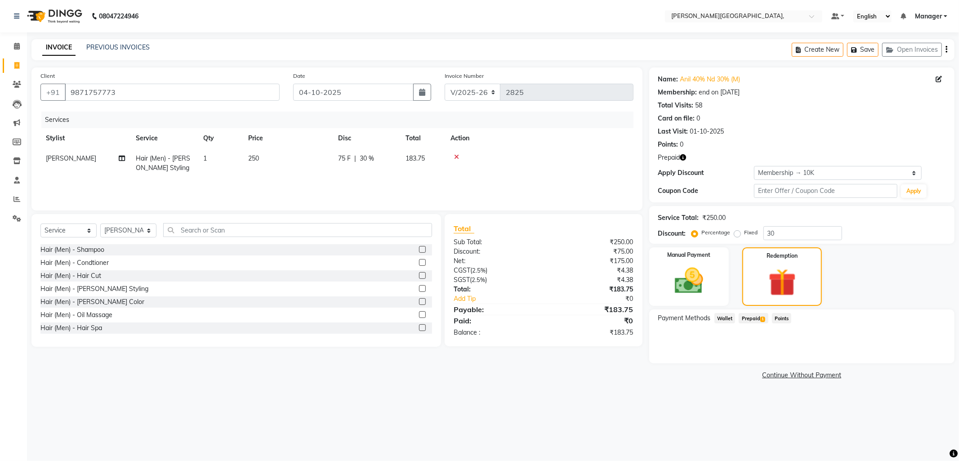
click at [757, 317] on span "Prepaid 1" at bounding box center [753, 318] width 29 height 10
click at [919, 352] on button "Add" at bounding box center [924, 354] width 33 height 15
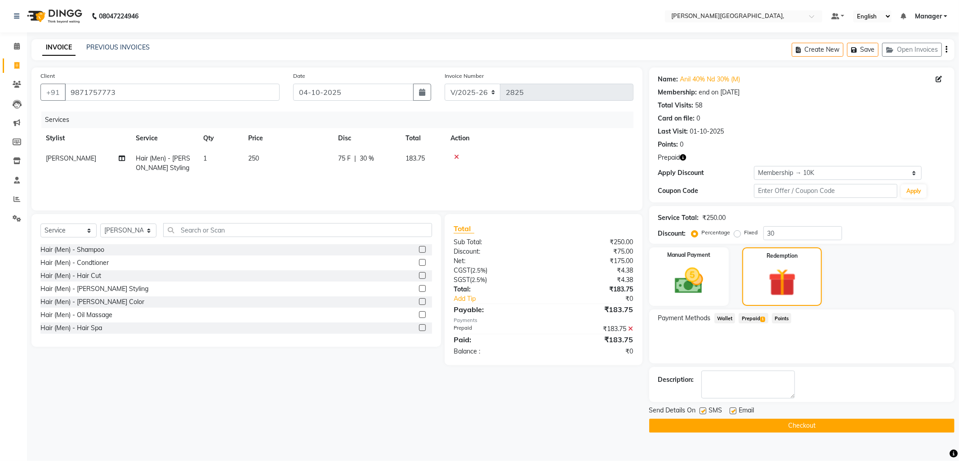
click at [788, 428] on button "Checkout" at bounding box center [801, 425] width 305 height 14
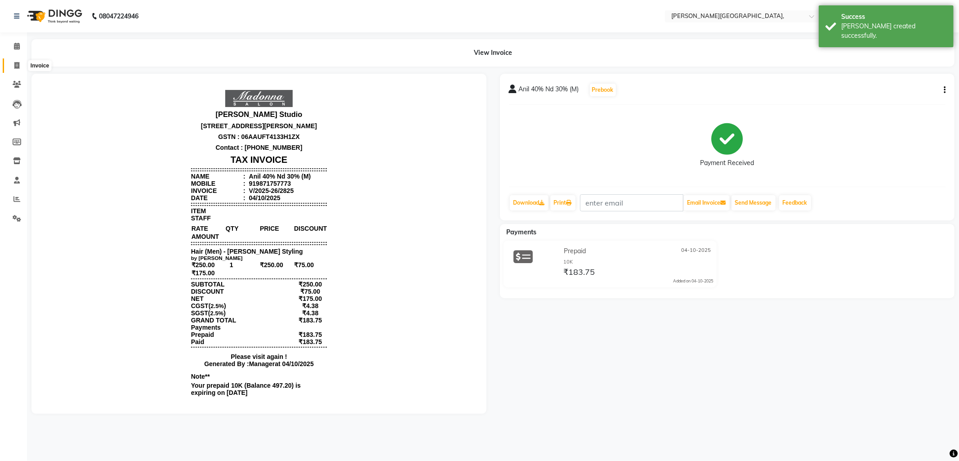
click at [17, 64] on icon at bounding box center [16, 65] width 5 height 7
select select "6483"
select select "service"
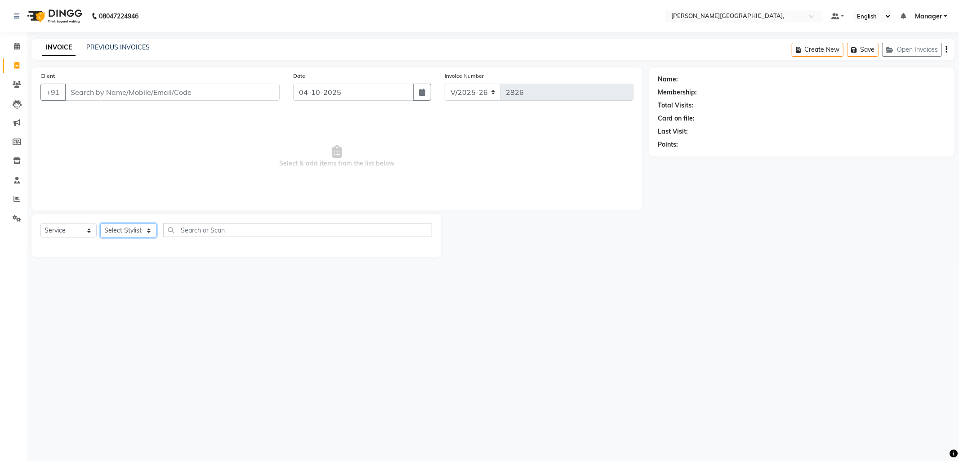
click at [149, 228] on select "Select Stylist [PERSON_NAME] [PERSON_NAME] nails Manager [PERSON_NAME]" at bounding box center [128, 230] width 56 height 14
select select "93598"
click at [100, 224] on select "Select Stylist [PERSON_NAME] [PERSON_NAME] nails Manager [PERSON_NAME]" at bounding box center [128, 230] width 56 height 14
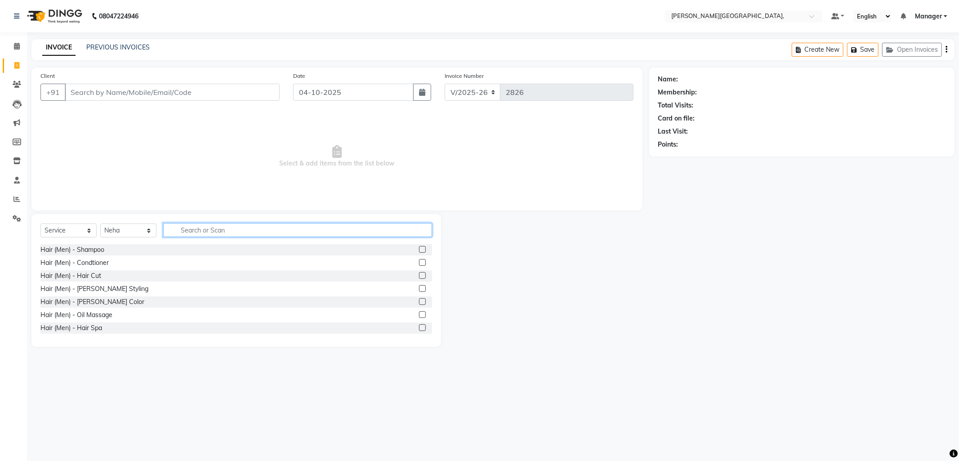
click at [189, 230] on input "text" at bounding box center [297, 230] width 269 height 14
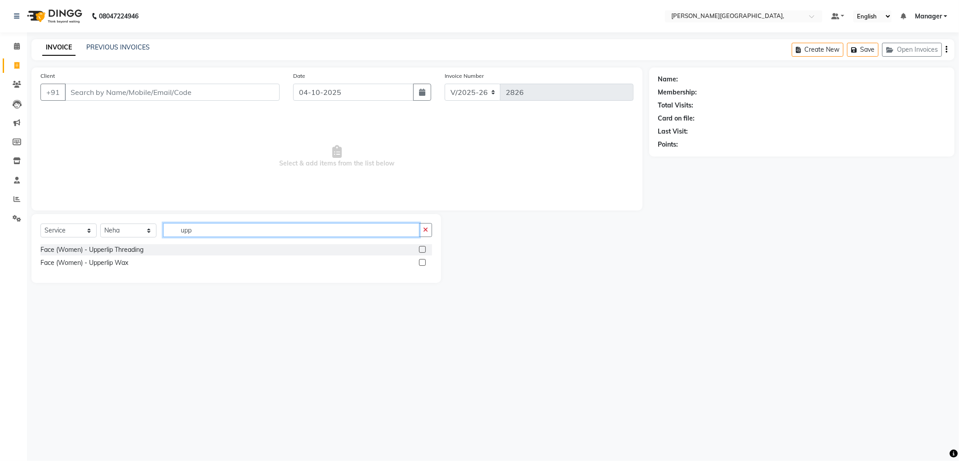
type input "upp"
click at [425, 247] on label at bounding box center [422, 249] width 7 height 7
click at [425, 247] on input "checkbox" at bounding box center [422, 250] width 6 height 6
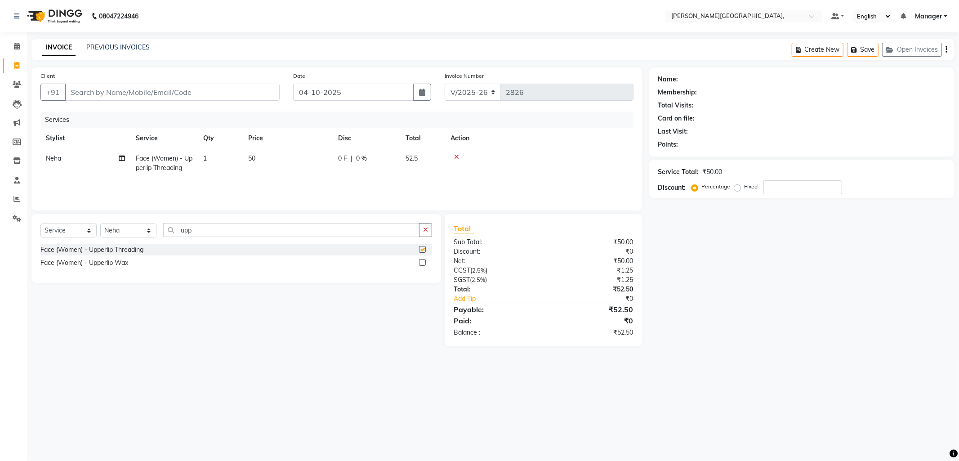
checkbox input "false"
click at [207, 230] on input "upp" at bounding box center [291, 230] width 256 height 14
type input "u"
type input "chin"
click at [423, 261] on label at bounding box center [422, 262] width 7 height 7
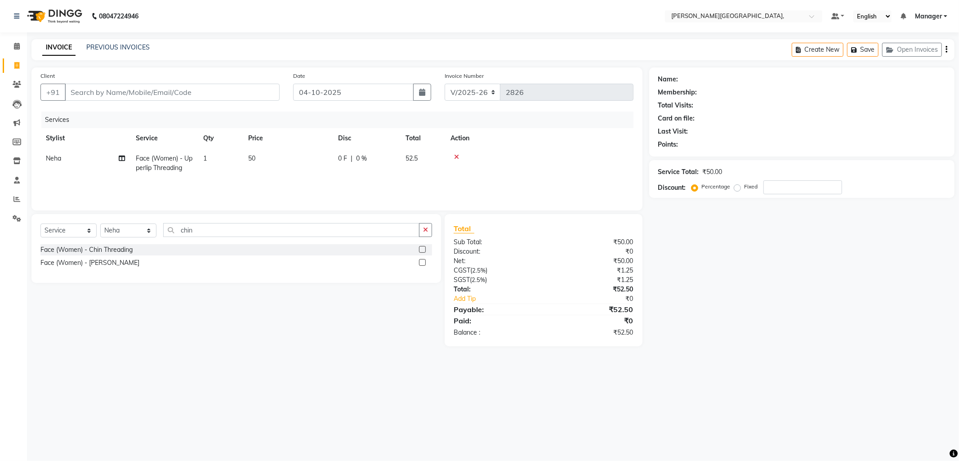
click at [423, 261] on input "checkbox" at bounding box center [422, 263] width 6 height 6
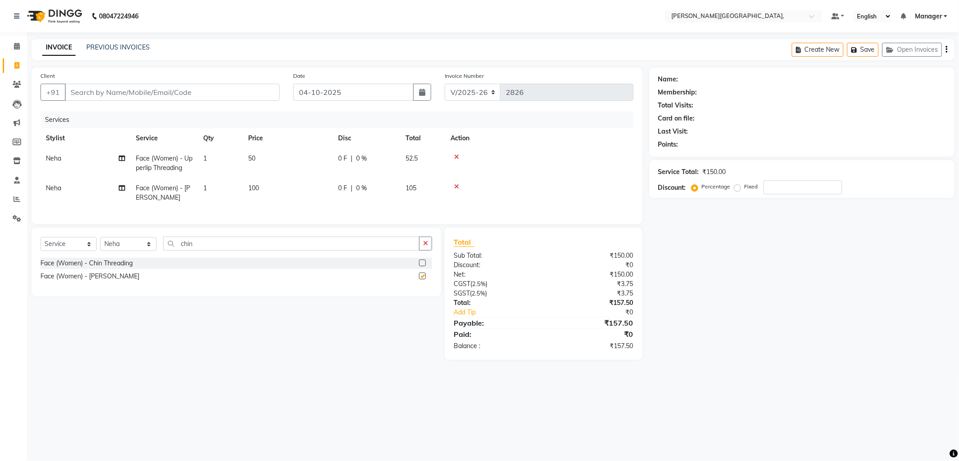
checkbox input "false"
click at [424, 266] on label at bounding box center [422, 262] width 7 height 7
click at [424, 266] on input "checkbox" at bounding box center [422, 263] width 6 height 6
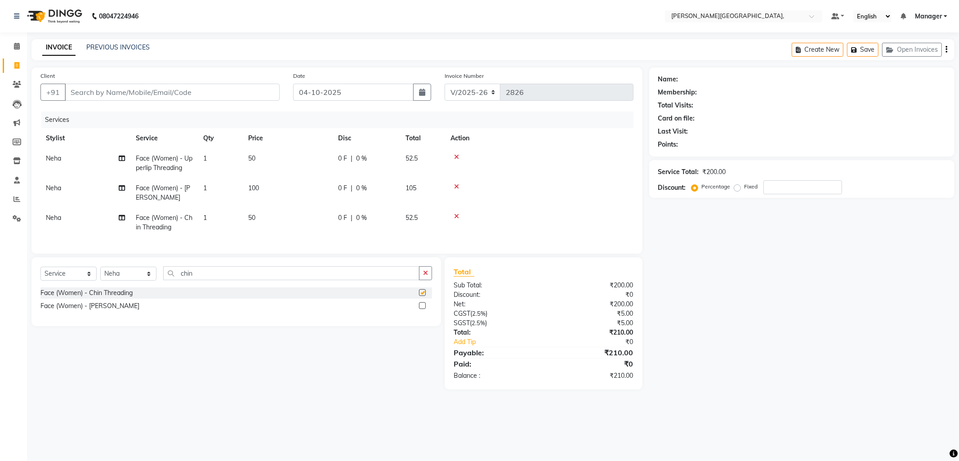
checkbox input "false"
click at [250, 187] on span "100" at bounding box center [253, 188] width 11 height 8
select select "93598"
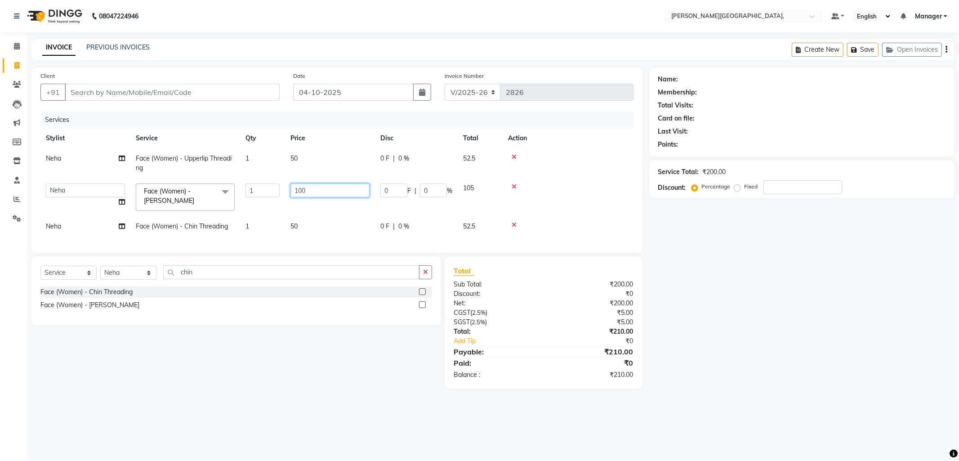
click at [298, 190] on input "100" at bounding box center [329, 190] width 79 height 14
type input "200"
click at [233, 388] on div "Select Service Product Membership Package Voucher Prepaid Gift Card Select Styl…" at bounding box center [233, 322] width 416 height 132
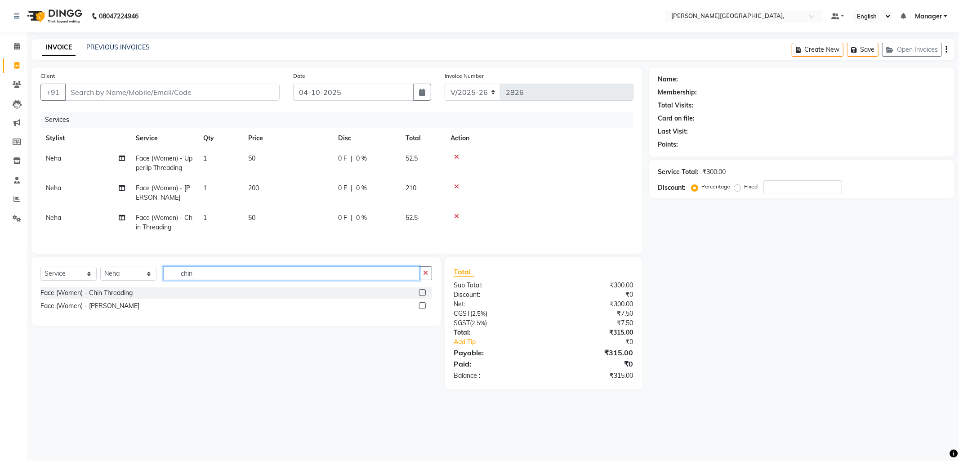
click at [198, 280] on input "chin" at bounding box center [291, 273] width 256 height 14
type input "c"
type input "upp"
click at [423, 296] on label at bounding box center [422, 292] width 7 height 7
click at [423, 296] on input "checkbox" at bounding box center [422, 293] width 6 height 6
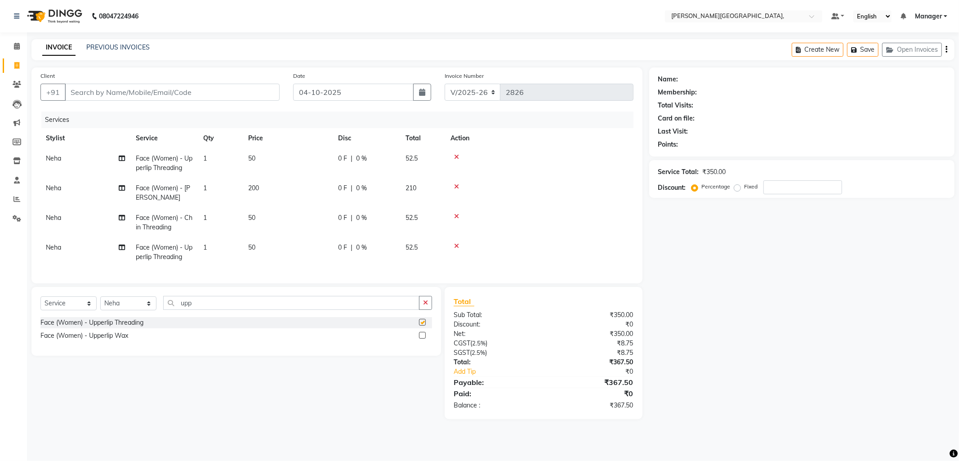
checkbox input "false"
click at [201, 310] on input "upp" at bounding box center [291, 303] width 256 height 14
type input "u"
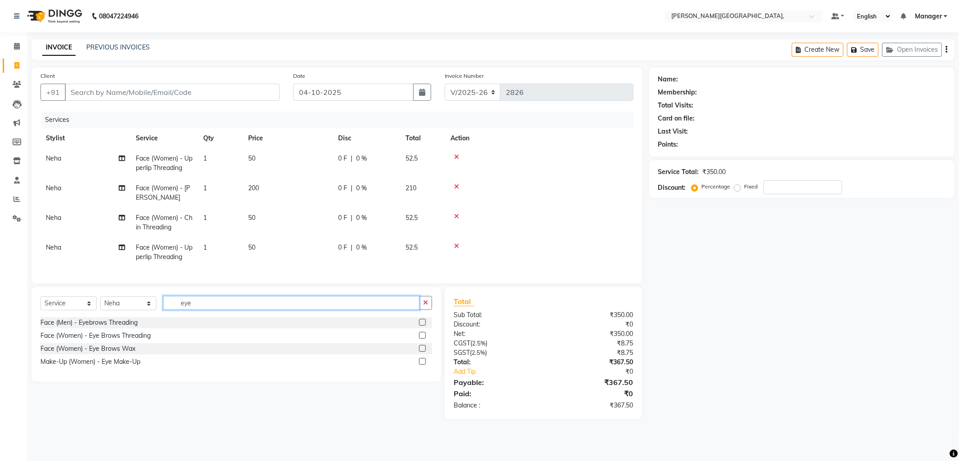
type input "eye"
click at [423, 338] on label at bounding box center [422, 335] width 7 height 7
click at [423, 338] on input "checkbox" at bounding box center [422, 336] width 6 height 6
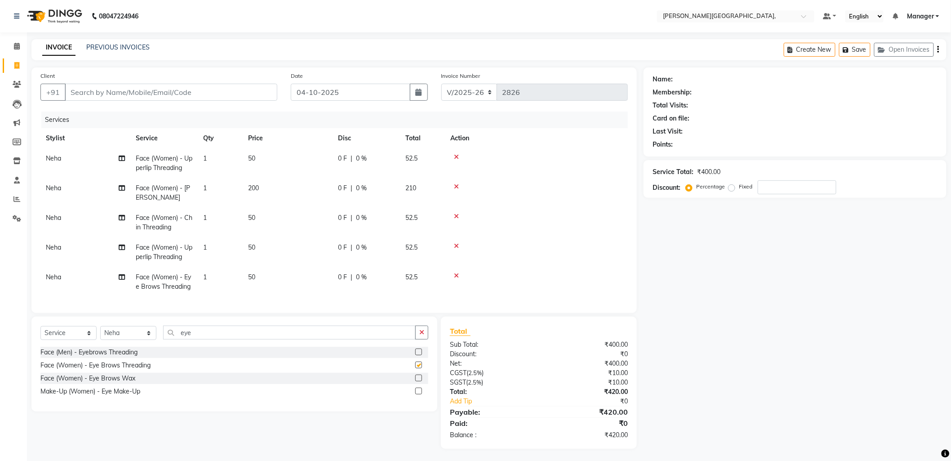
checkbox input "false"
click at [142, 93] on input "Client" at bounding box center [171, 92] width 213 height 17
type input "8"
type input "0"
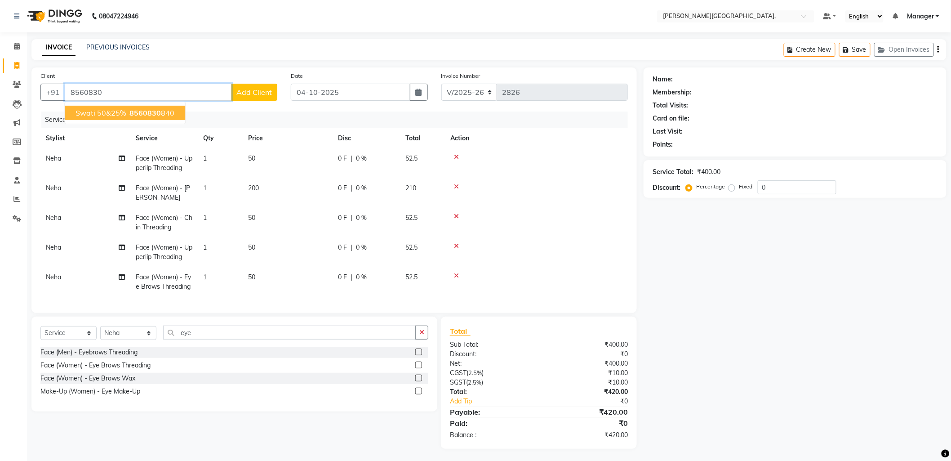
click at [128, 113] on ngb-highlight "8560830 840" at bounding box center [151, 112] width 47 height 9
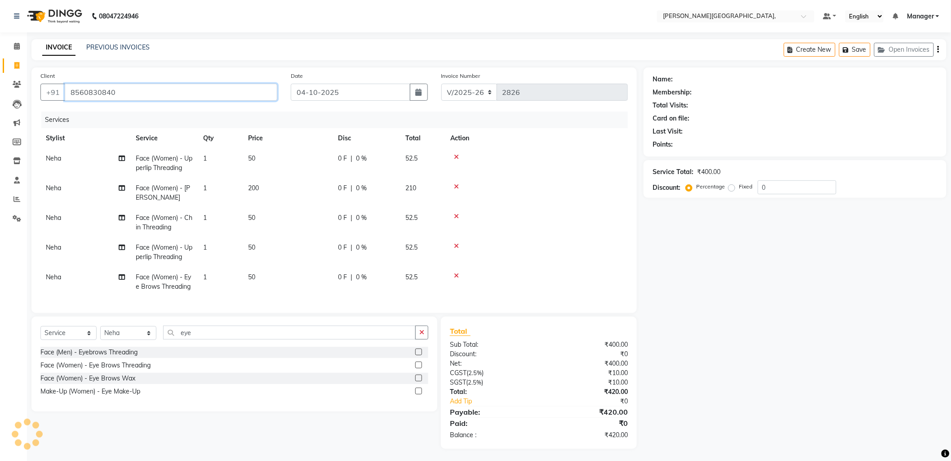
type input "8560830840"
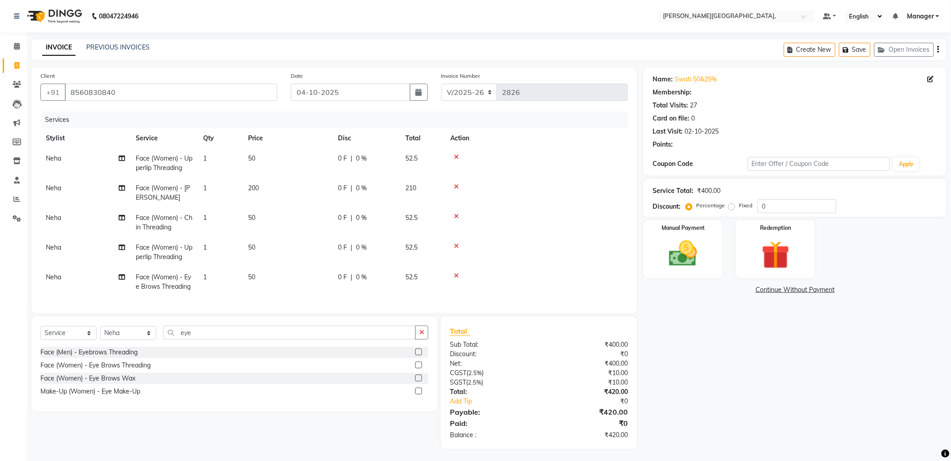
select select "1: Object"
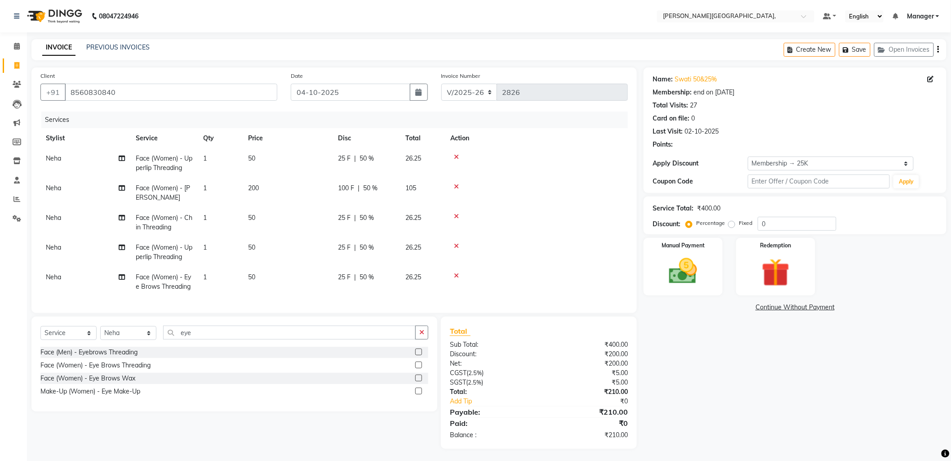
type input "50"
click at [365, 154] on span "50 %" at bounding box center [367, 158] width 14 height 9
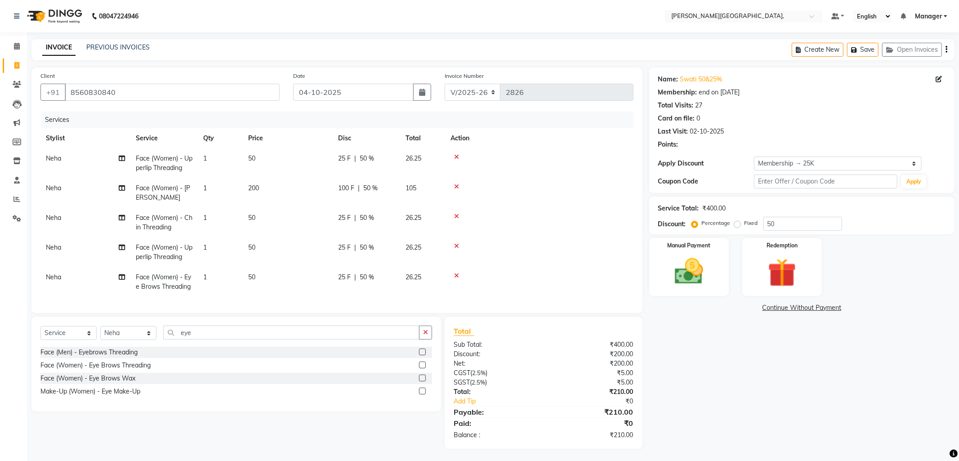
select select "93598"
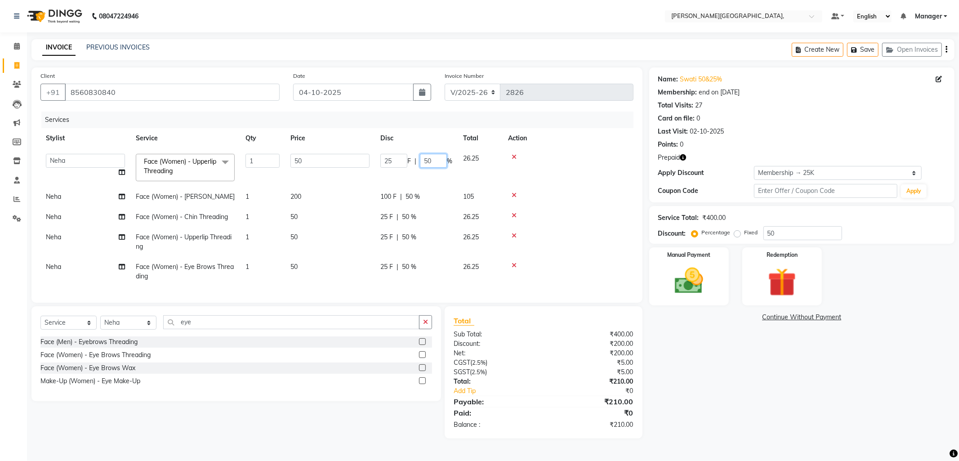
click at [435, 160] on input "50" at bounding box center [433, 161] width 27 height 14
type input "5"
click at [405, 218] on tr "Neha Face (Women) - Chin Threading 1 50 25 F | 50 % 26.25" at bounding box center [336, 217] width 593 height 20
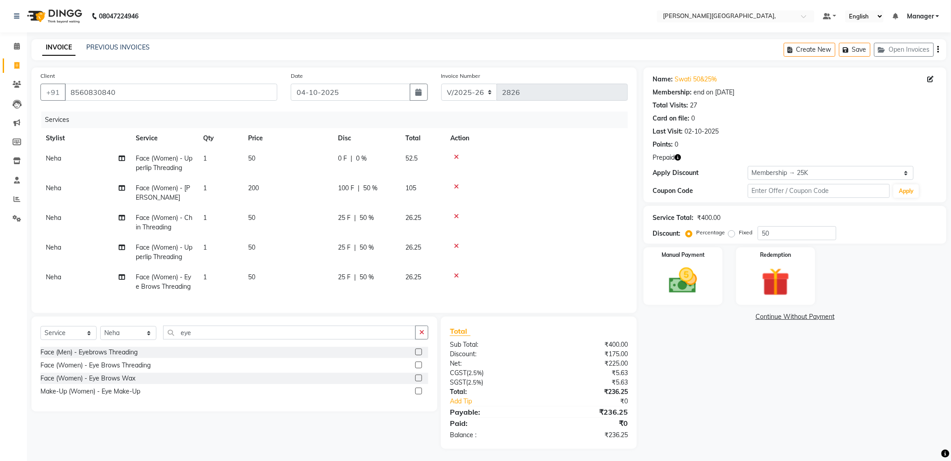
click at [365, 223] on td "25 F | 50 %" at bounding box center [366, 223] width 67 height 30
select select "93598"
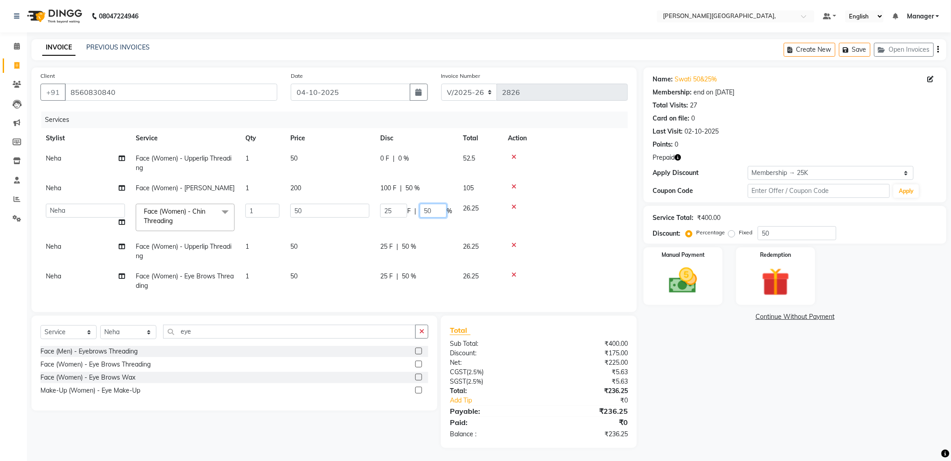
click at [433, 212] on input "50" at bounding box center [433, 211] width 27 height 14
type input "5"
click at [412, 245] on tr "Neha Face (Women) - Upperlip Threading 1 50 25 F | 50 % 26.25" at bounding box center [334, 251] width 588 height 30
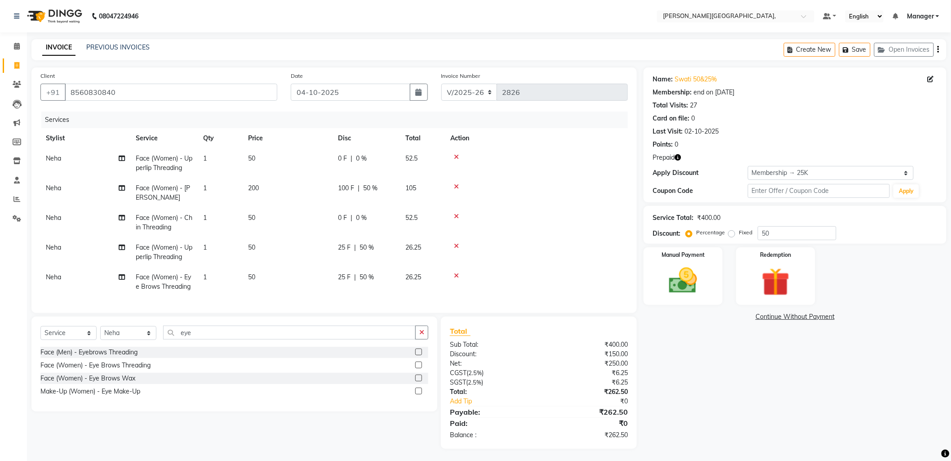
click at [367, 245] on span "50 %" at bounding box center [367, 247] width 14 height 9
select select "93598"
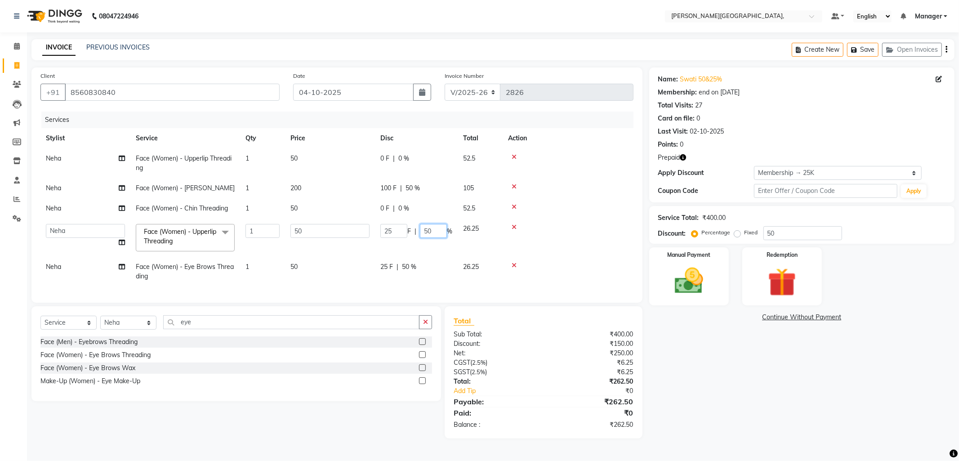
click at [437, 228] on input "50" at bounding box center [433, 231] width 27 height 14
type input "5"
click at [407, 264] on tbody "Neha Face (Women) - Upperlip Threading 1 50 0 F | 0 % 52.5 Neha Face (Women) - …" at bounding box center [336, 217] width 593 height 138
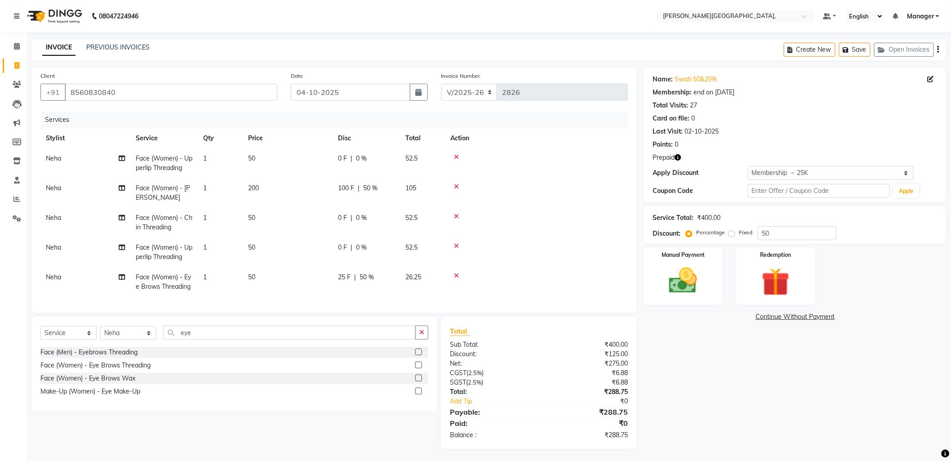
click at [370, 273] on span "50 %" at bounding box center [367, 276] width 14 height 9
select select "93598"
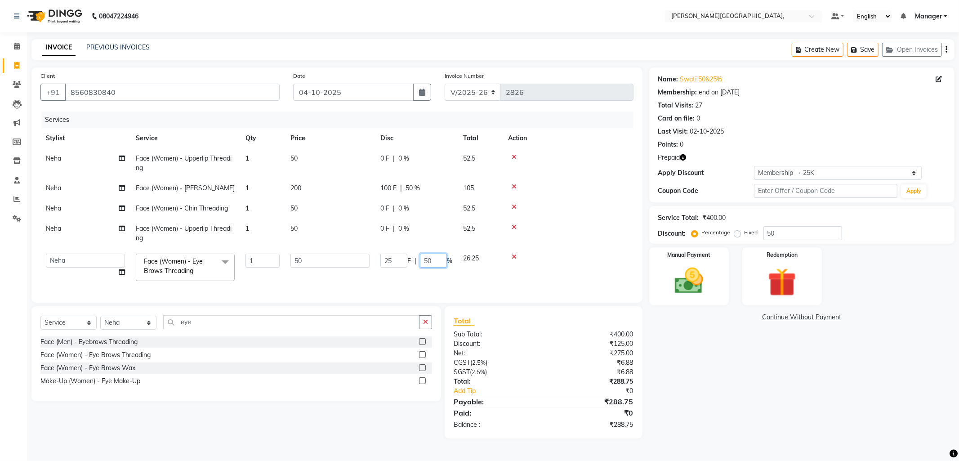
click at [441, 259] on input "50" at bounding box center [433, 261] width 27 height 14
type input "5"
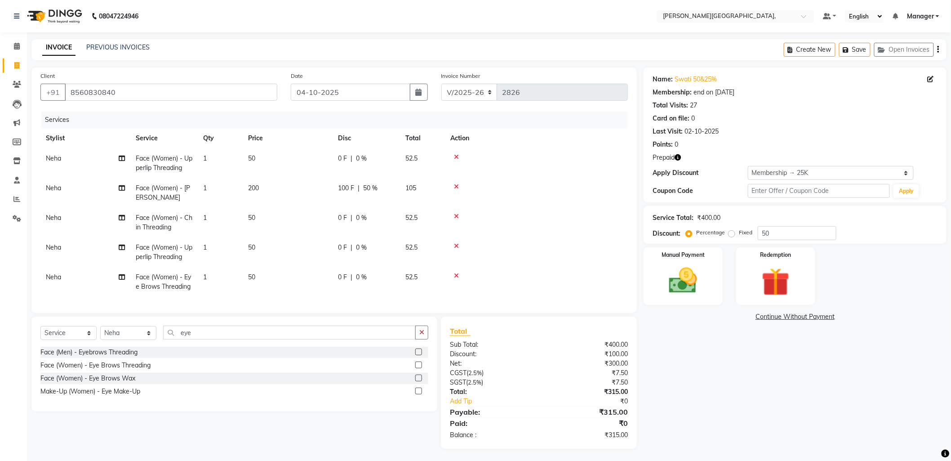
click at [415, 278] on tr "Neha Face (Women) - Eye Brows Threading 1 50 0 F | 0 % 52.5" at bounding box center [334, 282] width 588 height 30
click at [775, 264] on img at bounding box center [776, 281] width 48 height 36
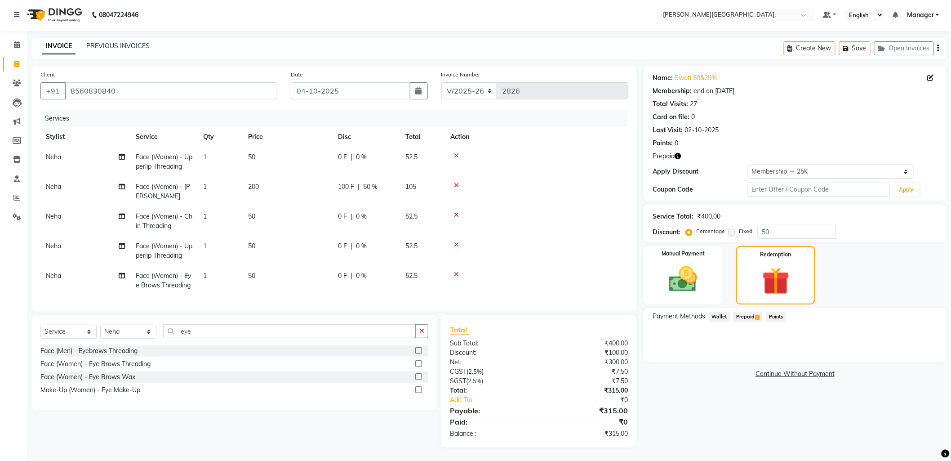
click at [743, 312] on span "Prepaid 1" at bounding box center [748, 317] width 29 height 10
click at [914, 345] on button "Add" at bounding box center [916, 352] width 33 height 15
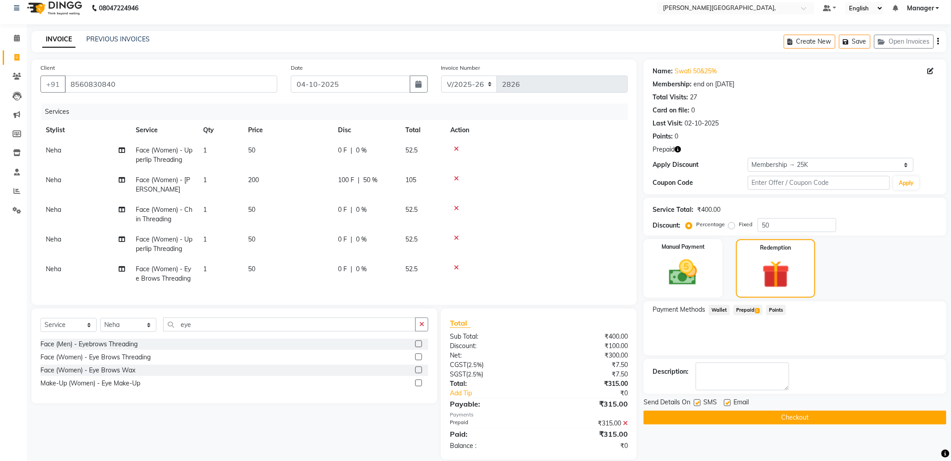
scroll to position [27, 0]
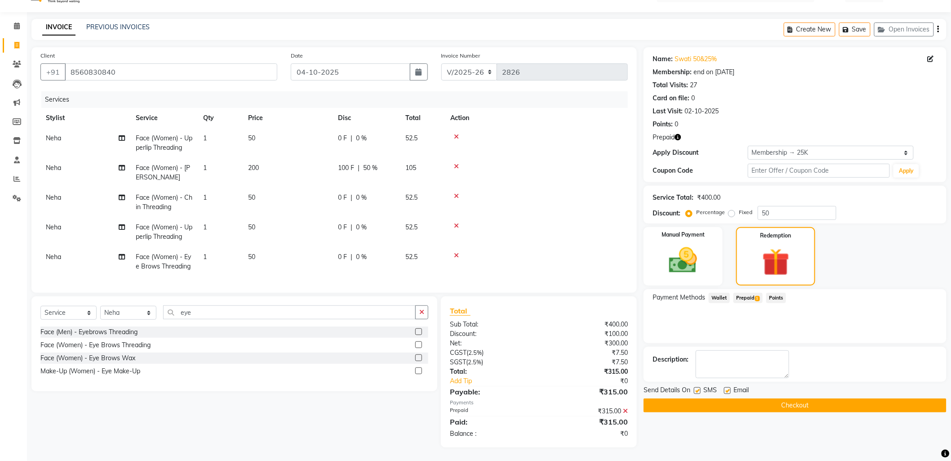
click at [711, 400] on button "Checkout" at bounding box center [795, 405] width 303 height 14
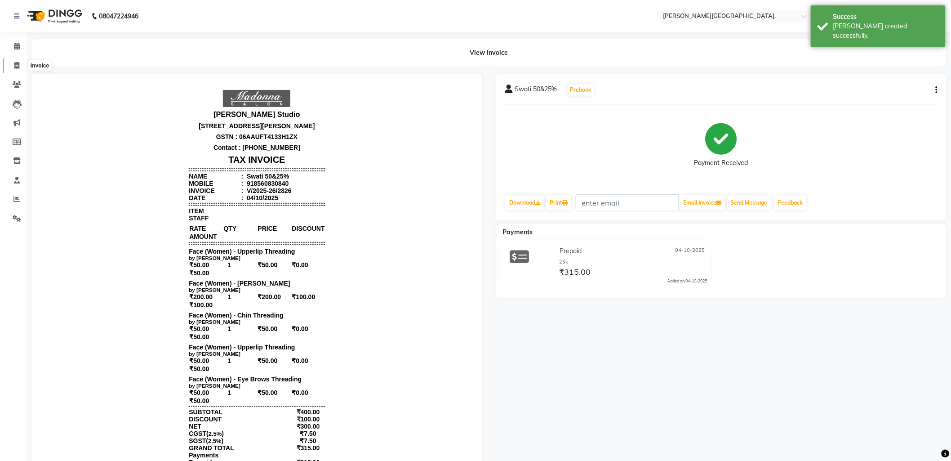
click at [17, 67] on icon at bounding box center [16, 65] width 5 height 7
select select "service"
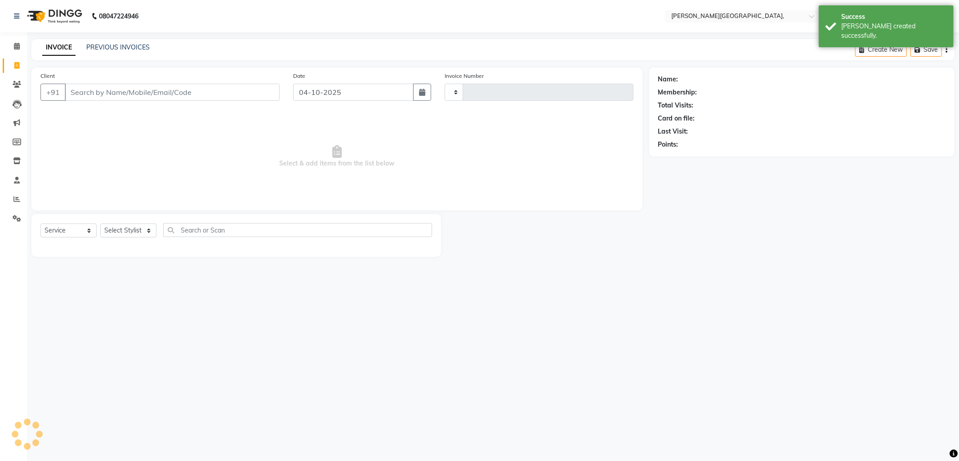
type input "2827"
select select "6483"
click at [110, 44] on link "PREVIOUS INVOICES" at bounding box center [117, 47] width 63 height 8
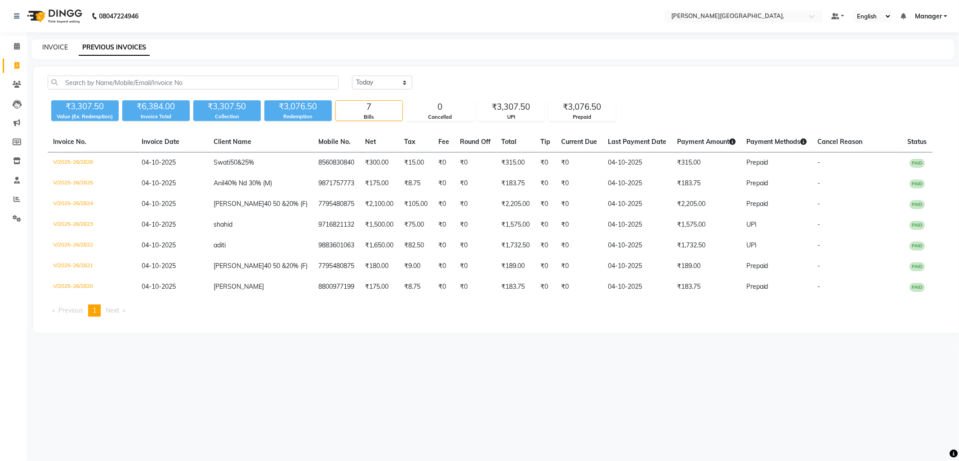
click at [50, 48] on link "INVOICE" at bounding box center [55, 47] width 26 height 8
select select "service"
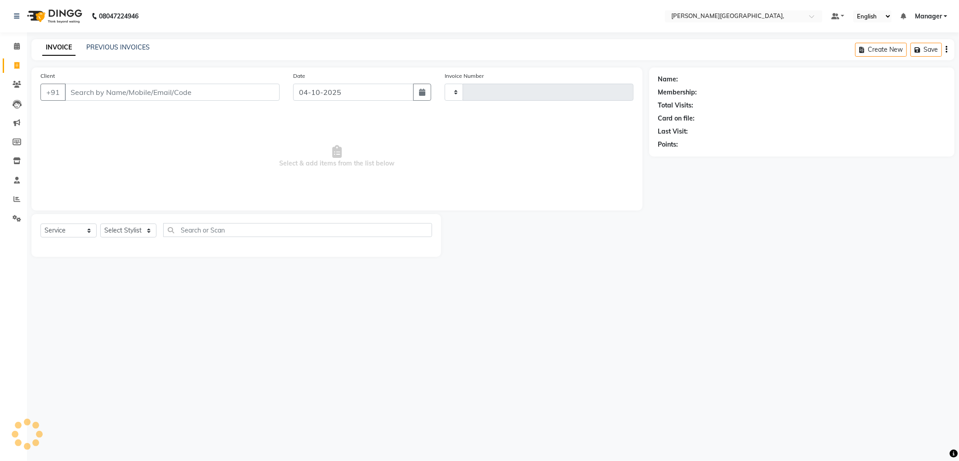
type input "2827"
select select "6483"
click at [145, 232] on select "Select Stylist [PERSON_NAME] [PERSON_NAME] nails Manager [PERSON_NAME]" at bounding box center [128, 230] width 56 height 14
select select "89498"
click at [100, 224] on select "Select Stylist [PERSON_NAME] [PERSON_NAME] nails Manager [PERSON_NAME]" at bounding box center [128, 230] width 56 height 14
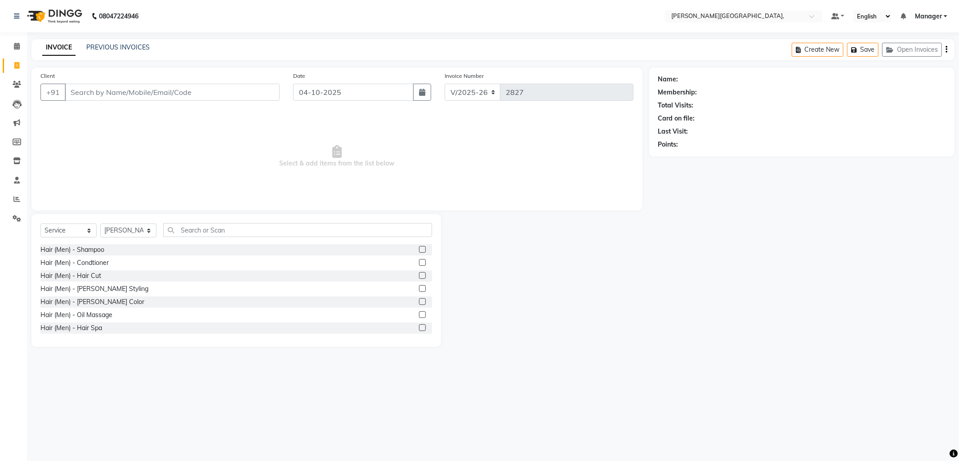
click at [419, 273] on label at bounding box center [422, 275] width 7 height 7
click at [419, 273] on input "checkbox" at bounding box center [422, 276] width 6 height 6
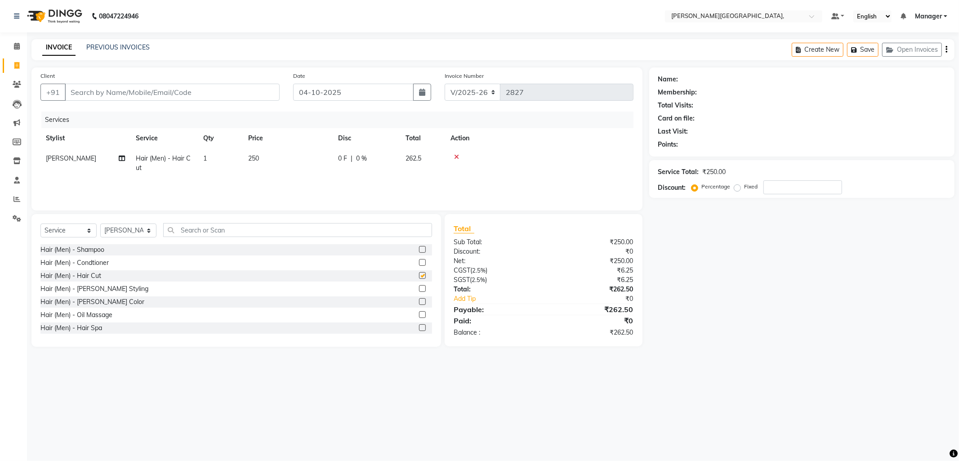
checkbox input "false"
click at [146, 231] on select "Select Stylist [PERSON_NAME] [PERSON_NAME] nails Manager [PERSON_NAME]" at bounding box center [128, 230] width 56 height 14
select select "49451"
click at [100, 224] on select "Select Stylist [PERSON_NAME] [PERSON_NAME] nails Manager [PERSON_NAME]" at bounding box center [128, 230] width 56 height 14
click at [202, 235] on input "text" at bounding box center [297, 230] width 269 height 14
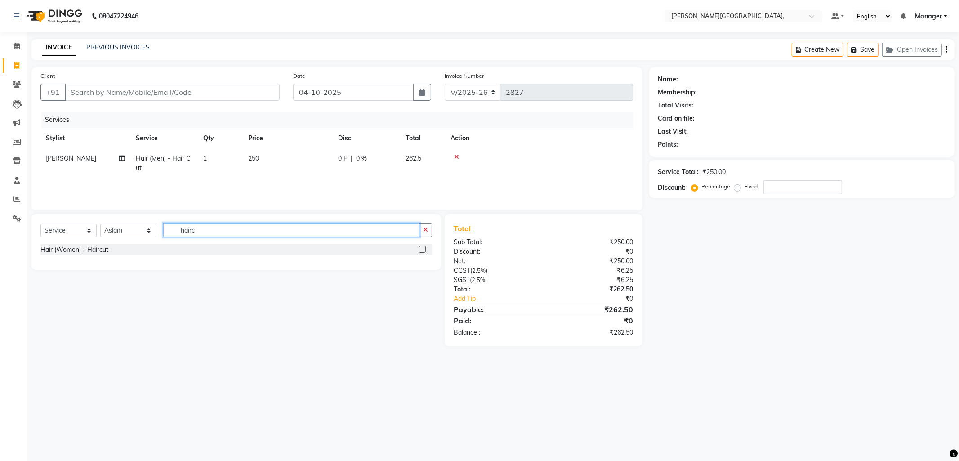
type input "hairc"
click at [420, 249] on label at bounding box center [422, 249] width 7 height 7
click at [420, 249] on input "checkbox" at bounding box center [422, 250] width 6 height 6
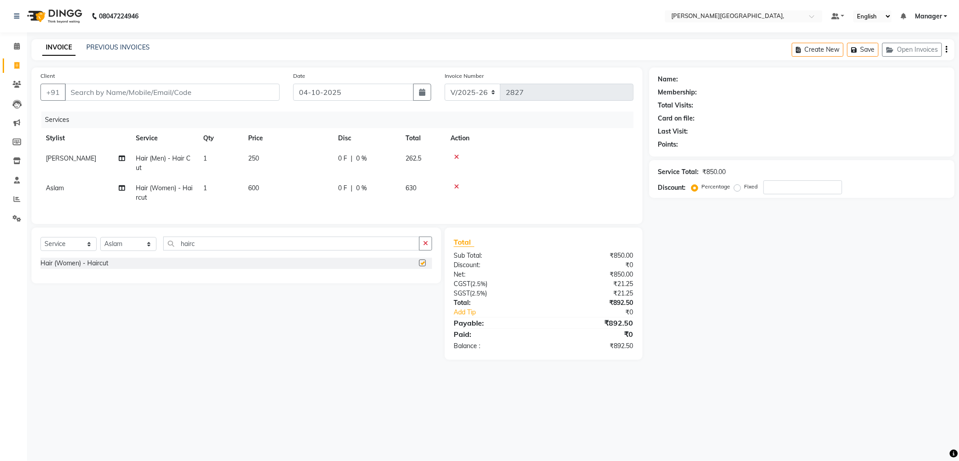
checkbox input "false"
click at [250, 188] on span "600" at bounding box center [253, 188] width 11 height 8
select select "49451"
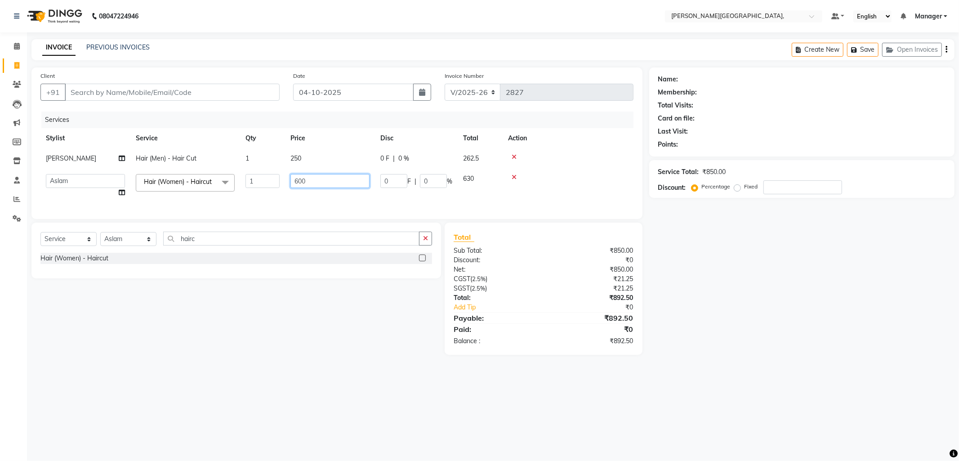
click at [296, 181] on input "600" at bounding box center [329, 181] width 79 height 14
click at [298, 181] on input "600" at bounding box center [329, 181] width 79 height 14
type input "400"
click at [262, 337] on div "Select Service Product Membership Package Voucher Prepaid Gift Card Select Styl…" at bounding box center [233, 289] width 416 height 132
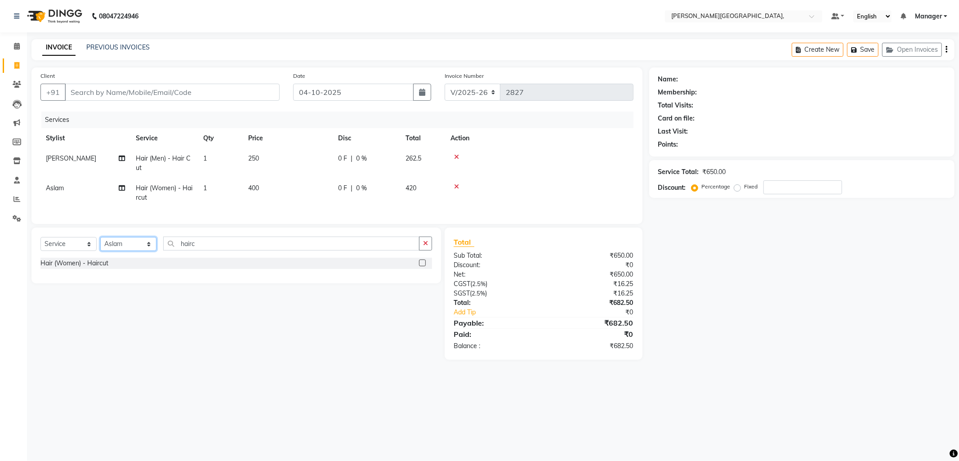
click at [150, 250] on select "Select Stylist [PERSON_NAME] [PERSON_NAME] nails Manager [PERSON_NAME]" at bounding box center [128, 244] width 56 height 14
select select "84516"
click at [100, 245] on select "Select Stylist [PERSON_NAME] [PERSON_NAME] nails Manager [PERSON_NAME]" at bounding box center [128, 244] width 56 height 14
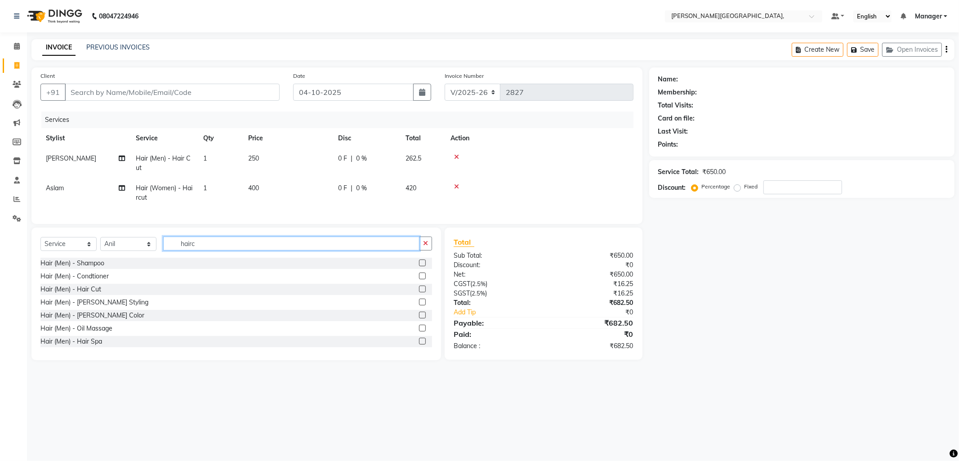
click at [197, 250] on input "hairc" at bounding box center [291, 243] width 256 height 14
type input "h"
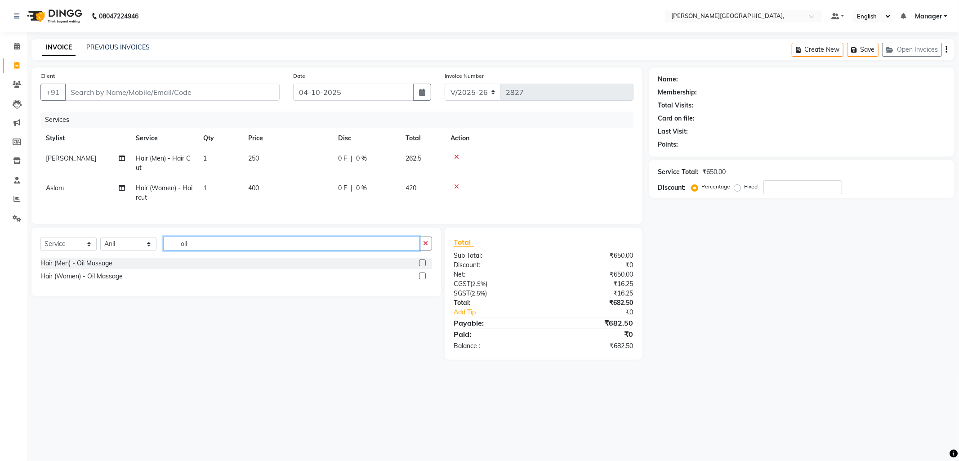
type input "oil"
click at [423, 266] on label at bounding box center [422, 262] width 7 height 7
click at [423, 266] on input "checkbox" at bounding box center [422, 263] width 6 height 6
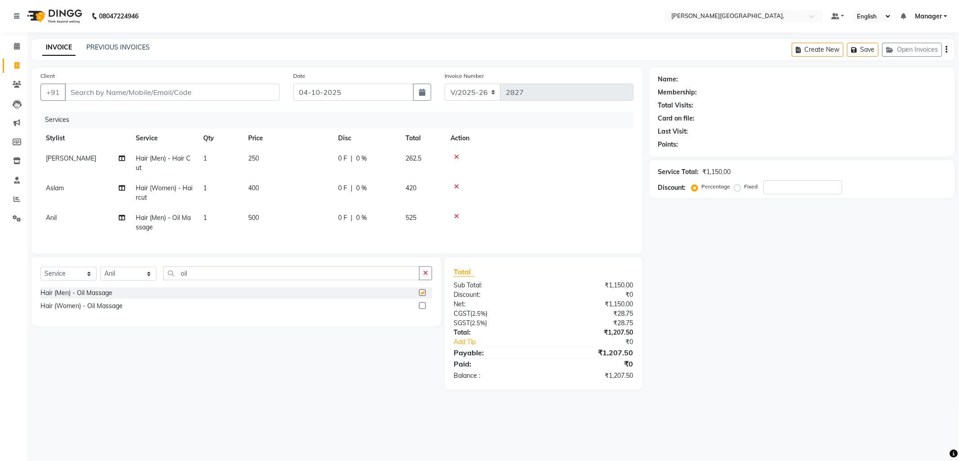
checkbox input "false"
click at [162, 93] on input "Client" at bounding box center [172, 92] width 215 height 17
type input "9"
type input "0"
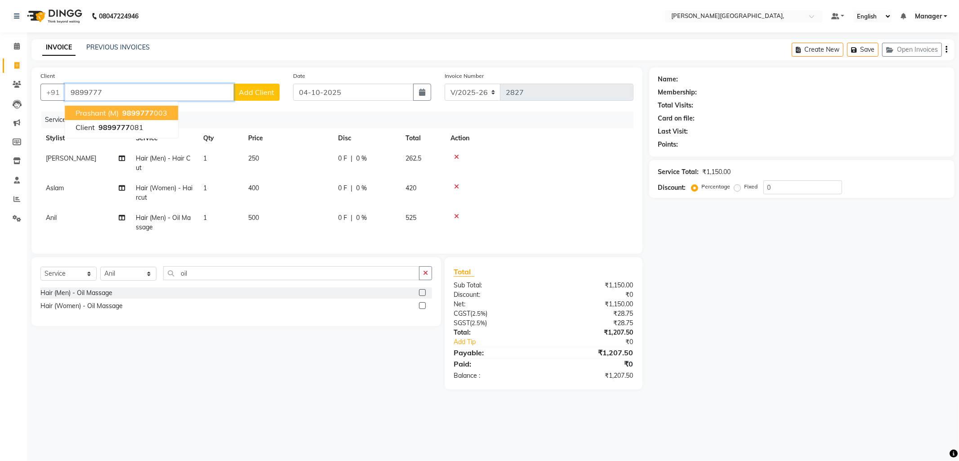
click at [138, 113] on span "9899777" at bounding box center [137, 112] width 31 height 9
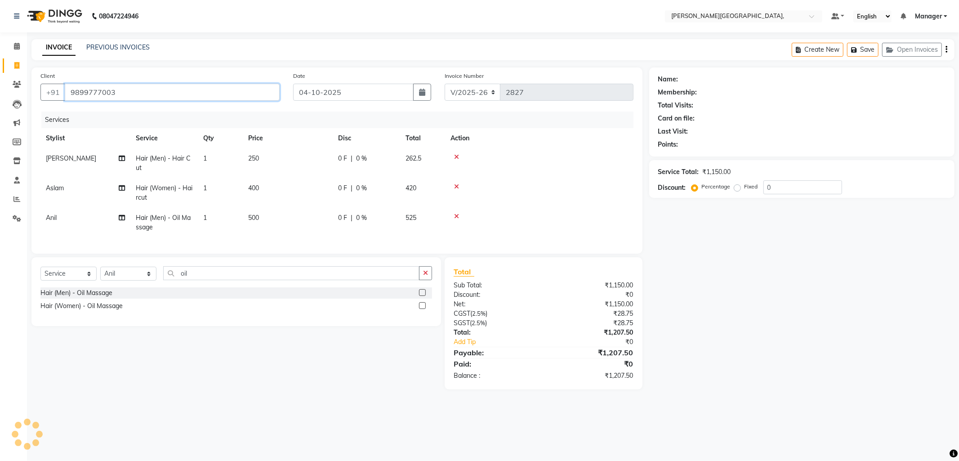
type input "9899777003"
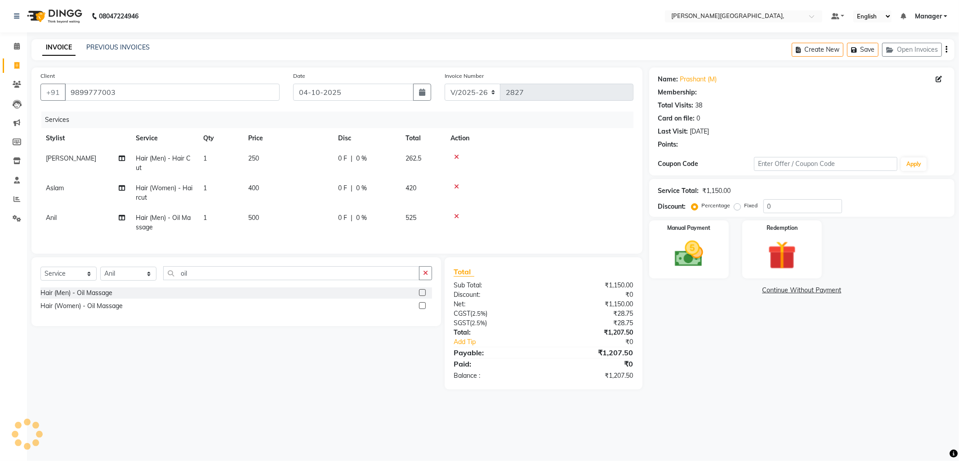
select select "1: Object"
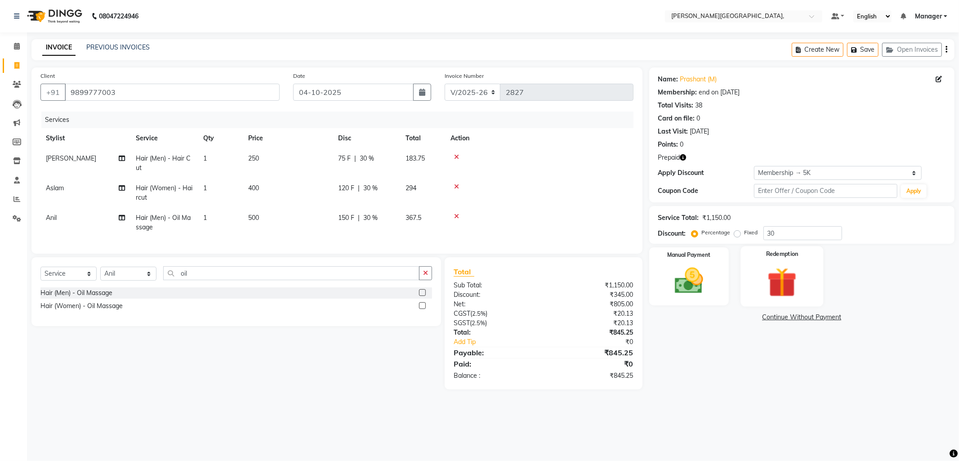
click at [766, 280] on img at bounding box center [782, 282] width 48 height 37
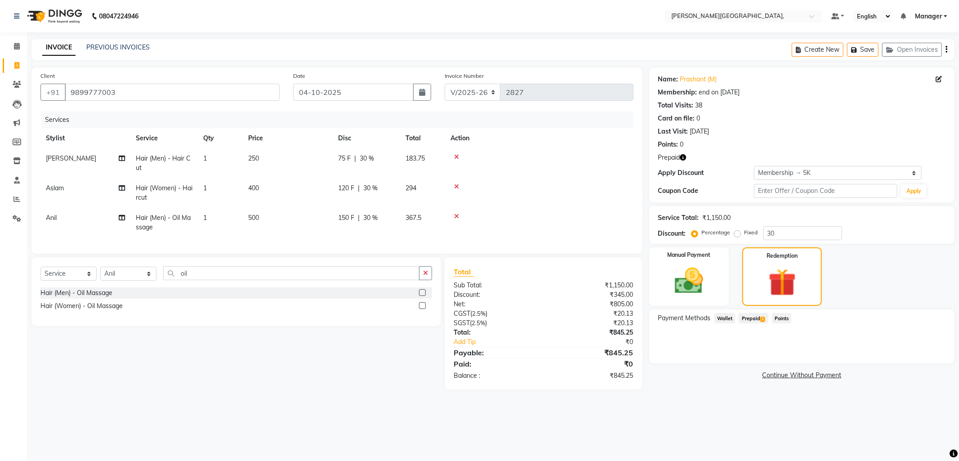
click at [749, 318] on span "Prepaid 1" at bounding box center [753, 318] width 29 height 10
click at [784, 236] on input "30" at bounding box center [802, 233] width 79 height 14
type input "3"
type input "4302.65"
click at [671, 424] on div "08047224946 Select Location × Madonna Studio, Fazilpur Road, Default Panel My P…" at bounding box center [479, 230] width 959 height 461
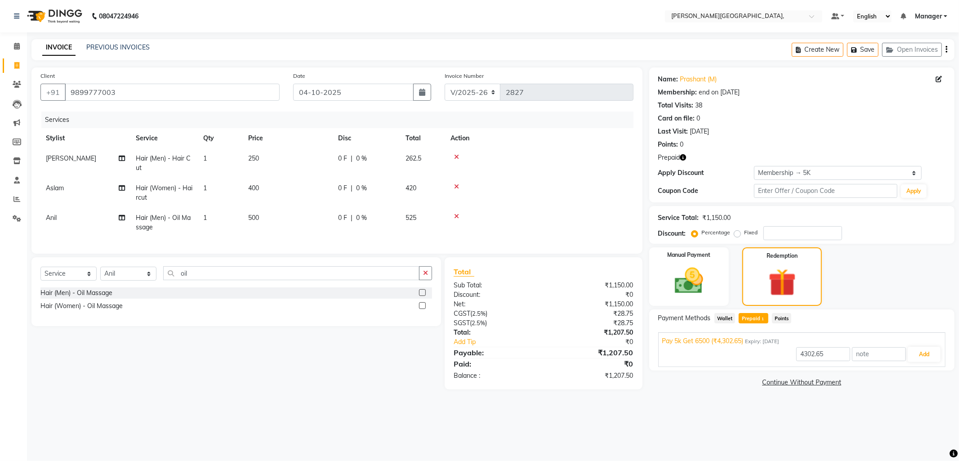
click at [753, 321] on span "Prepaid 1" at bounding box center [753, 318] width 29 height 10
type input "1207.5"
click at [926, 351] on button "Add" at bounding box center [924, 354] width 33 height 15
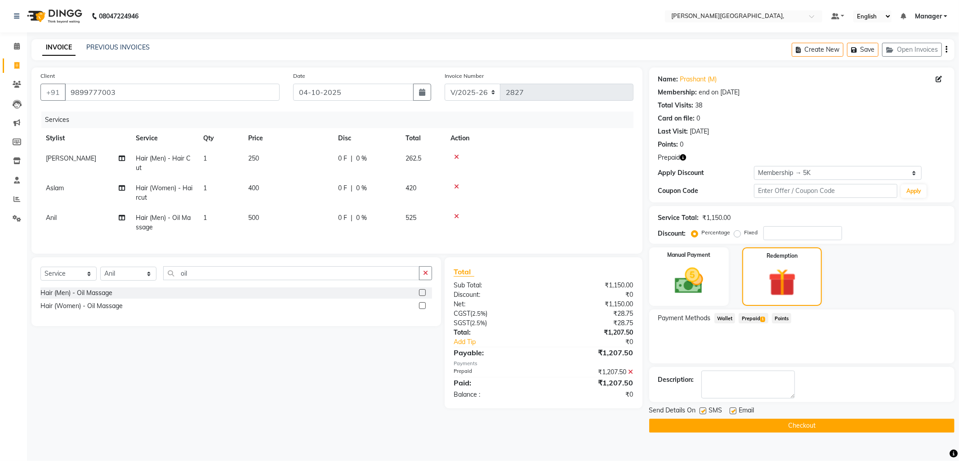
click at [808, 424] on button "Checkout" at bounding box center [801, 425] width 305 height 14
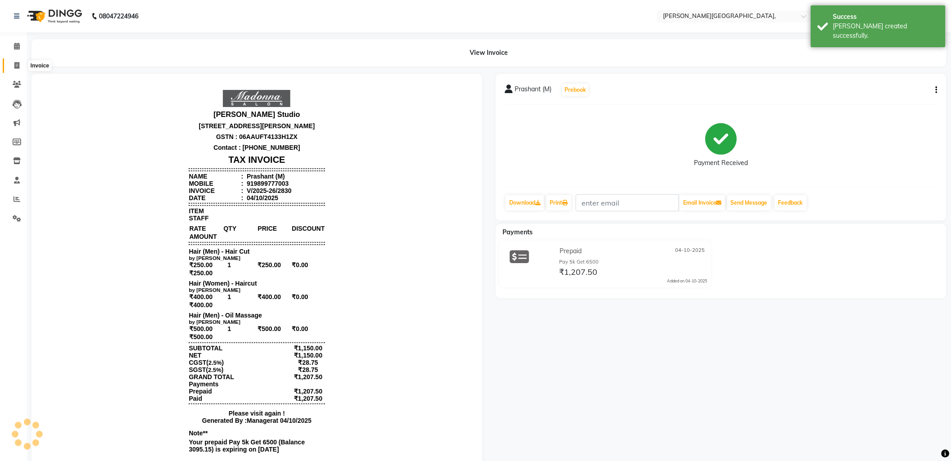
click at [15, 65] on icon at bounding box center [16, 65] width 5 height 7
select select "service"
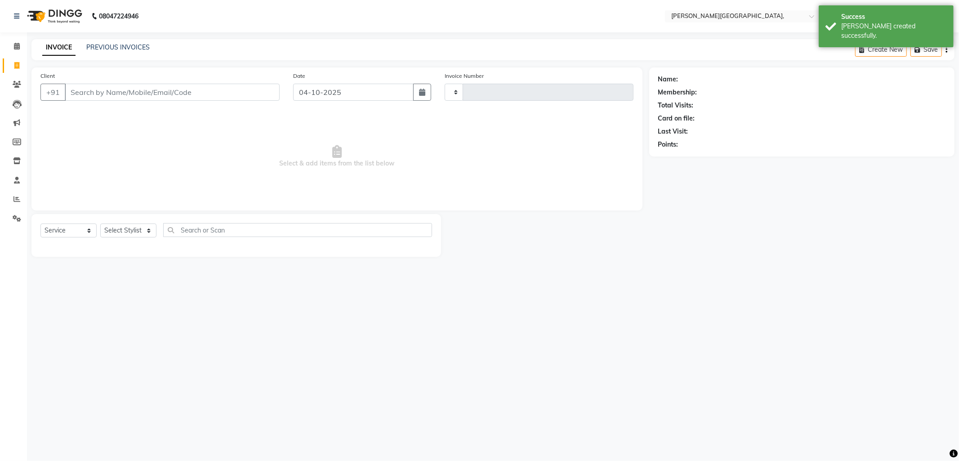
type input "2831"
select select "6483"
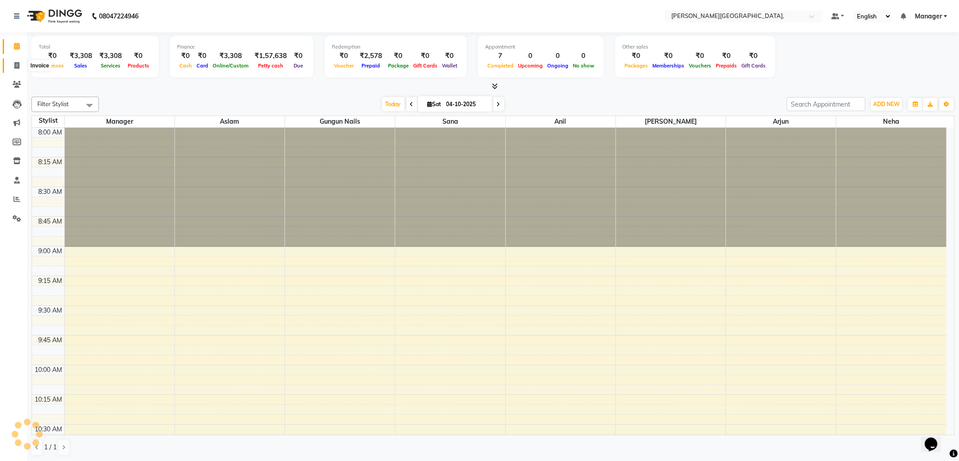
click at [12, 65] on span at bounding box center [17, 66] width 16 height 10
select select "service"
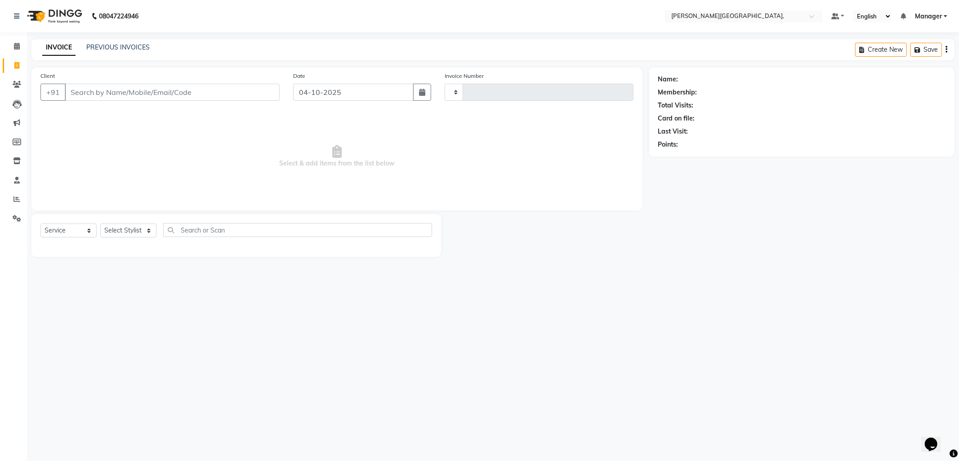
type input "2825"
select select "6483"
select select "service"
type input "7011250152"
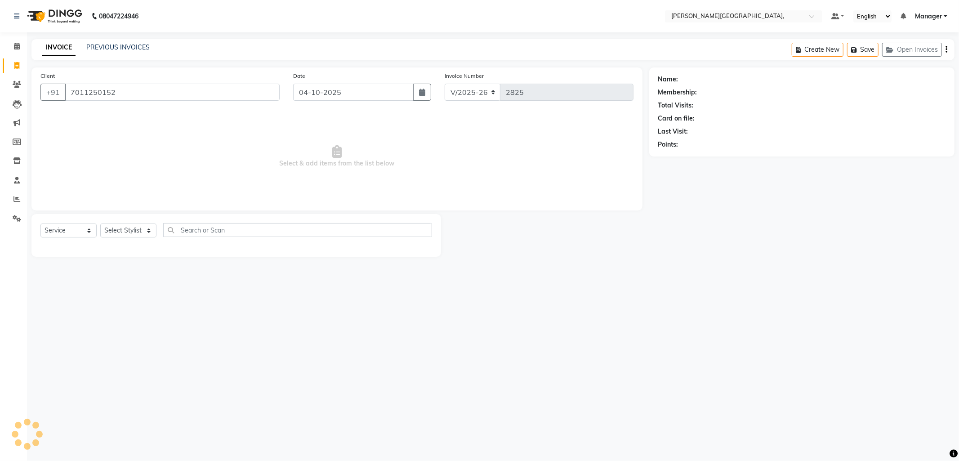
select select "1: Object"
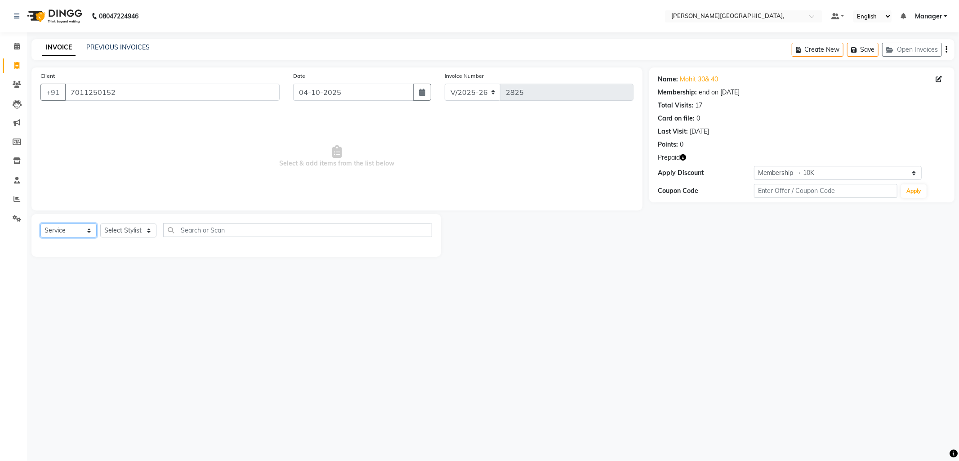
click at [86, 232] on select "Select Service Product Membership Package Voucher Prepaid Gift Card" at bounding box center [68, 230] width 56 height 14
select select "P"
click at [40, 224] on select "Select Service Product Membership Package Voucher Prepaid Gift Card" at bounding box center [68, 230] width 56 height 14
click at [149, 230] on select "Select Stylist [PERSON_NAME] [PERSON_NAME] nails Manager [PERSON_NAME]" at bounding box center [128, 230] width 56 height 14
select select "49426"
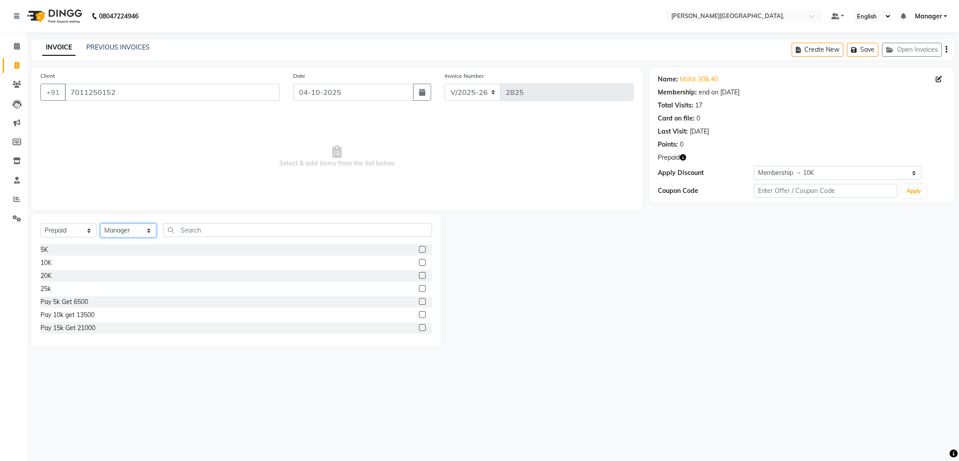
click at [100, 224] on select "Select Stylist [PERSON_NAME] [PERSON_NAME] nails Manager [PERSON_NAME]" at bounding box center [128, 230] width 56 height 14
click at [419, 261] on label at bounding box center [422, 262] width 7 height 7
click at [419, 261] on input "checkbox" at bounding box center [422, 263] width 6 height 6
select select "select"
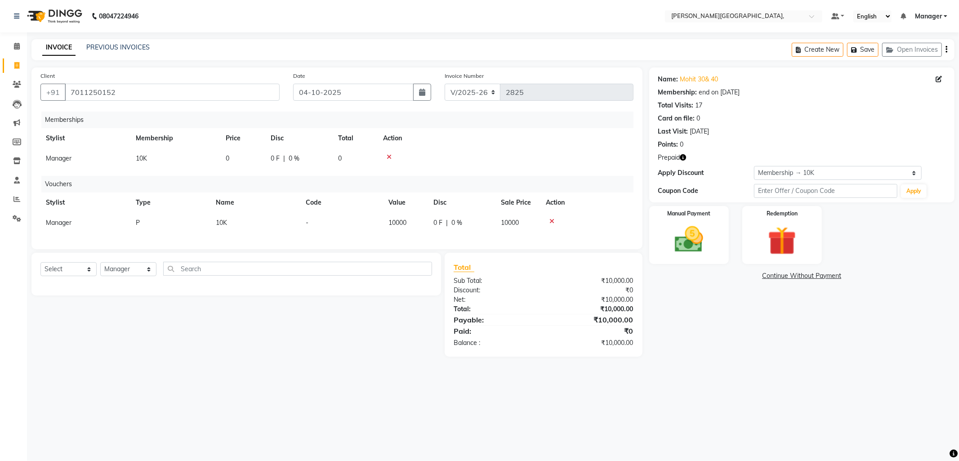
click at [388, 157] on icon at bounding box center [389, 157] width 5 height 6
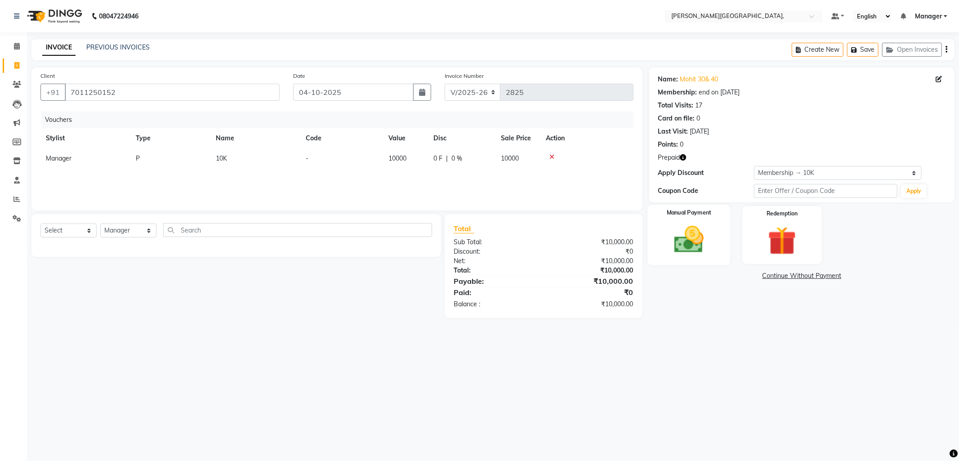
click at [687, 228] on img at bounding box center [689, 240] width 48 height 34
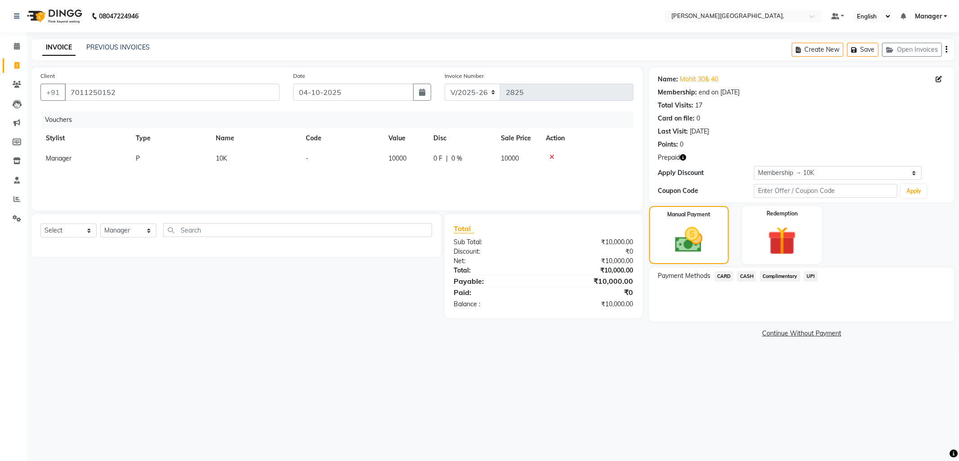
click at [722, 272] on span "CARD" at bounding box center [723, 276] width 19 height 10
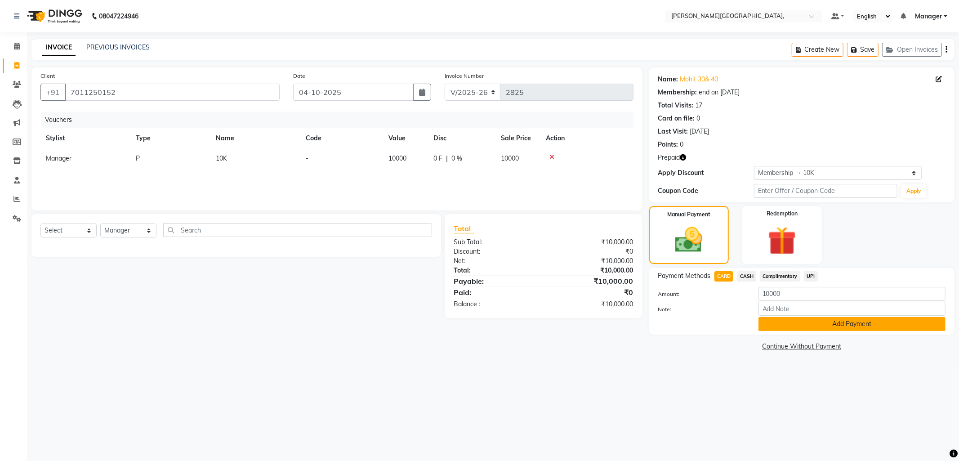
click at [788, 321] on button "Add Payment" at bounding box center [851, 324] width 187 height 14
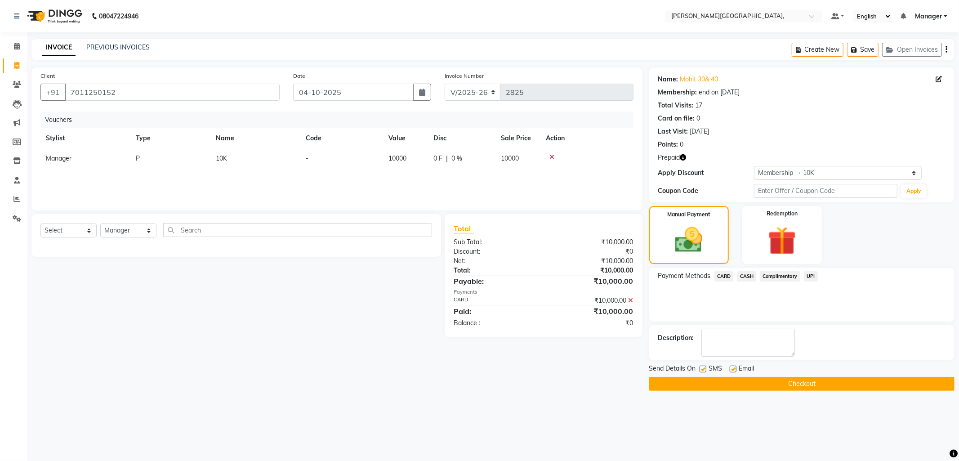
click at [761, 384] on button "Checkout" at bounding box center [801, 384] width 305 height 14
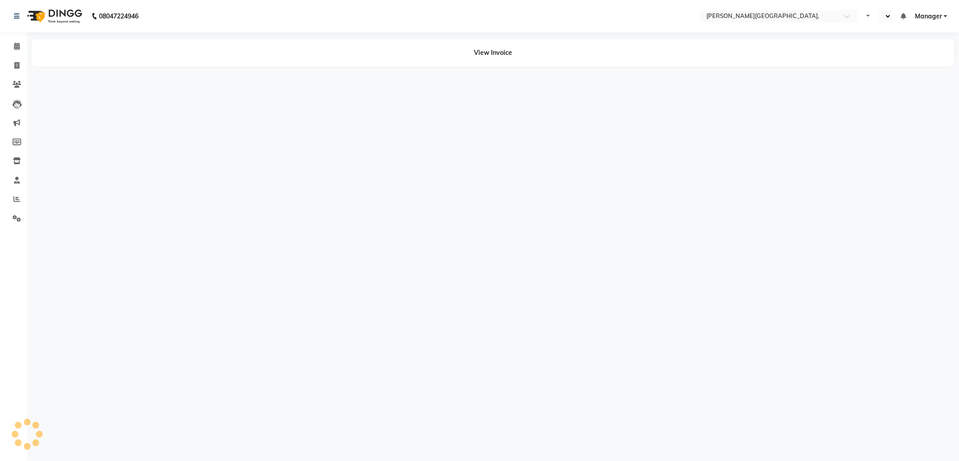
select select "en"
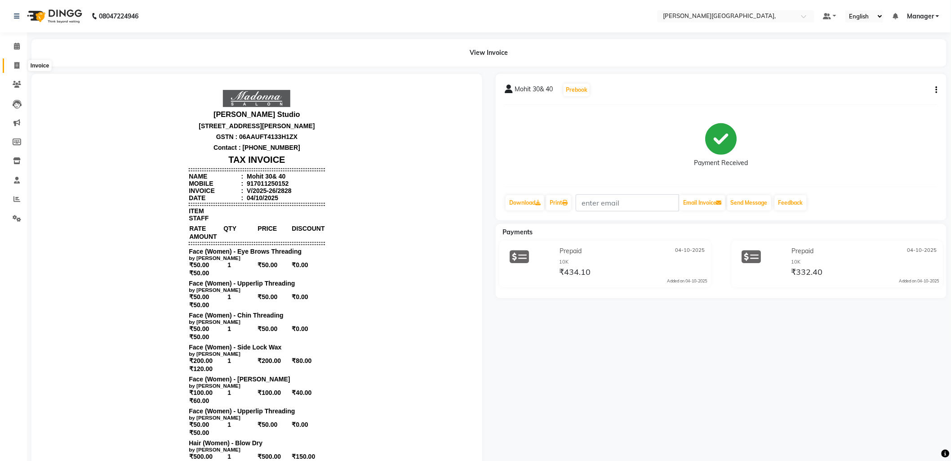
click at [17, 65] on icon at bounding box center [16, 65] width 5 height 7
select select "service"
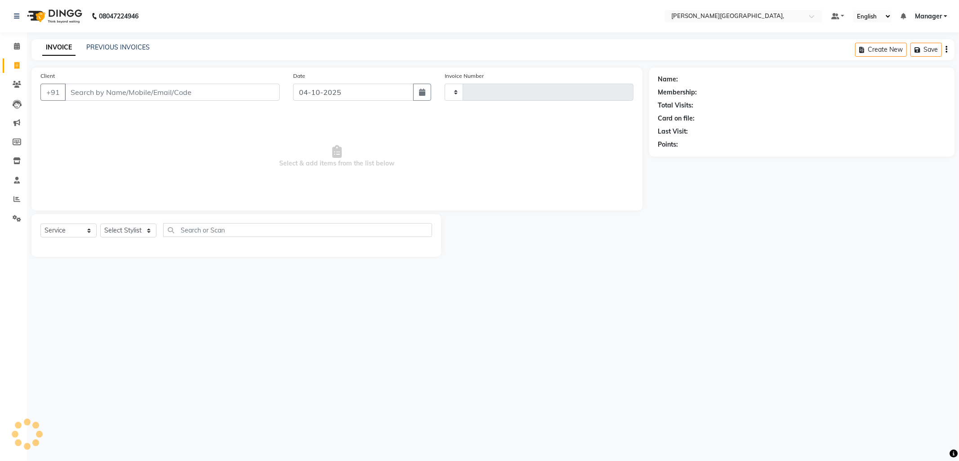
type input "2829"
select select "6483"
click at [147, 231] on select "Select Stylist [PERSON_NAME] [PERSON_NAME] nails Manager [PERSON_NAME]" at bounding box center [128, 230] width 56 height 14
select select "49451"
click at [100, 224] on select "Select Stylist [PERSON_NAME] [PERSON_NAME] nails Manager [PERSON_NAME]" at bounding box center [128, 230] width 56 height 14
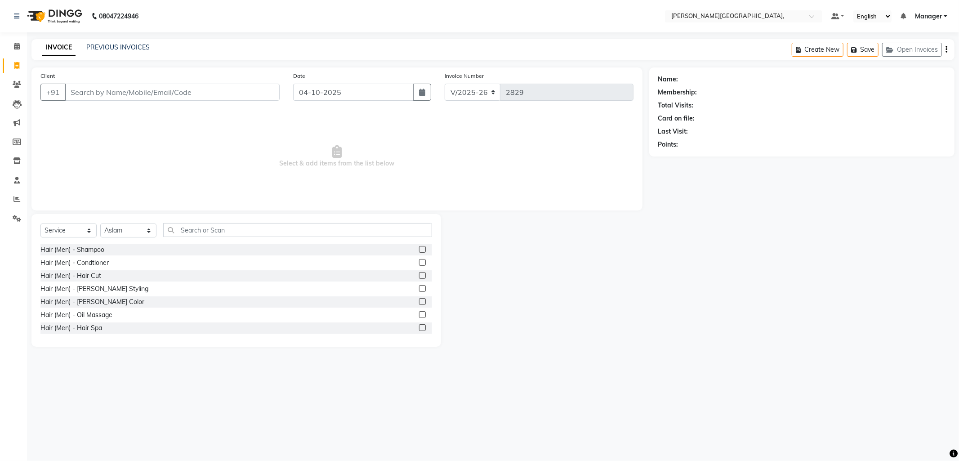
click at [419, 274] on label at bounding box center [422, 275] width 7 height 7
click at [419, 274] on input "checkbox" at bounding box center [422, 276] width 6 height 6
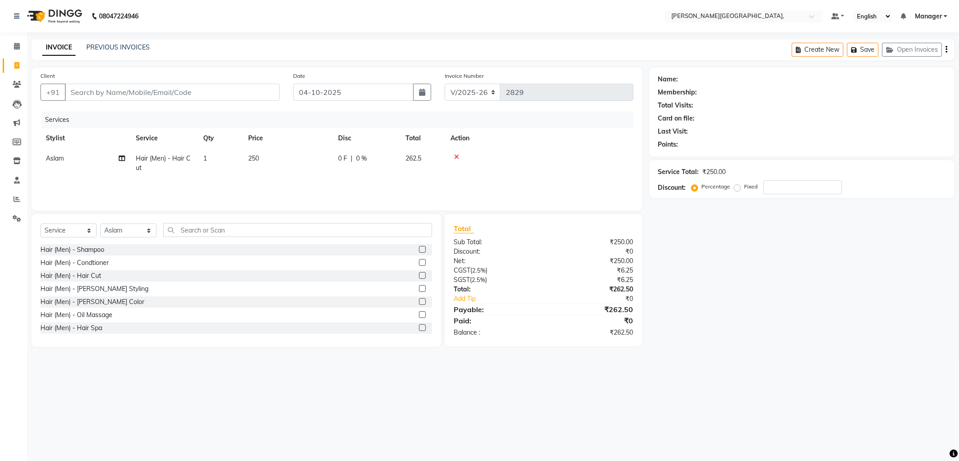
checkbox input "false"
click at [419, 289] on label at bounding box center [422, 288] width 7 height 7
click at [419, 289] on input "checkbox" at bounding box center [422, 289] width 6 height 6
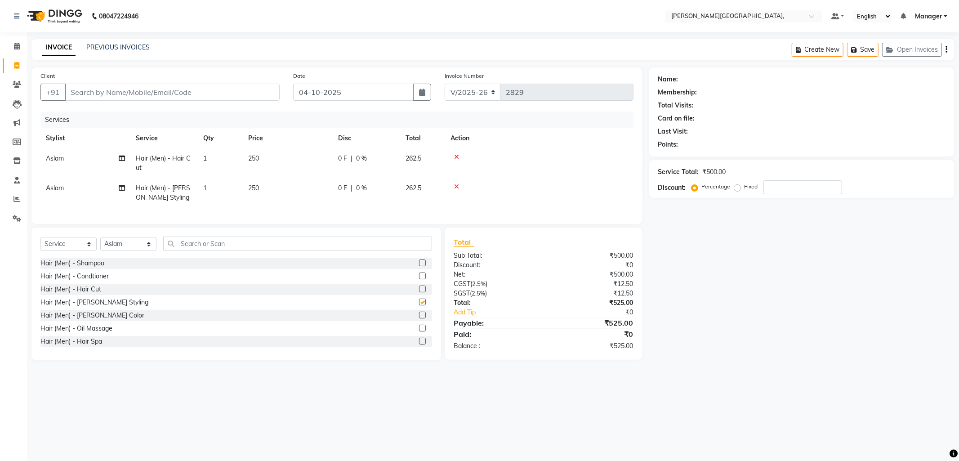
checkbox input "false"
click at [126, 95] on input "Client" at bounding box center [172, 92] width 215 height 17
type input "9"
type input "0"
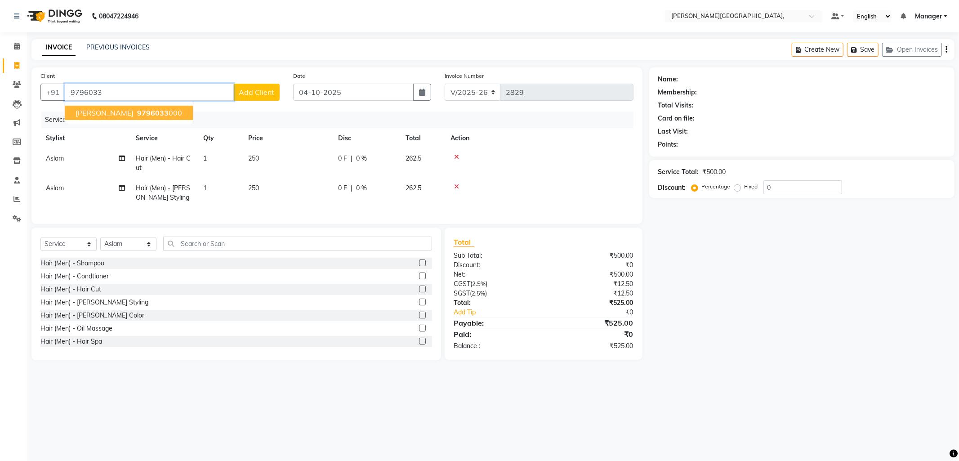
click at [137, 112] on span "9796033" at bounding box center [152, 112] width 31 height 9
type input "9796033000"
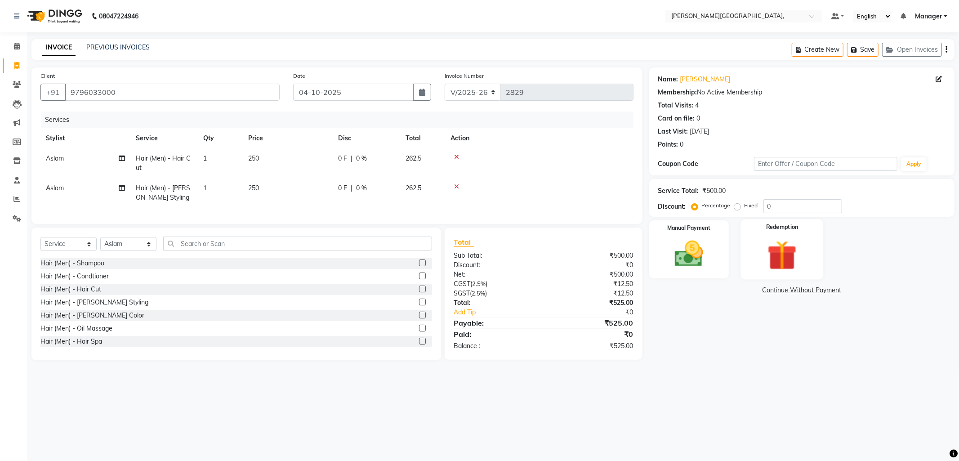
click at [785, 255] on img at bounding box center [782, 255] width 48 height 37
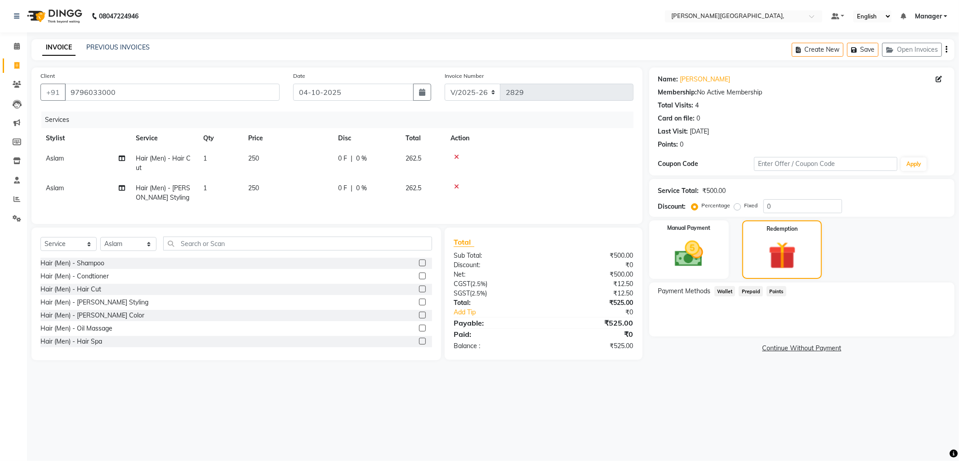
click at [744, 286] on span "Prepaid" at bounding box center [751, 291] width 24 height 10
click at [698, 255] on img at bounding box center [689, 254] width 48 height 34
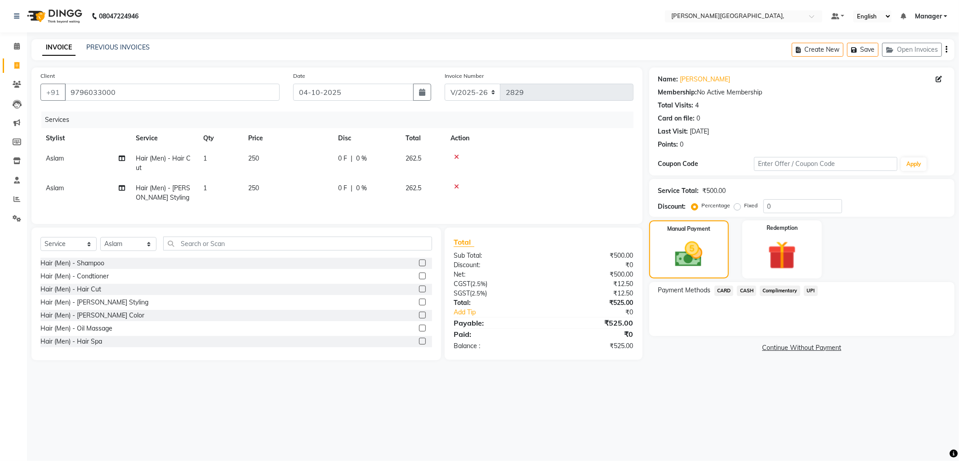
click at [812, 288] on span "UPI" at bounding box center [811, 290] width 14 height 10
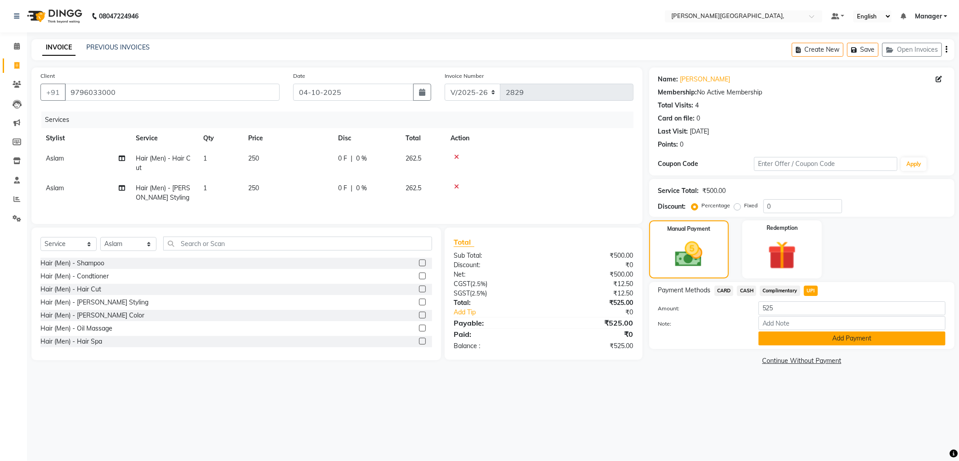
click at [813, 338] on button "Add Payment" at bounding box center [851, 338] width 187 height 14
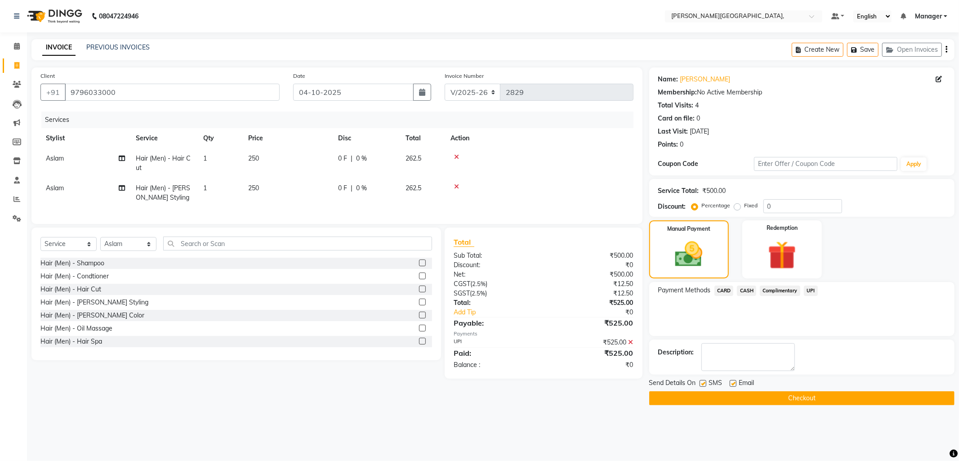
click at [794, 398] on button "Checkout" at bounding box center [801, 398] width 305 height 14
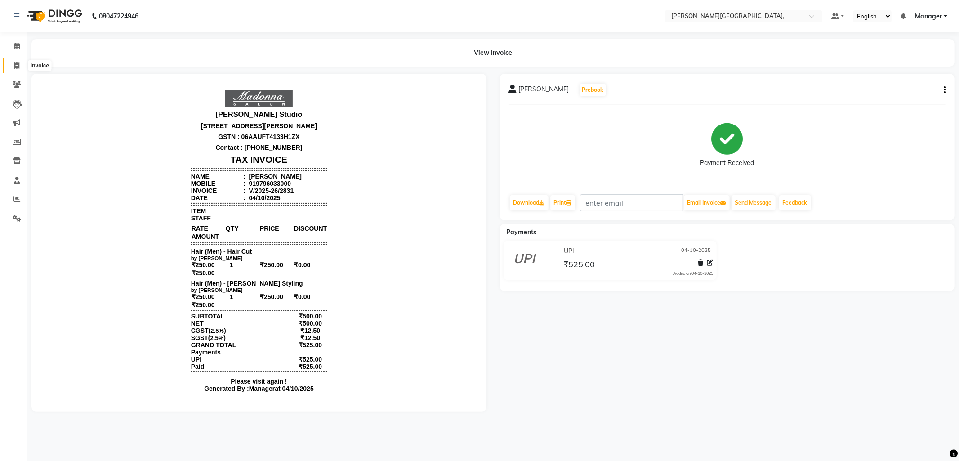
click at [11, 68] on span at bounding box center [17, 66] width 16 height 10
select select "service"
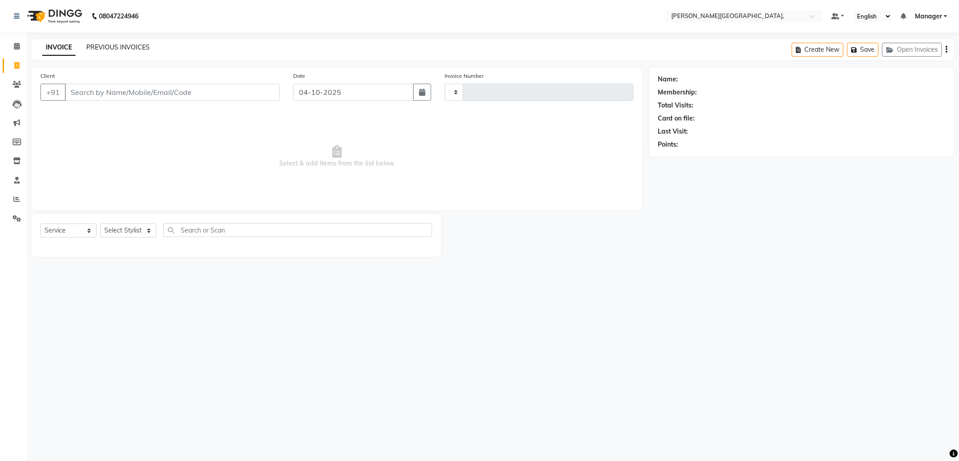
click at [110, 48] on link "PREVIOUS INVOICES" at bounding box center [117, 47] width 63 height 8
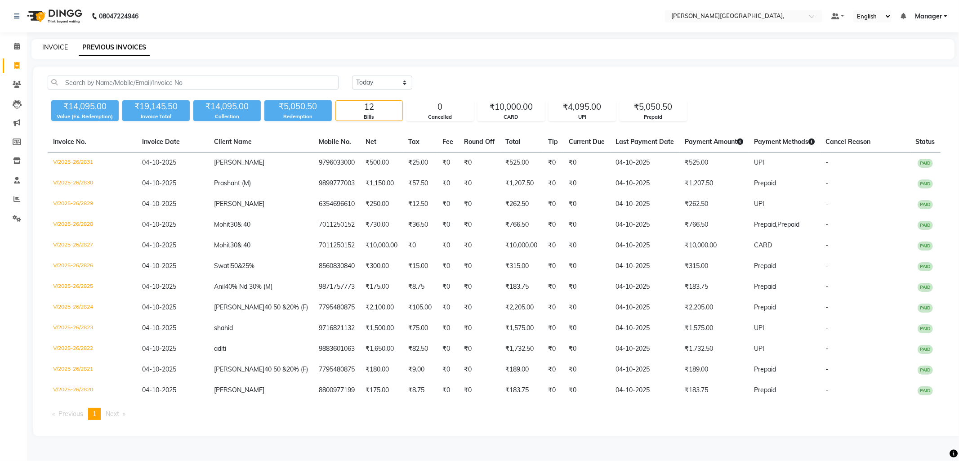
click at [46, 48] on link "INVOICE" at bounding box center [55, 47] width 26 height 8
select select "service"
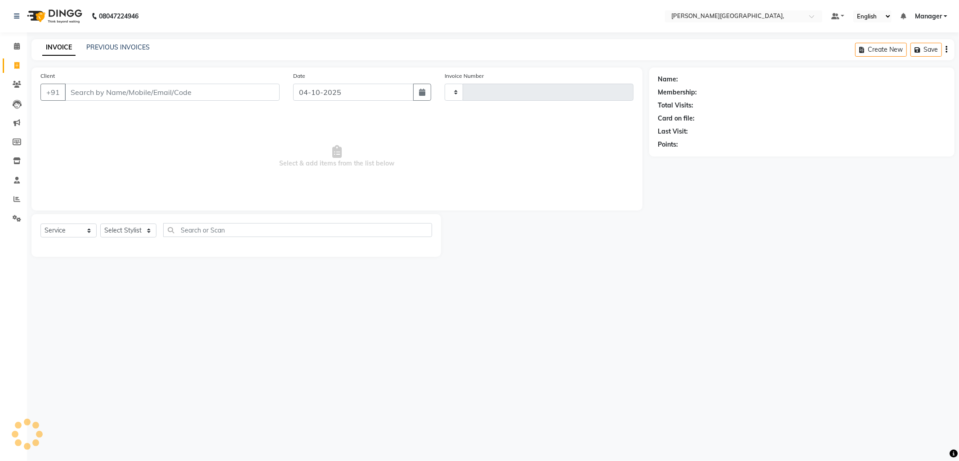
type input "2832"
select select "6483"
click at [150, 232] on select "Select Stylist [PERSON_NAME] [PERSON_NAME] nails Manager [PERSON_NAME]" at bounding box center [128, 230] width 56 height 14
select select "83621"
click at [100, 224] on select "Select Stylist [PERSON_NAME] [PERSON_NAME] nails Manager [PERSON_NAME]" at bounding box center [128, 230] width 56 height 14
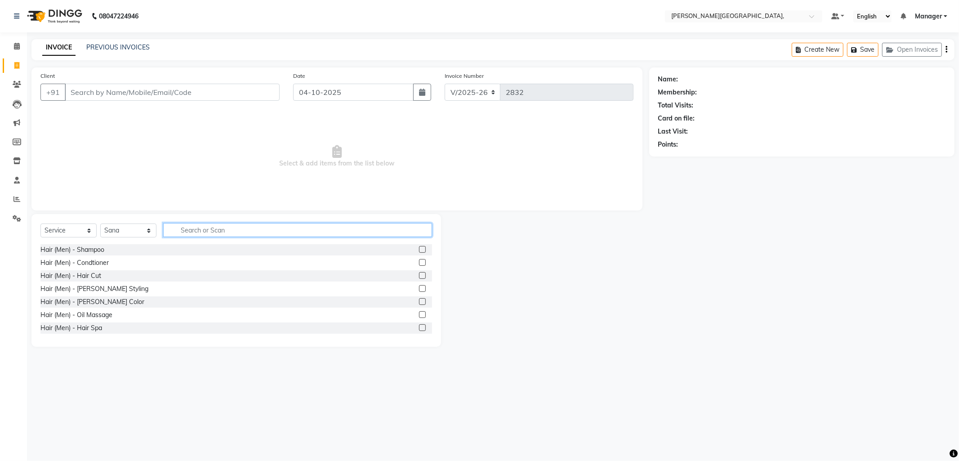
click at [190, 232] on input "text" at bounding box center [297, 230] width 269 height 14
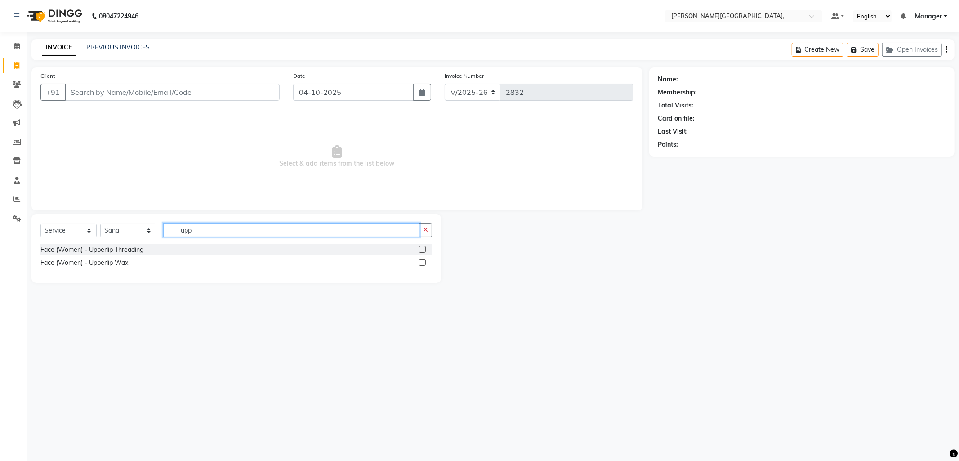
type input "upp"
click at [420, 261] on label at bounding box center [422, 262] width 7 height 7
click at [420, 261] on input "checkbox" at bounding box center [422, 263] width 6 height 6
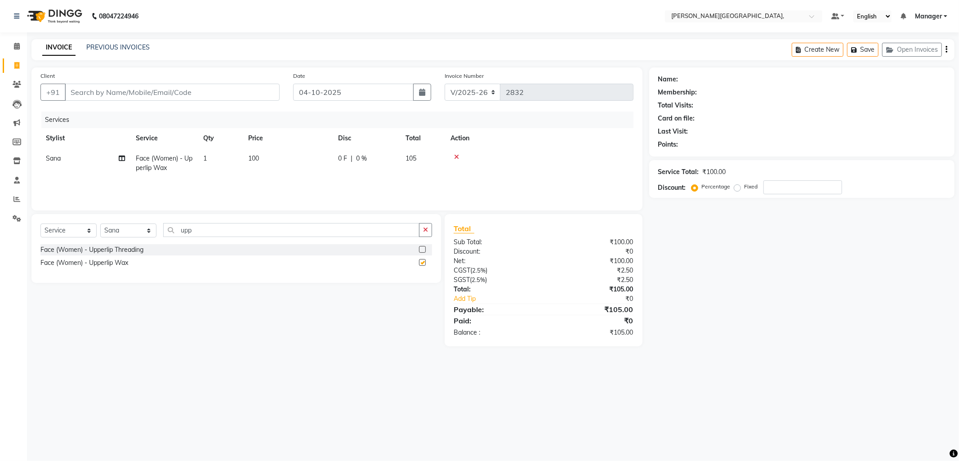
checkbox input "false"
click at [132, 94] on input "Client" at bounding box center [172, 92] width 215 height 17
click at [141, 86] on input "Client" at bounding box center [172, 92] width 215 height 17
click at [146, 95] on input "Client" at bounding box center [172, 92] width 215 height 17
type input "9"
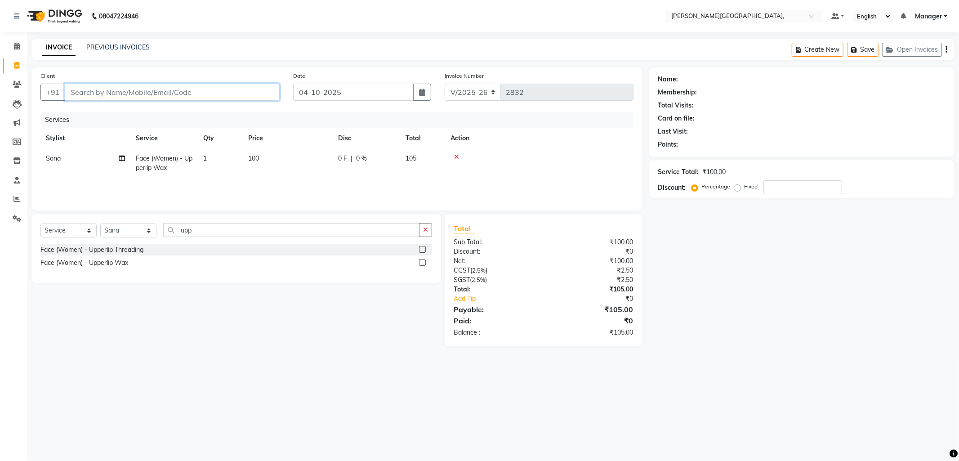
type input "0"
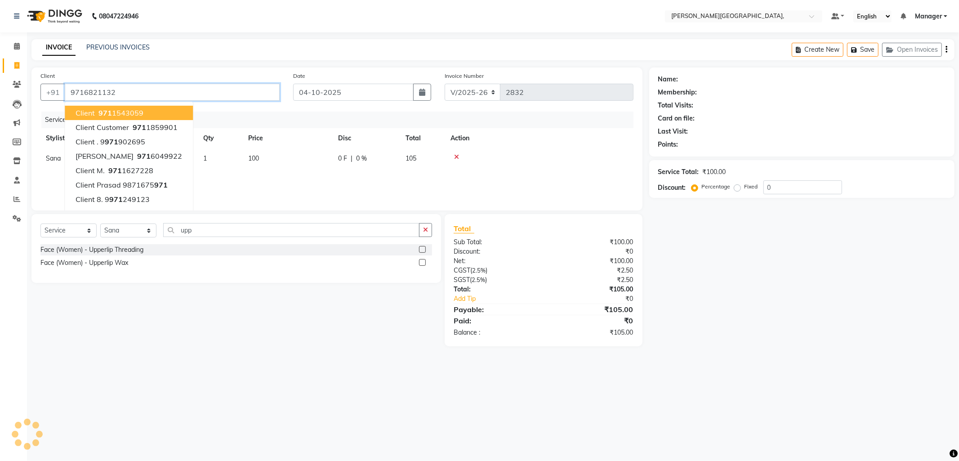
type input "9716821132"
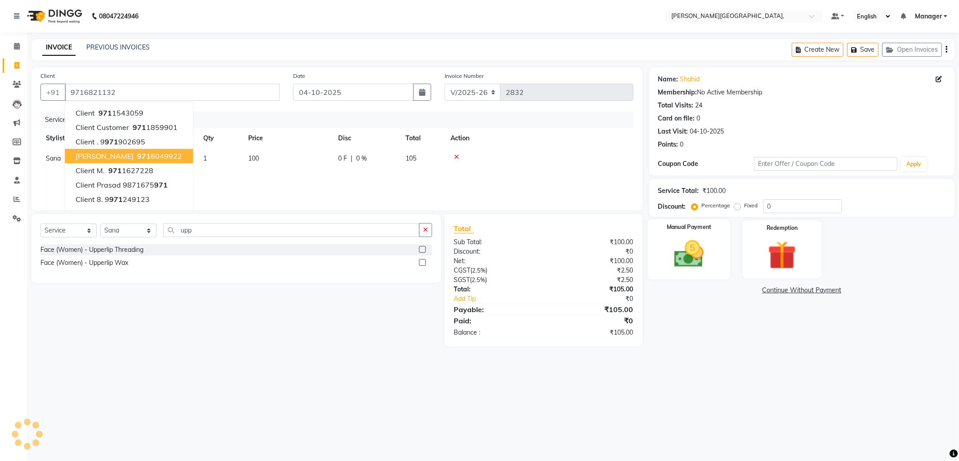
click at [694, 261] on img at bounding box center [689, 254] width 48 height 34
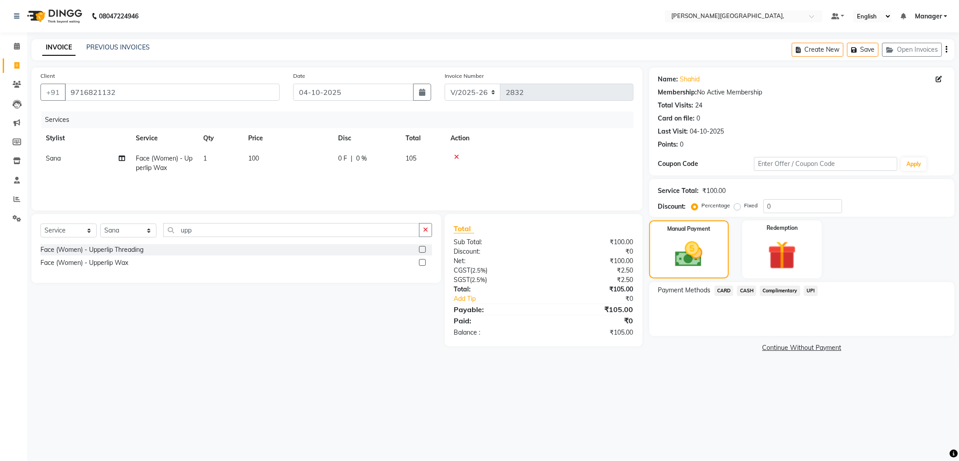
click at [806, 291] on span "UPI" at bounding box center [811, 290] width 14 height 10
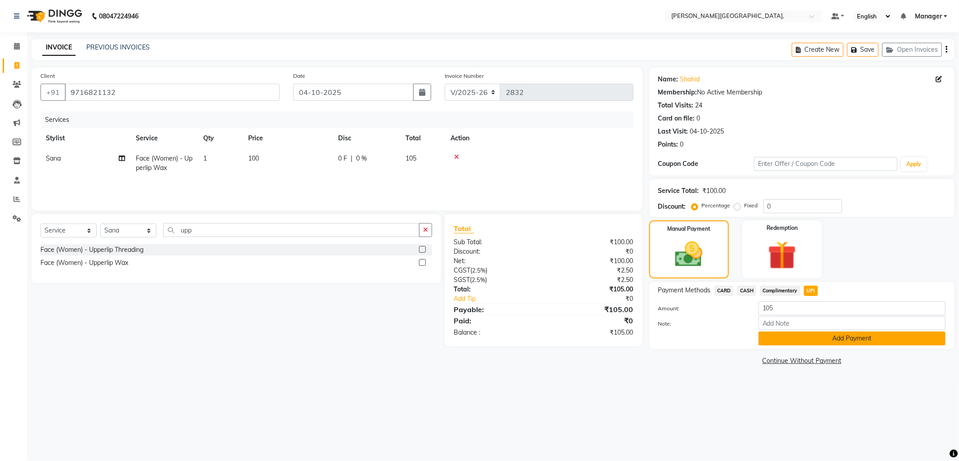
click at [796, 338] on button "Add Payment" at bounding box center [851, 338] width 187 height 14
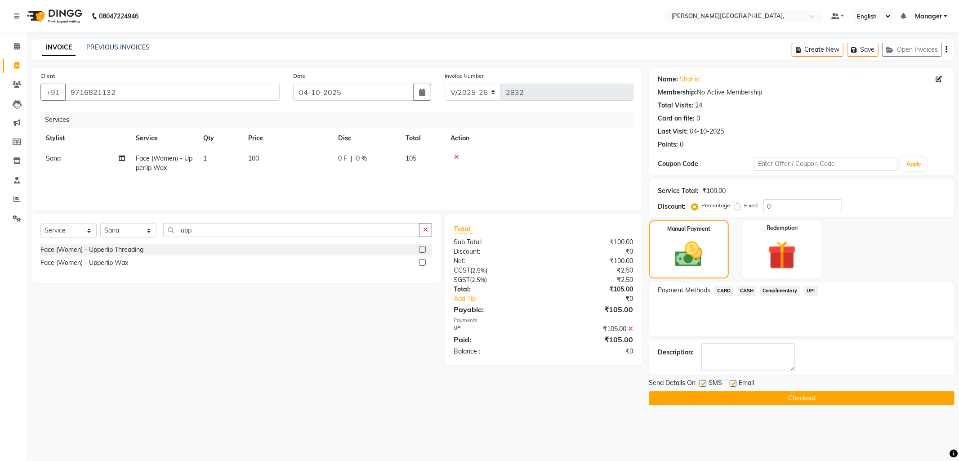
click at [781, 396] on button "Checkout" at bounding box center [801, 398] width 305 height 14
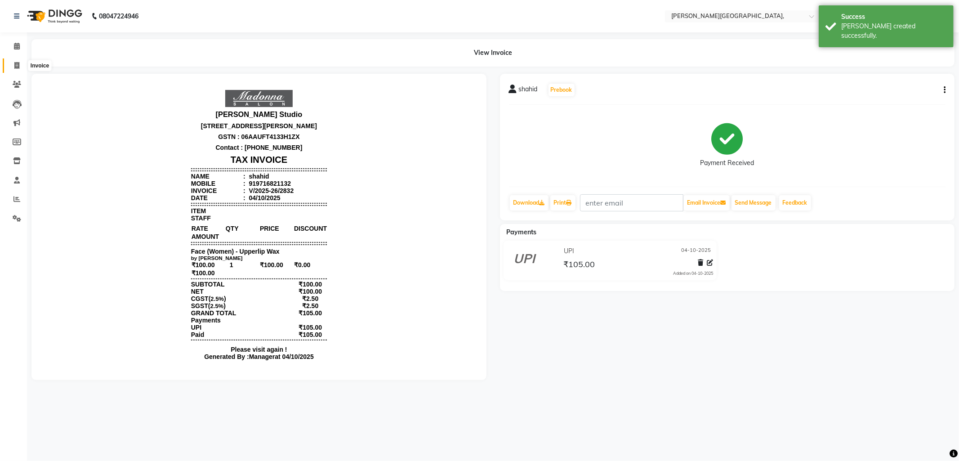
click at [12, 63] on span at bounding box center [17, 66] width 16 height 10
select select "service"
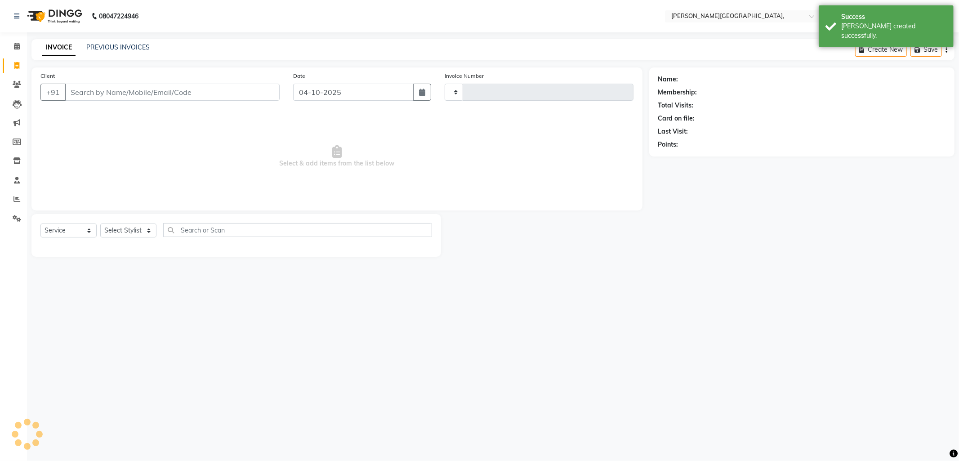
type input "2833"
select select "6483"
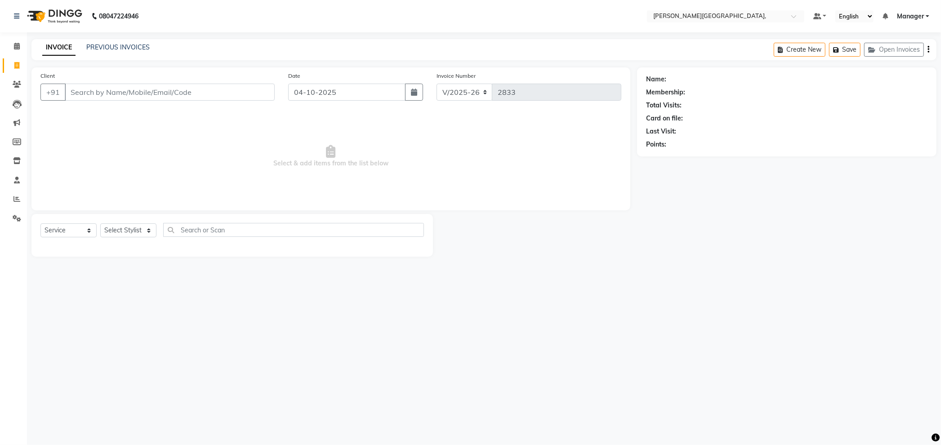
click at [721, 267] on main "INVOICE PREVIOUS INVOICES Create New Save Open Invoices Client +91 Date [DATE] …" at bounding box center [484, 154] width 914 height 231
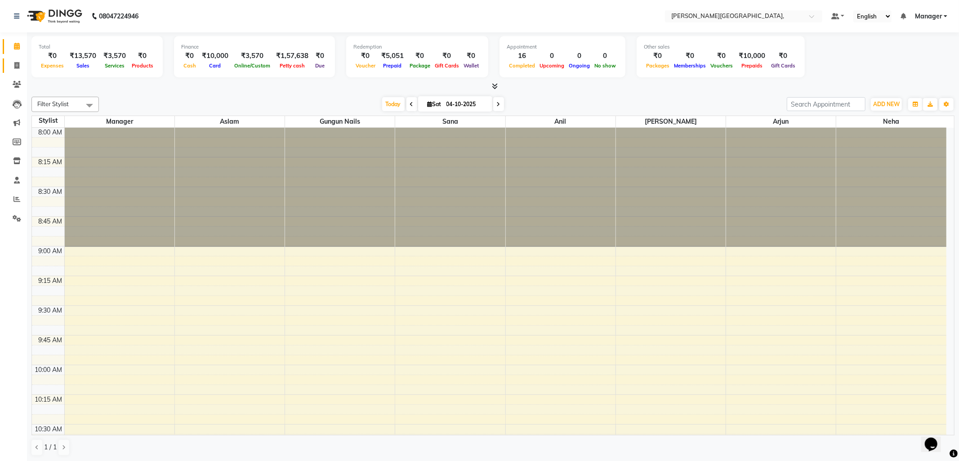
click at [16, 64] on icon at bounding box center [16, 65] width 5 height 7
select select "6483"
select select "service"
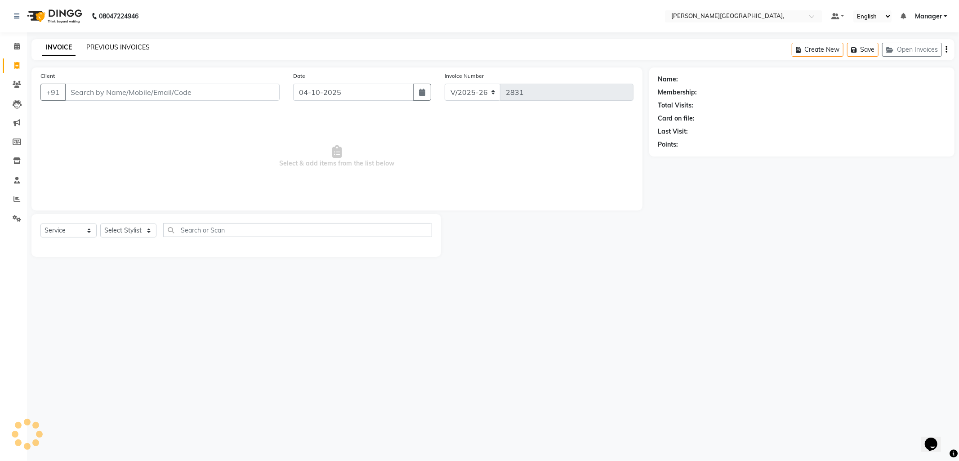
click at [106, 44] on link "PREVIOUS INVOICES" at bounding box center [117, 47] width 63 height 8
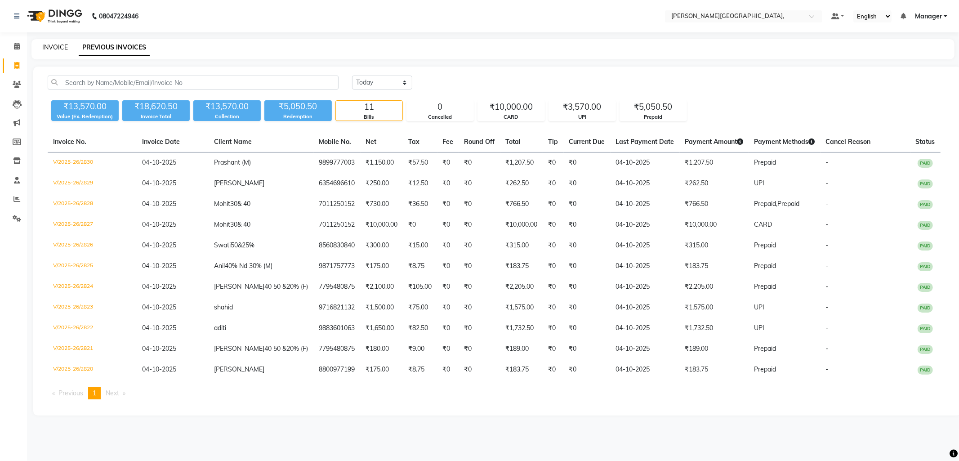
click at [52, 47] on link "INVOICE" at bounding box center [55, 47] width 26 height 8
select select "service"
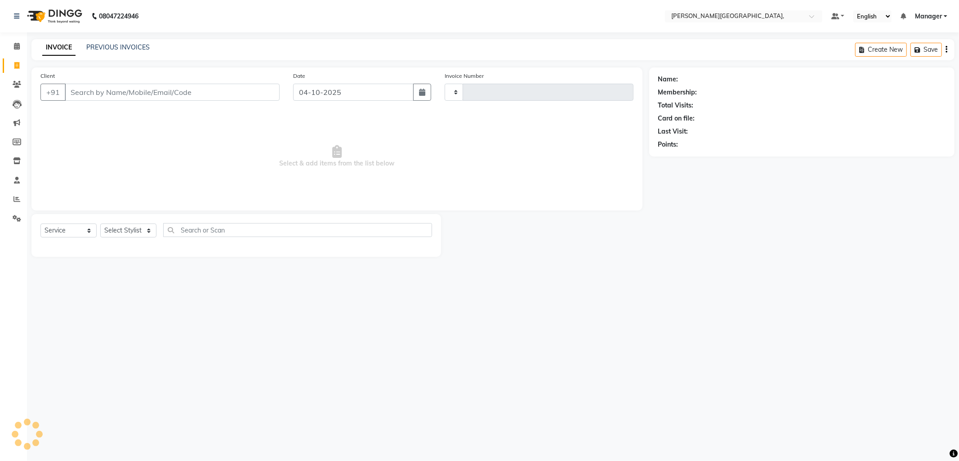
type input "2831"
select select "6483"
click at [102, 50] on link "PREVIOUS INVOICES" at bounding box center [117, 47] width 63 height 8
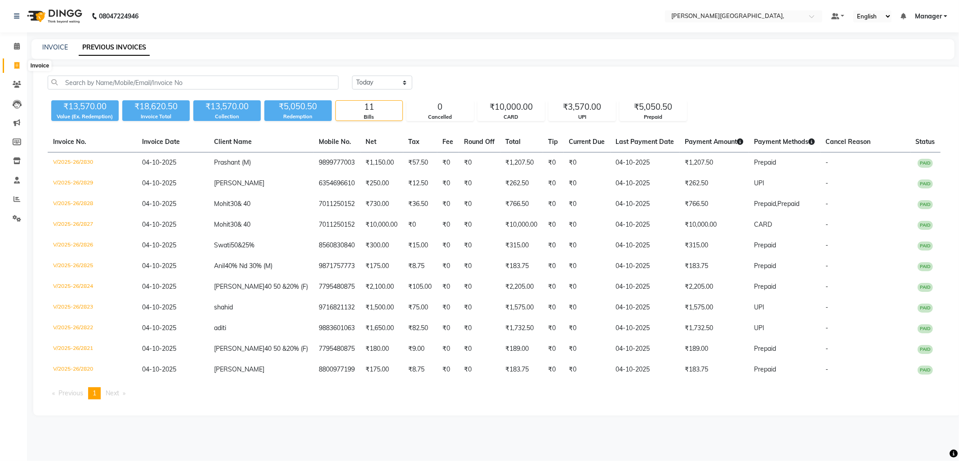
click at [18, 66] on icon at bounding box center [16, 65] width 5 height 7
select select "service"
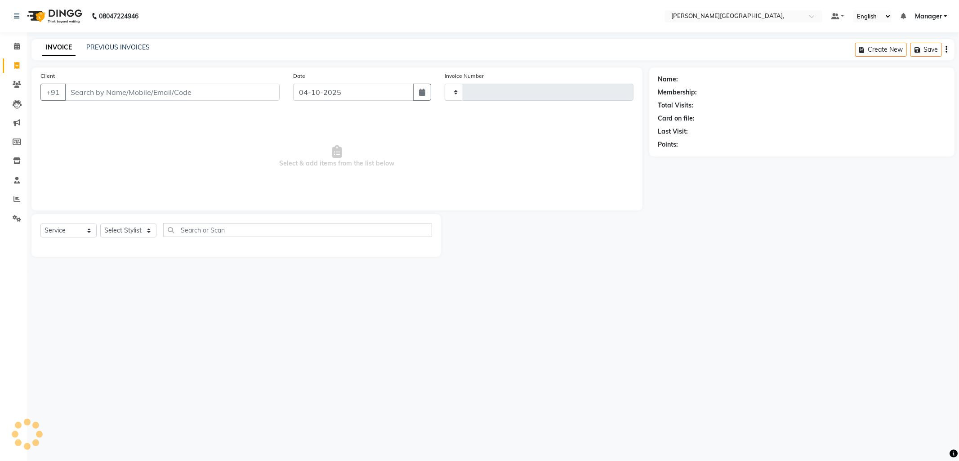
type input "2831"
select select "6483"
click at [124, 45] on link "PREVIOUS INVOICES" at bounding box center [117, 47] width 63 height 8
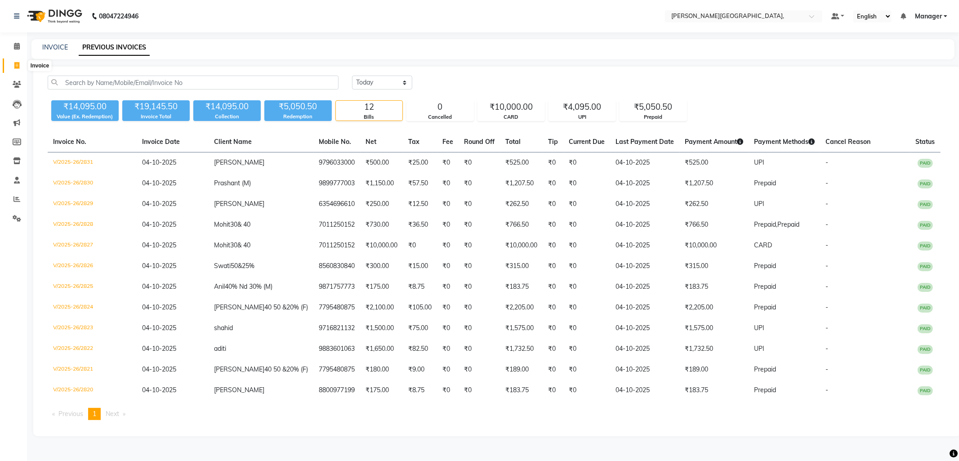
click at [15, 62] on icon at bounding box center [16, 65] width 5 height 7
select select "service"
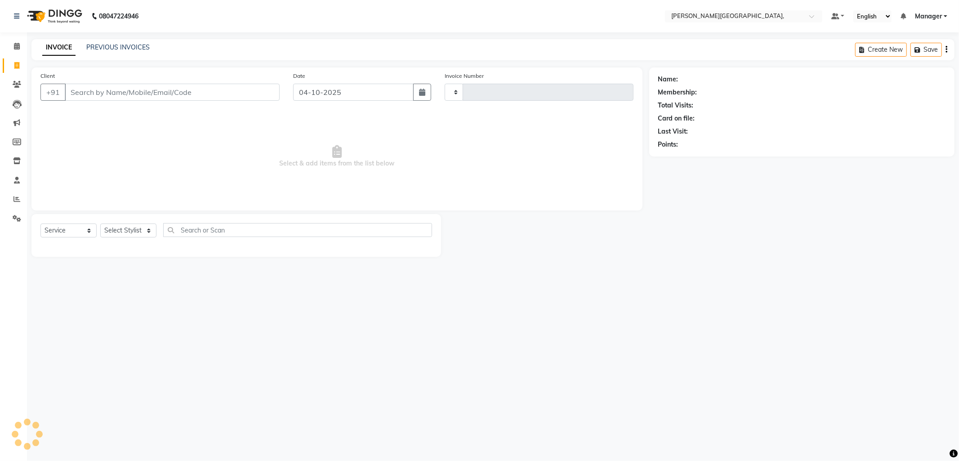
type input "2834"
select select "6483"
click at [131, 49] on link "PREVIOUS INVOICES" at bounding box center [117, 47] width 63 height 8
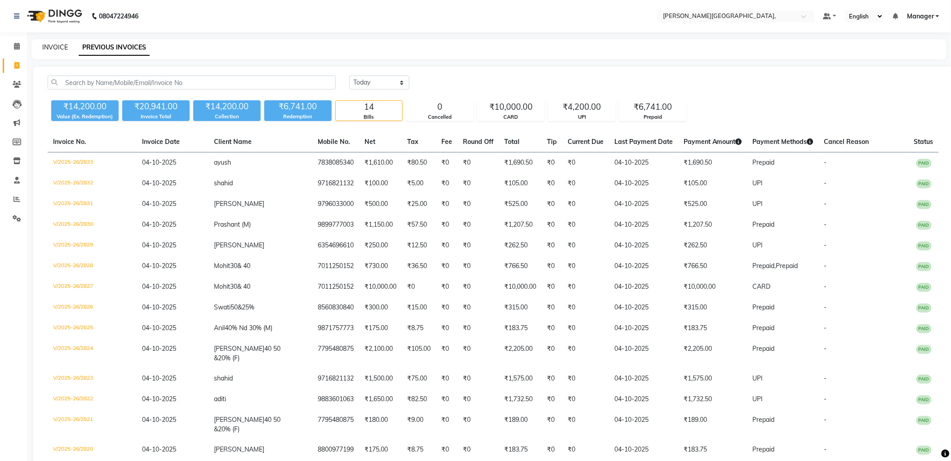
click at [45, 45] on link "INVOICE" at bounding box center [55, 47] width 26 height 8
select select "service"
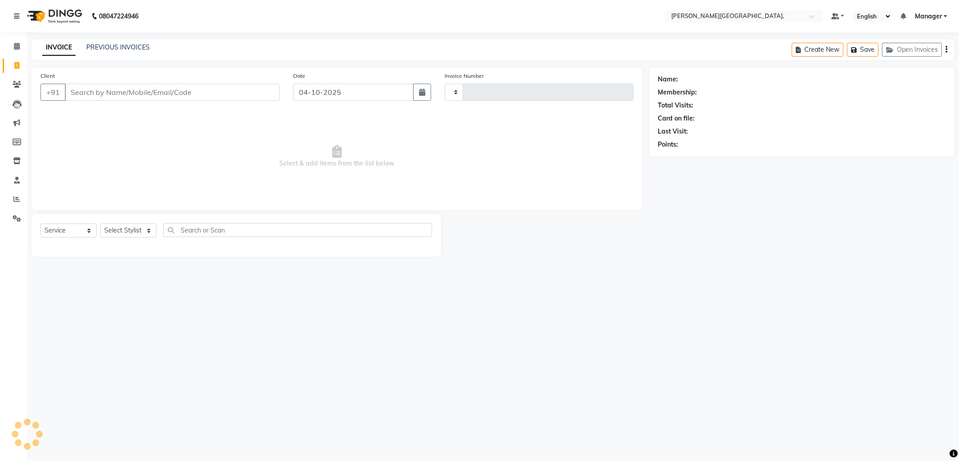
type input "2834"
select select "6483"
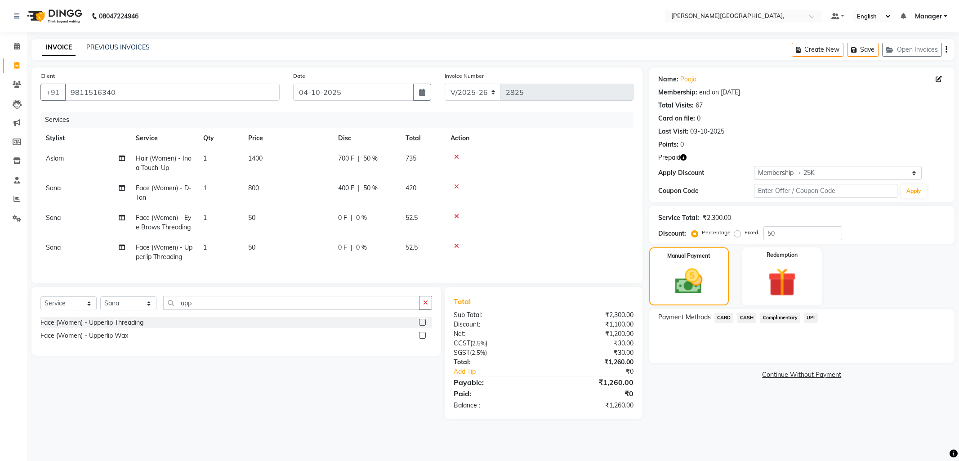
select select "6483"
select select "service"
select select "83621"
select select "1: Object"
click at [150, 310] on select "Select Stylist [PERSON_NAME] [PERSON_NAME] nails Manager [PERSON_NAME]" at bounding box center [128, 303] width 56 height 14
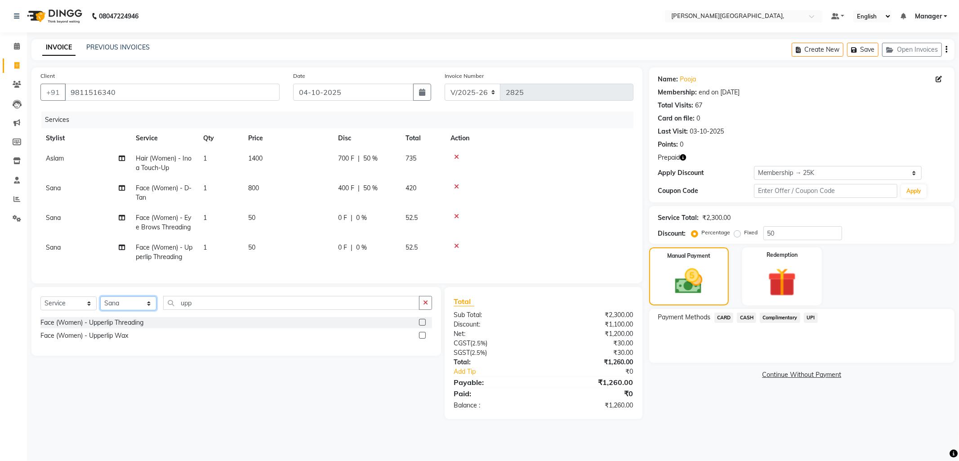
select select "49451"
click at [100, 304] on select "Select Stylist [PERSON_NAME] [PERSON_NAME] nails Manager [PERSON_NAME]" at bounding box center [128, 303] width 56 height 14
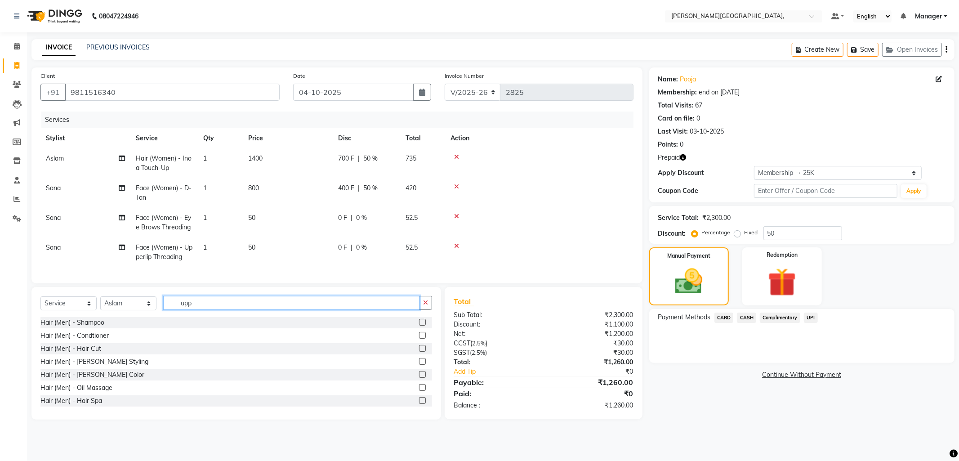
click at [204, 310] on input "upp" at bounding box center [291, 303] width 256 height 14
type input "u"
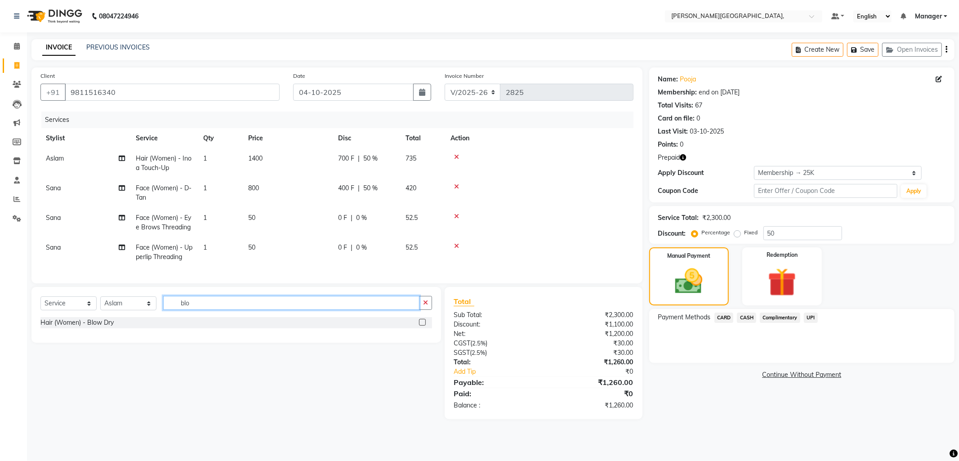
type input "blo"
click at [421, 325] on label at bounding box center [422, 322] width 7 height 7
click at [421, 325] on input "checkbox" at bounding box center [422, 323] width 6 height 6
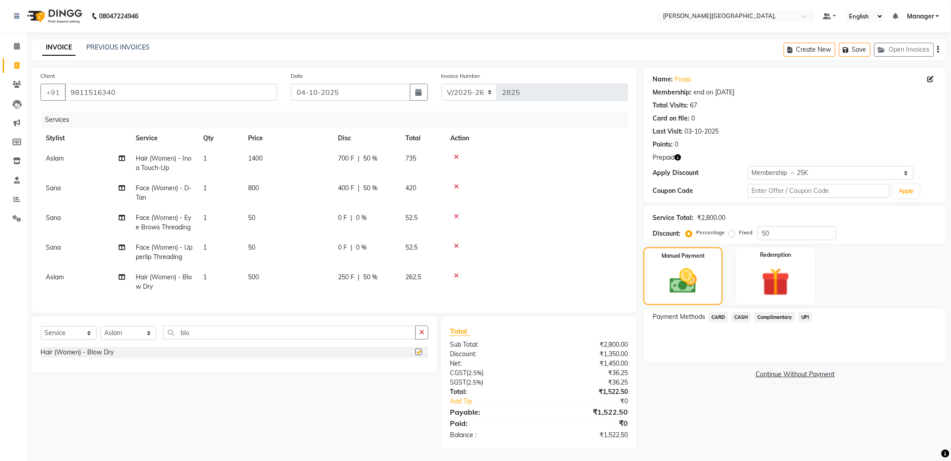
checkbox input "false"
click at [761, 285] on img at bounding box center [776, 282] width 48 height 36
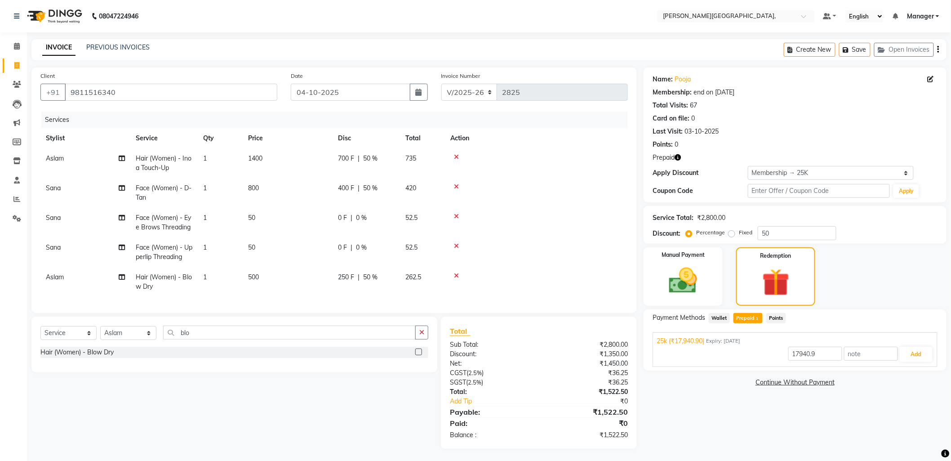
click at [751, 317] on span "Prepaid 1" at bounding box center [748, 318] width 29 height 10
type input "1522.5"
click at [680, 290] on img at bounding box center [683, 281] width 48 height 34
